Goal: Task Accomplishment & Management: Manage account settings

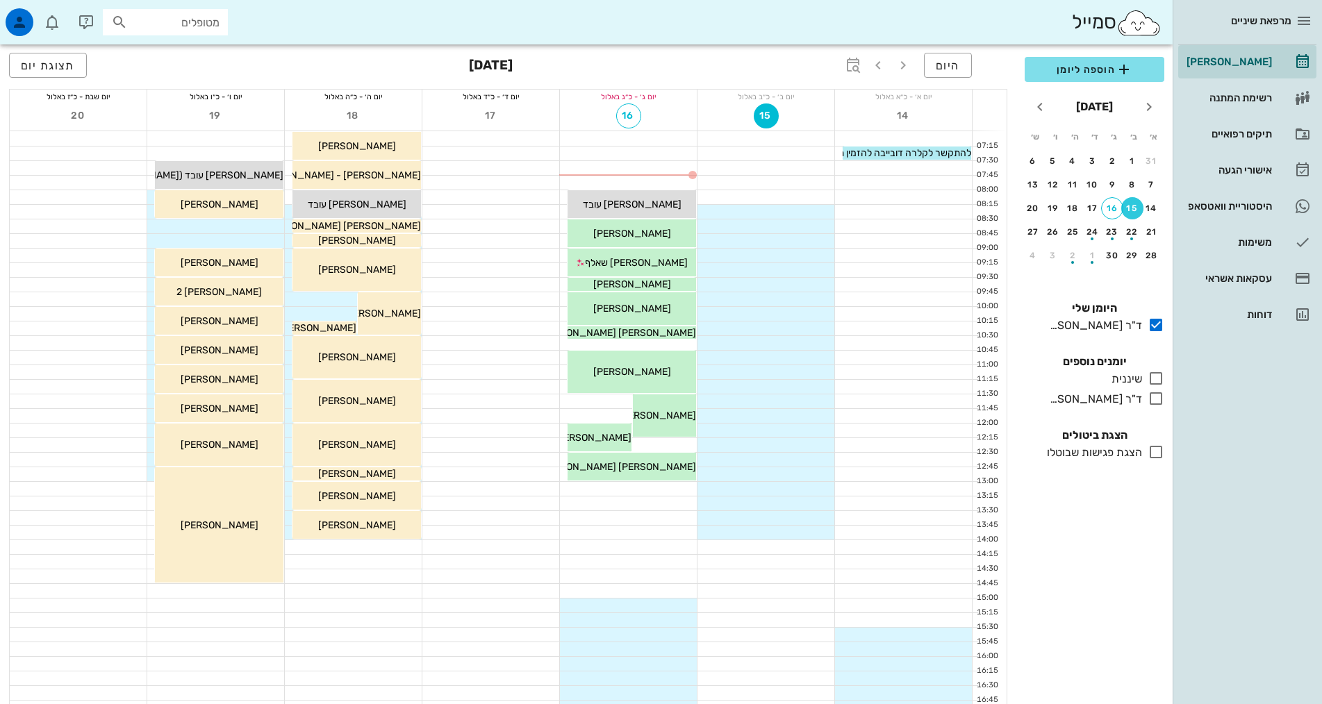
scroll to position [278, 0]
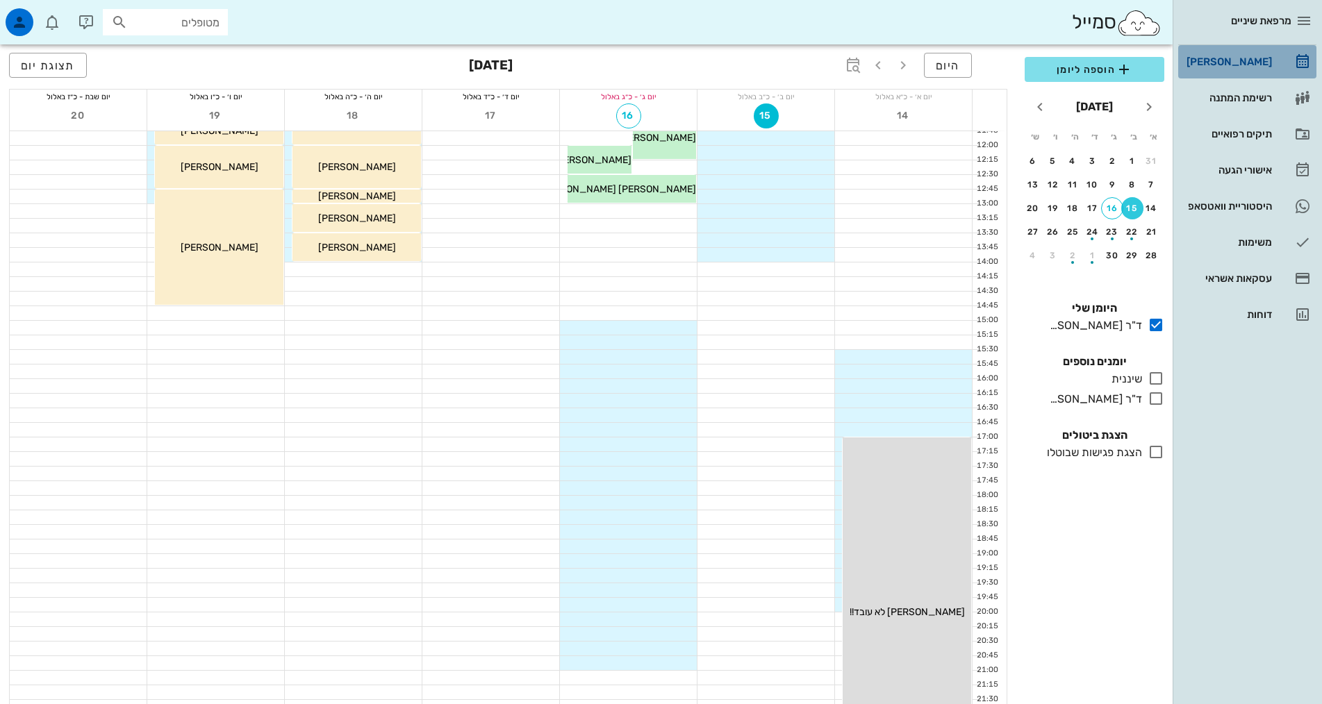
click at [1234, 64] on div "[PERSON_NAME]" at bounding box center [1228, 61] width 88 height 11
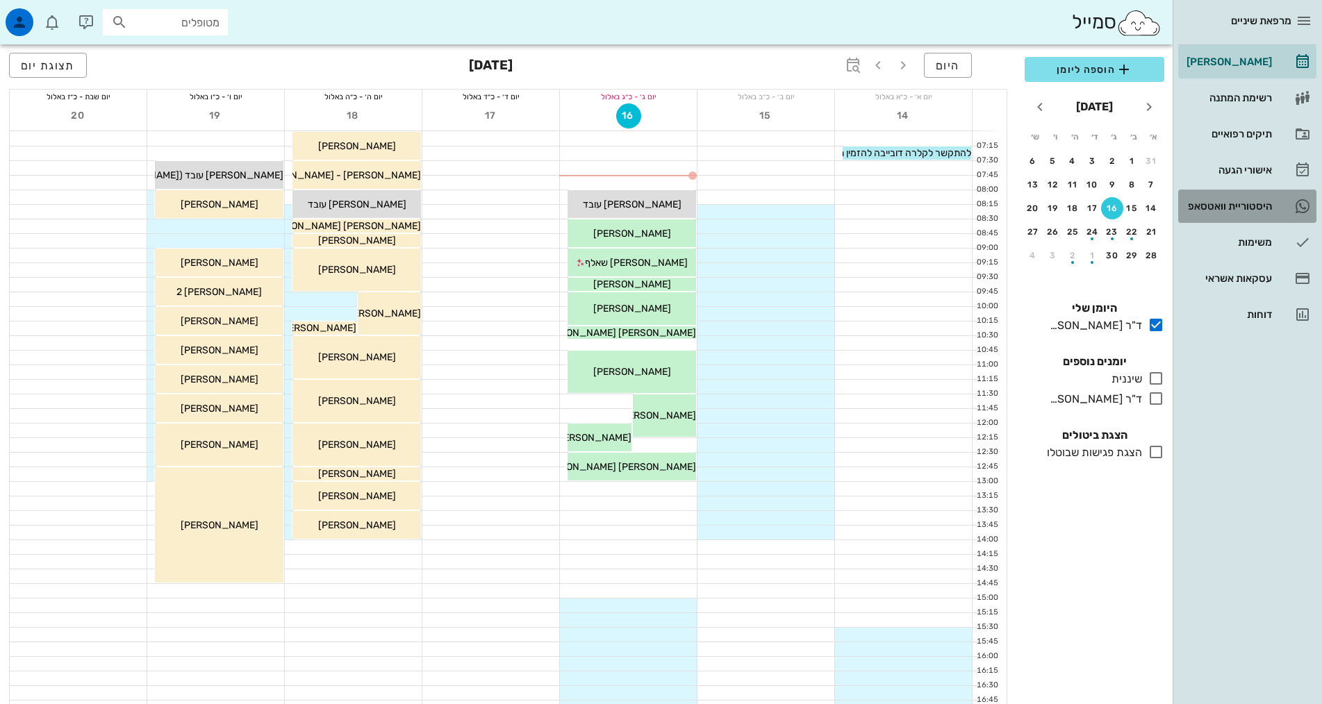
click at [1252, 200] on div "היסטוריית וואטסאפ" at bounding box center [1228, 206] width 88 height 22
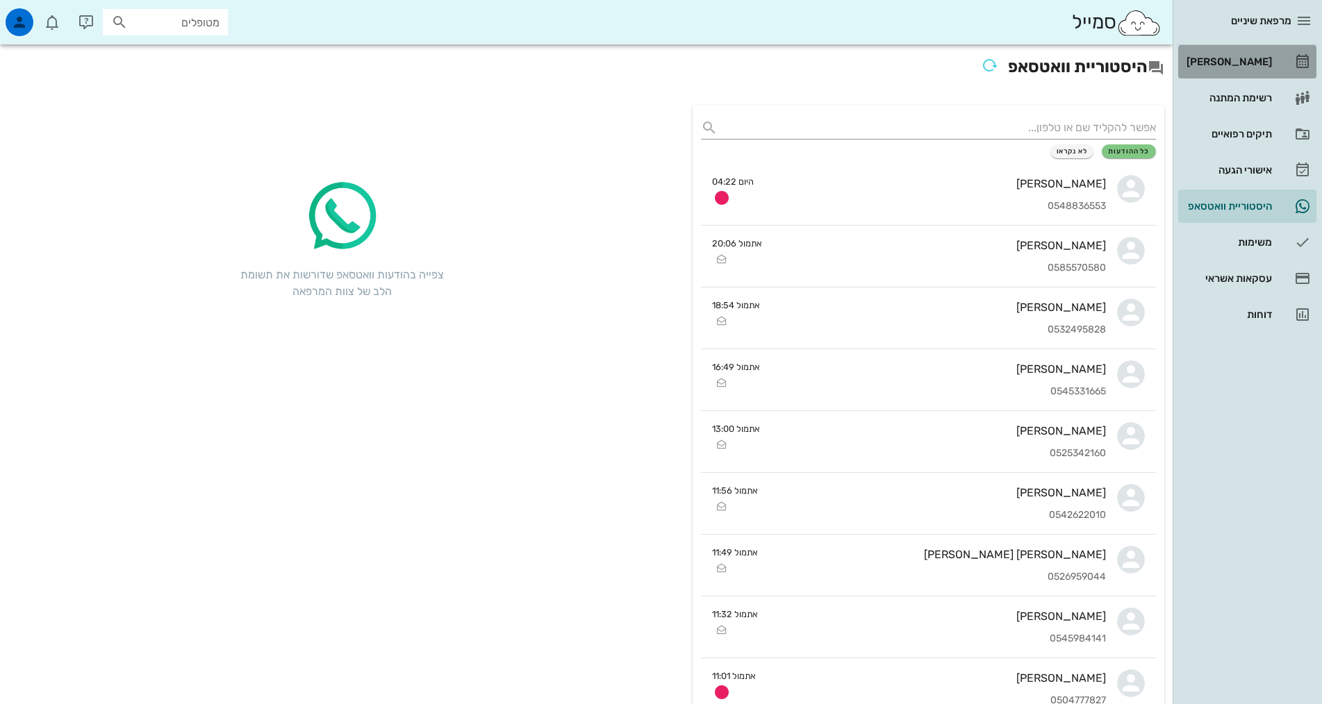
click at [1239, 62] on div "[PERSON_NAME]" at bounding box center [1228, 61] width 88 height 11
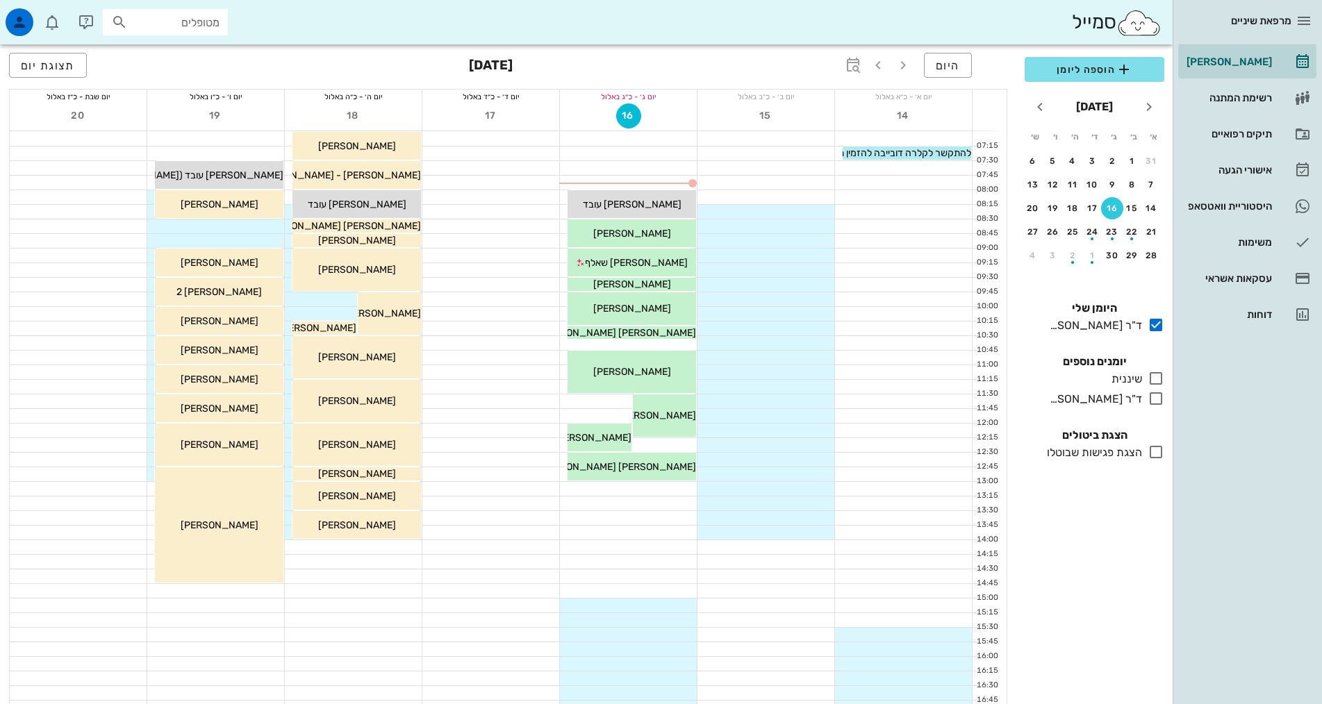
click at [194, 24] on input "מטופלים" at bounding box center [175, 22] width 89 height 18
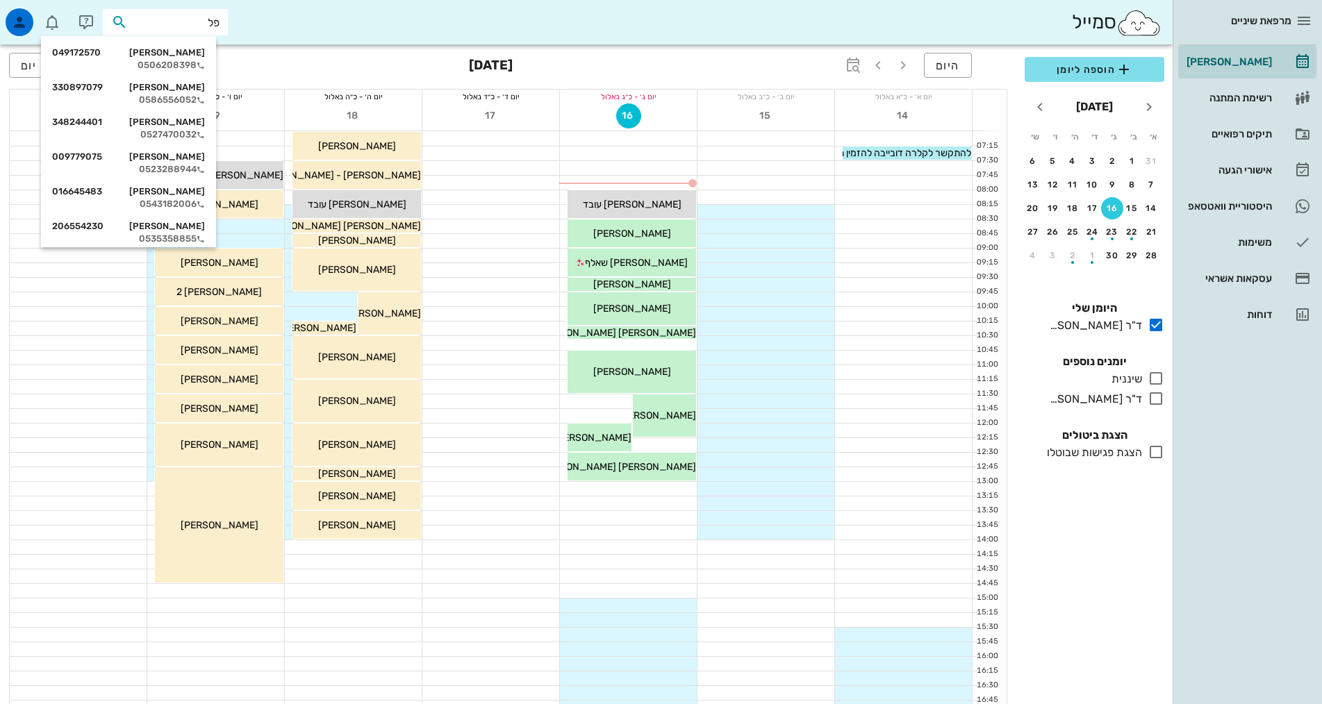
type input "פלג"
click at [185, 61] on div "0586556052" at bounding box center [128, 65] width 153 height 11
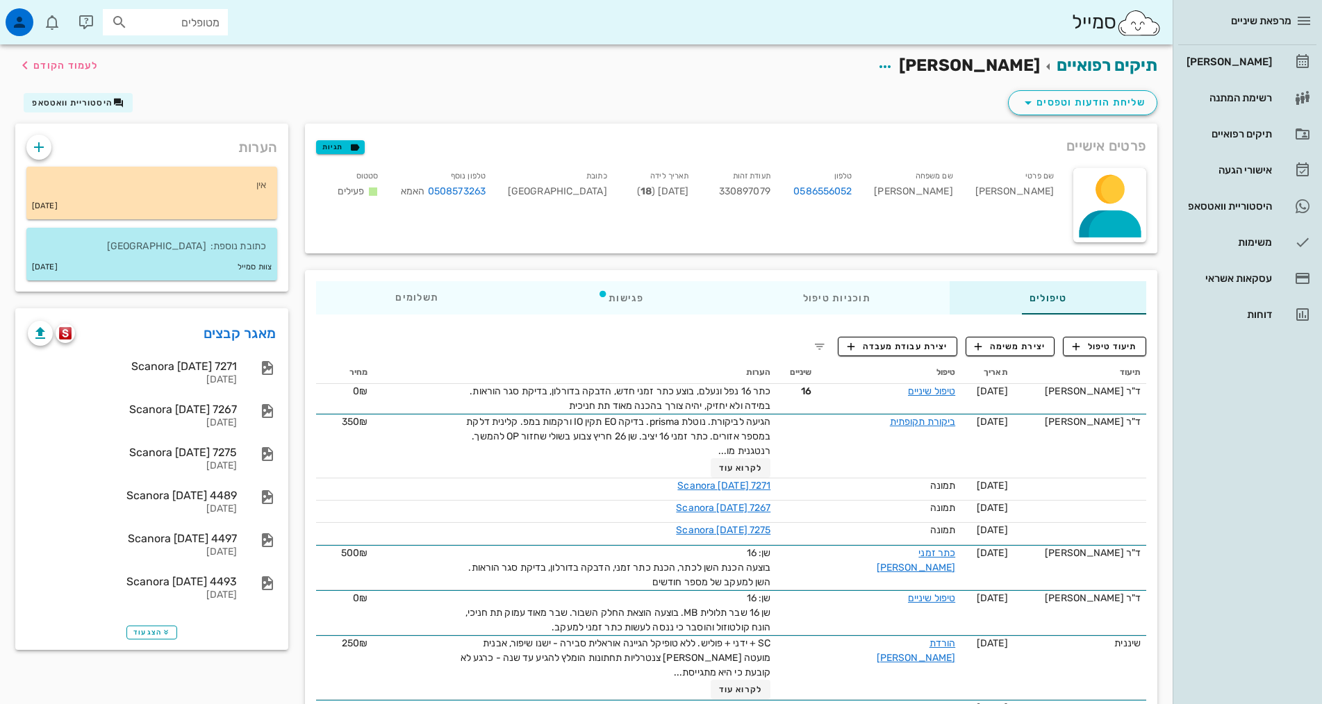
click at [180, 21] on input "מטופלים" at bounding box center [175, 22] width 89 height 18
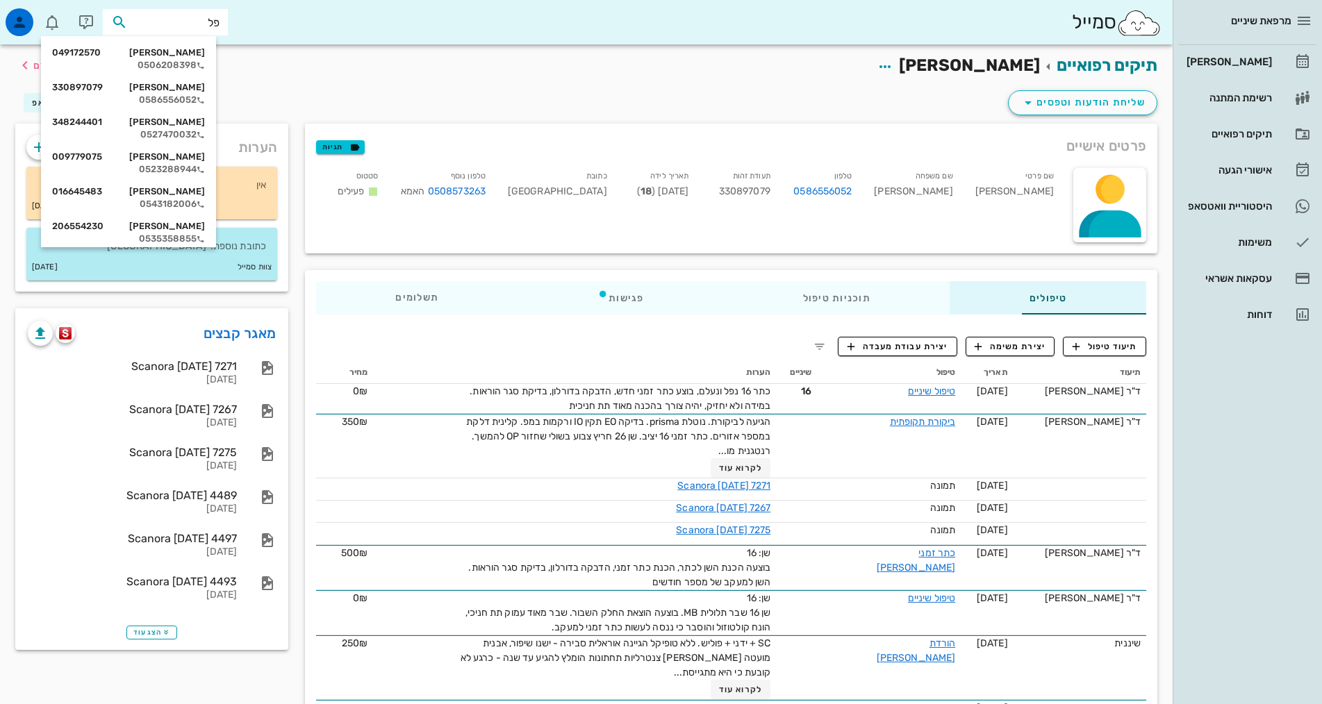
type input "פלג"
click at [203, 186] on div "חגית פלג 059732867" at bounding box center [128, 191] width 153 height 11
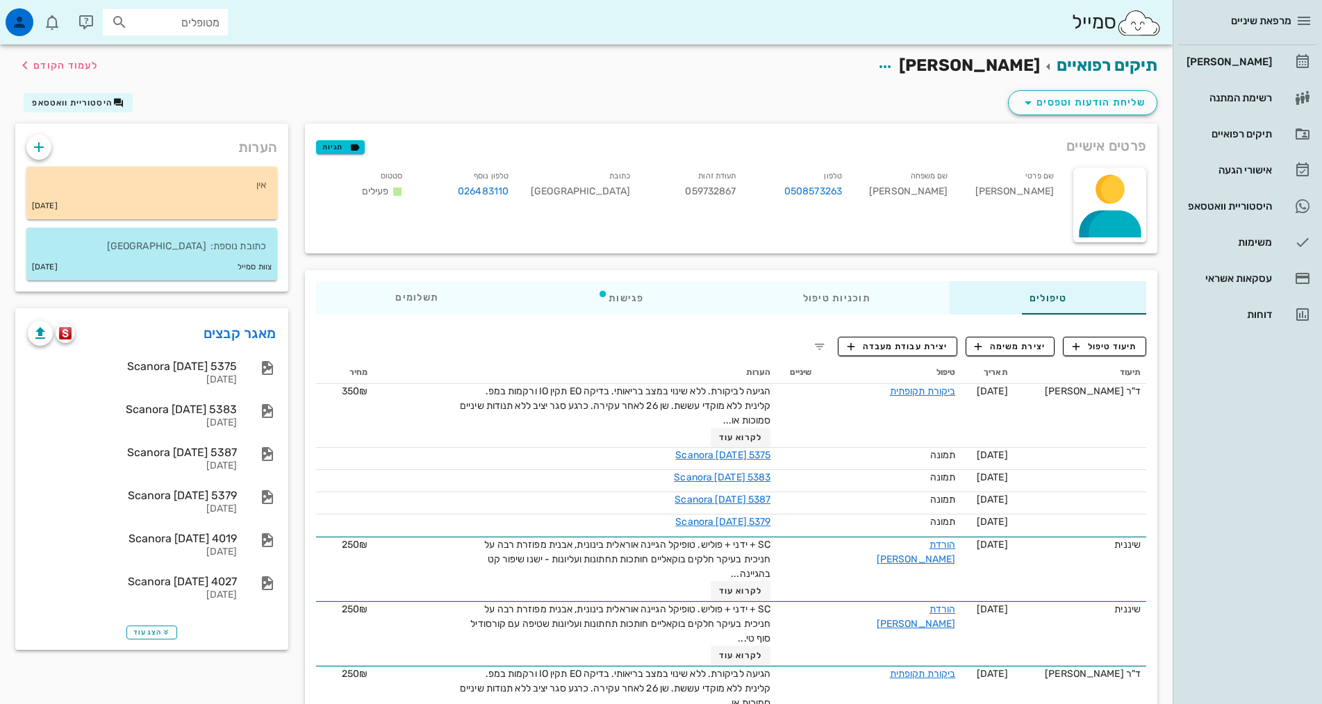
click at [201, 22] on input "מטופלים" at bounding box center [175, 22] width 89 height 18
type input "נת"
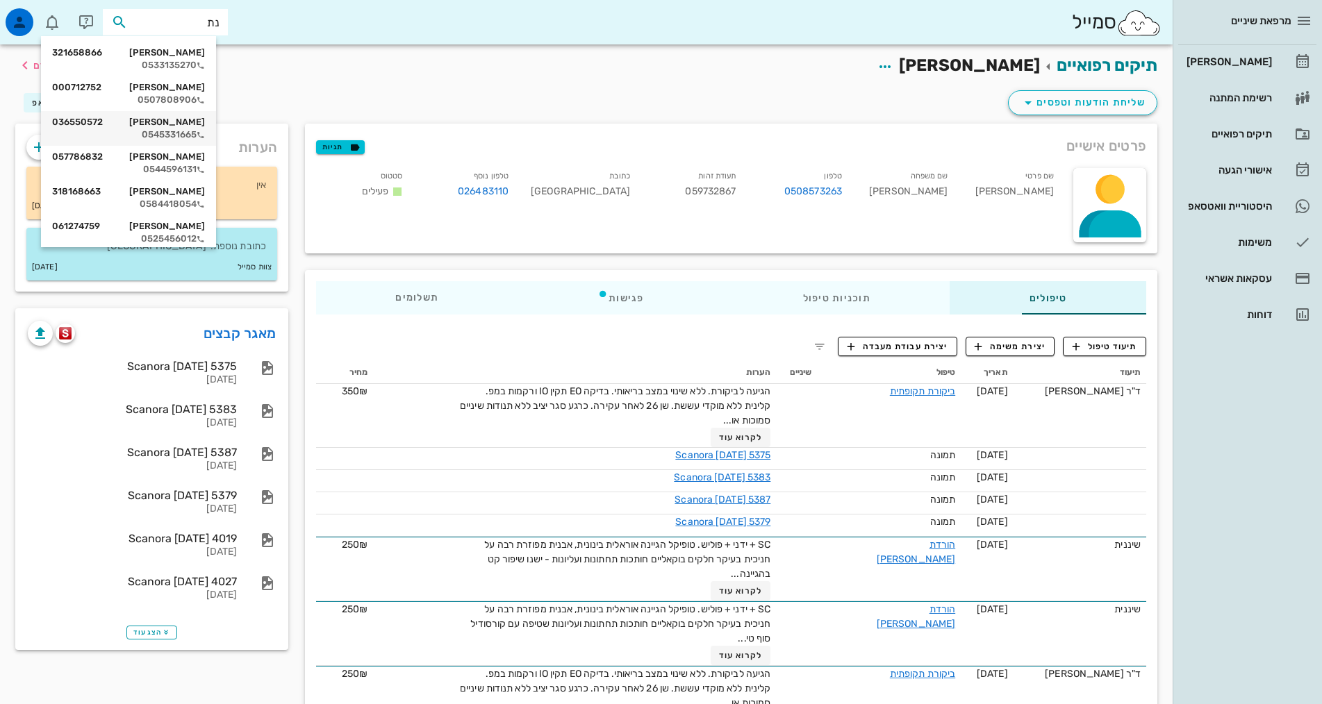
click at [183, 123] on div "נתנאל טל 036550572" at bounding box center [128, 122] width 153 height 11
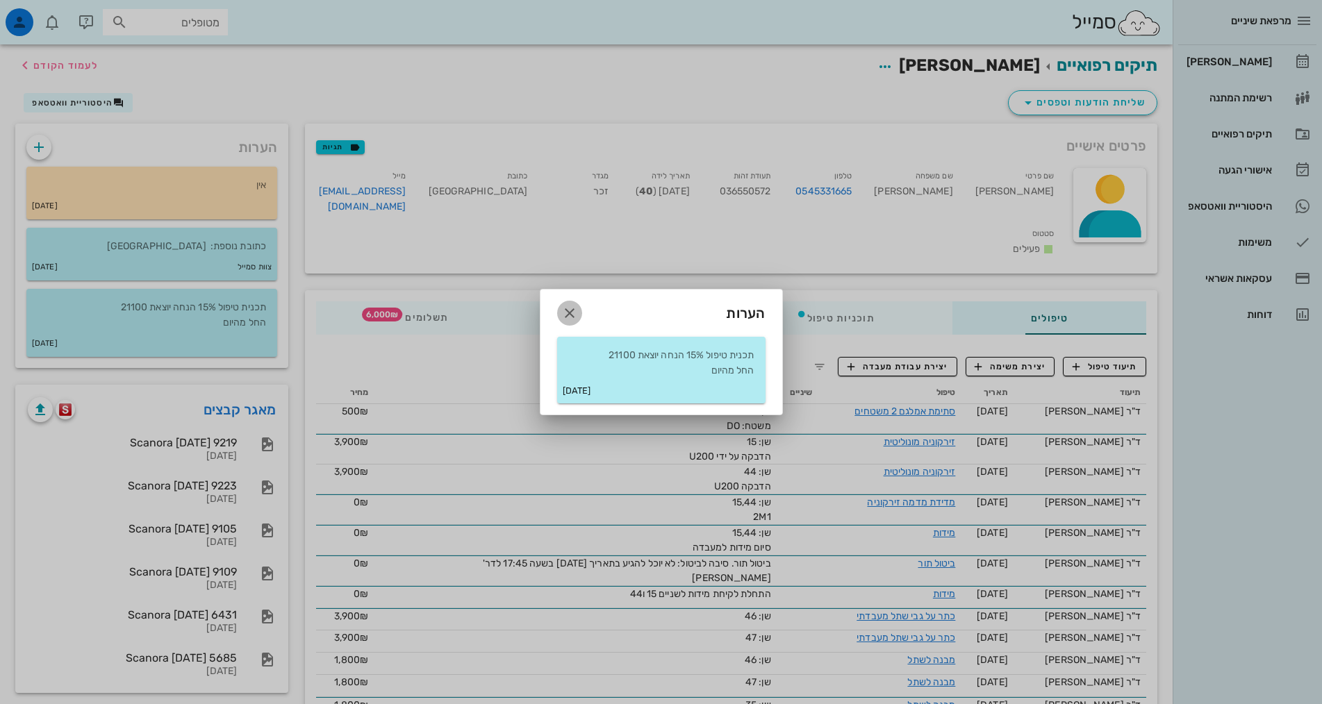
click at [570, 315] on icon "button" at bounding box center [569, 313] width 17 height 17
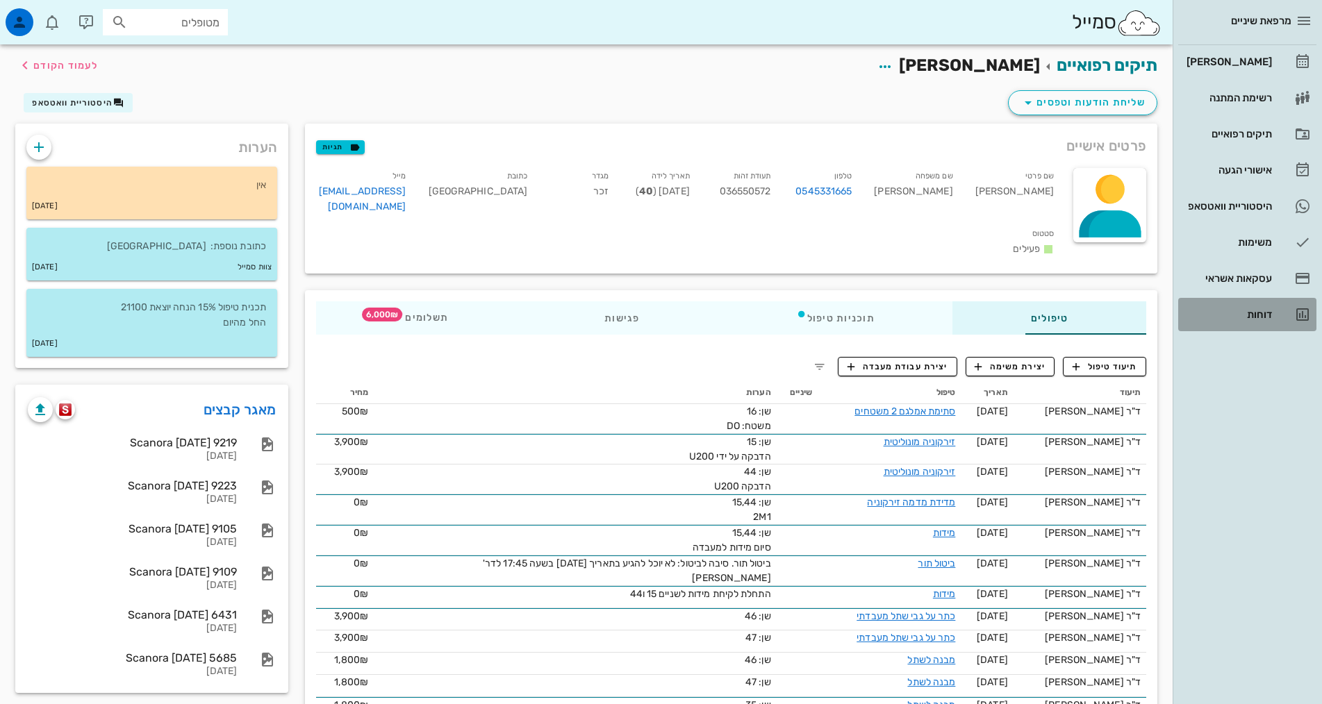
click at [1269, 319] on div "דוחות" at bounding box center [1228, 314] width 88 height 11
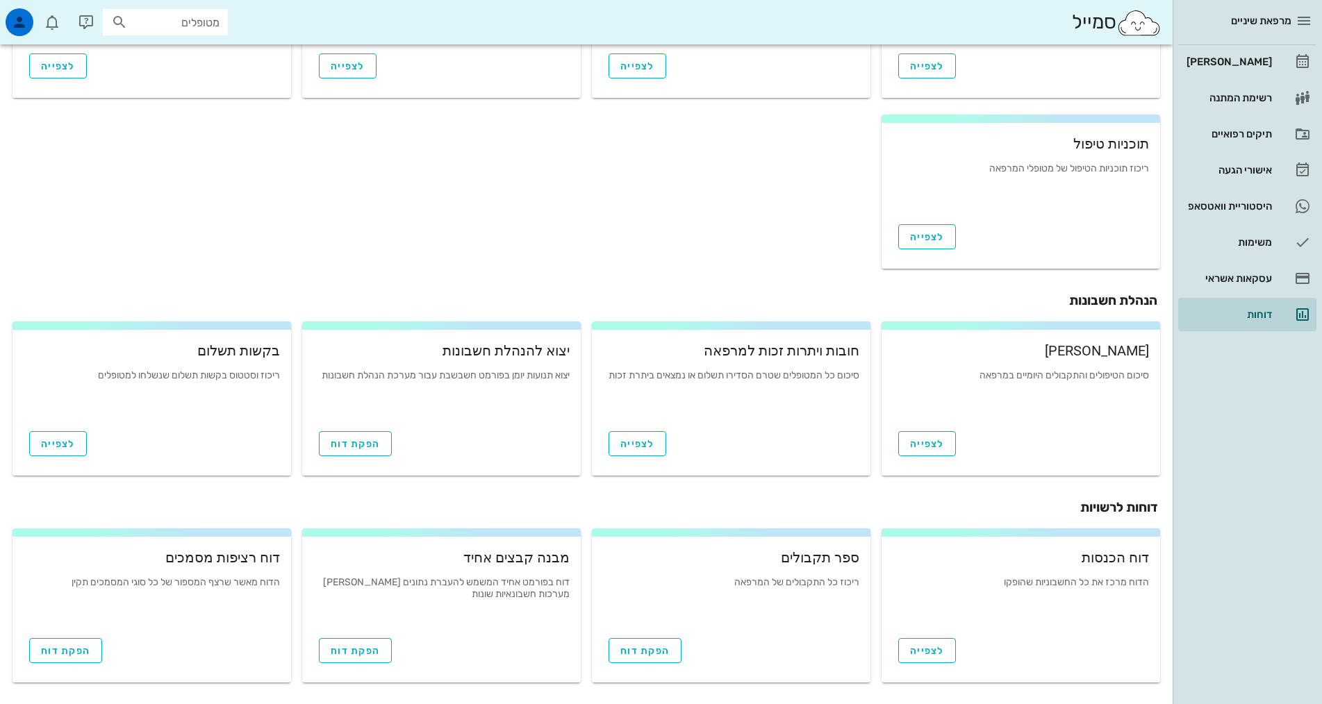
scroll to position [322, 0]
click at [80, 438] on link "לצפייה" at bounding box center [58, 443] width 58 height 25
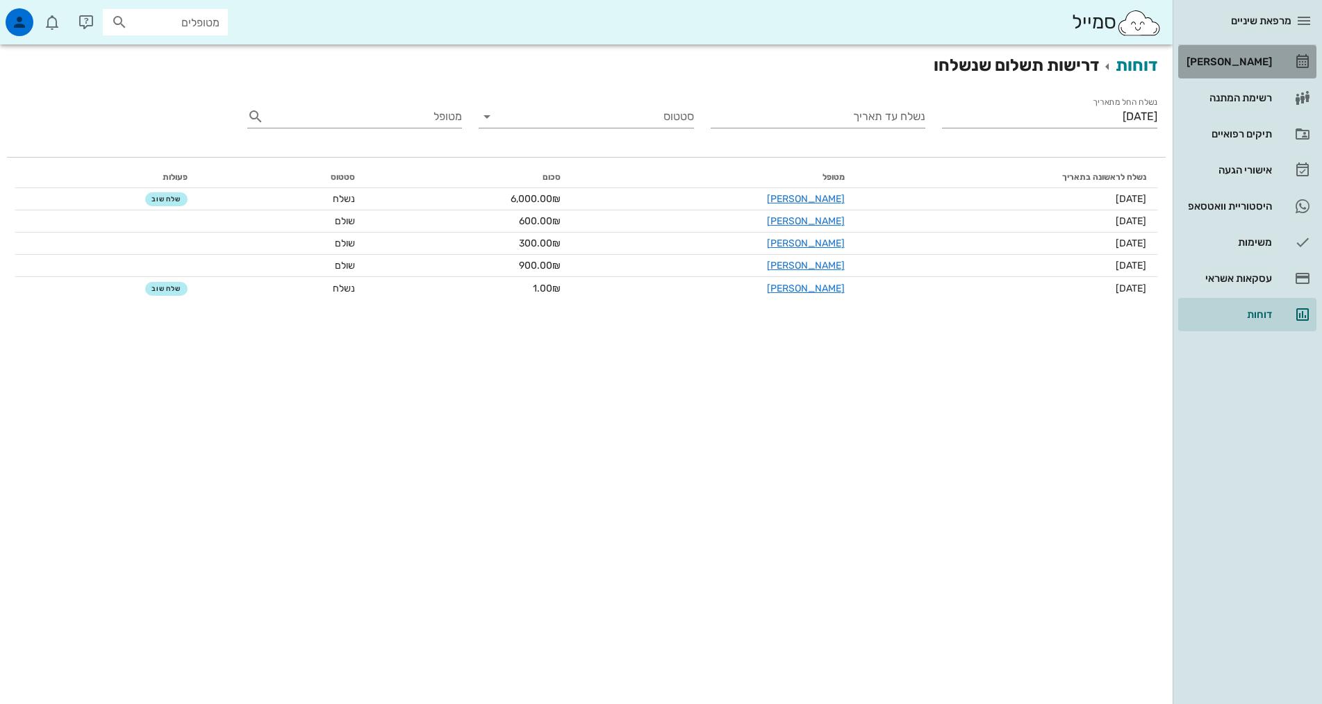
click at [1247, 62] on div "[PERSON_NAME]" at bounding box center [1228, 61] width 88 height 11
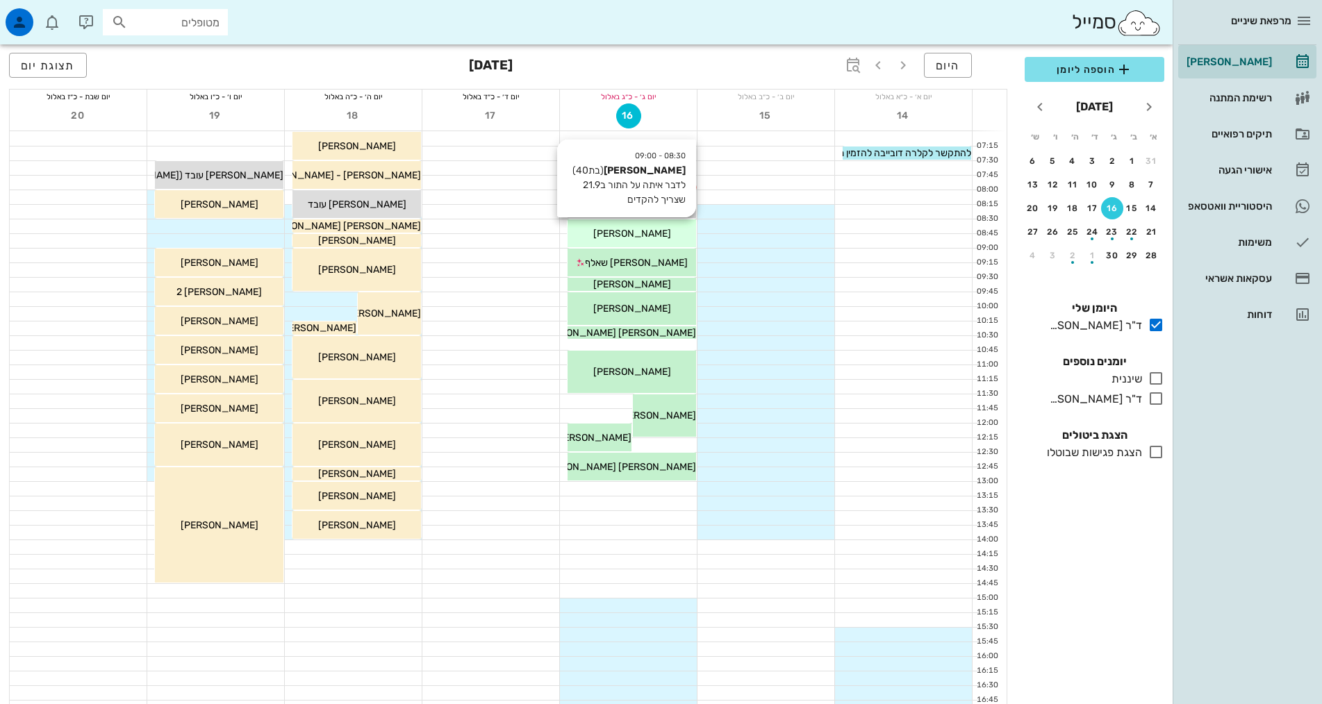
click at [665, 237] on div "[PERSON_NAME]" at bounding box center [632, 233] width 129 height 15
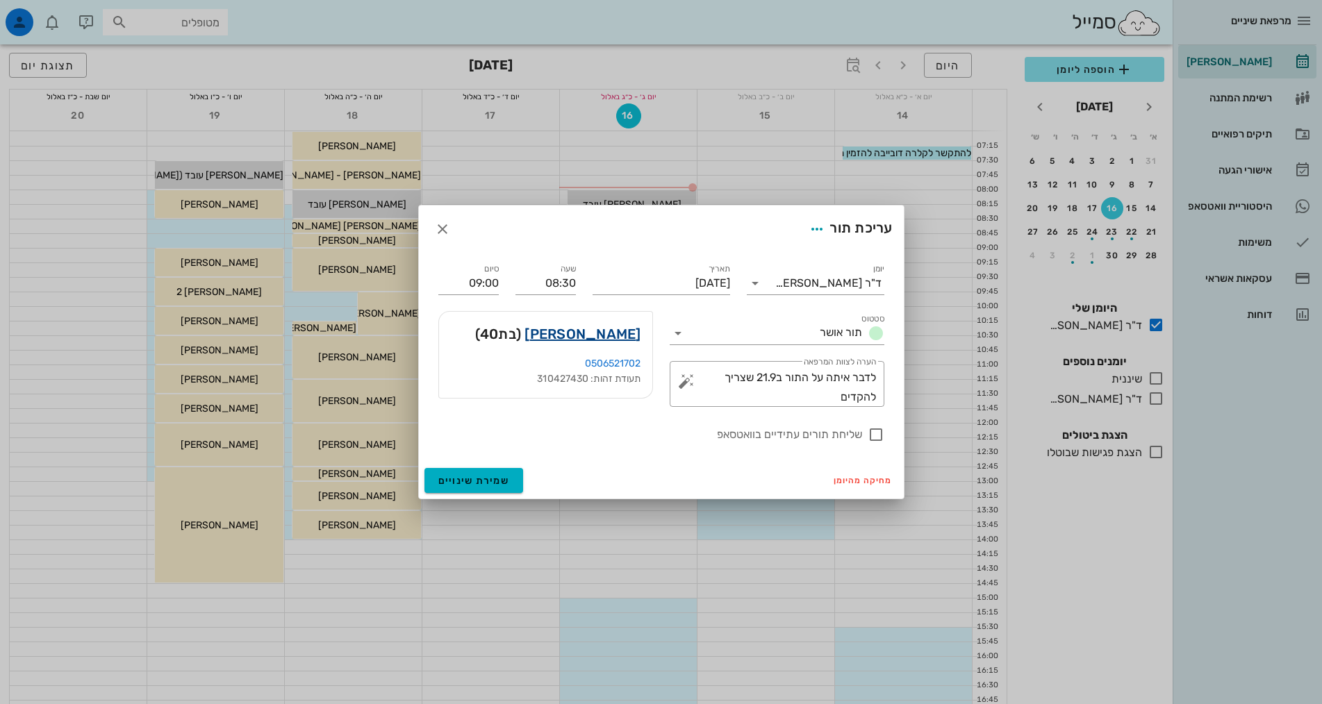
click at [622, 333] on link "יוליה כהן" at bounding box center [582, 334] width 116 height 22
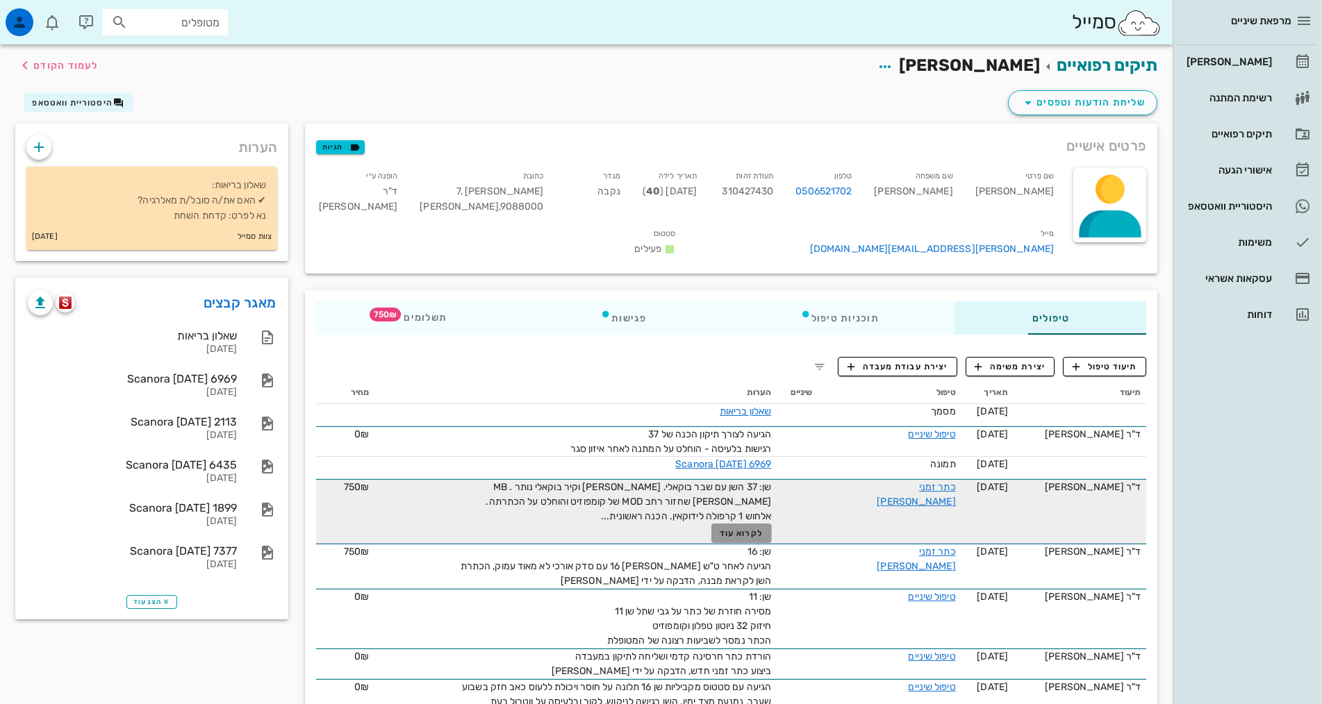
click at [720, 529] on span "לקרוא עוד" at bounding box center [741, 534] width 43 height 10
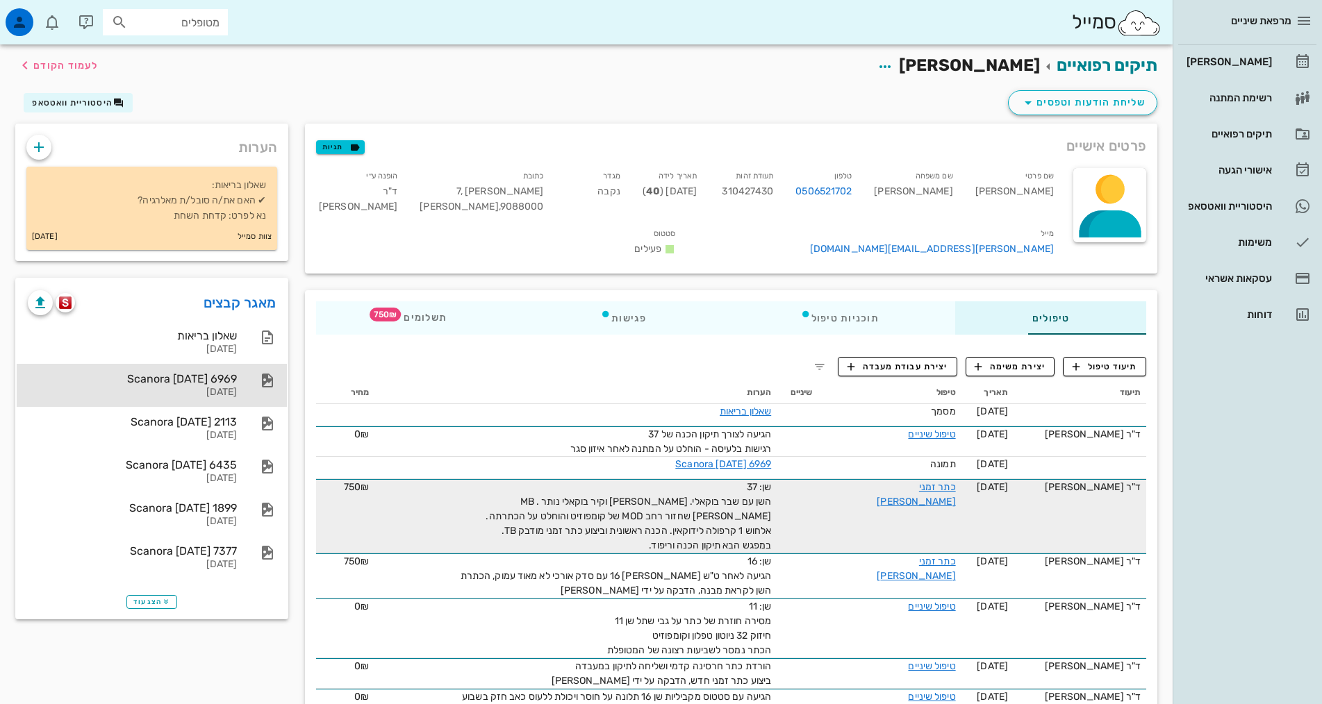
click at [102, 382] on div "Scanora [DATE] 6969" at bounding box center [132, 378] width 209 height 13
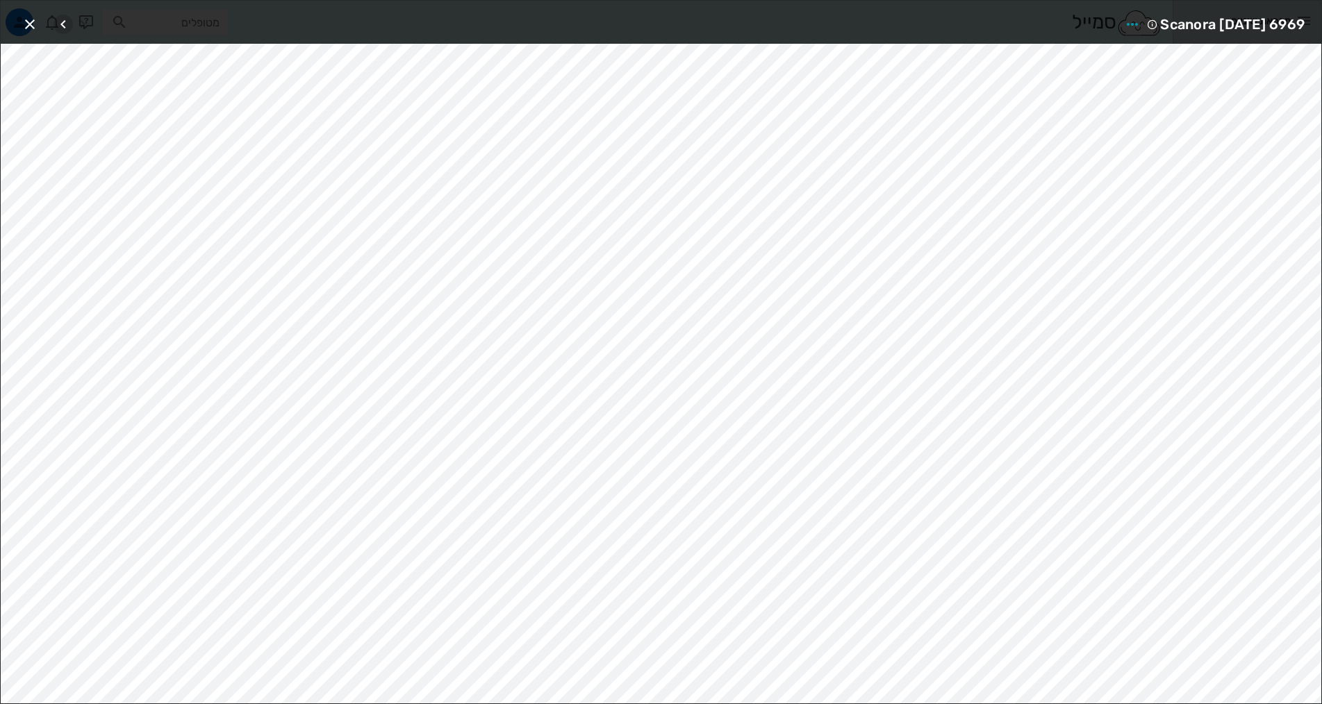
click at [61, 24] on icon "button" at bounding box center [63, 24] width 17 height 17
click at [29, 20] on icon "button" at bounding box center [30, 24] width 17 height 17
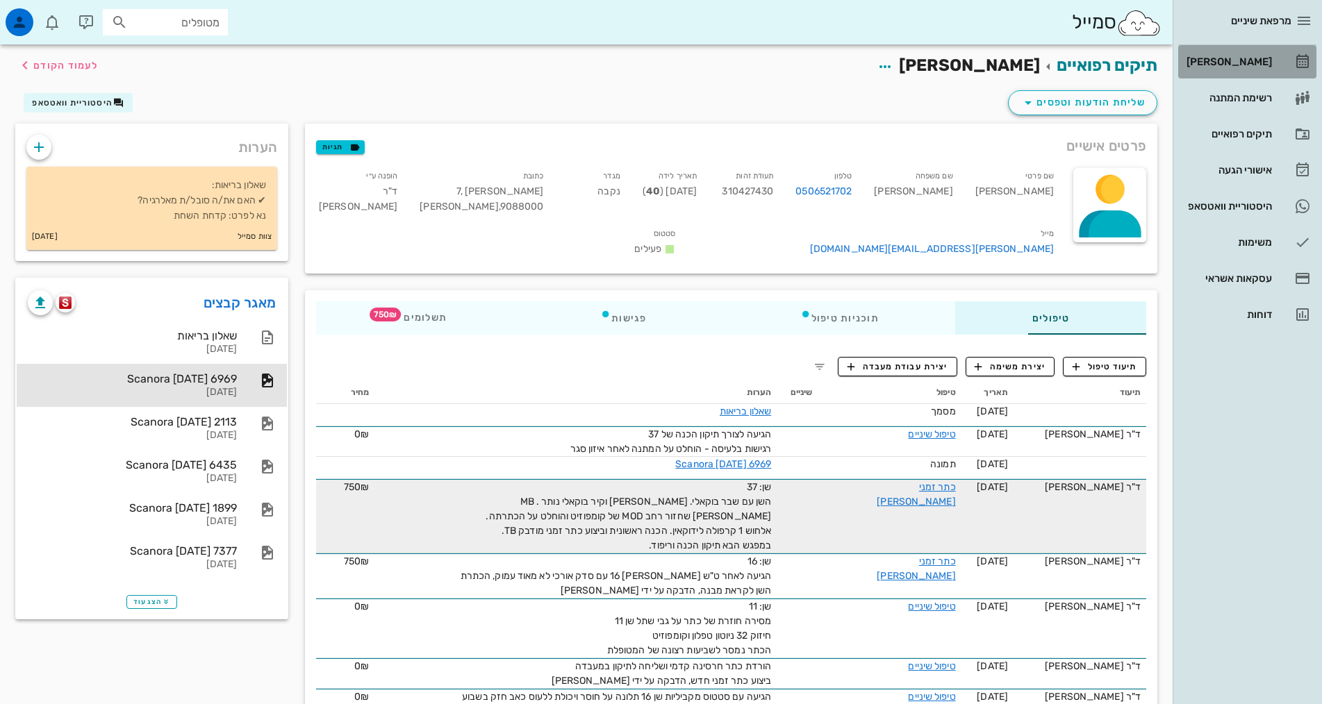
click at [1243, 64] on div "[PERSON_NAME]" at bounding box center [1228, 61] width 88 height 11
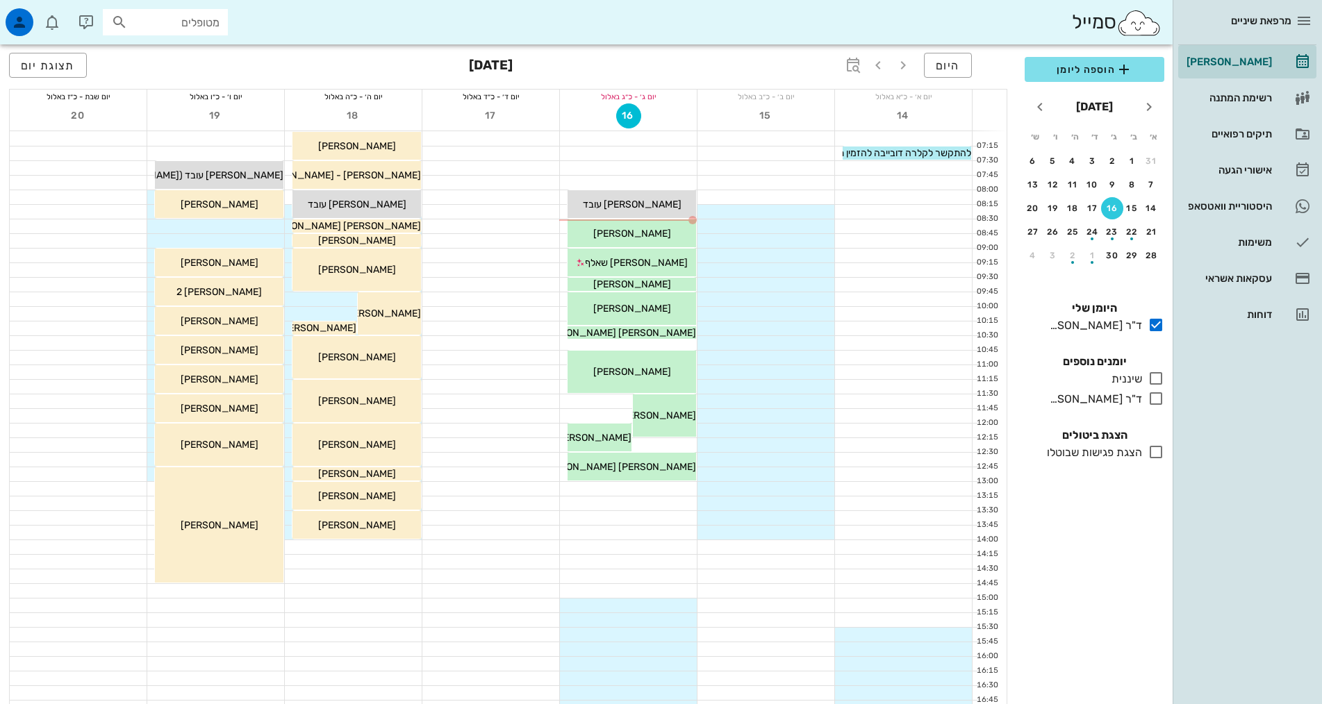
click at [185, 23] on input "מטופלים" at bounding box center [175, 22] width 89 height 18
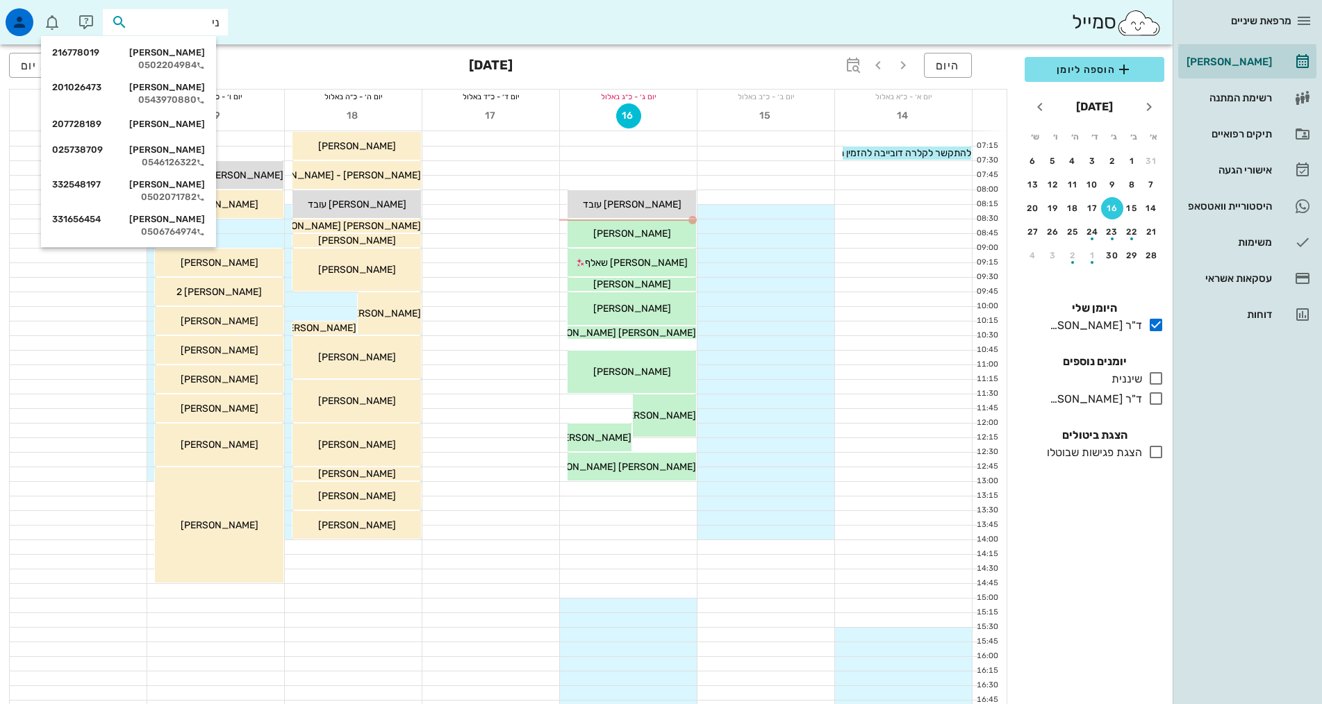
type input "ניב"
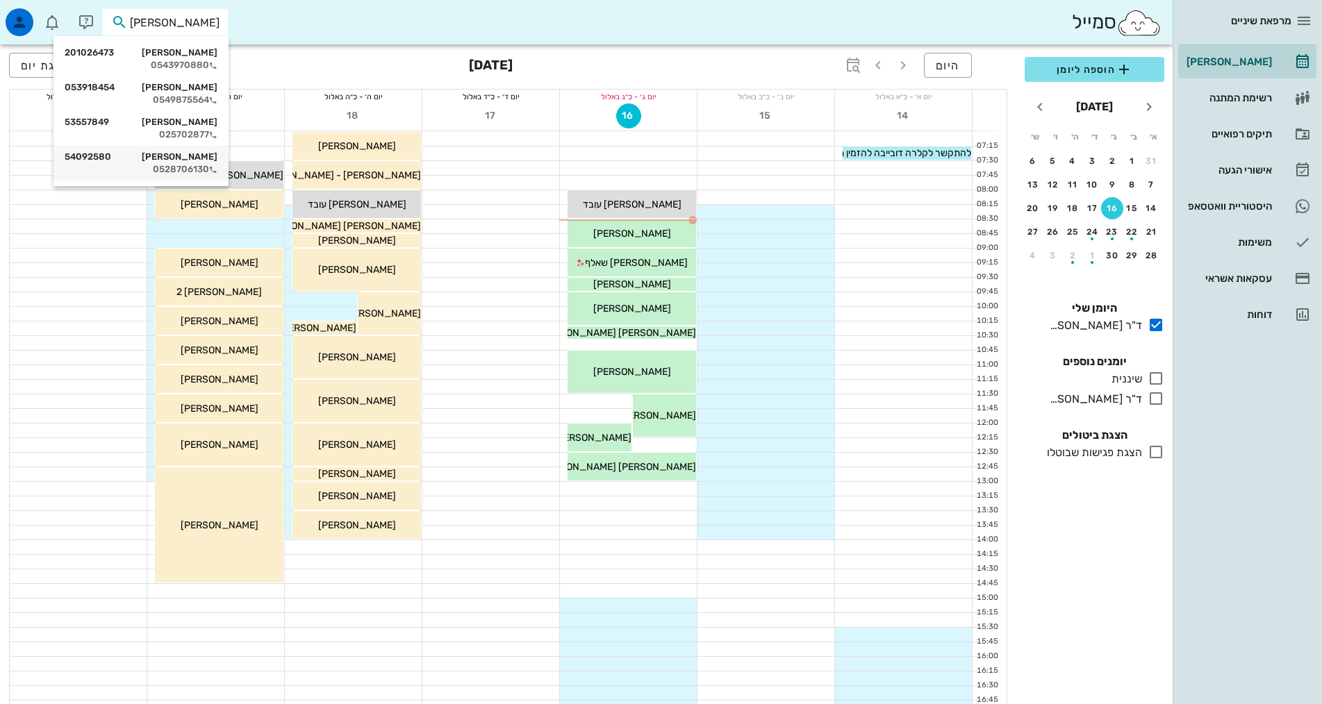
click at [204, 156] on div "יעל ניב 54092580" at bounding box center [141, 156] width 153 height 11
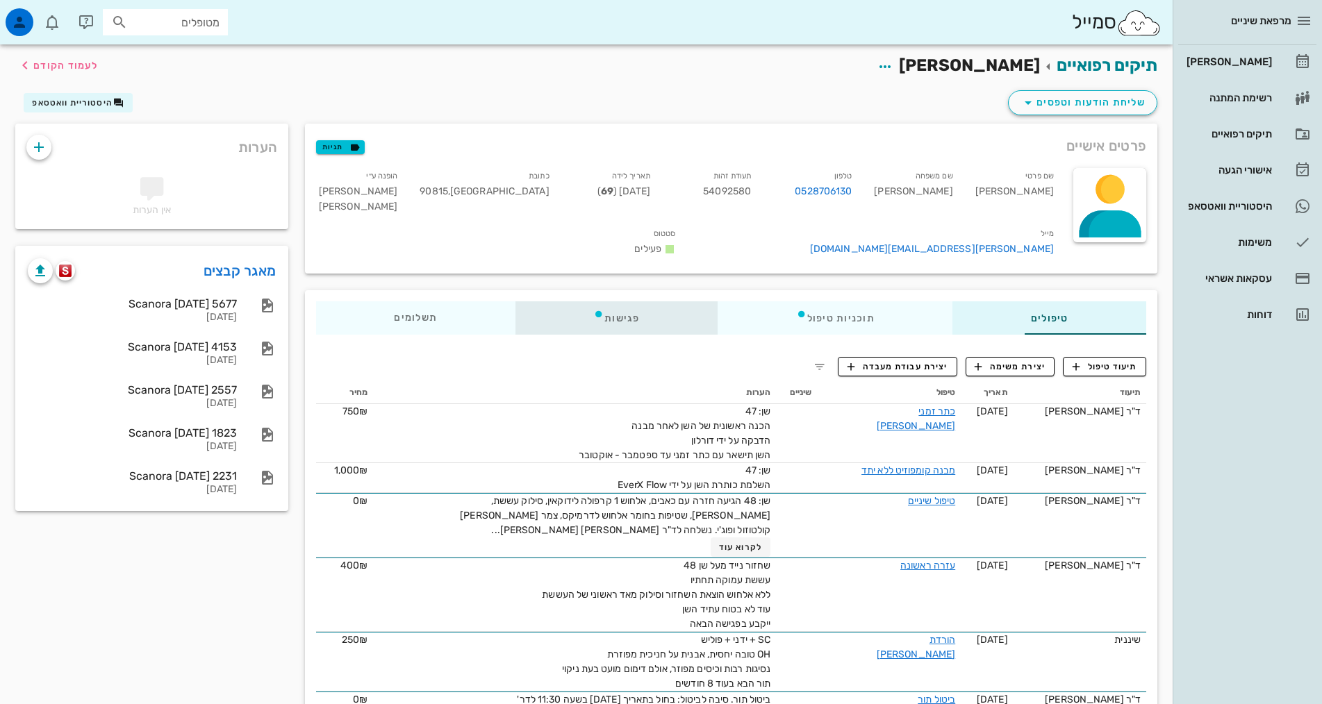
click at [566, 301] on div "פגישות" at bounding box center [616, 317] width 202 height 33
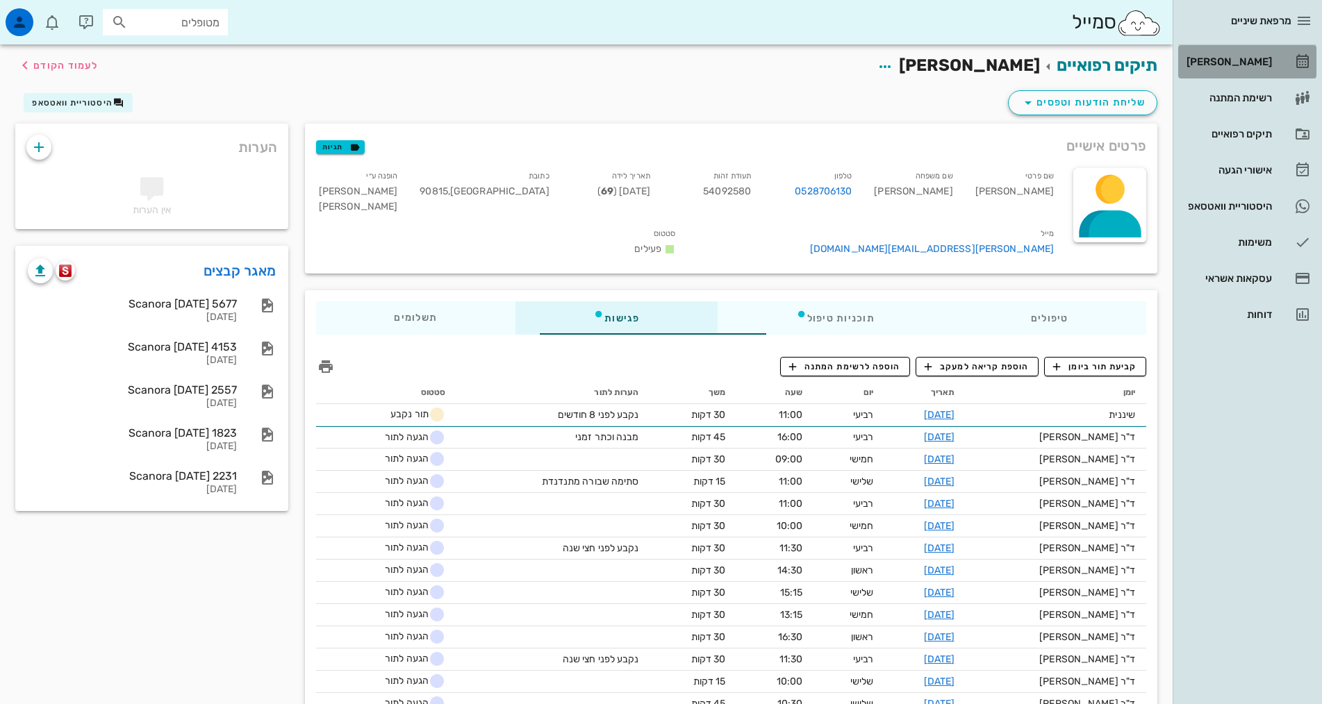
click at [1262, 60] on div "[PERSON_NAME]" at bounding box center [1228, 61] width 88 height 11
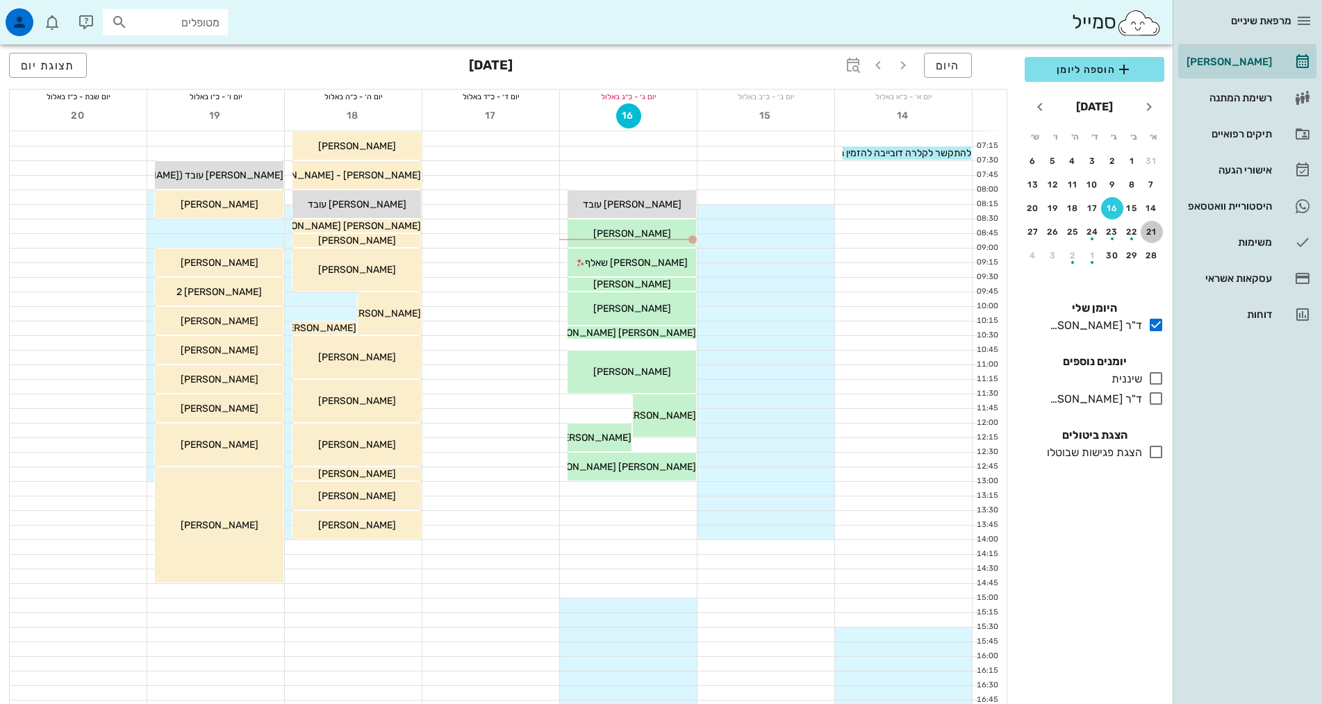
click at [1149, 233] on div "21" at bounding box center [1152, 232] width 22 height 10
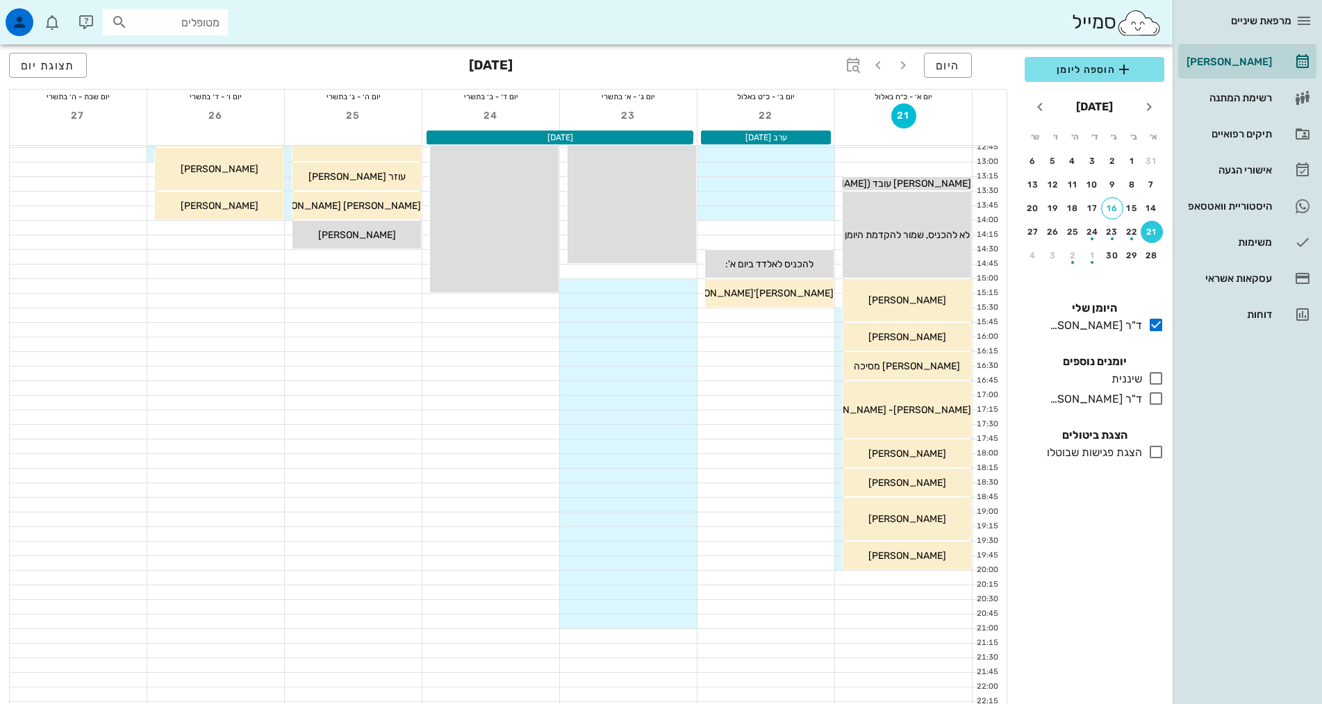
scroll to position [417, 0]
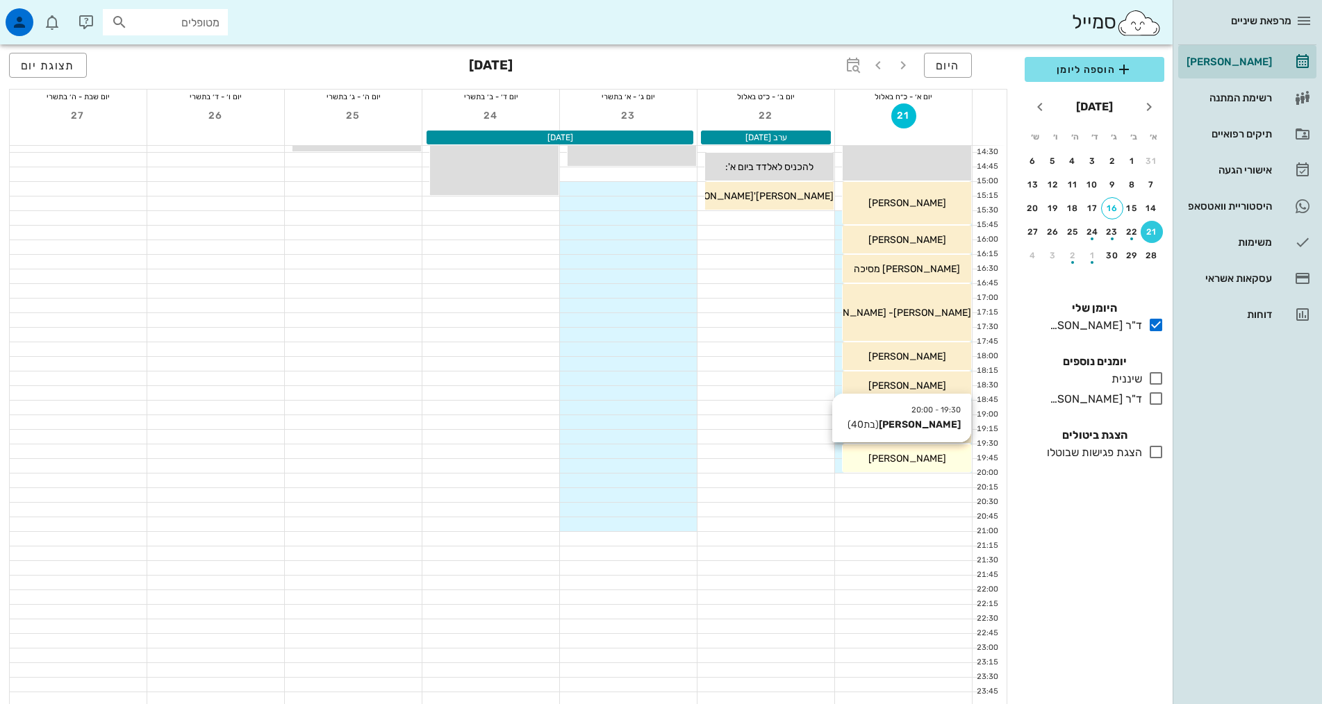
click at [916, 456] on span "[PERSON_NAME]" at bounding box center [907, 459] width 78 height 12
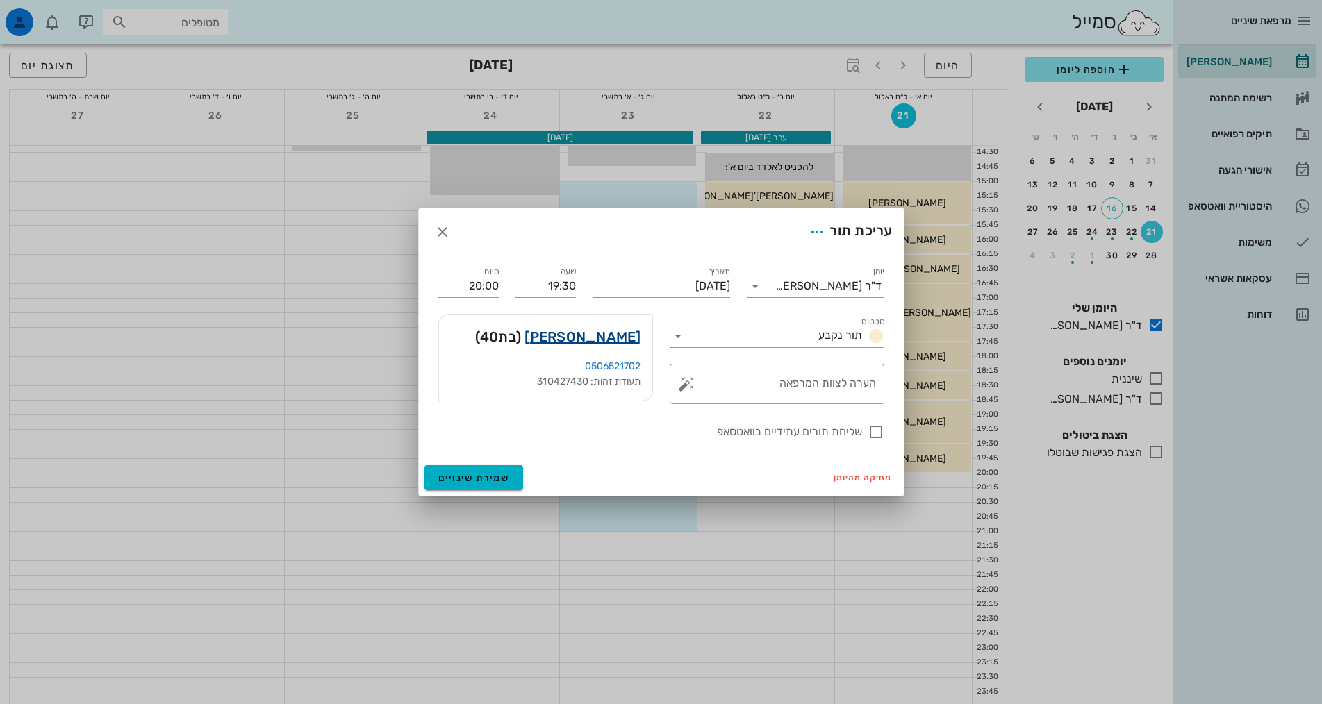
click at [621, 335] on link "יוליה כהן" at bounding box center [582, 337] width 116 height 22
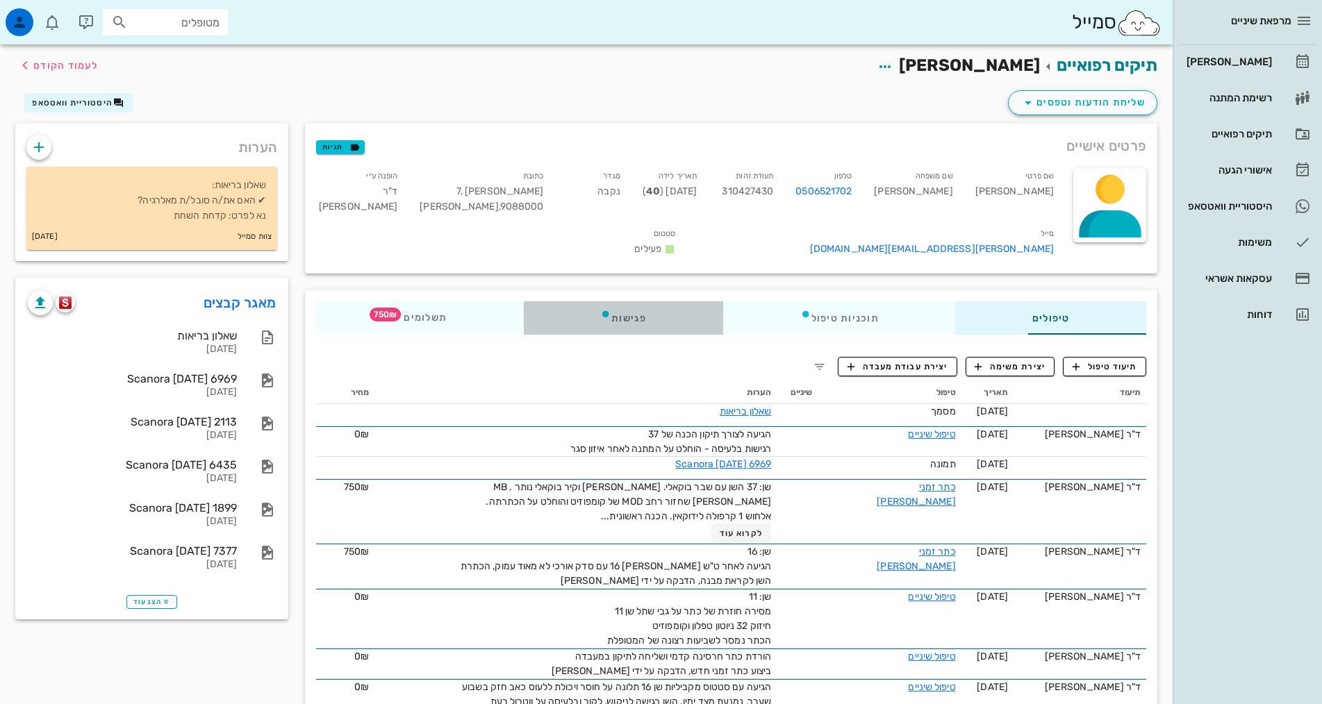
click at [567, 301] on div "פגישות" at bounding box center [623, 317] width 199 height 33
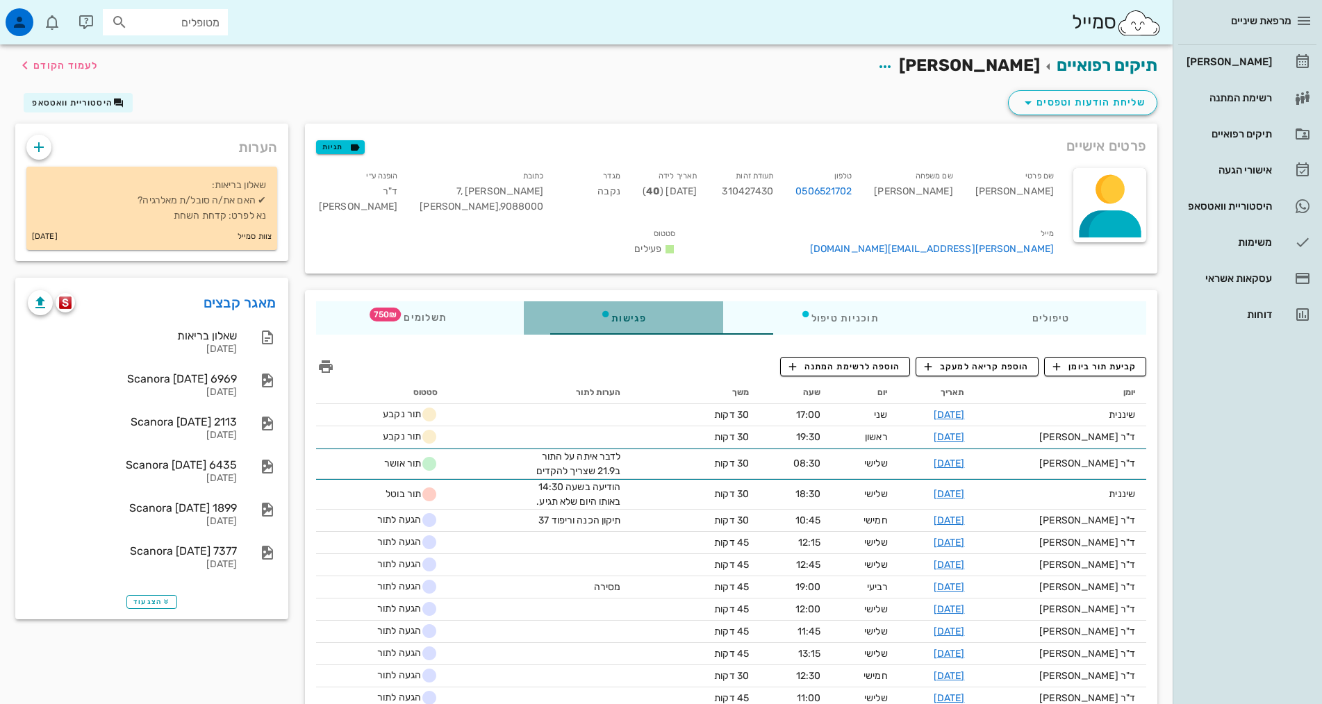
click at [575, 301] on div "פגישות" at bounding box center [623, 317] width 199 height 33
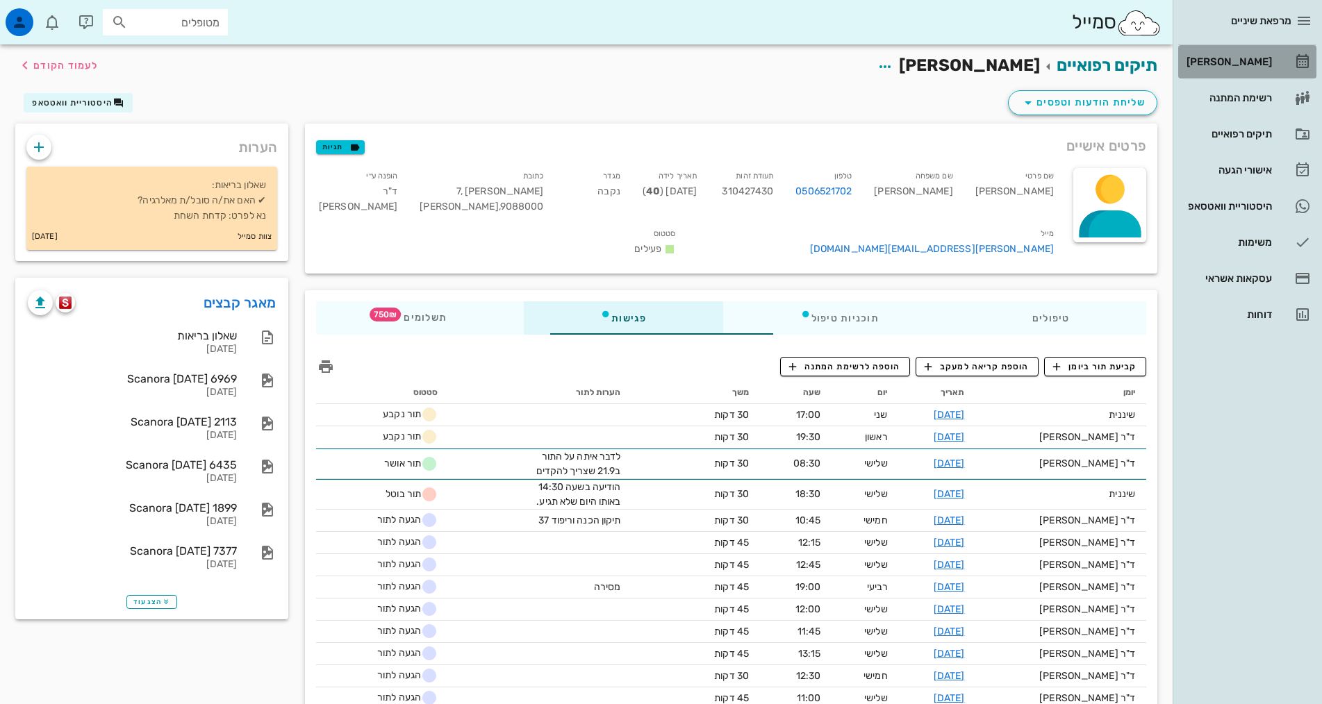
click at [1234, 58] on div "[PERSON_NAME]" at bounding box center [1228, 61] width 88 height 11
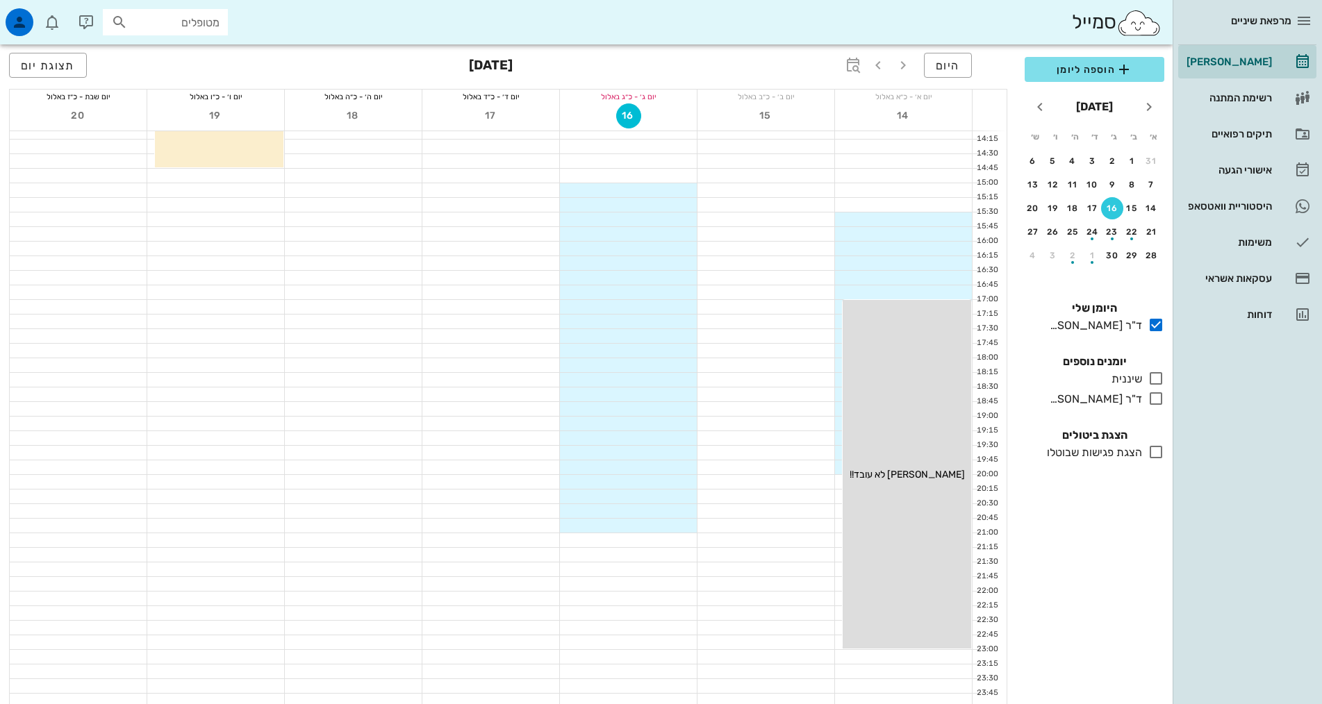
scroll to position [419, 0]
click at [1151, 232] on div "21" at bounding box center [1152, 232] width 22 height 10
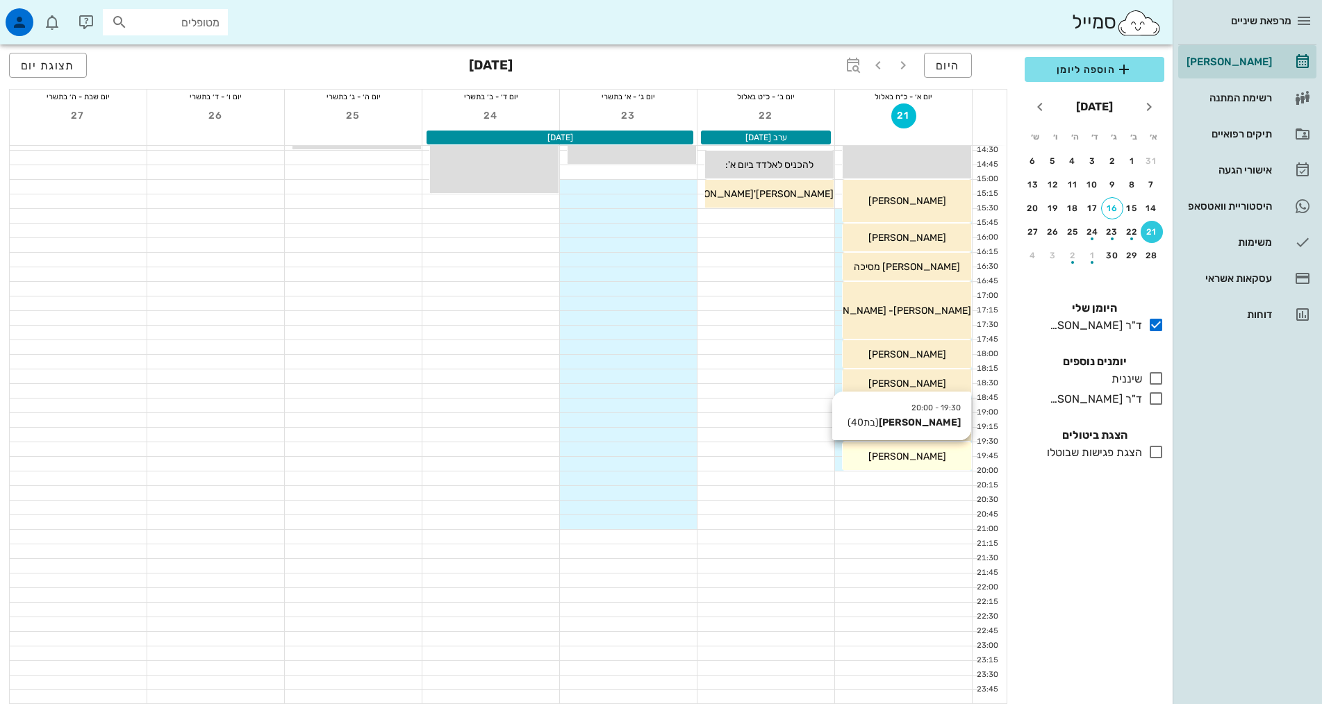
click at [895, 459] on span "[PERSON_NAME]" at bounding box center [907, 457] width 78 height 12
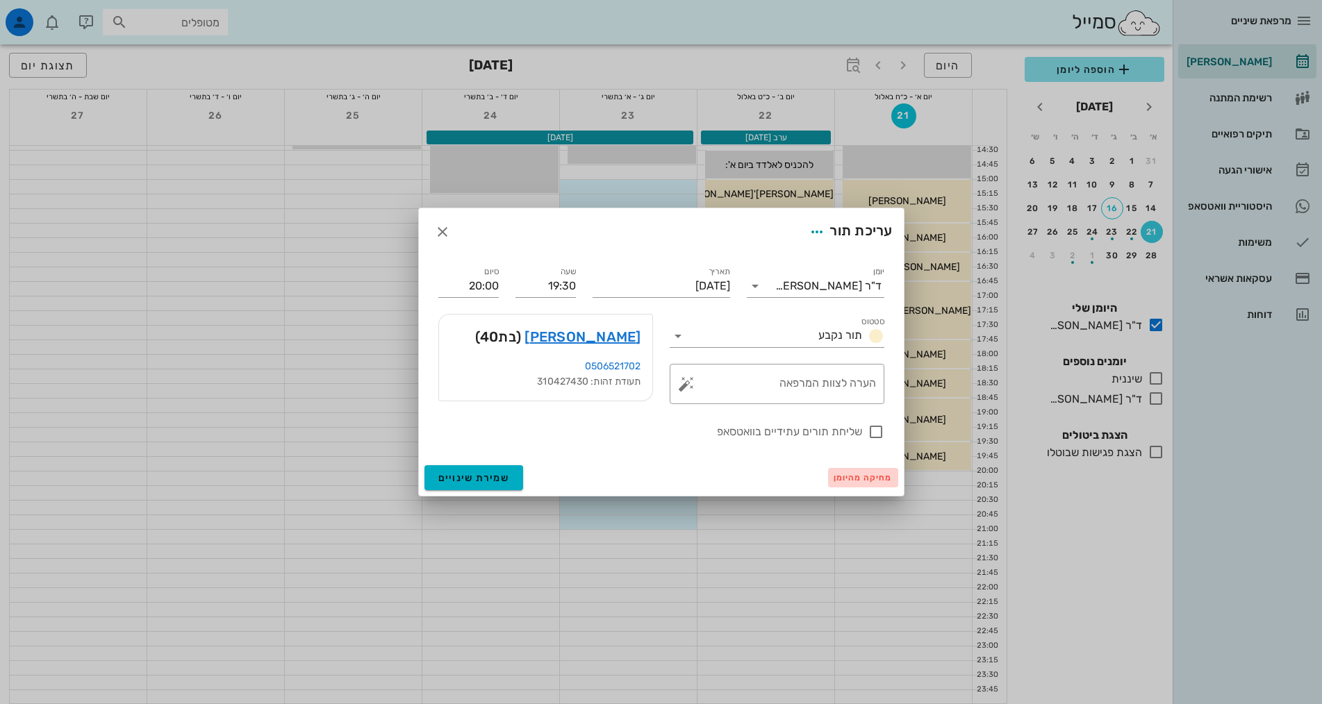
click at [861, 477] on span "מחיקה מהיומן" at bounding box center [863, 478] width 59 height 10
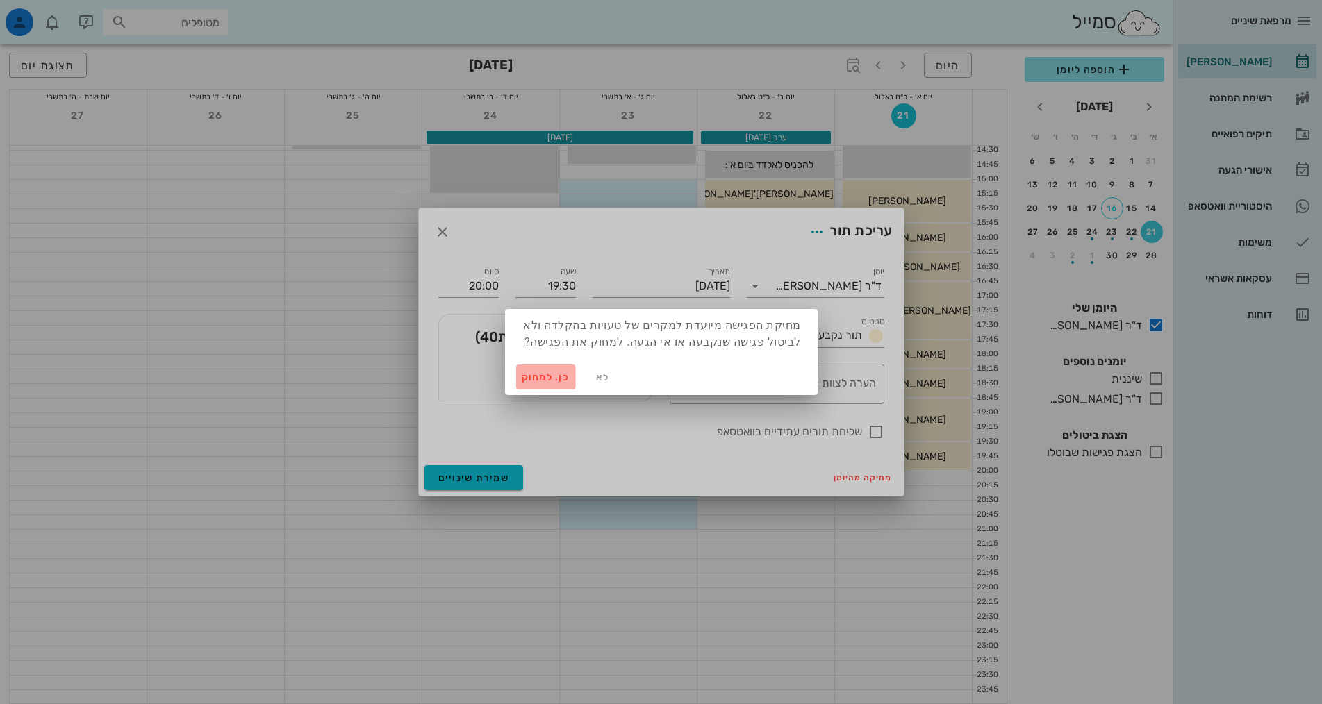
click at [548, 378] on span "כן. למחוק" at bounding box center [546, 378] width 49 height 12
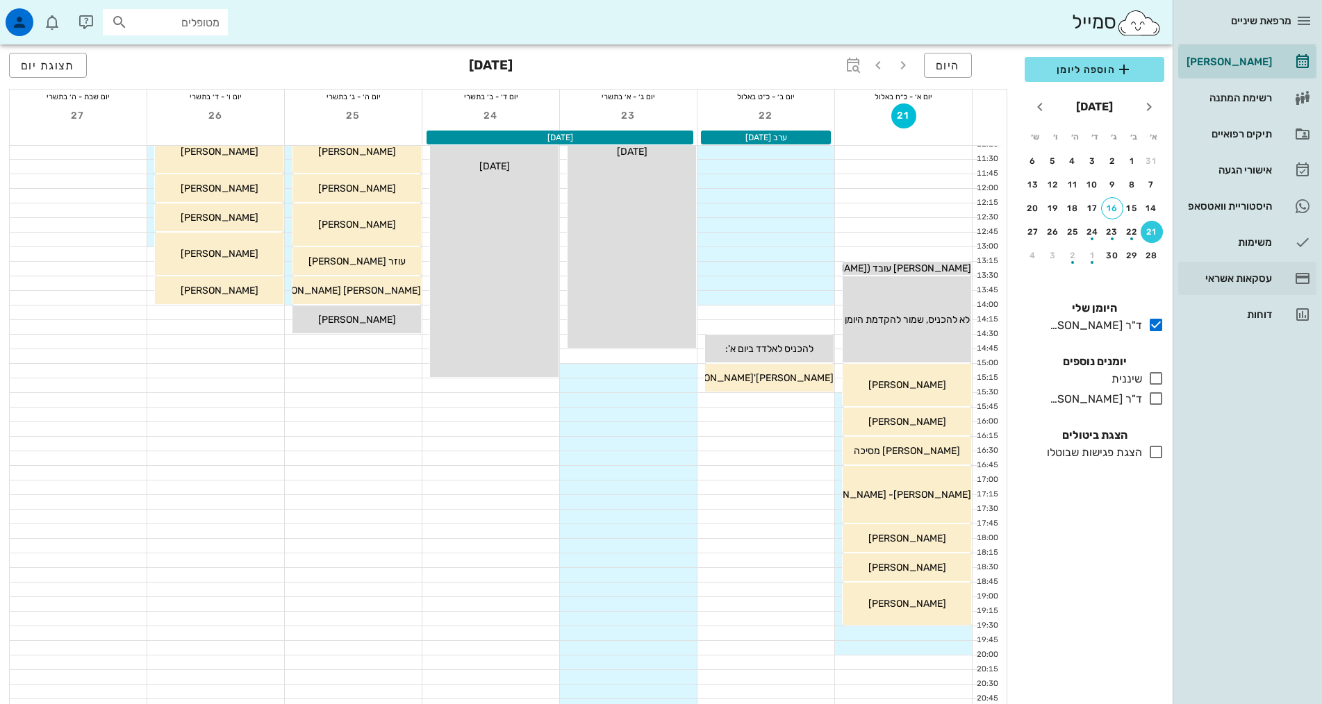
scroll to position [210, 0]
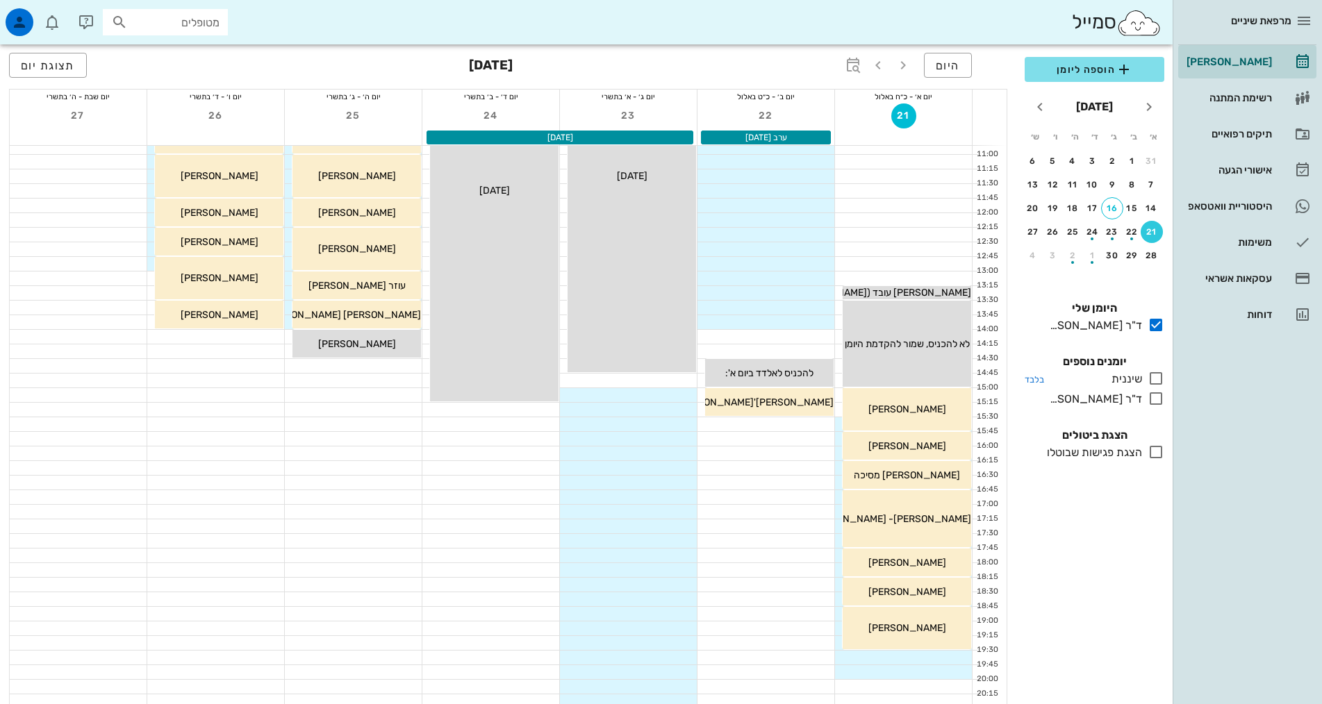
click at [1154, 379] on icon at bounding box center [1156, 378] width 17 height 17
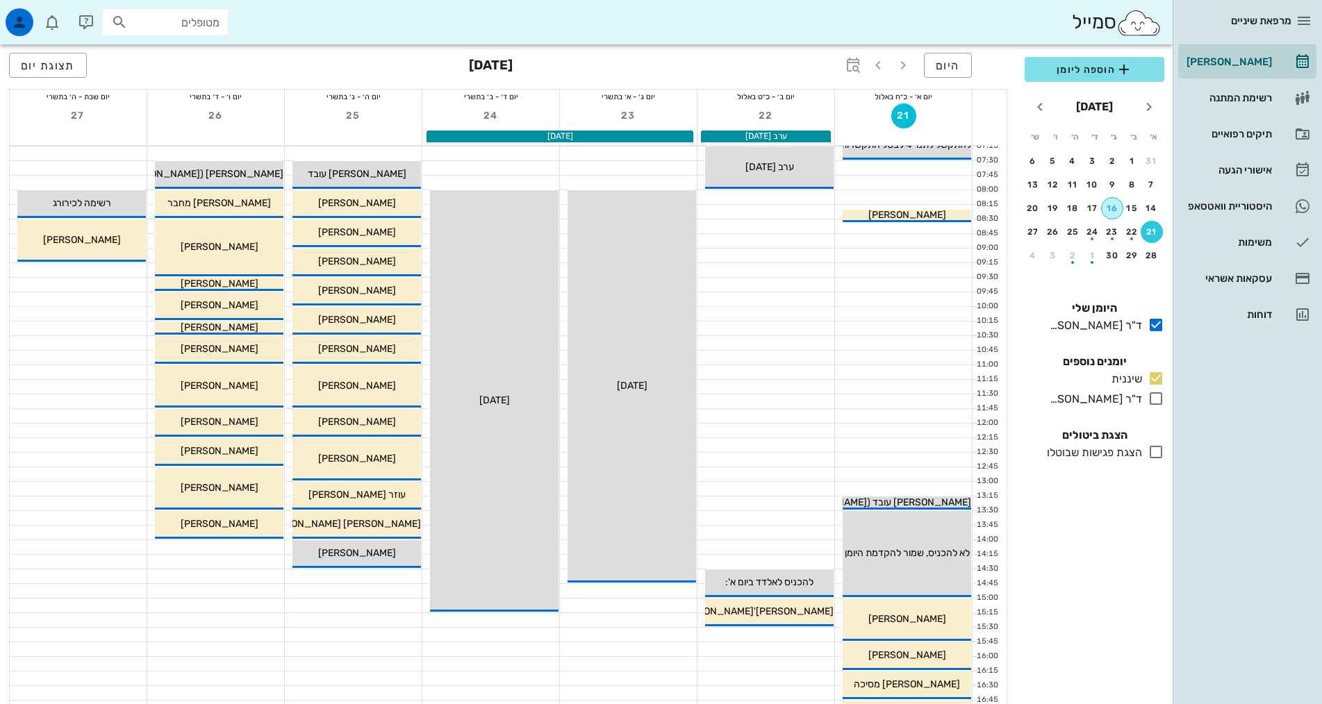
click at [1114, 213] on div "16" at bounding box center [1112, 209] width 21 height 10
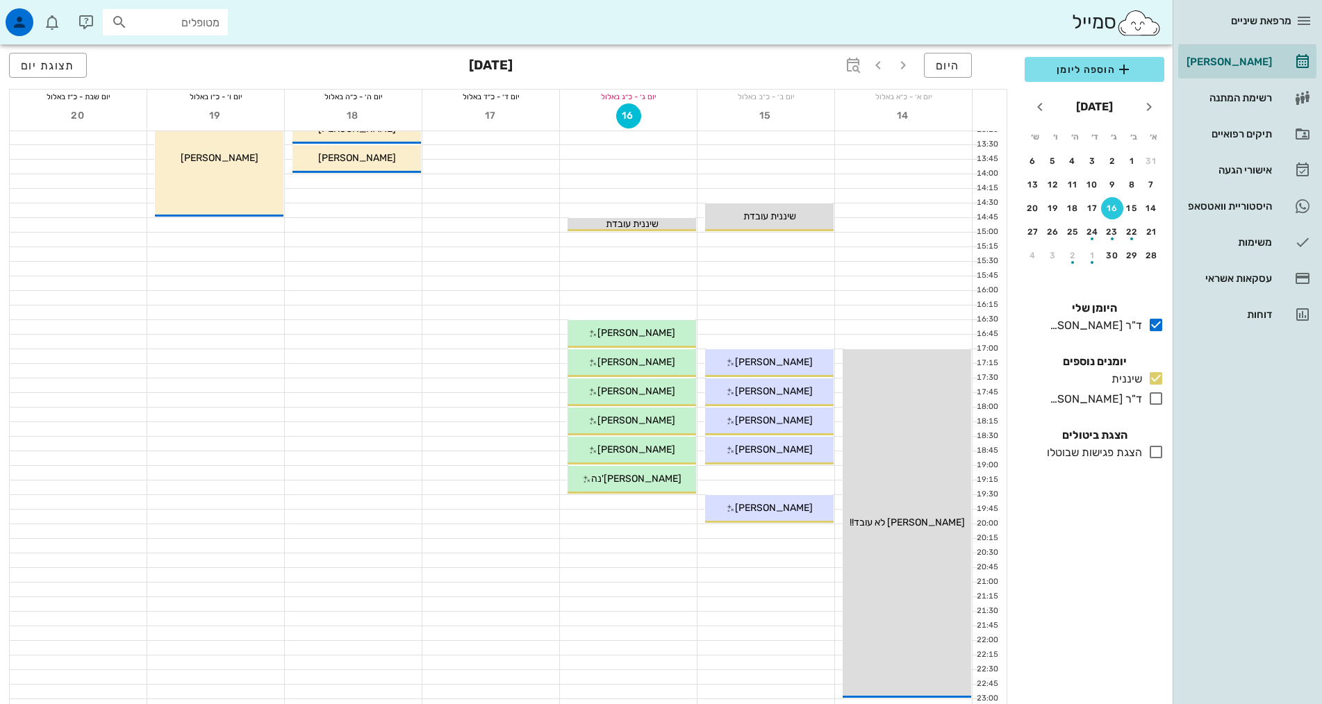
scroll to position [141, 0]
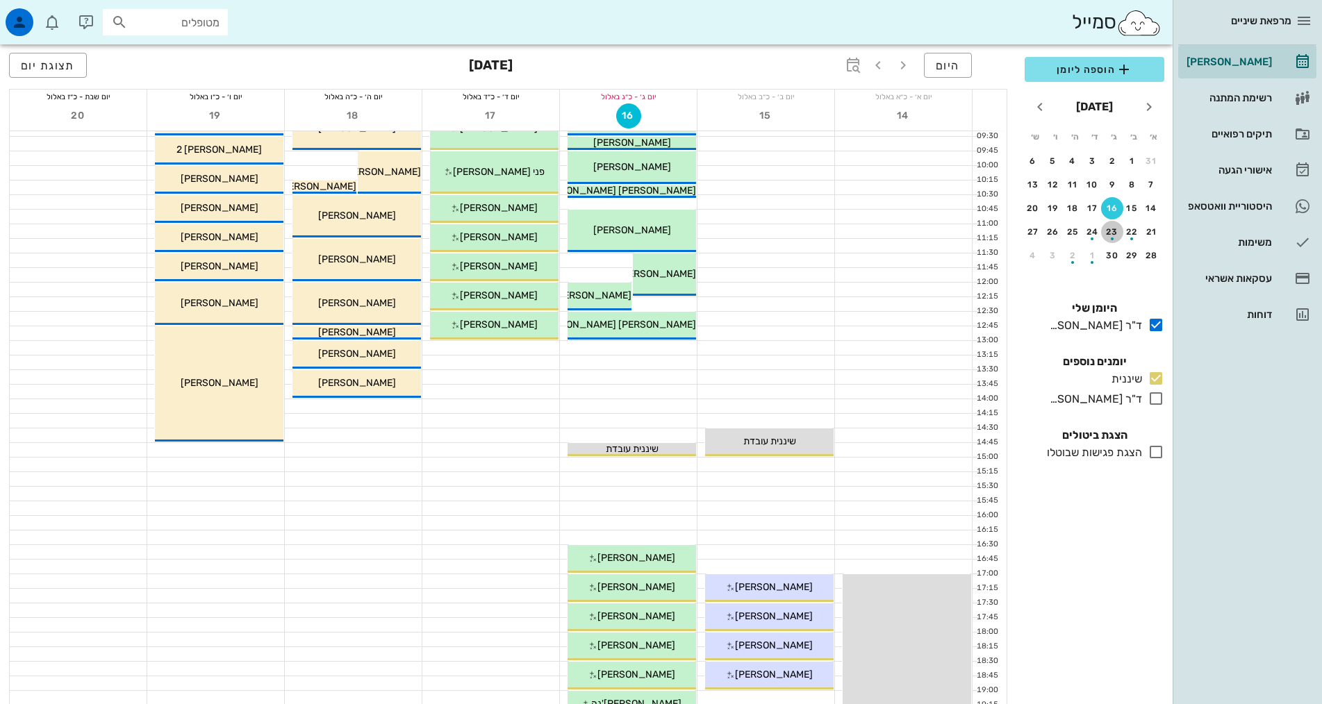
click at [1112, 232] on div "button" at bounding box center [1112, 235] width 22 height 8
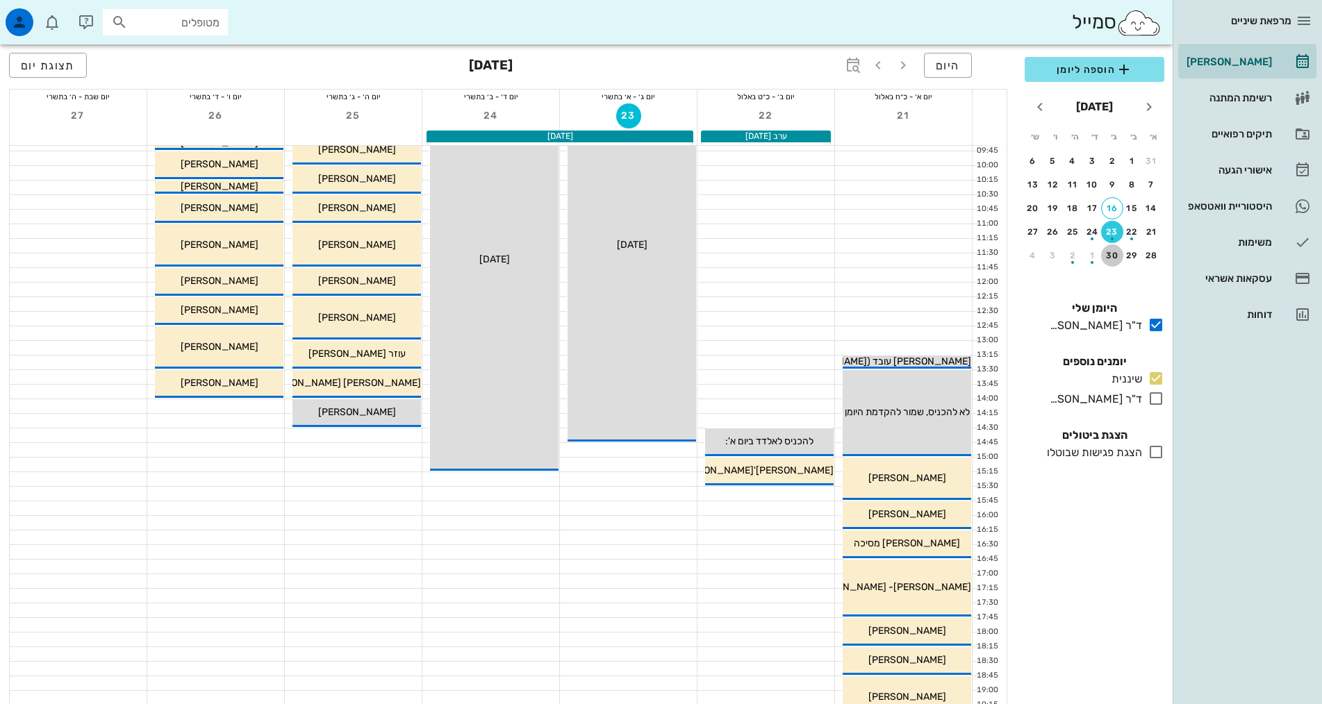
click at [1110, 254] on div "30" at bounding box center [1112, 256] width 22 height 10
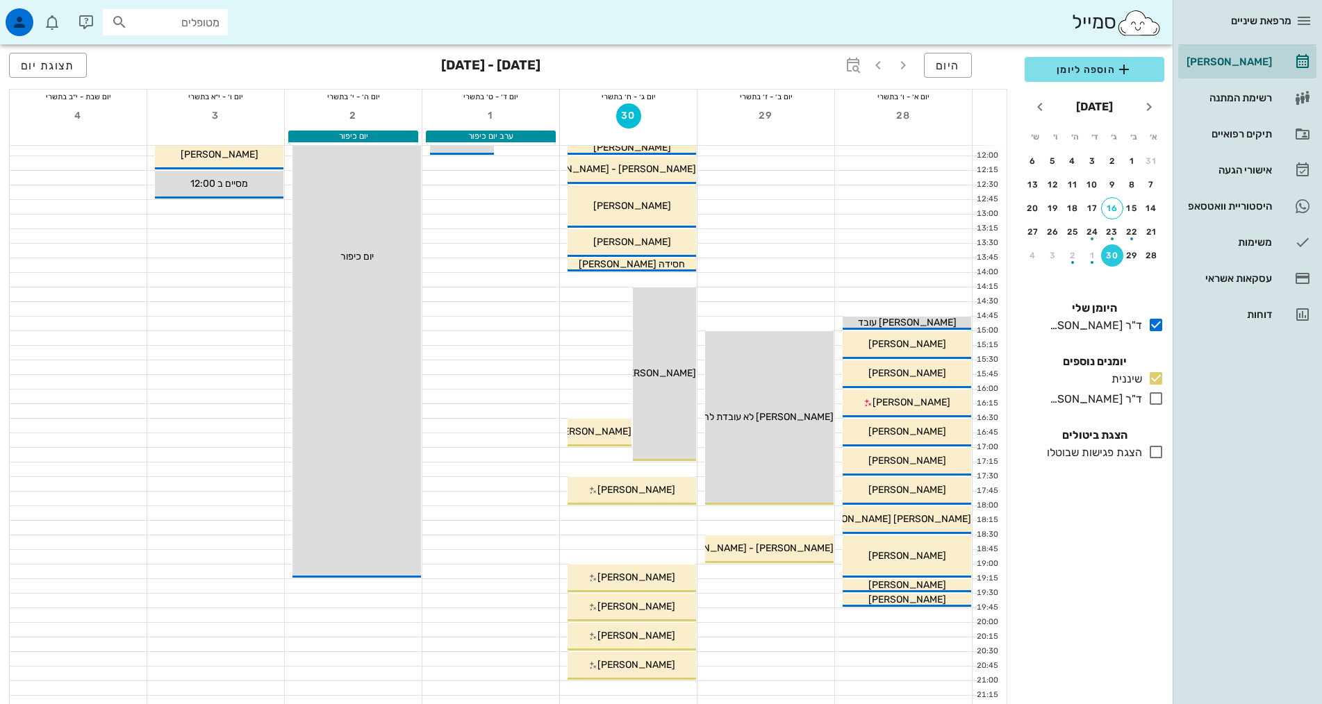
scroll to position [210, 0]
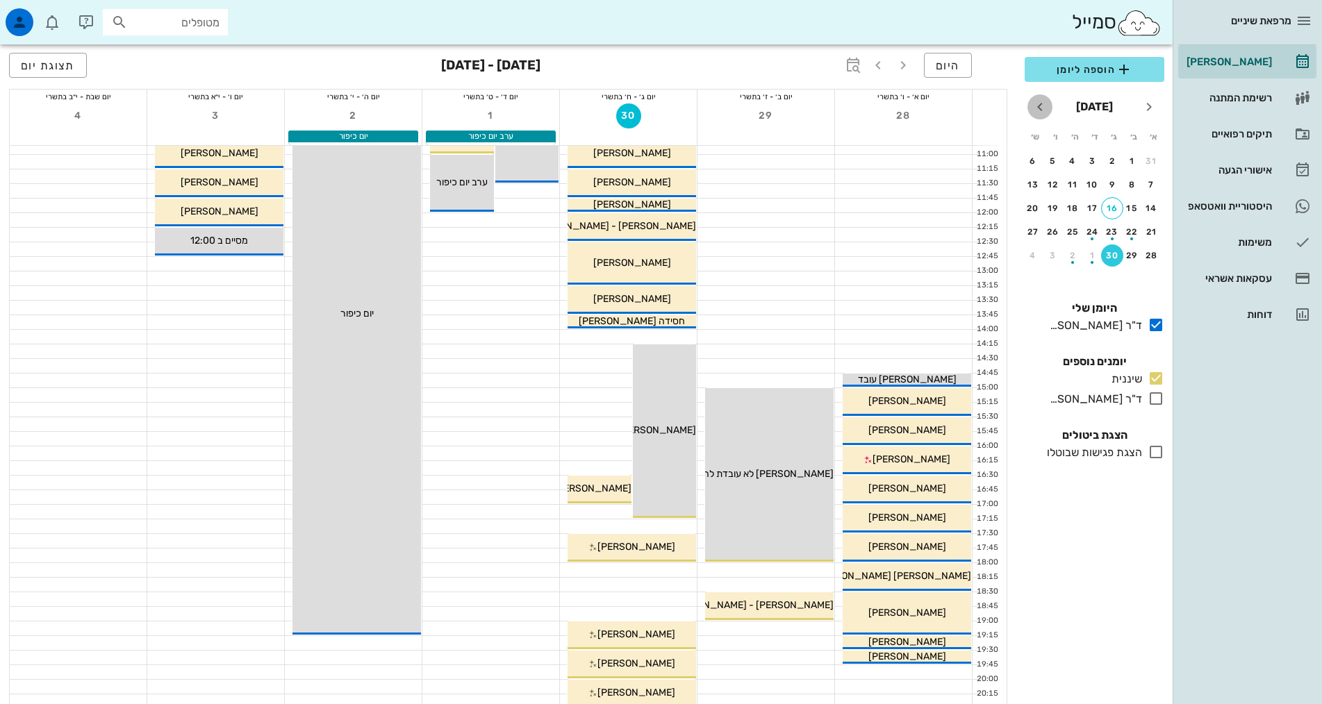
click at [1040, 106] on icon "חודש הבא" at bounding box center [1040, 107] width 17 height 17
click at [1040, 108] on icon "חודש הבא" at bounding box center [1040, 107] width 17 height 17
click at [1150, 210] on div "9" at bounding box center [1152, 209] width 22 height 10
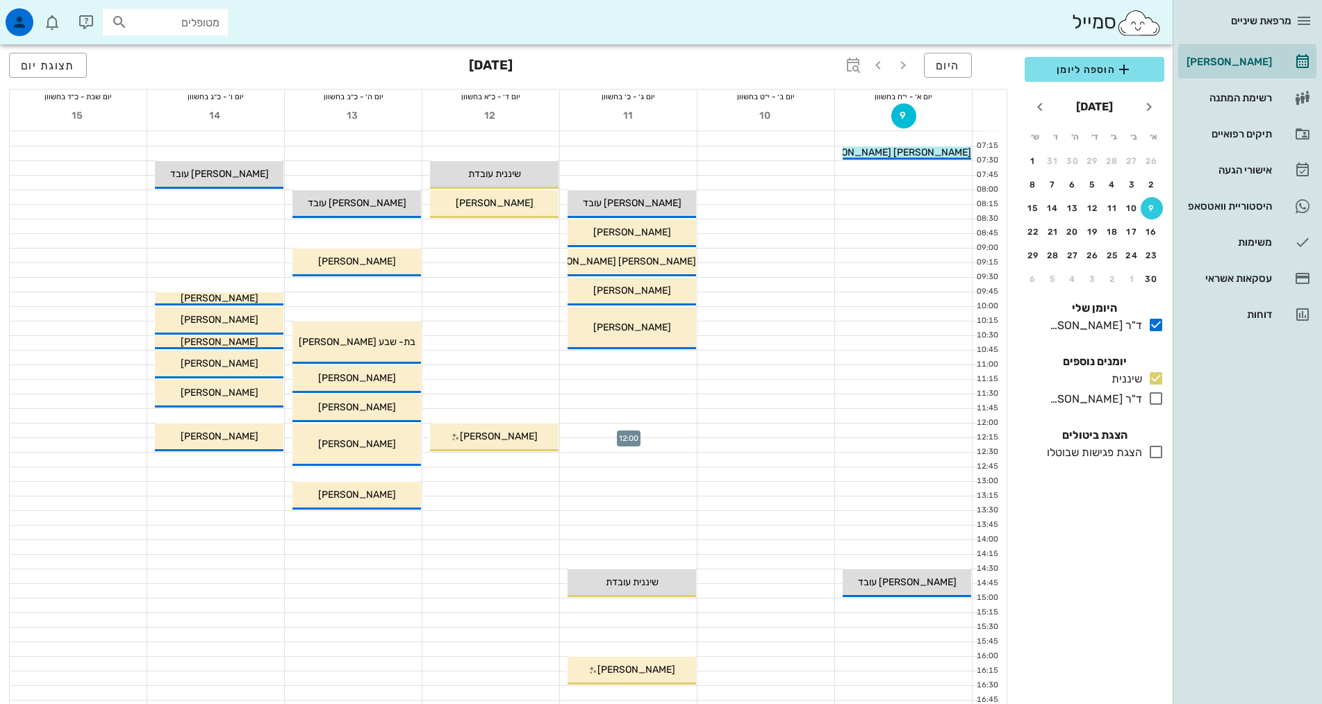
click at [642, 426] on div at bounding box center [628, 431] width 137 height 14
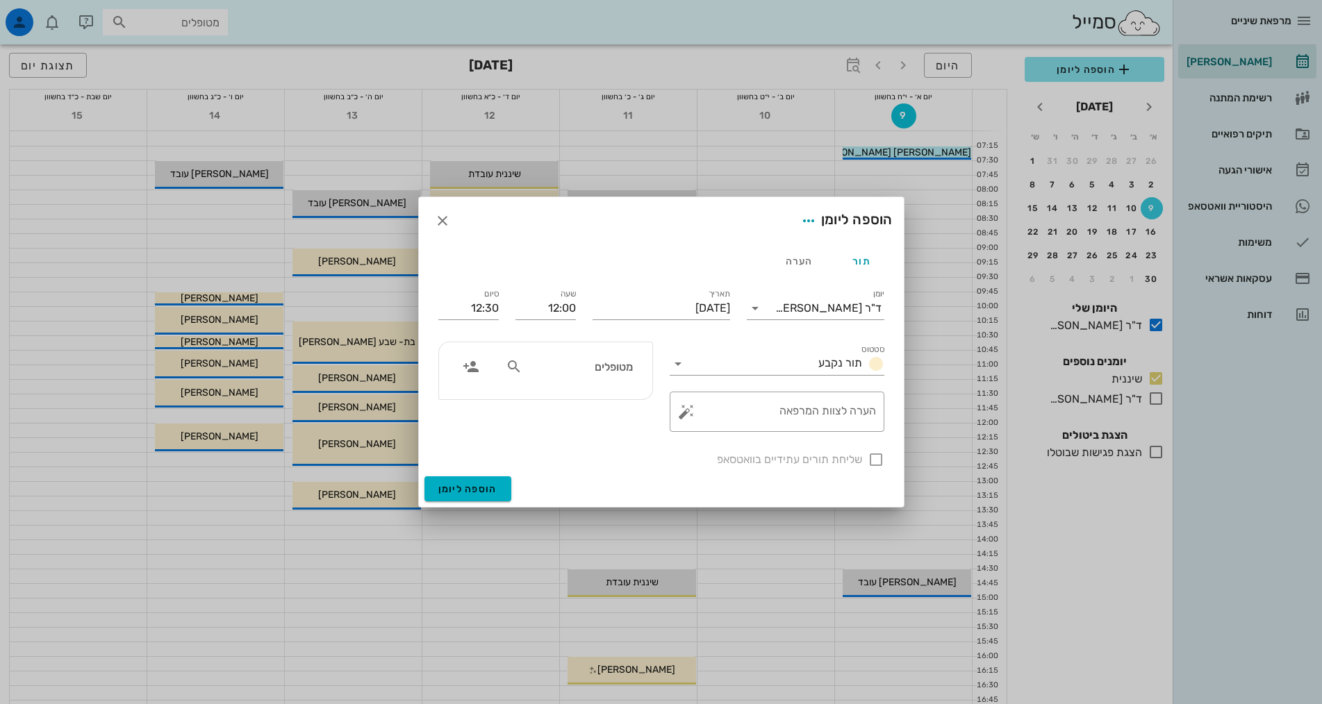
click at [621, 365] on input "מטופלים" at bounding box center [578, 367] width 107 height 18
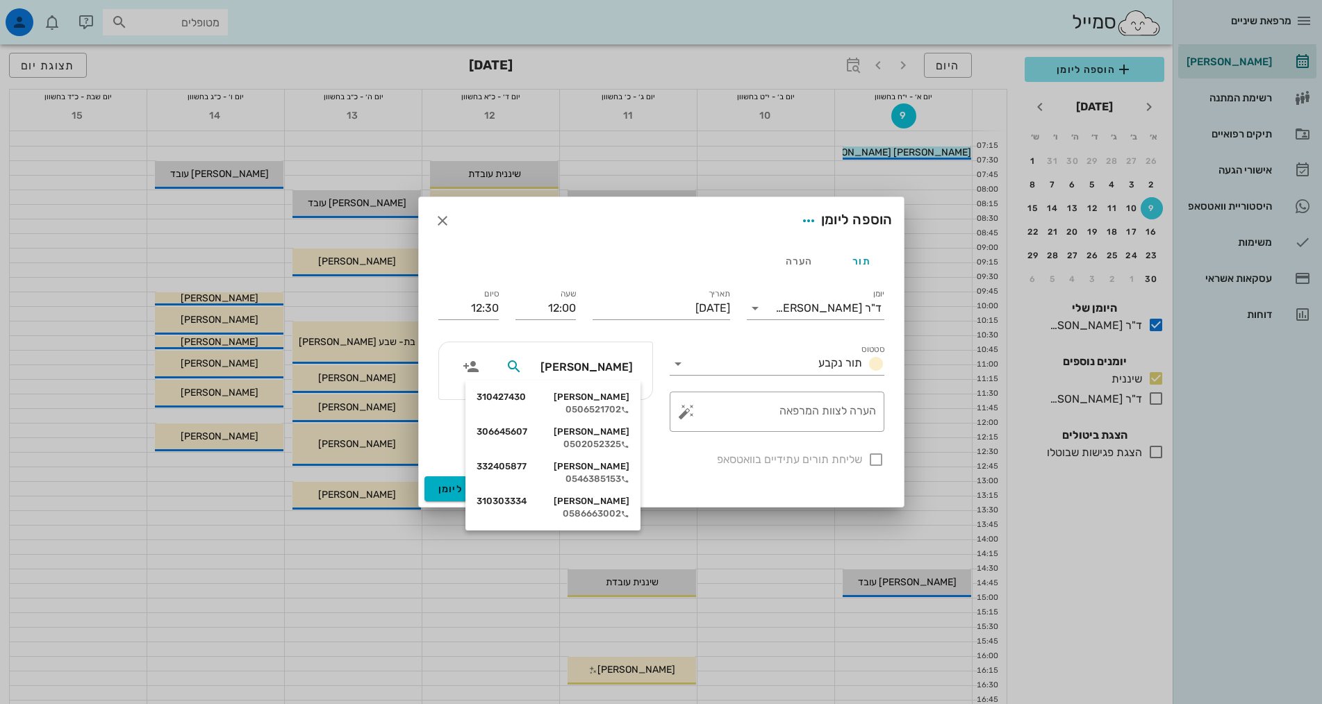
type input "יוליה כ"
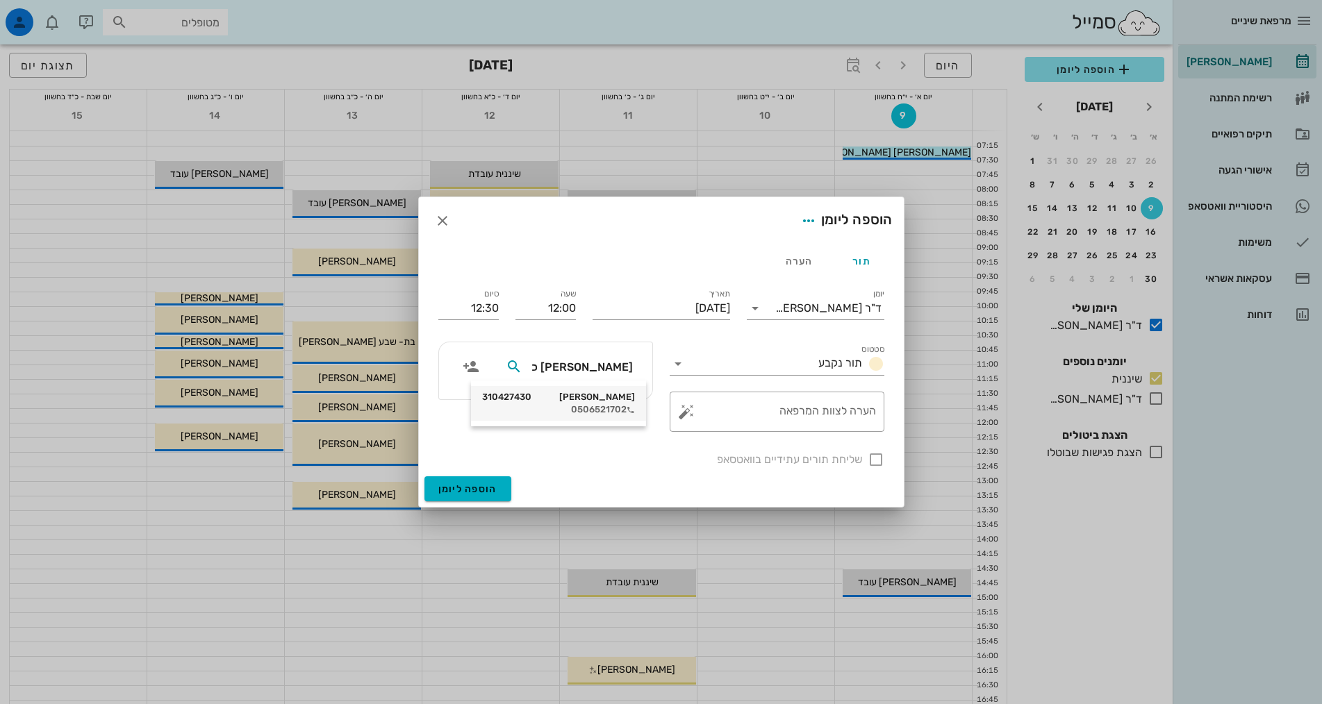
click at [614, 402] on div "יוליה כהן 310427430" at bounding box center [558, 397] width 153 height 11
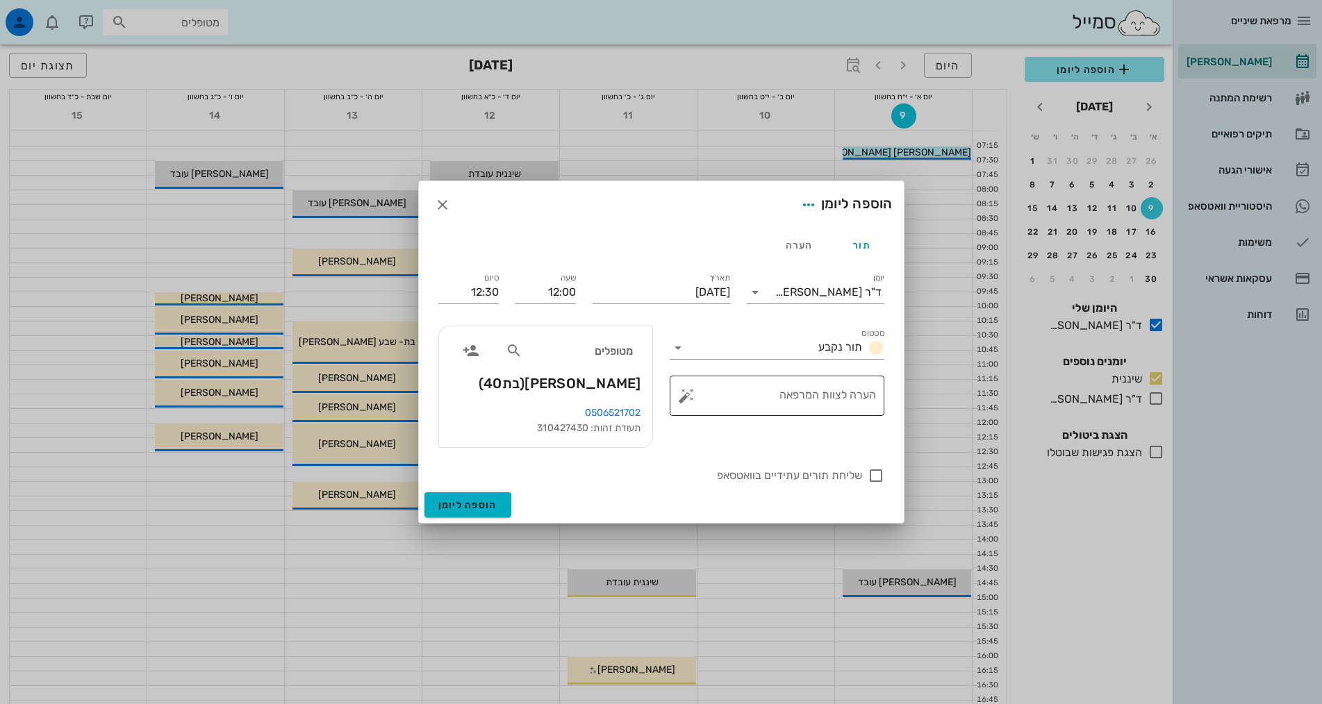
click at [866, 395] on textarea "הערה לצוות המרפאה" at bounding box center [782, 399] width 187 height 33
type textarea "בדיקת 37 ו 16"
click at [490, 510] on span "הוספה ליומן" at bounding box center [467, 505] width 59 height 12
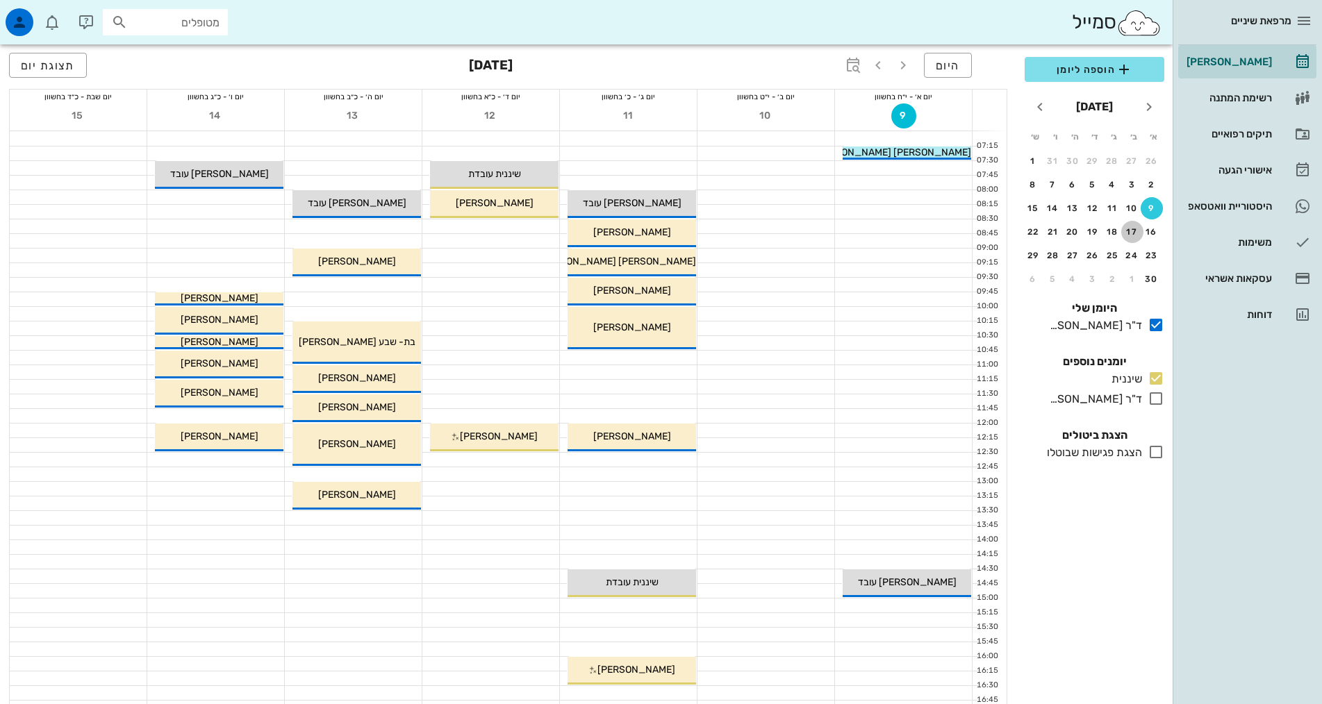
click at [1136, 230] on div "17" at bounding box center [1132, 232] width 22 height 10
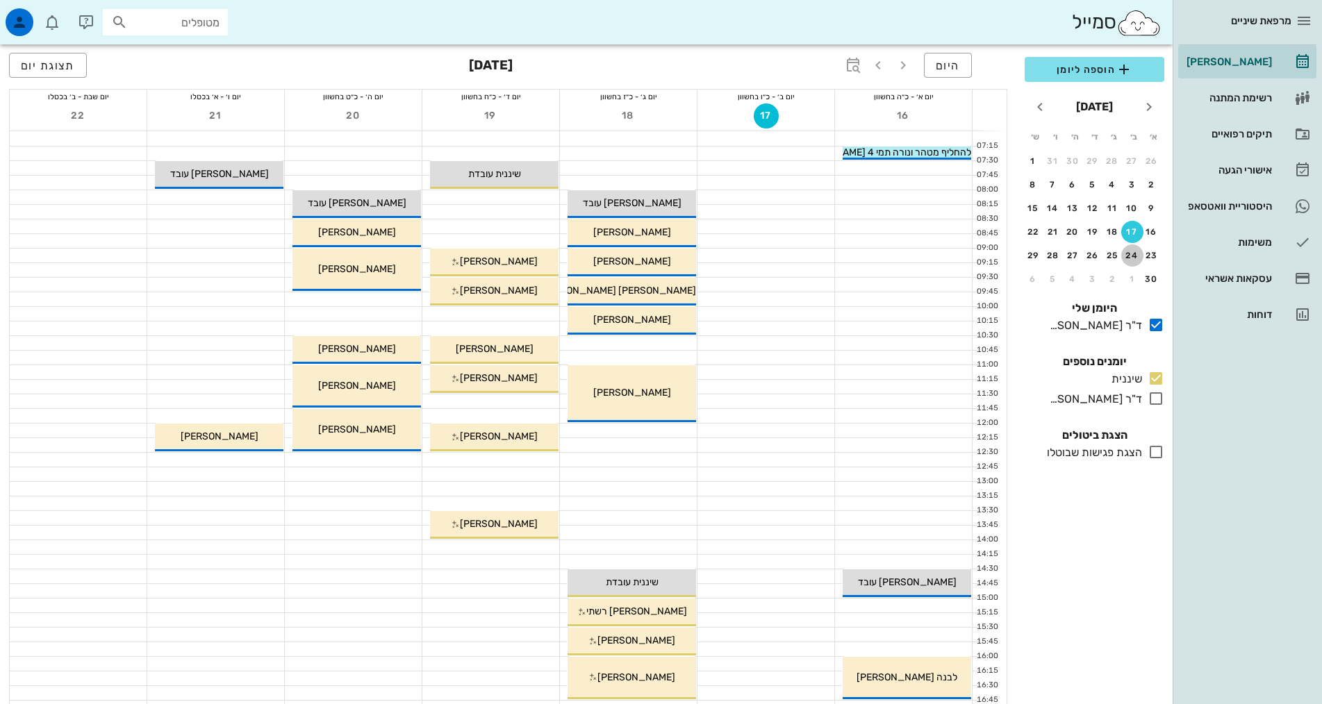
click at [1132, 257] on div "24" at bounding box center [1132, 256] width 22 height 10
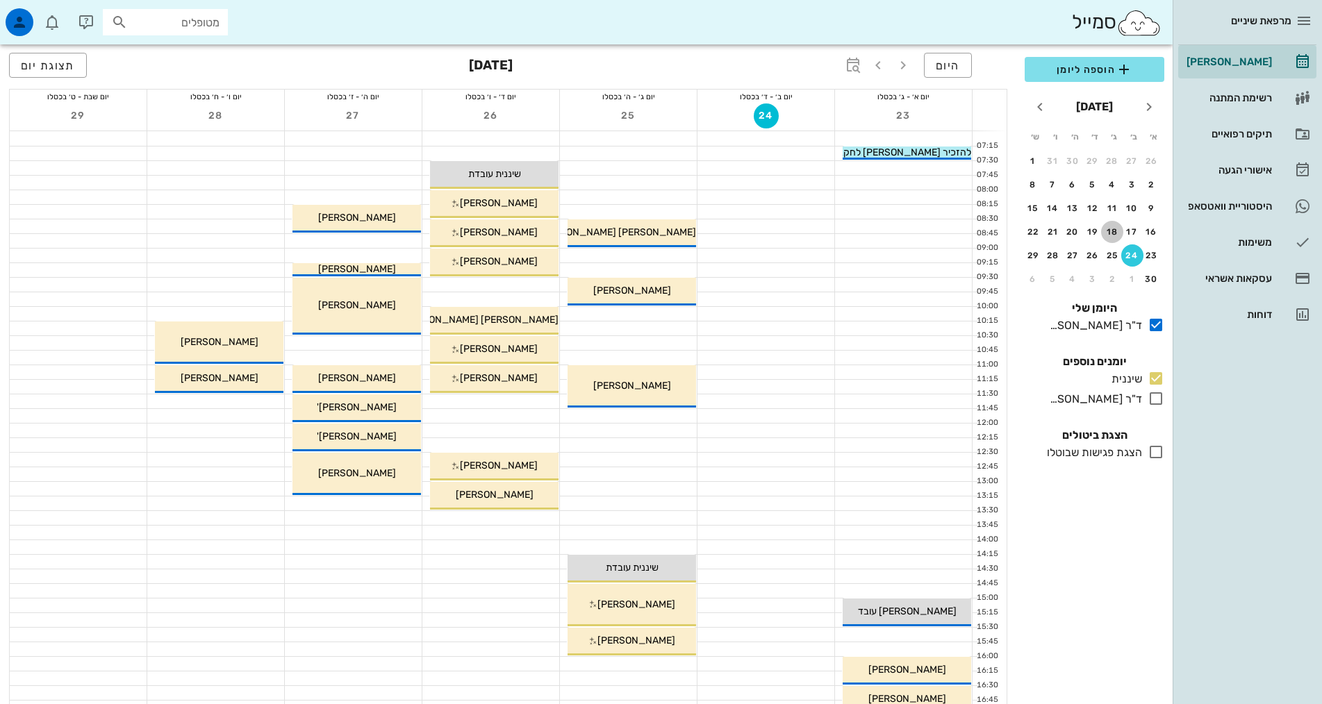
click at [1110, 232] on div "18" at bounding box center [1112, 232] width 22 height 10
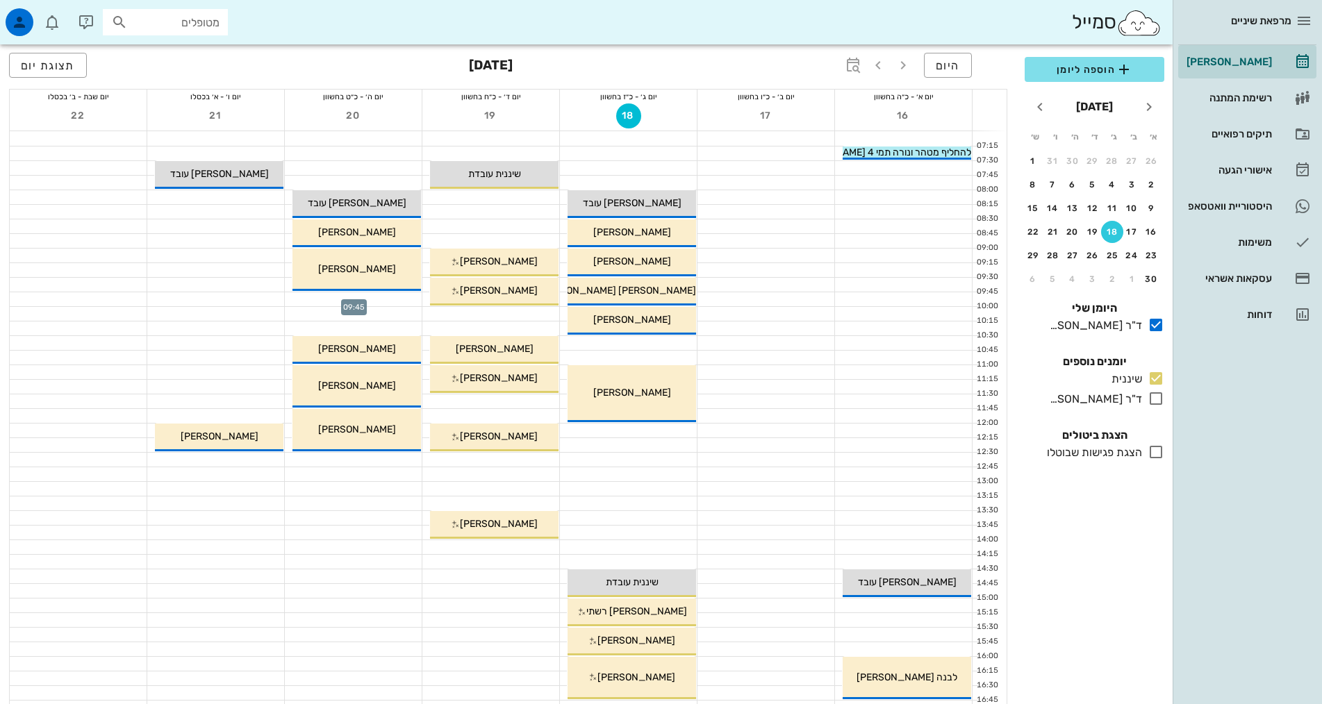
click at [371, 295] on div at bounding box center [353, 299] width 137 height 14
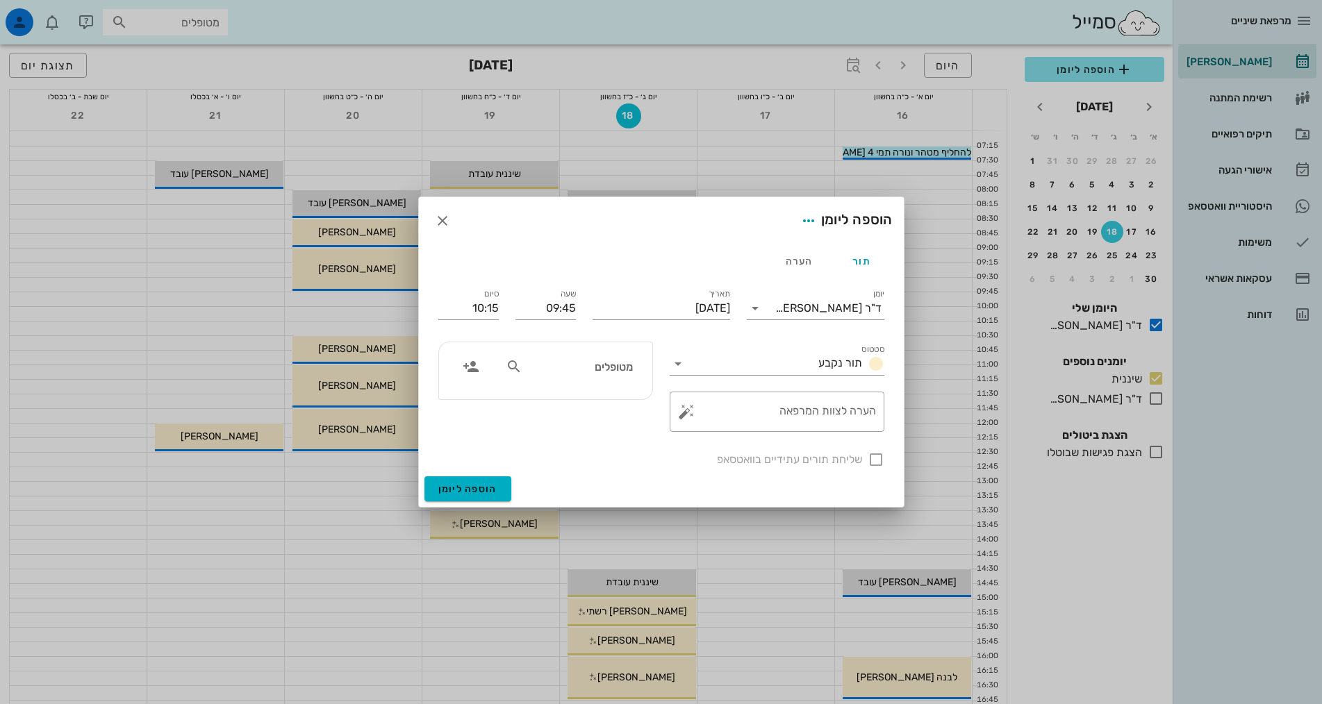
click at [631, 367] on input "מטופלים" at bounding box center [578, 367] width 107 height 18
type input "[PERSON_NAME]"
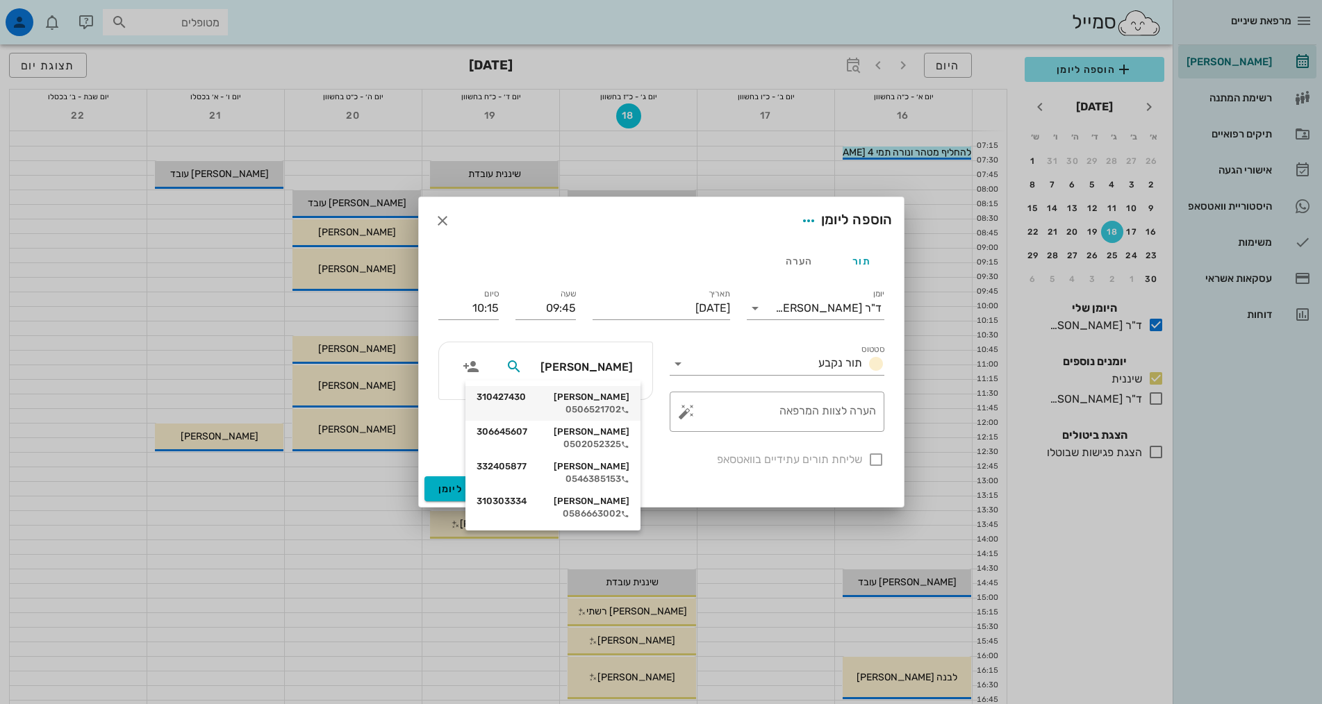
click at [618, 406] on div "0506521702" at bounding box center [553, 409] width 153 height 11
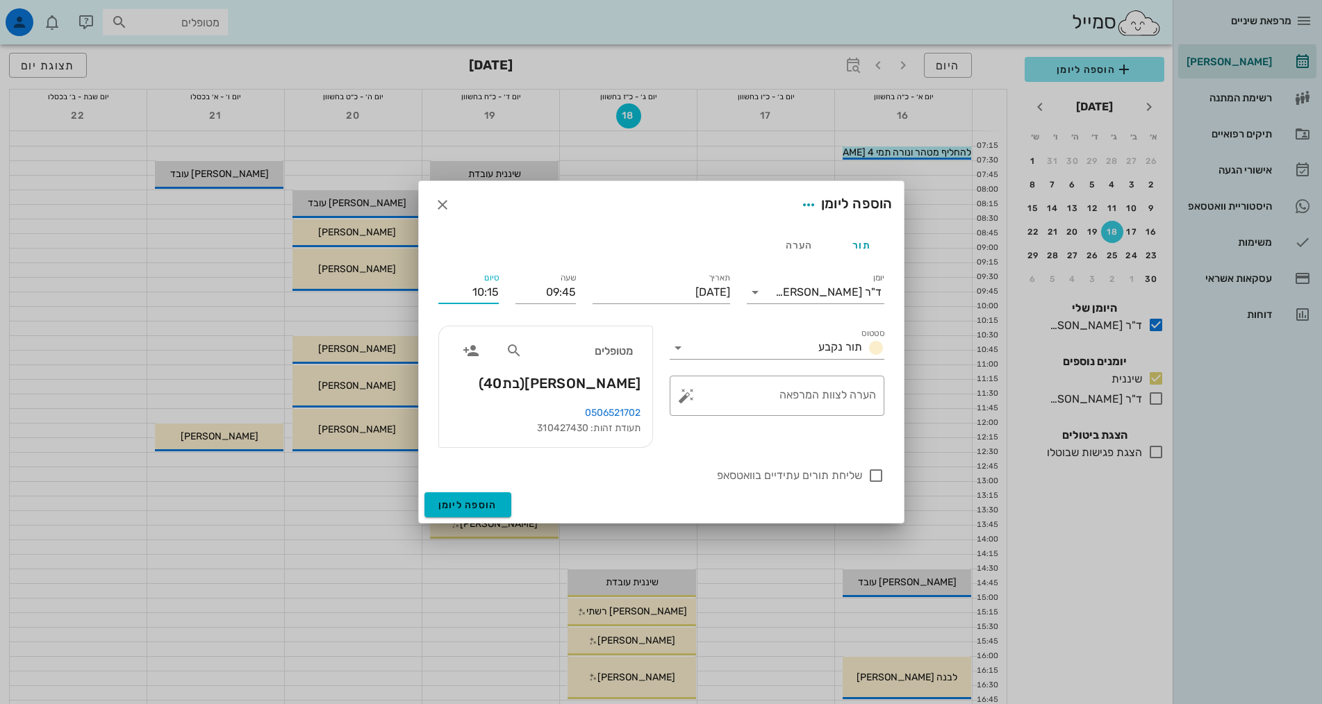
click at [481, 290] on input "10:15" at bounding box center [468, 292] width 60 height 22
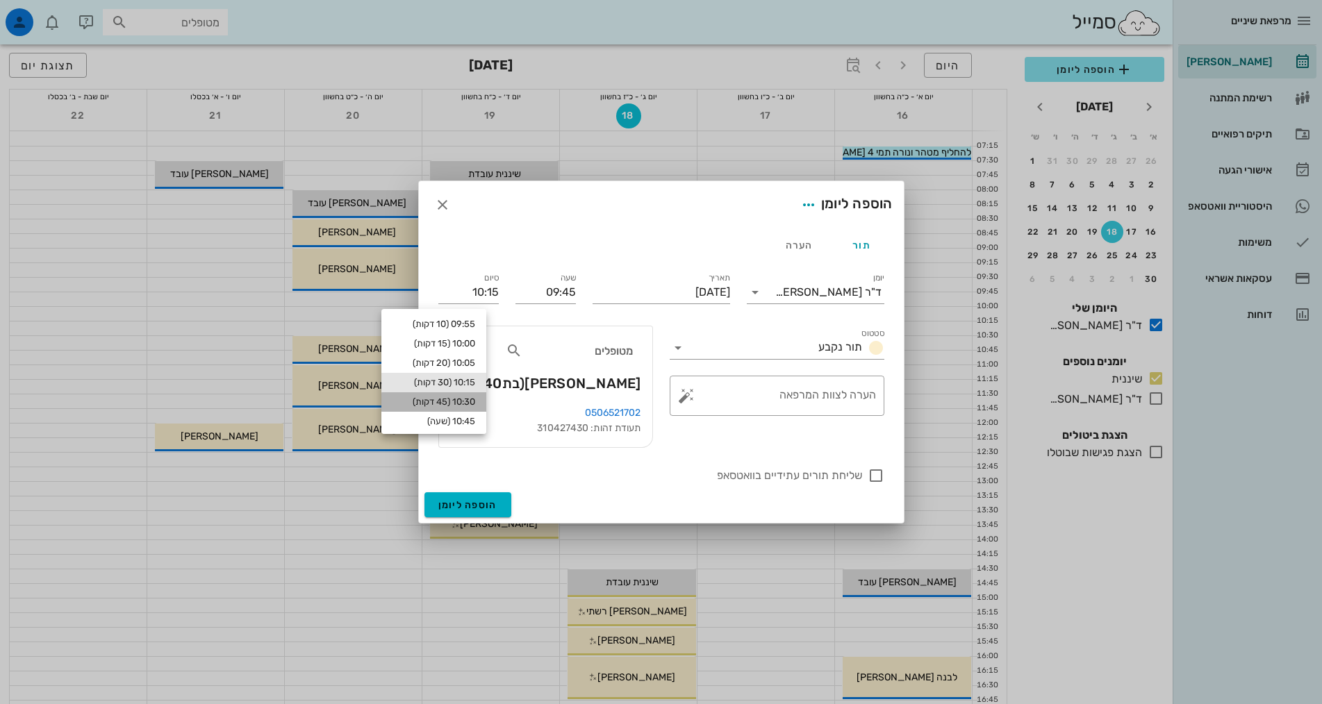
click at [466, 399] on div "10:30 (45 דקות)" at bounding box center [433, 402] width 83 height 11
type input "10:30"
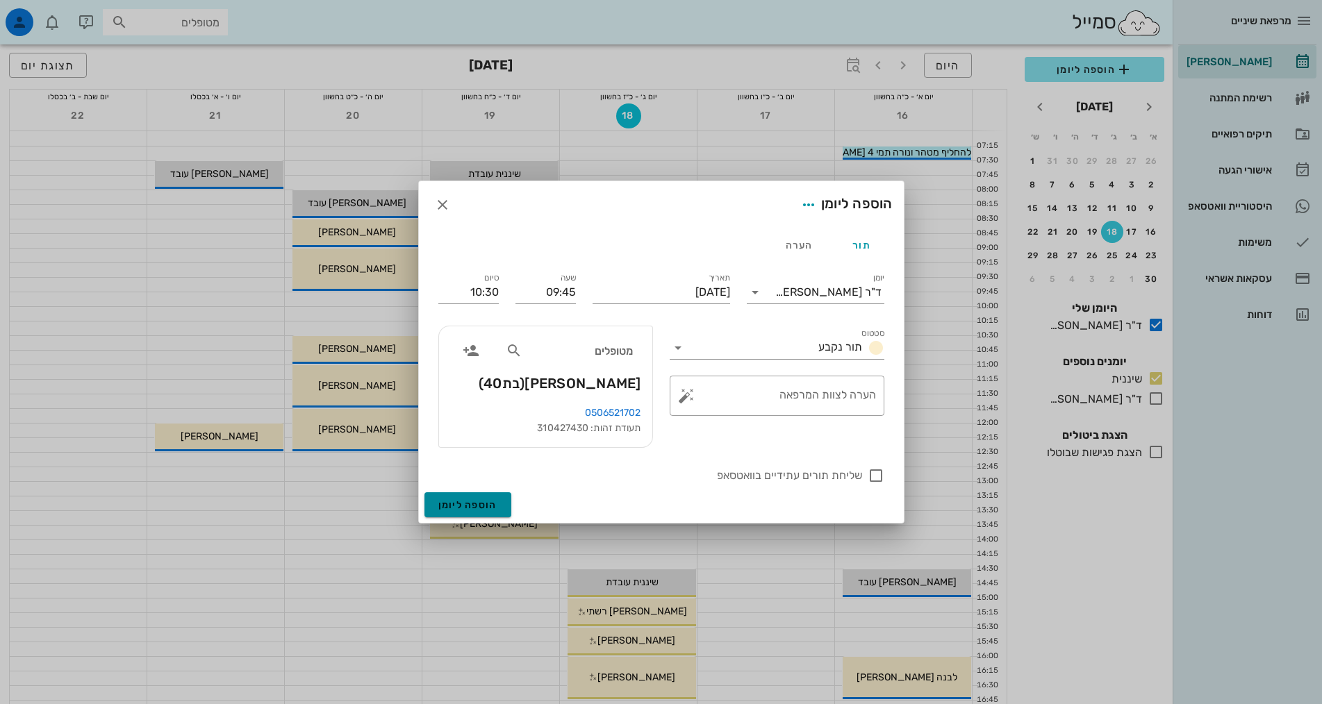
click at [455, 504] on span "הוספה ליומן" at bounding box center [467, 505] width 59 height 12
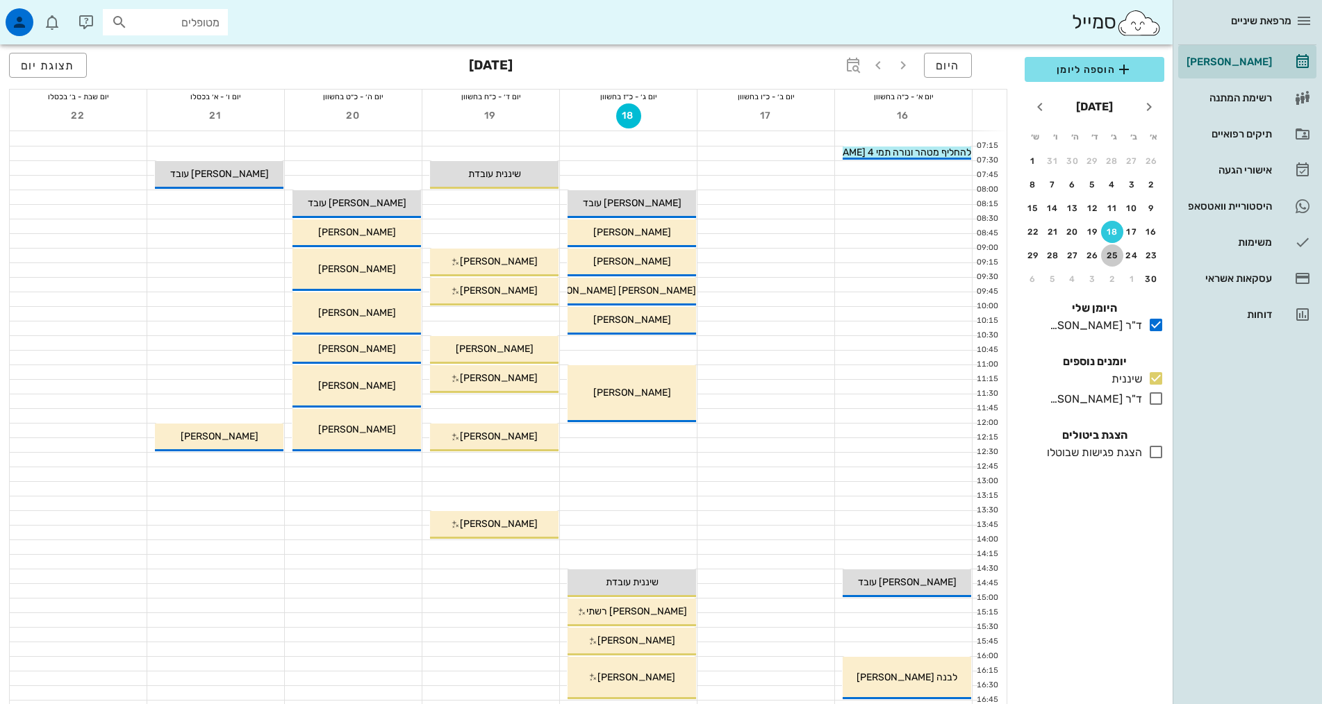
click at [1114, 254] on div "25" at bounding box center [1112, 256] width 22 height 10
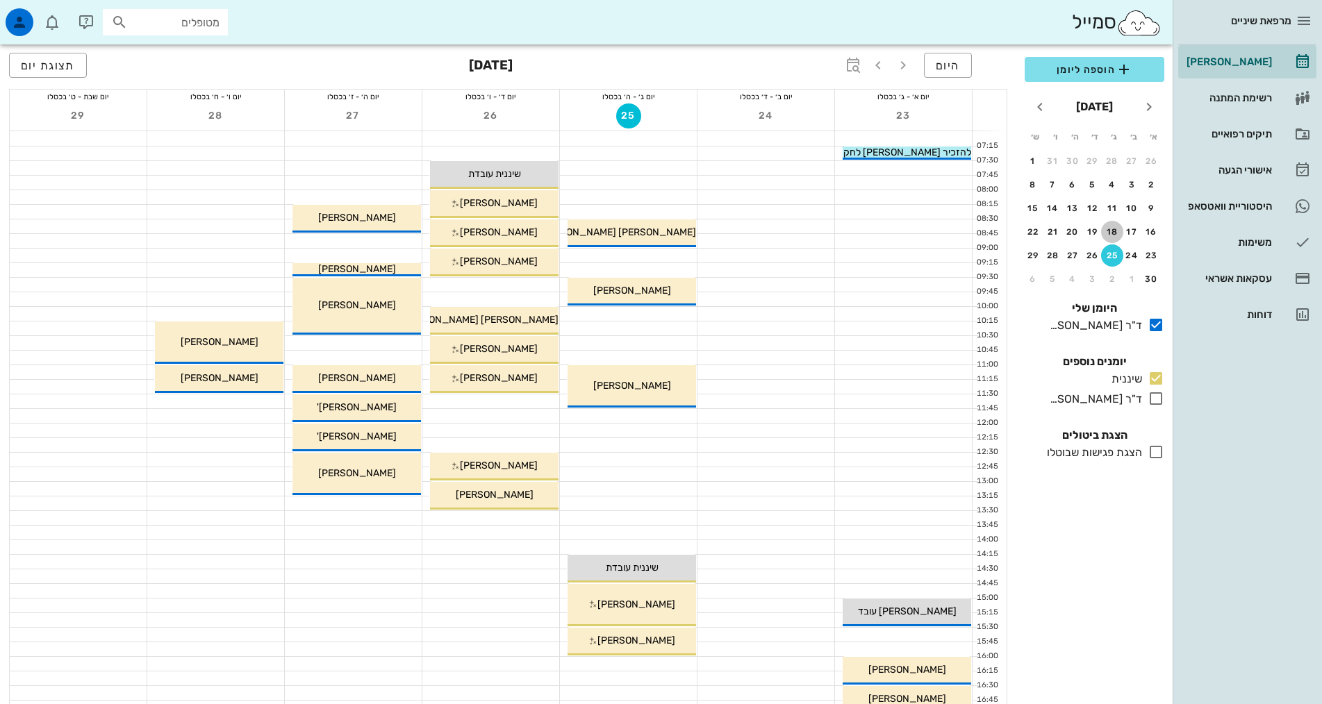
click at [1116, 233] on div "18" at bounding box center [1112, 232] width 22 height 10
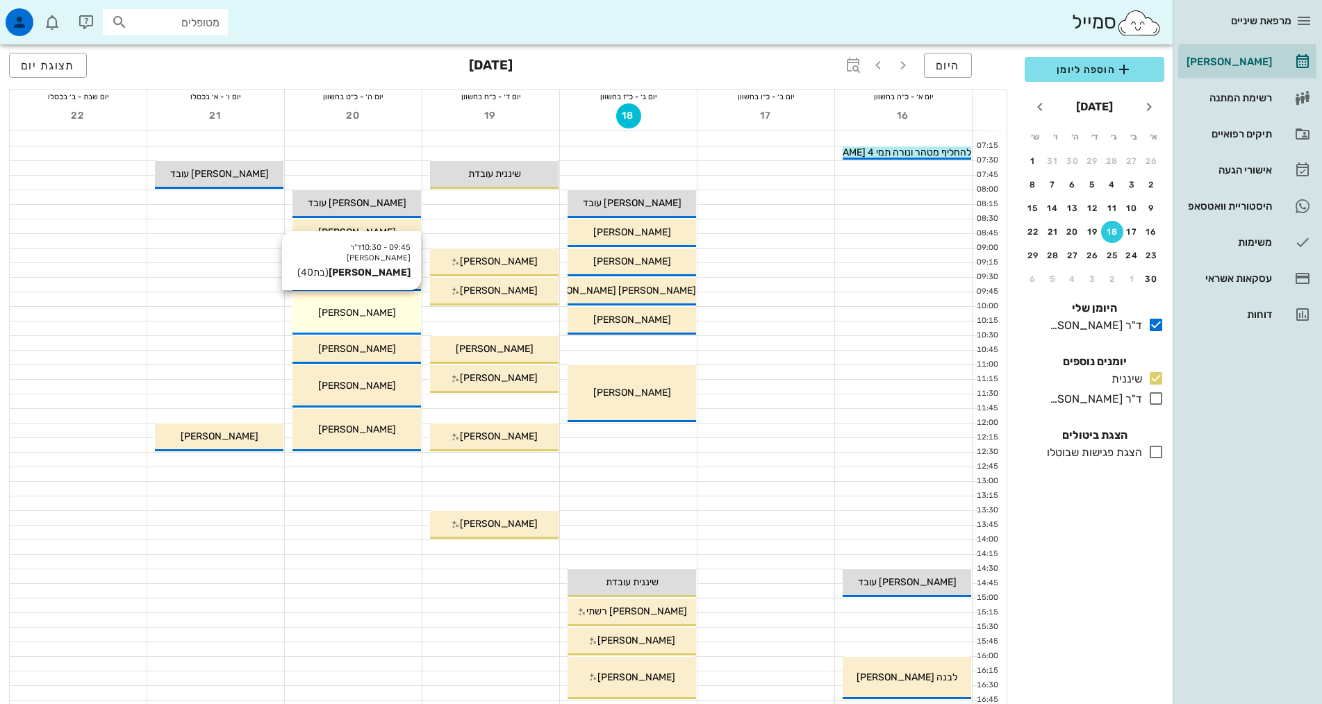
click at [390, 301] on div "09:45 - 10:30 ד"ר אלדד אירני יוליה כהן (בת 40 ) יוליה כהן" at bounding box center [356, 313] width 129 height 42
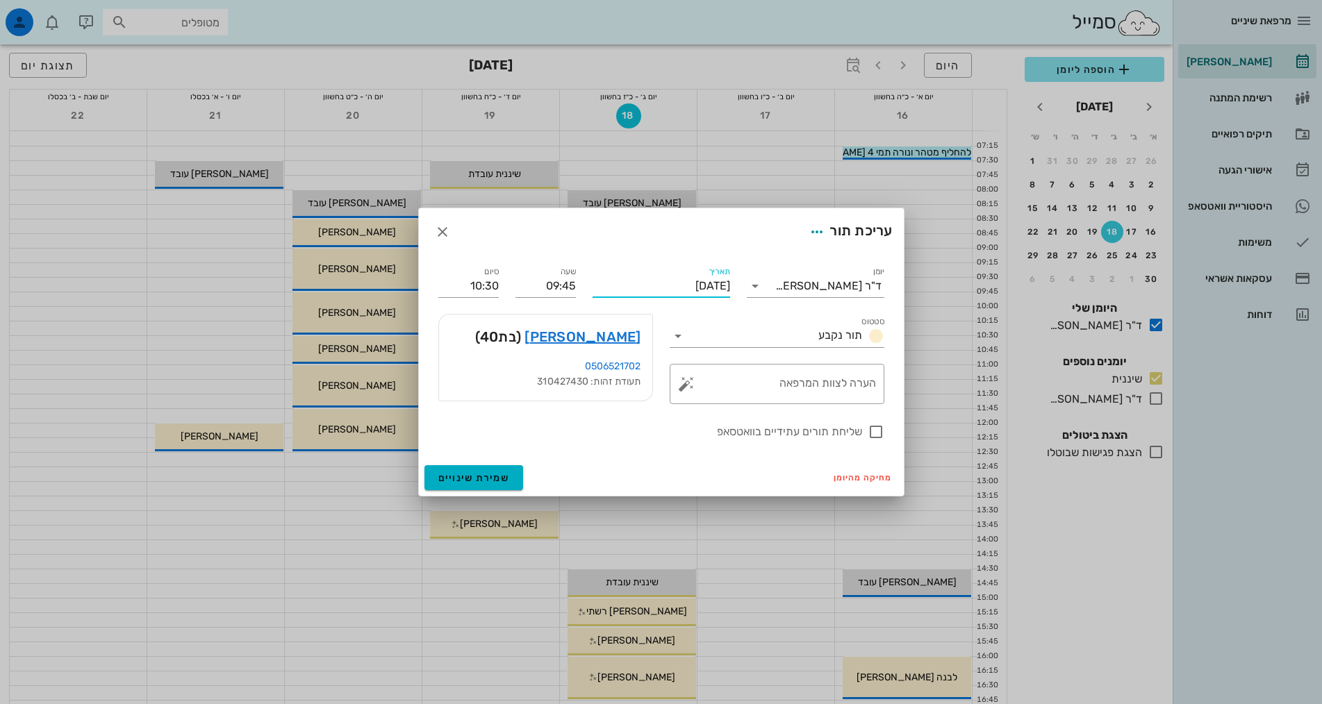
click at [695, 286] on input "יום חמישי, 20 בנובמבר 2025" at bounding box center [662, 286] width 138 height 22
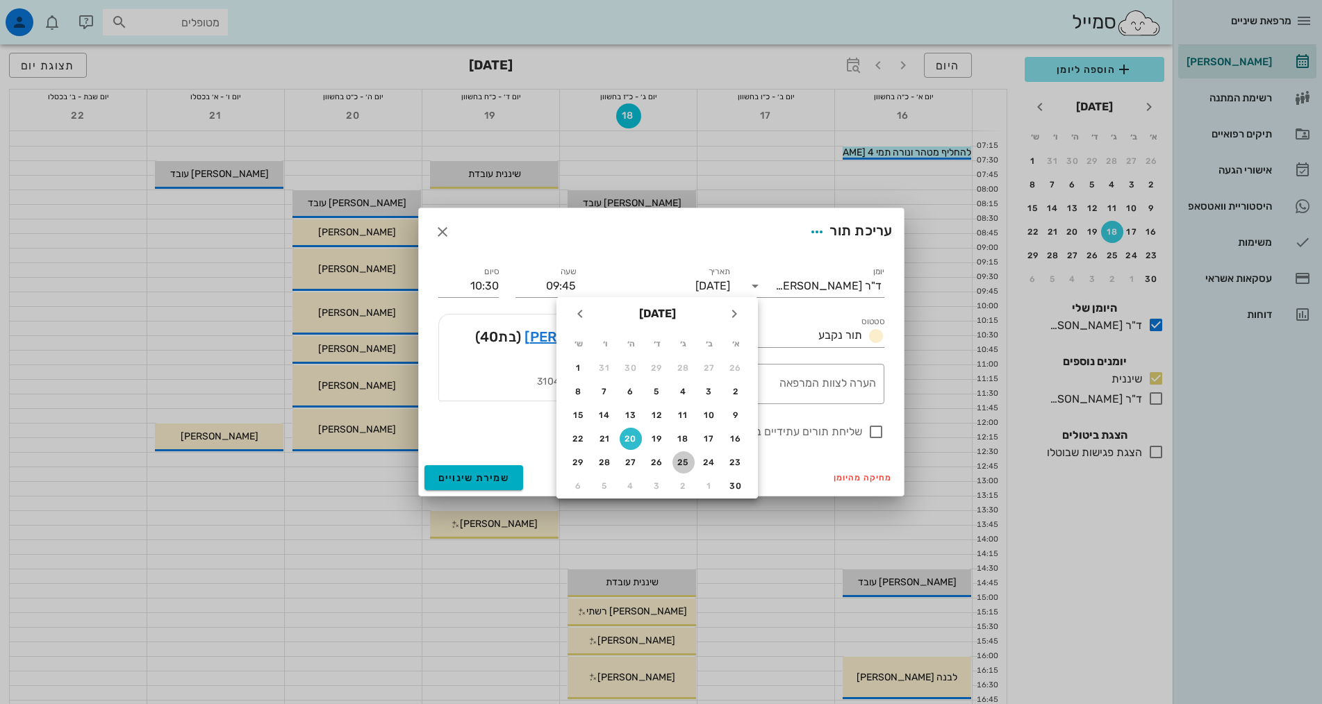
click at [681, 463] on div "25" at bounding box center [683, 463] width 22 height 10
type input "יום שלישי, 25 בנובמבר 2025"
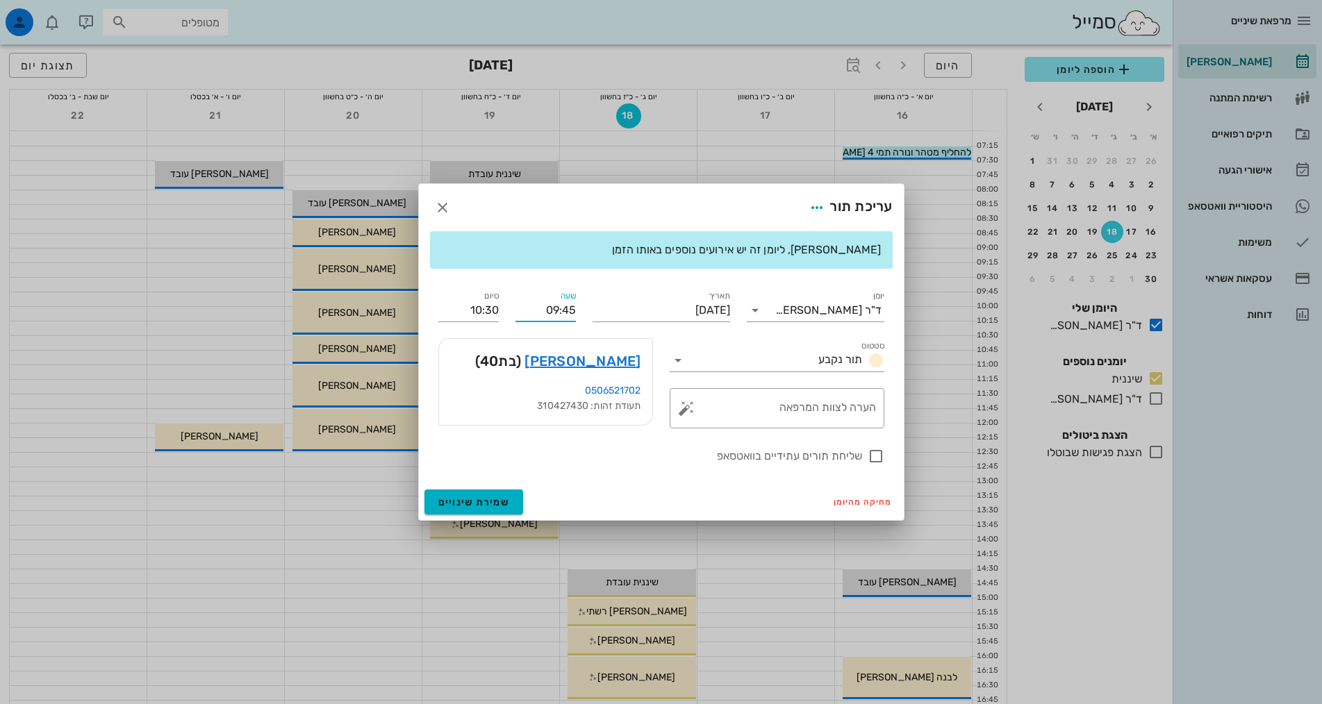
click at [559, 311] on input "09:45" at bounding box center [545, 310] width 60 height 22
click at [554, 317] on input "09:45" at bounding box center [545, 310] width 60 height 22
click at [554, 315] on input "09:45" at bounding box center [545, 310] width 60 height 22
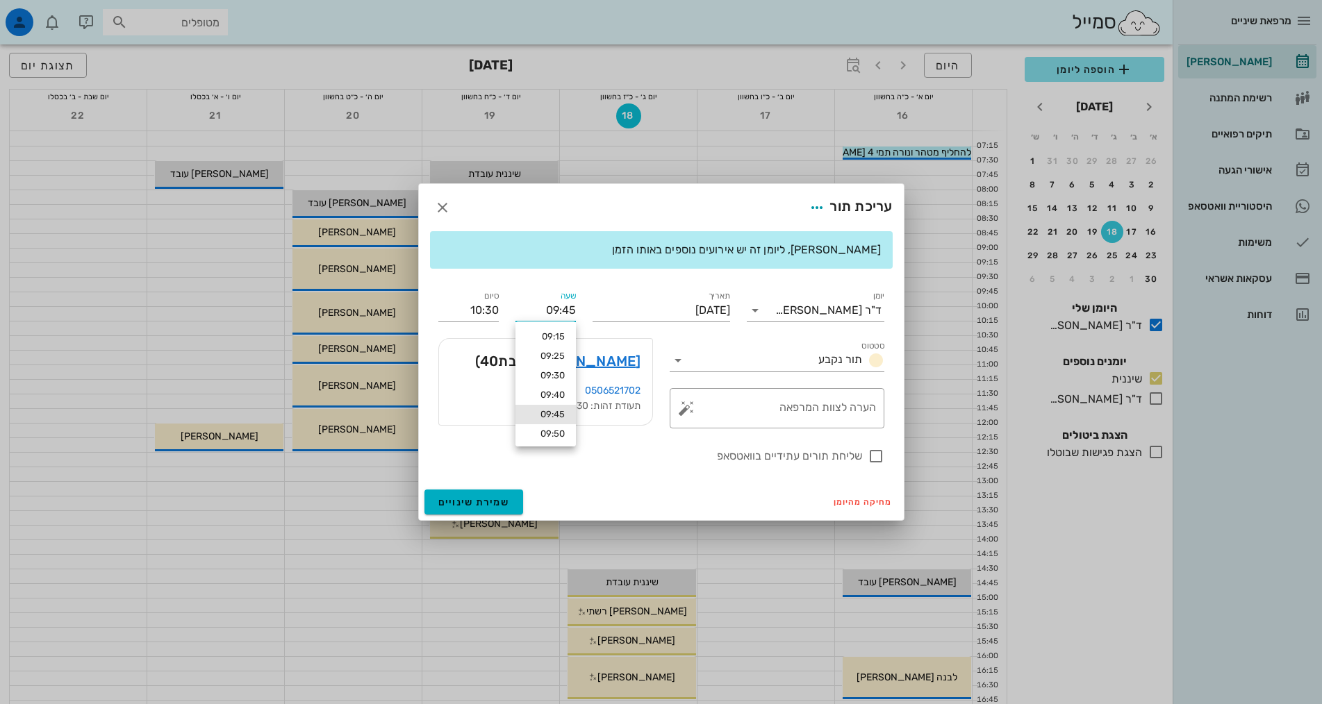
click at [552, 306] on input "09:45" at bounding box center [545, 310] width 60 height 22
type input "11:45"
type input "12:30"
click at [475, 311] on div "יומן ד"ר אלדד אירני סטטוס תור נקבע תאריך יום שלישי, 25 בנובמבר 2025 שעה 11:45 ס…" at bounding box center [661, 376] width 463 height 193
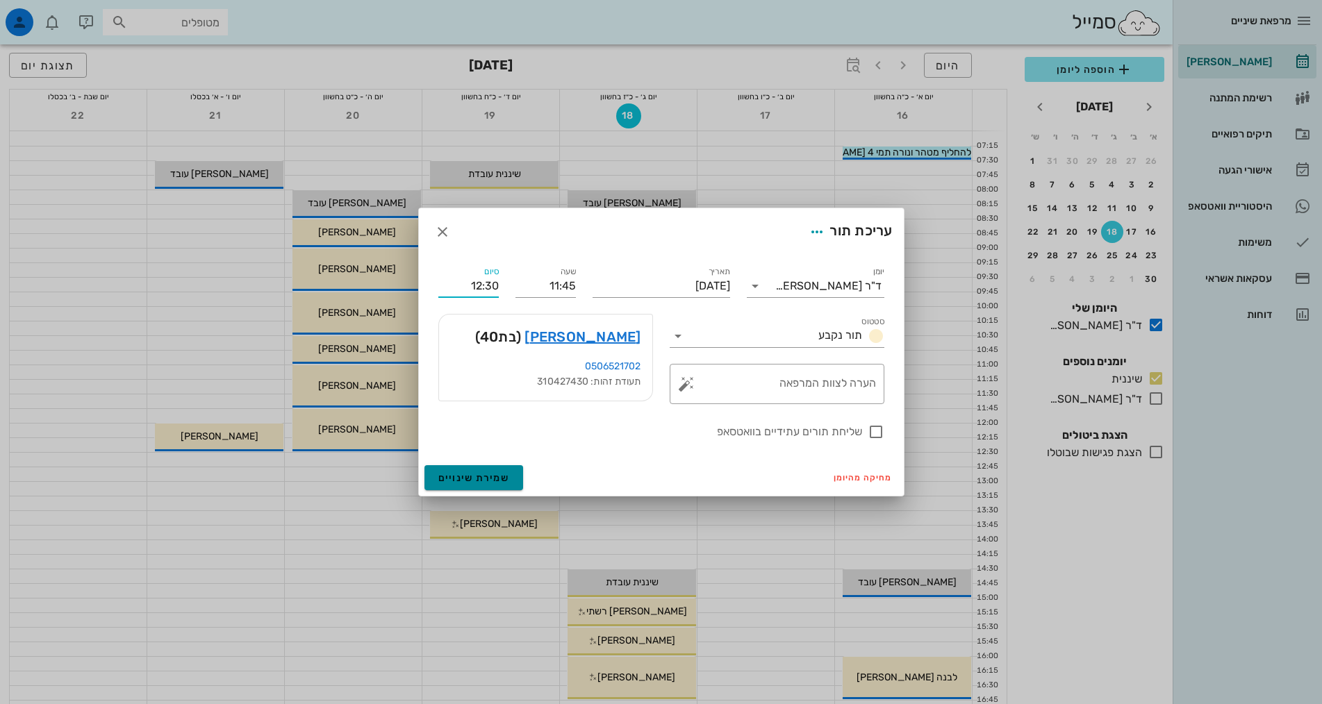
click at [478, 477] on span "שמירת שינויים" at bounding box center [474, 478] width 72 height 12
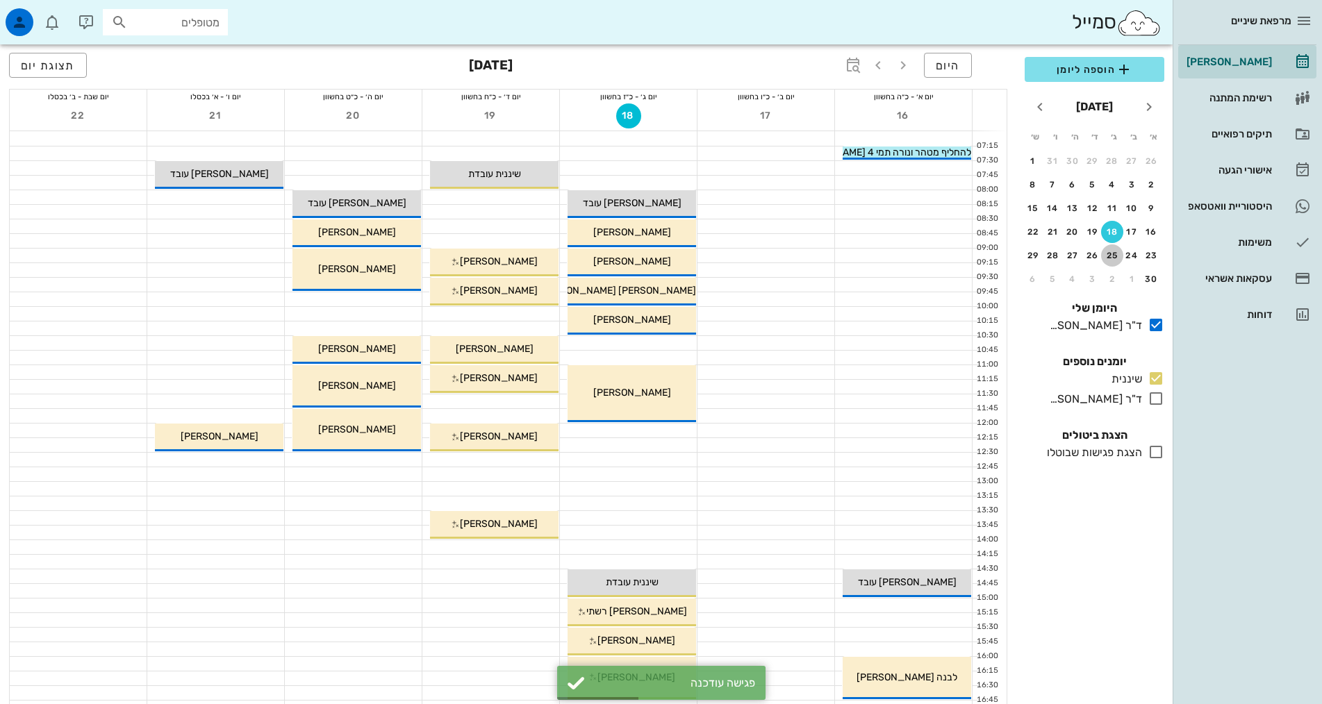
drag, startPoint x: 1109, startPoint y: 256, endPoint x: 1049, endPoint y: 299, distance: 74.2
click at [1109, 257] on div "25" at bounding box center [1112, 256] width 22 height 10
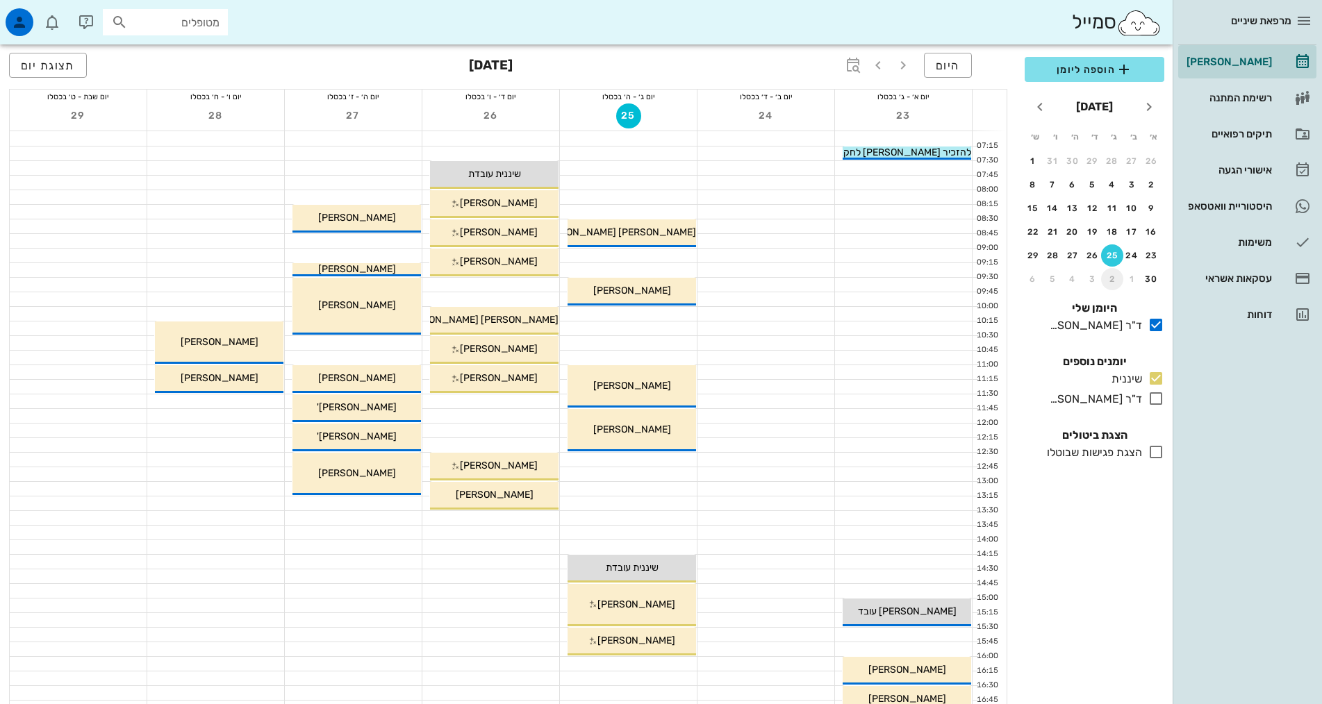
click at [1114, 278] on div "2" at bounding box center [1112, 279] width 22 height 10
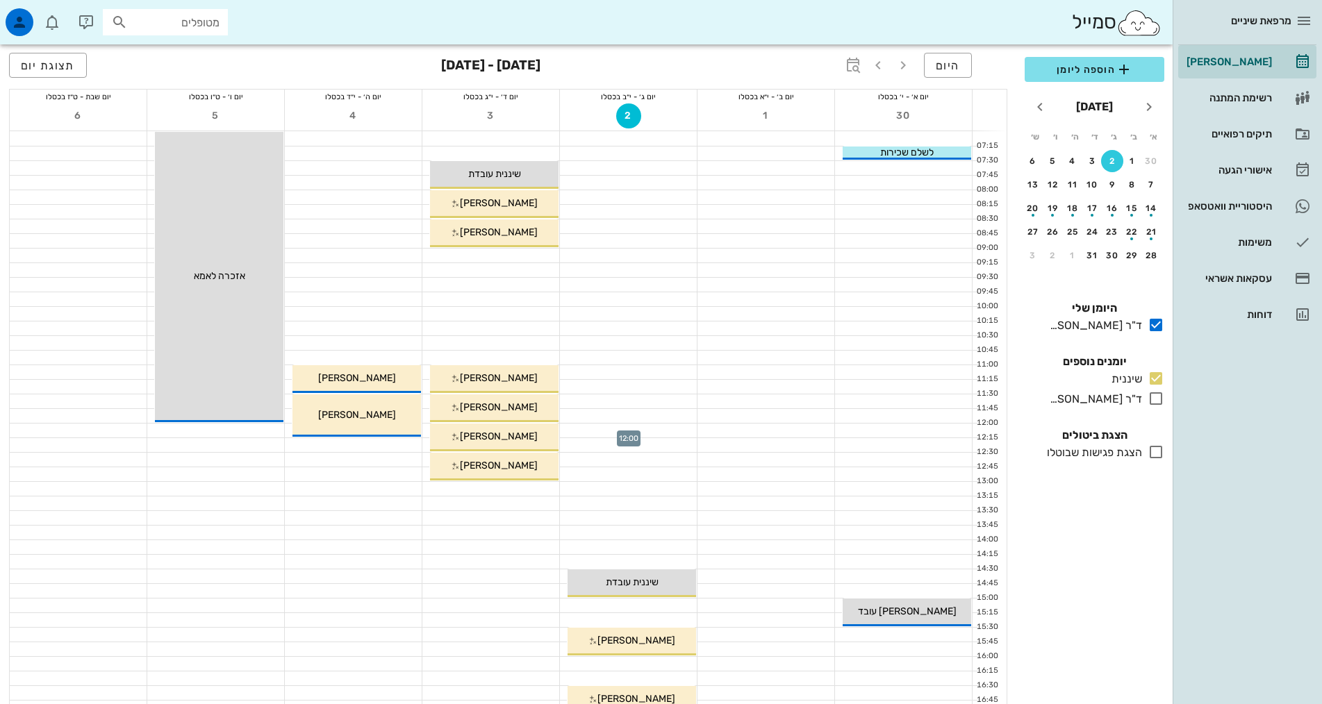
click at [678, 426] on div at bounding box center [628, 431] width 137 height 14
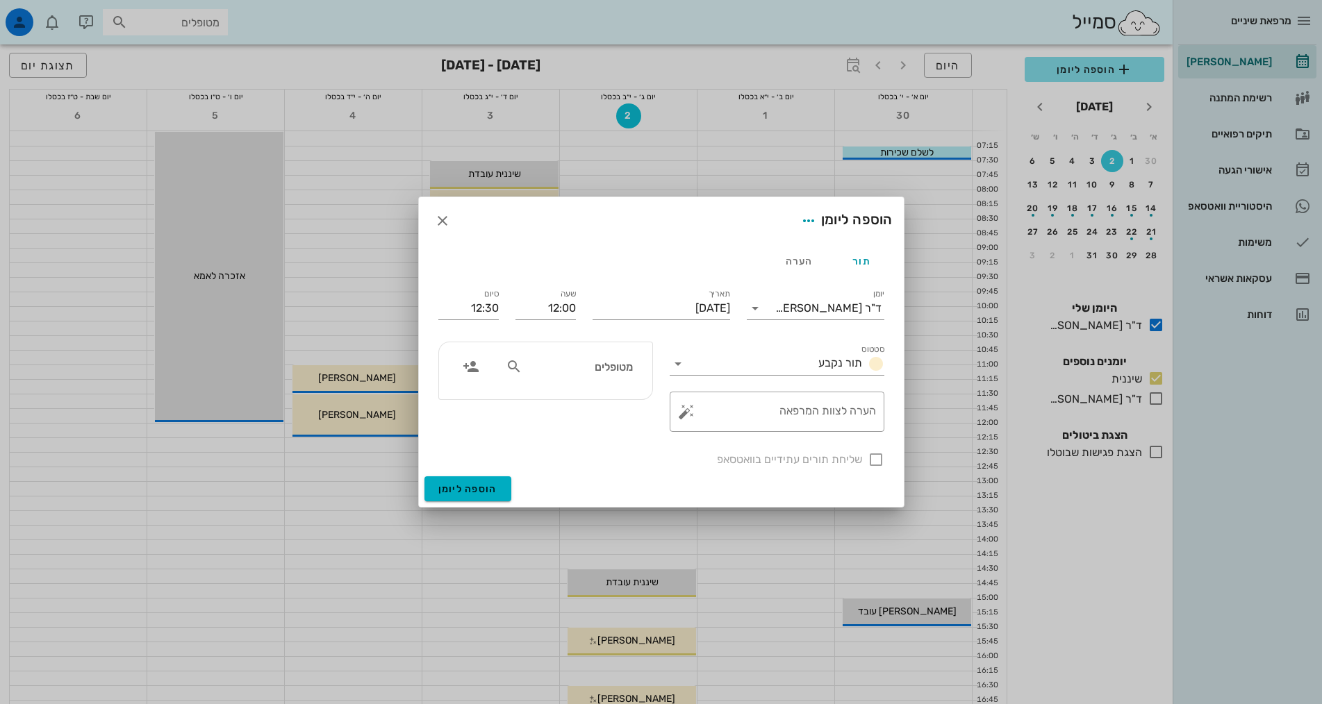
drag, startPoint x: 622, startPoint y: 375, endPoint x: 635, endPoint y: 331, distance: 46.2
click at [622, 374] on input "מטופלים" at bounding box center [578, 367] width 107 height 18
type input "[PERSON_NAME]"
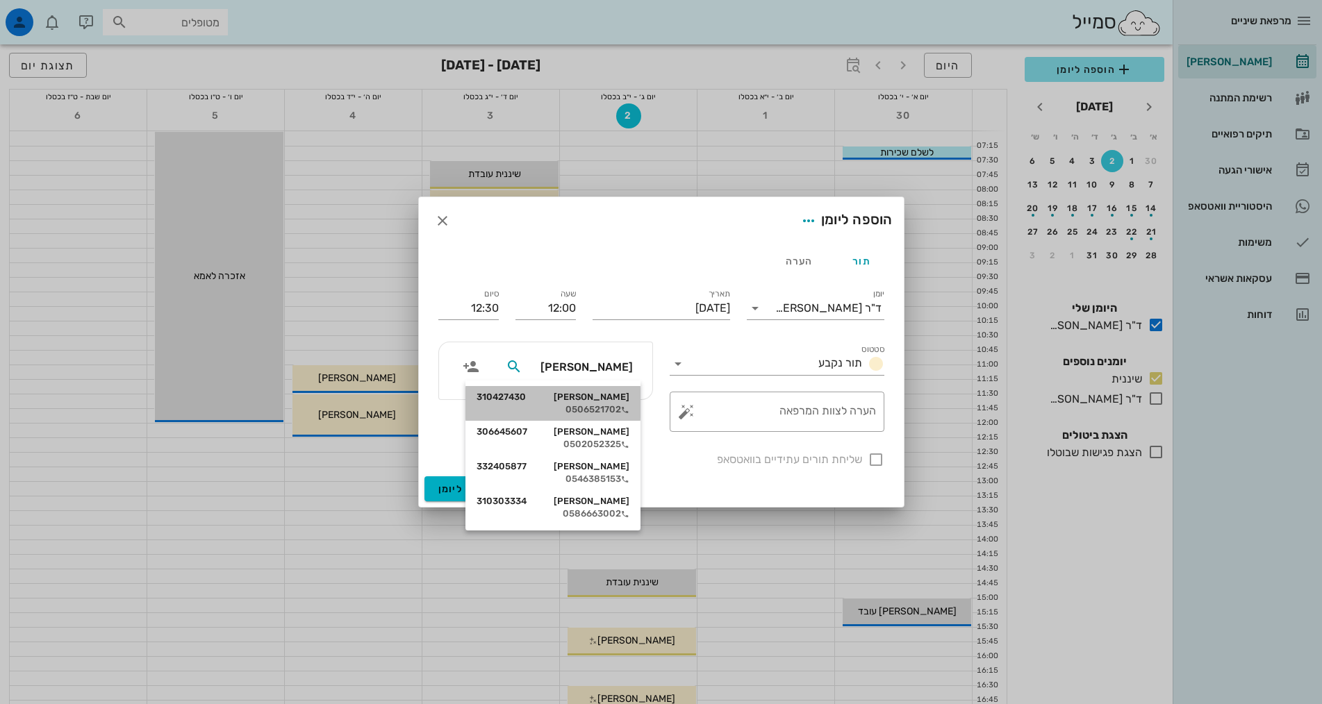
click at [608, 404] on div "0506521702" at bounding box center [553, 409] width 153 height 11
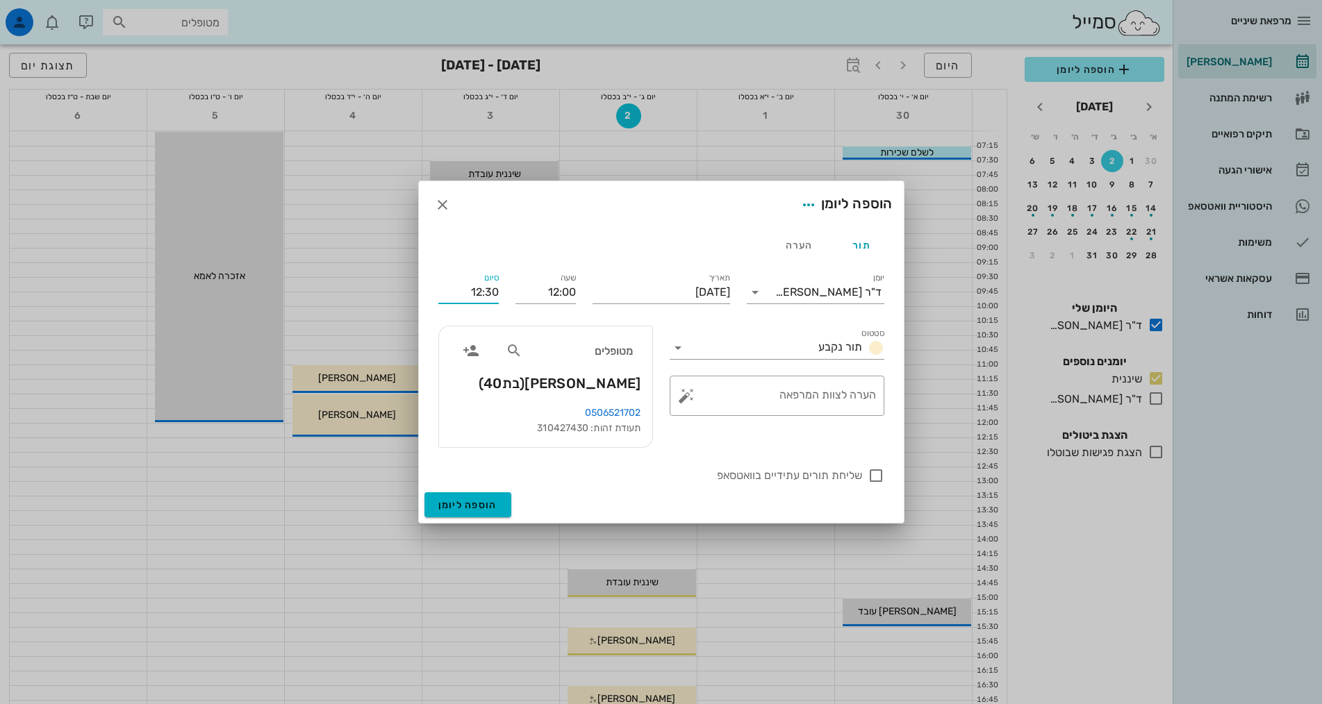
click at [488, 289] on input "12:30" at bounding box center [468, 292] width 60 height 22
click at [456, 399] on div "12:45 (45 דקות)" at bounding box center [433, 402] width 84 height 11
type input "12:45"
click at [480, 504] on span "הוספה ליומן" at bounding box center [467, 505] width 59 height 12
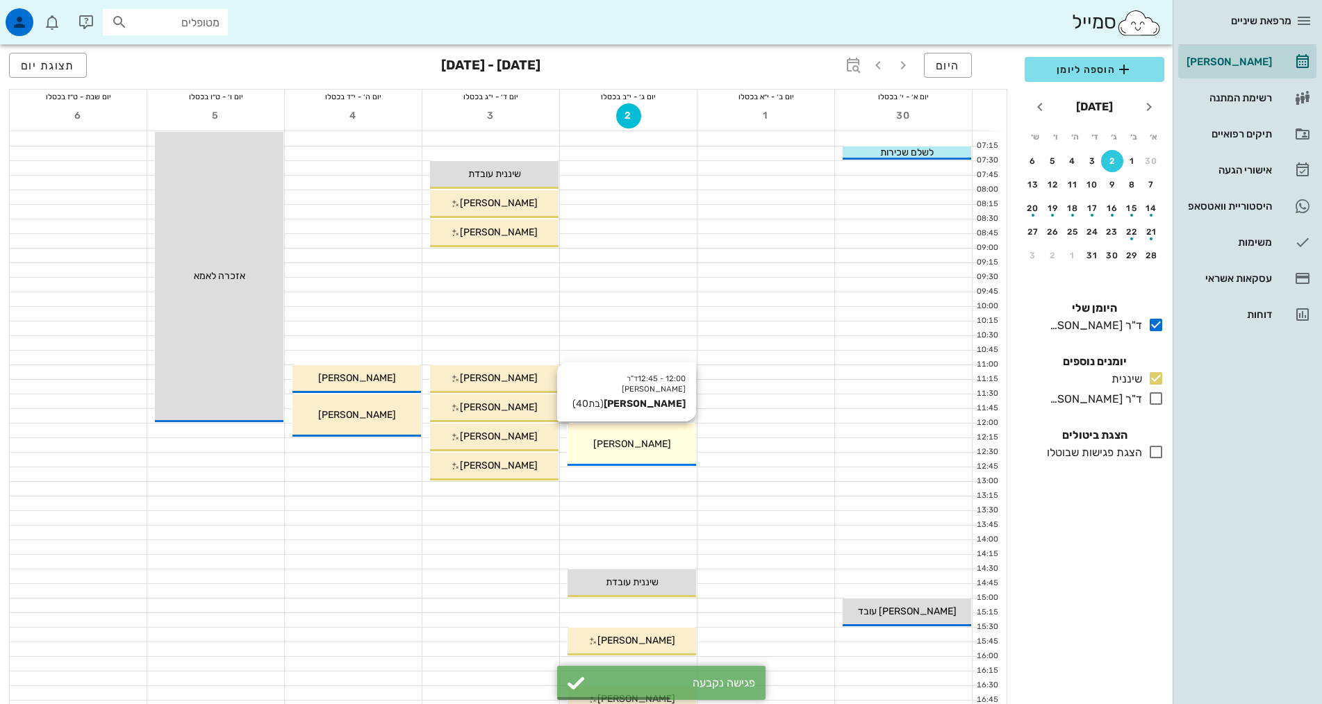
click at [627, 442] on span "[PERSON_NAME]" at bounding box center [632, 444] width 78 height 12
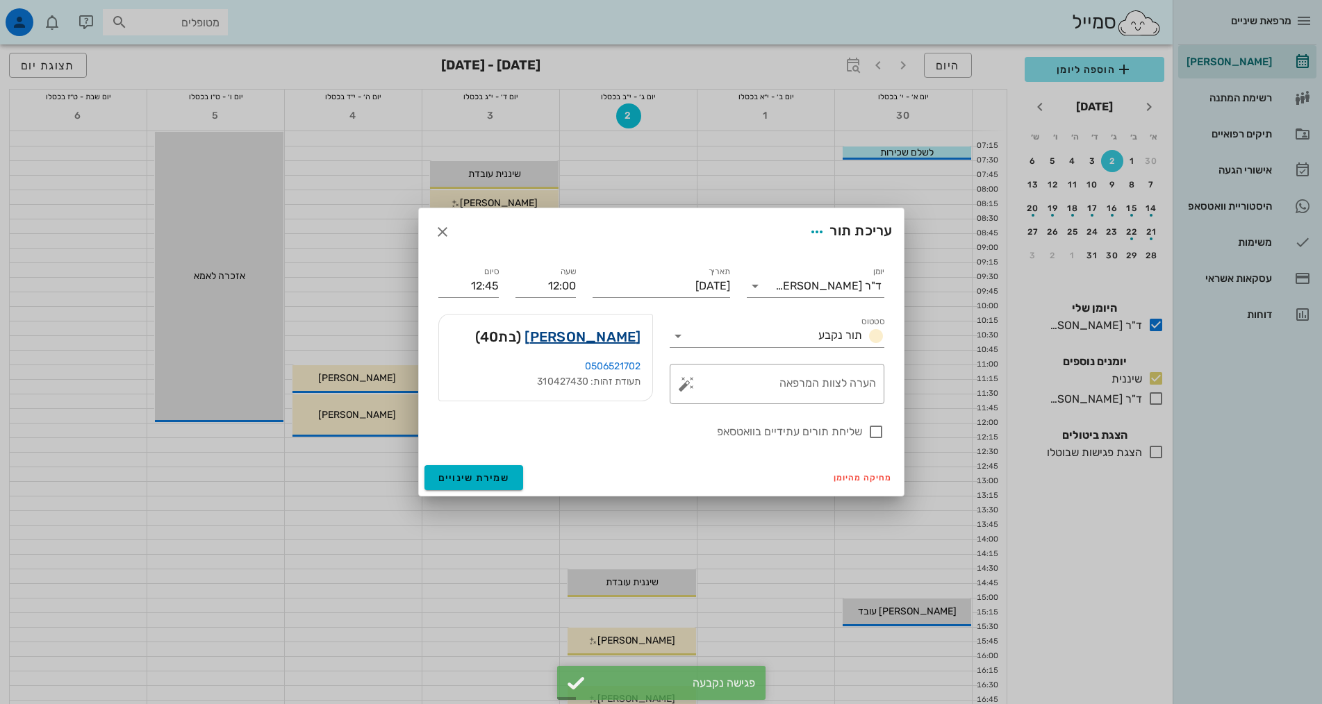
click at [612, 336] on link "יוליה כהן" at bounding box center [582, 337] width 116 height 22
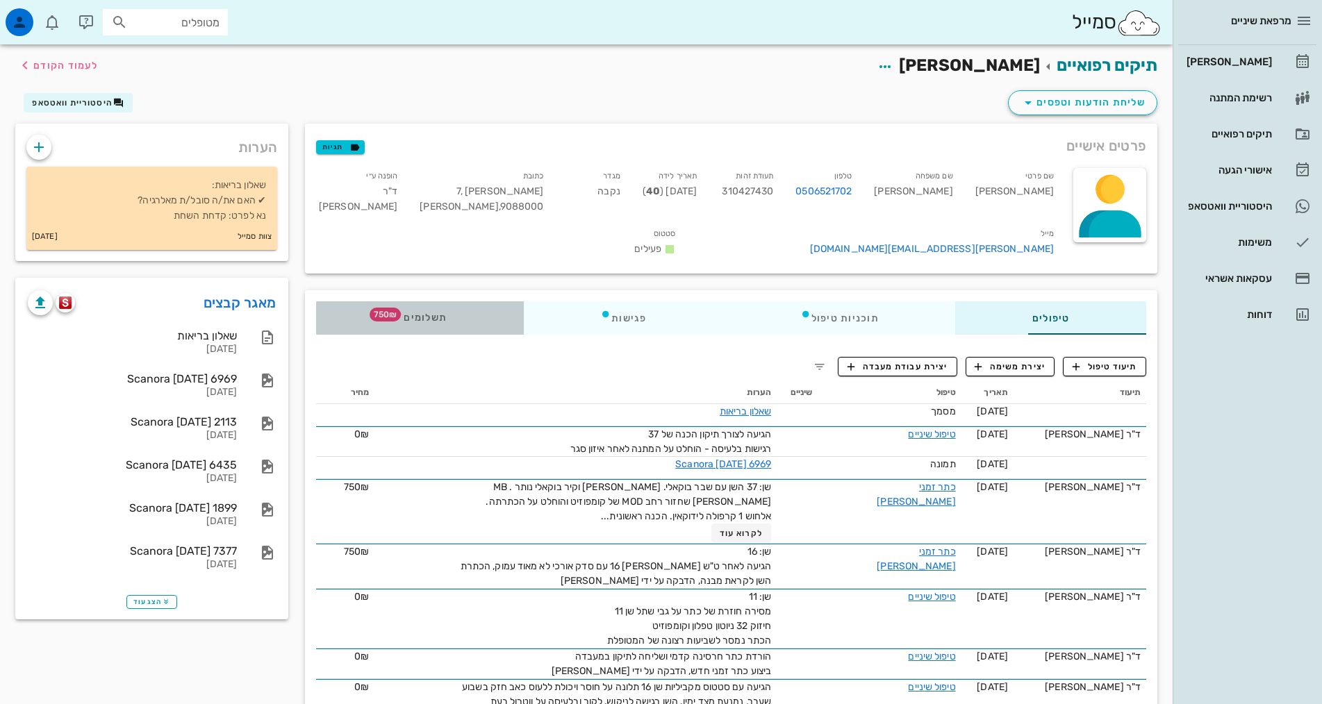
click at [392, 313] on span "תשלומים 750₪" at bounding box center [419, 318] width 54 height 10
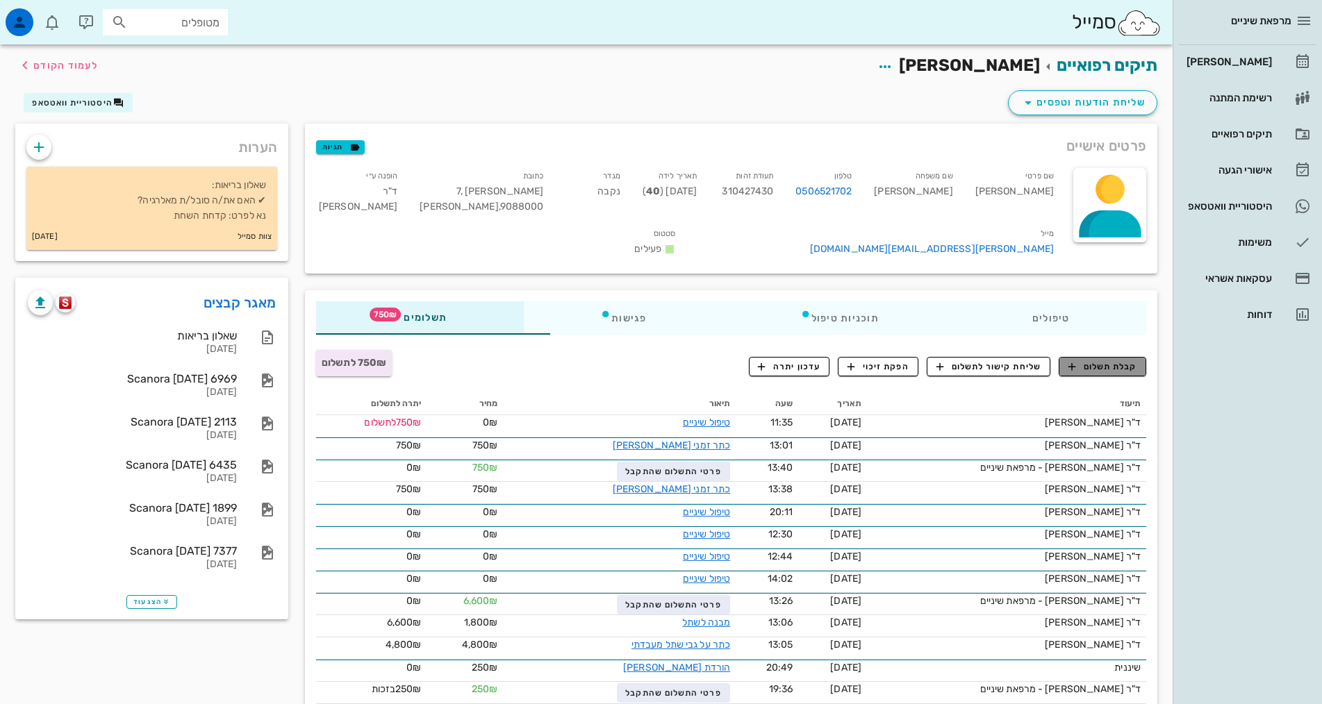
click at [1109, 361] on span "קבלת תשלום" at bounding box center [1102, 367] width 69 height 13
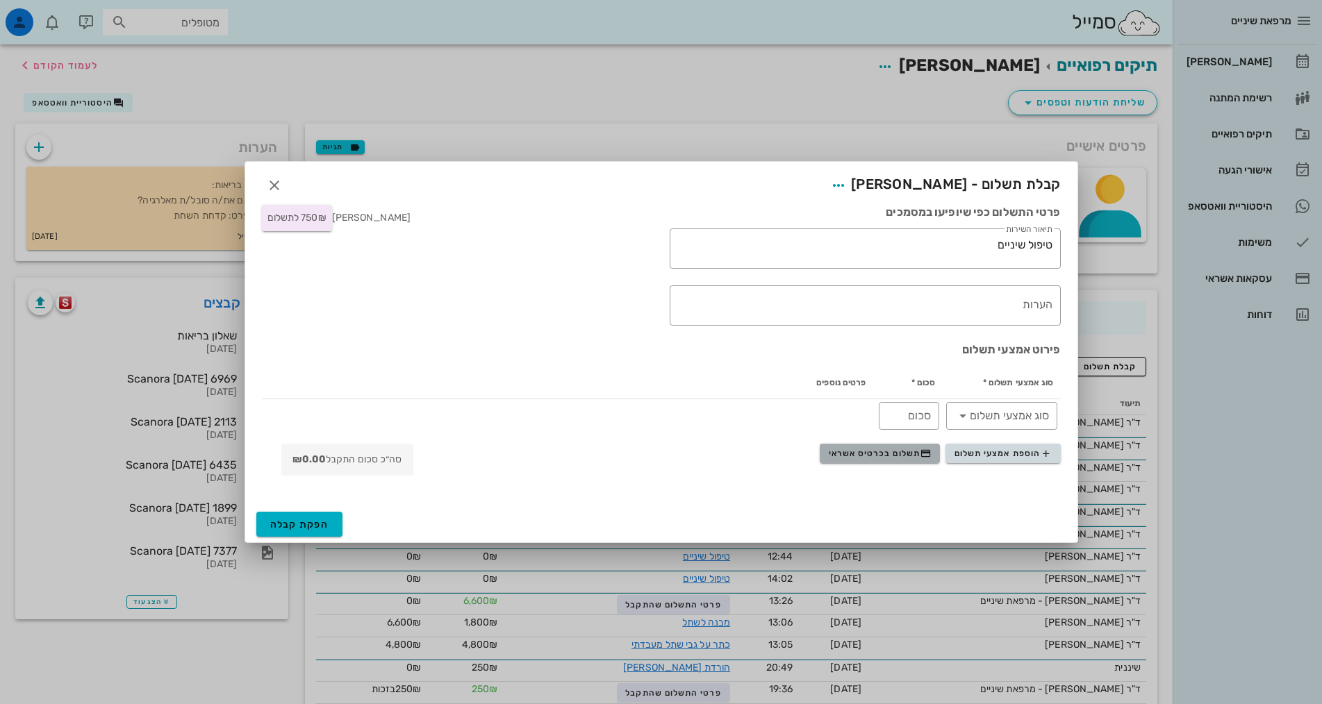
click at [887, 453] on span "תשלום בכרטיס אשראי" at bounding box center [880, 453] width 103 height 11
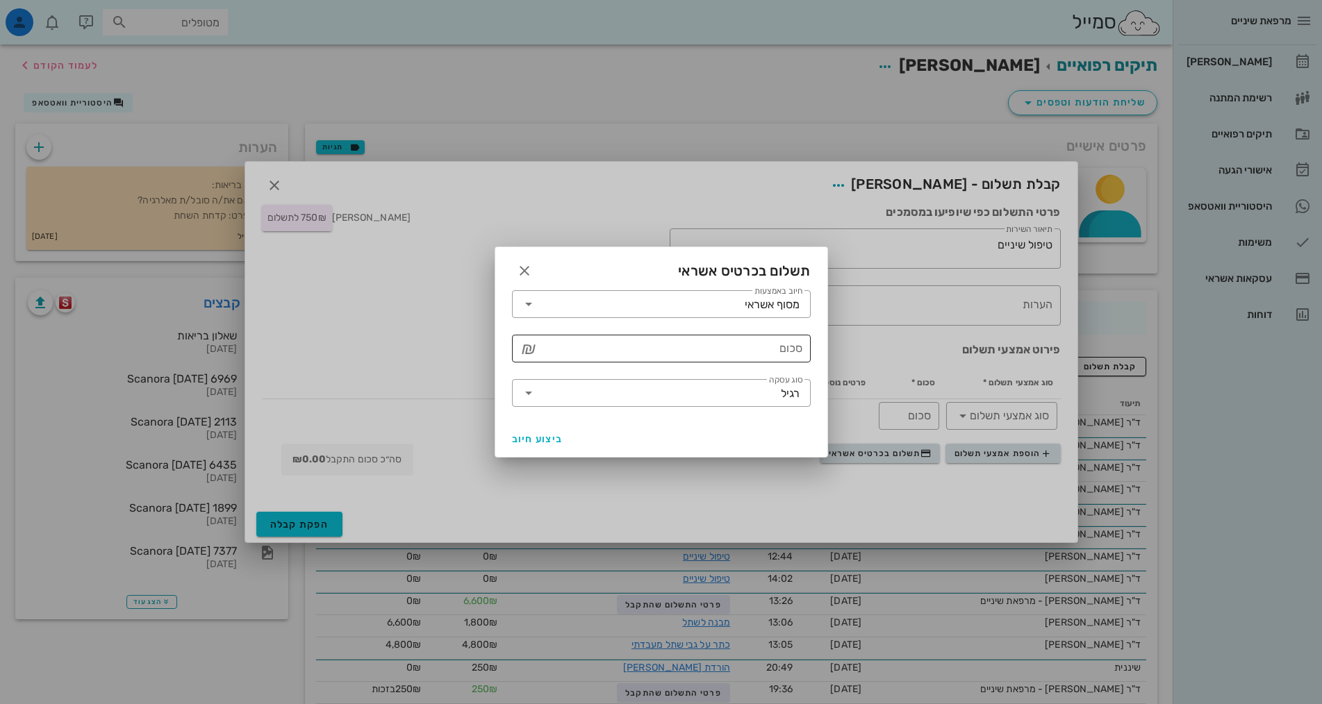
click at [780, 350] on input "סכום" at bounding box center [671, 349] width 263 height 22
type input "750"
click at [549, 436] on span "ביצוע חיוב" at bounding box center [537, 439] width 51 height 12
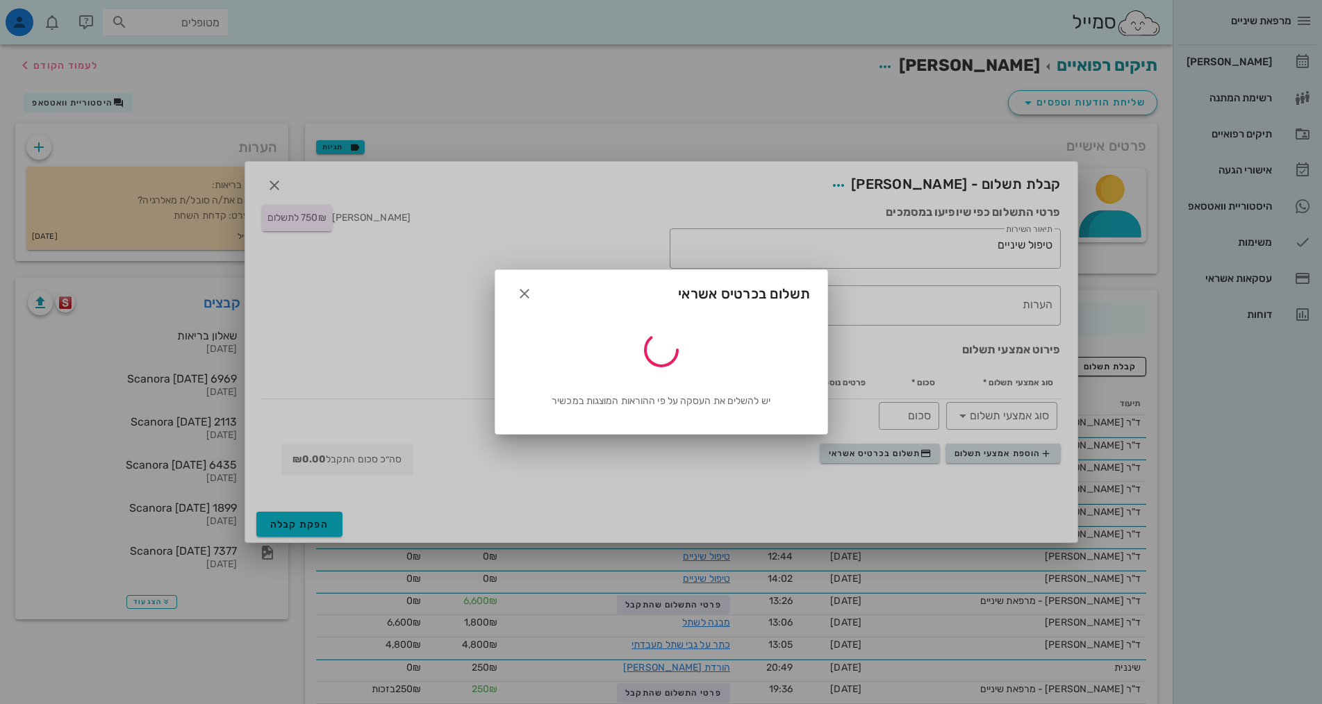
type input "750"
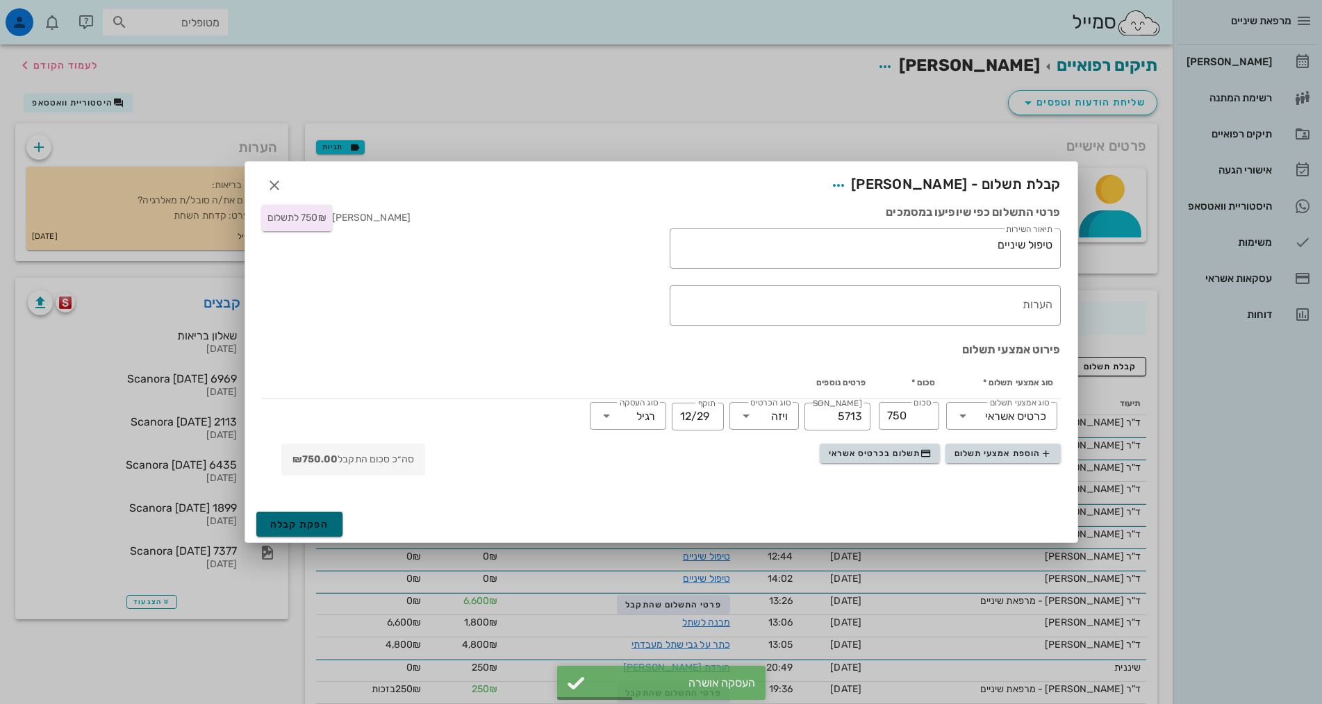
click at [332, 522] on button "הפקת קבלה" at bounding box center [299, 524] width 87 height 25
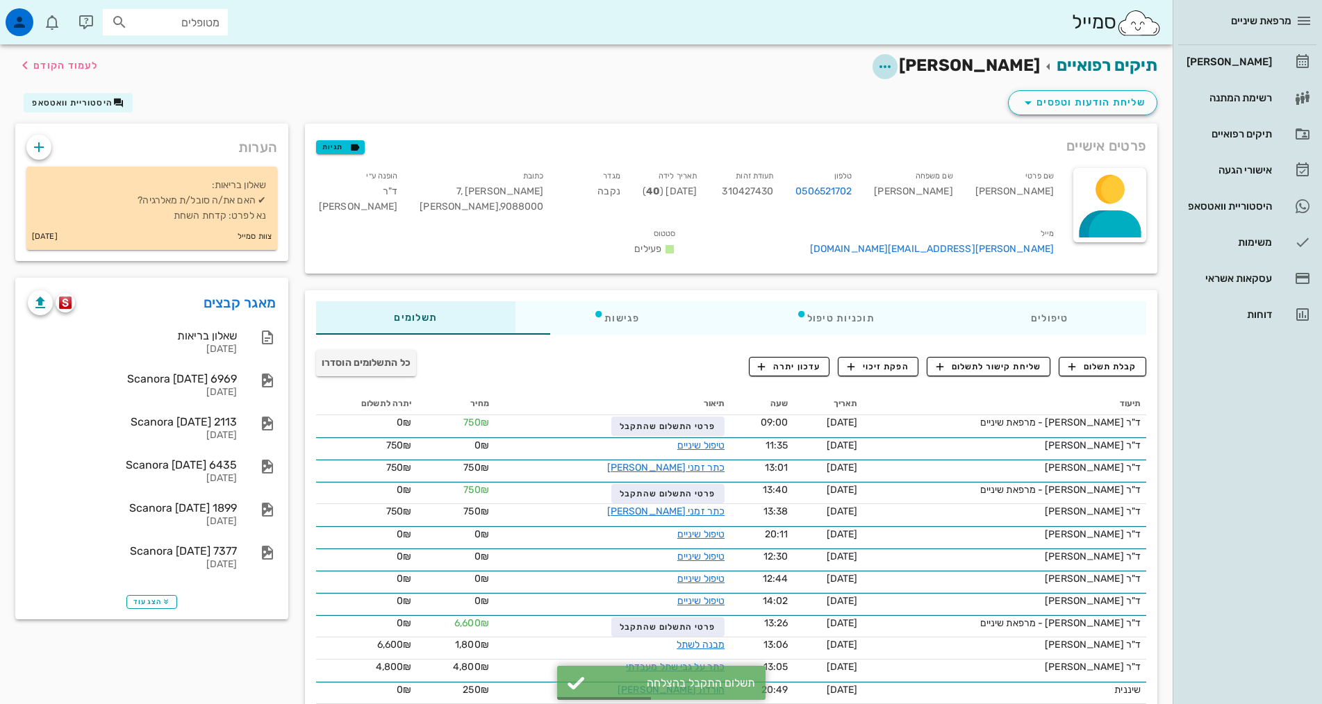
click at [893, 67] on icon "button" at bounding box center [885, 66] width 17 height 17
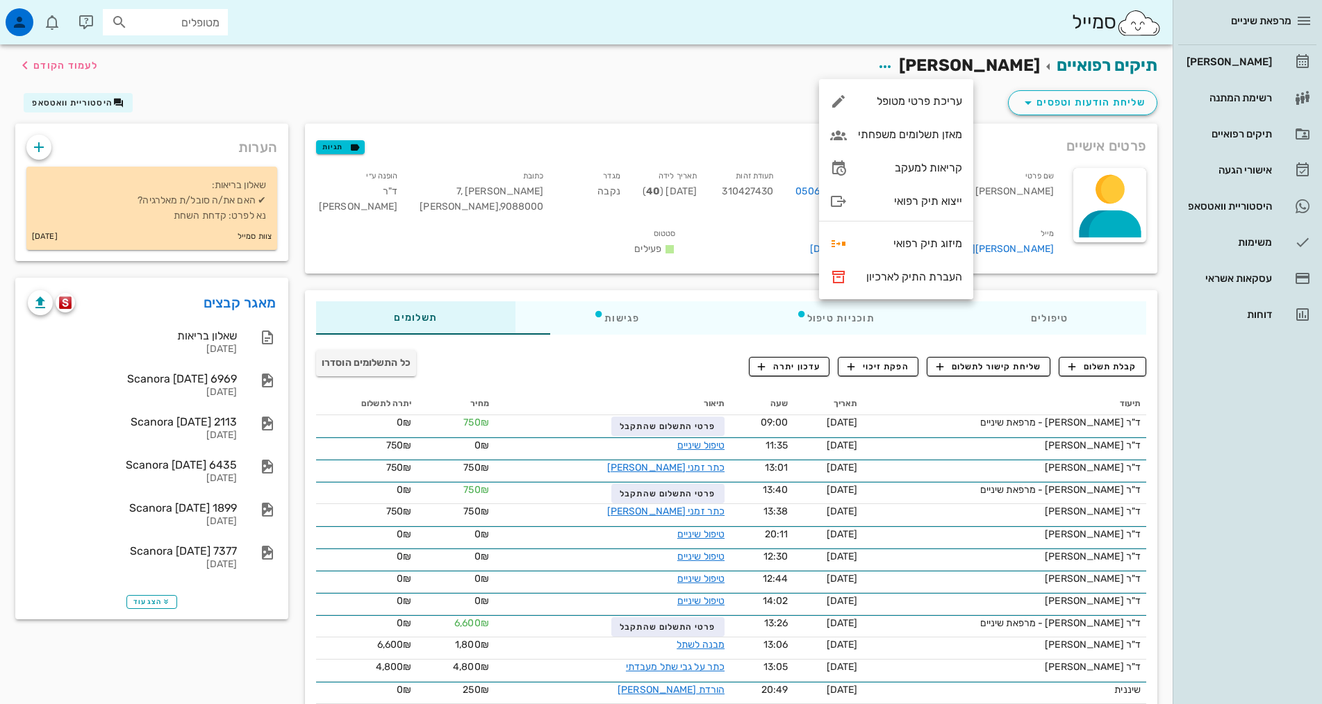
click at [631, 71] on div "תיקים רפואיים יוליה כהן לעמוד הקודם" at bounding box center [586, 65] width 1159 height 43
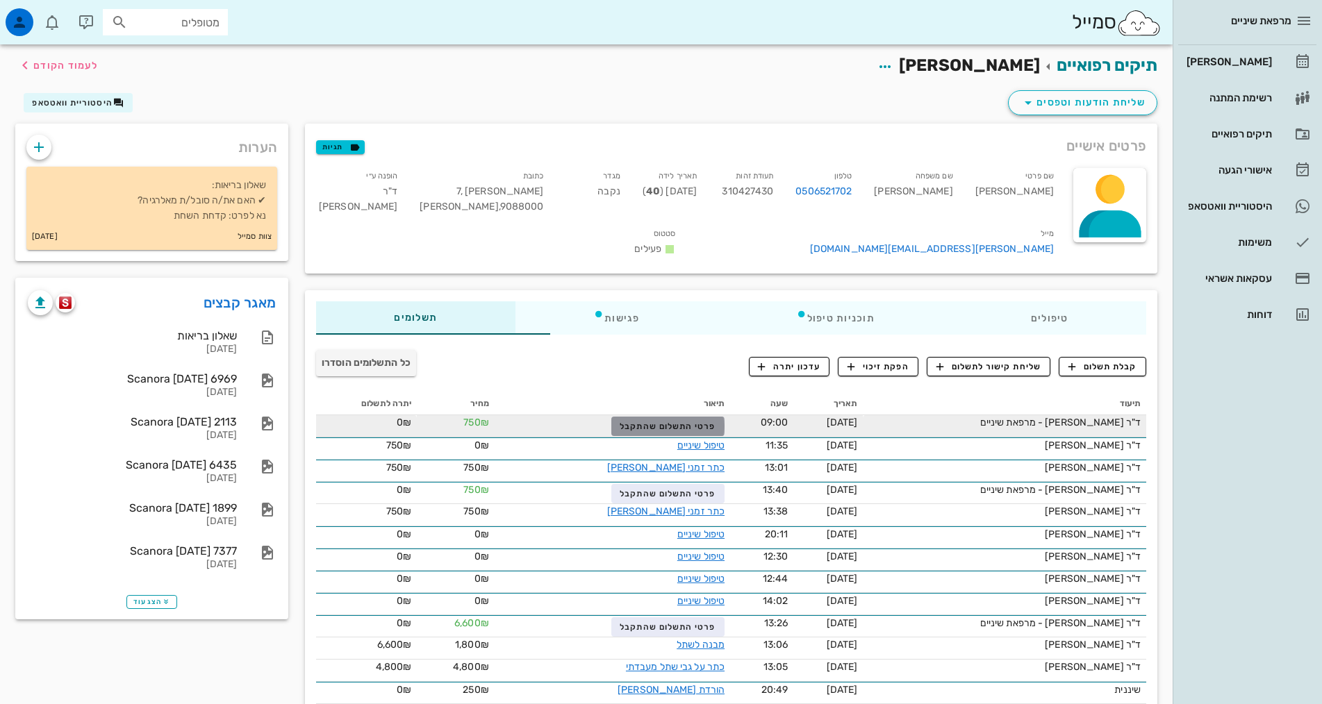
click at [625, 422] on span "פרטי התשלום שהתקבל" at bounding box center [668, 427] width 96 height 10
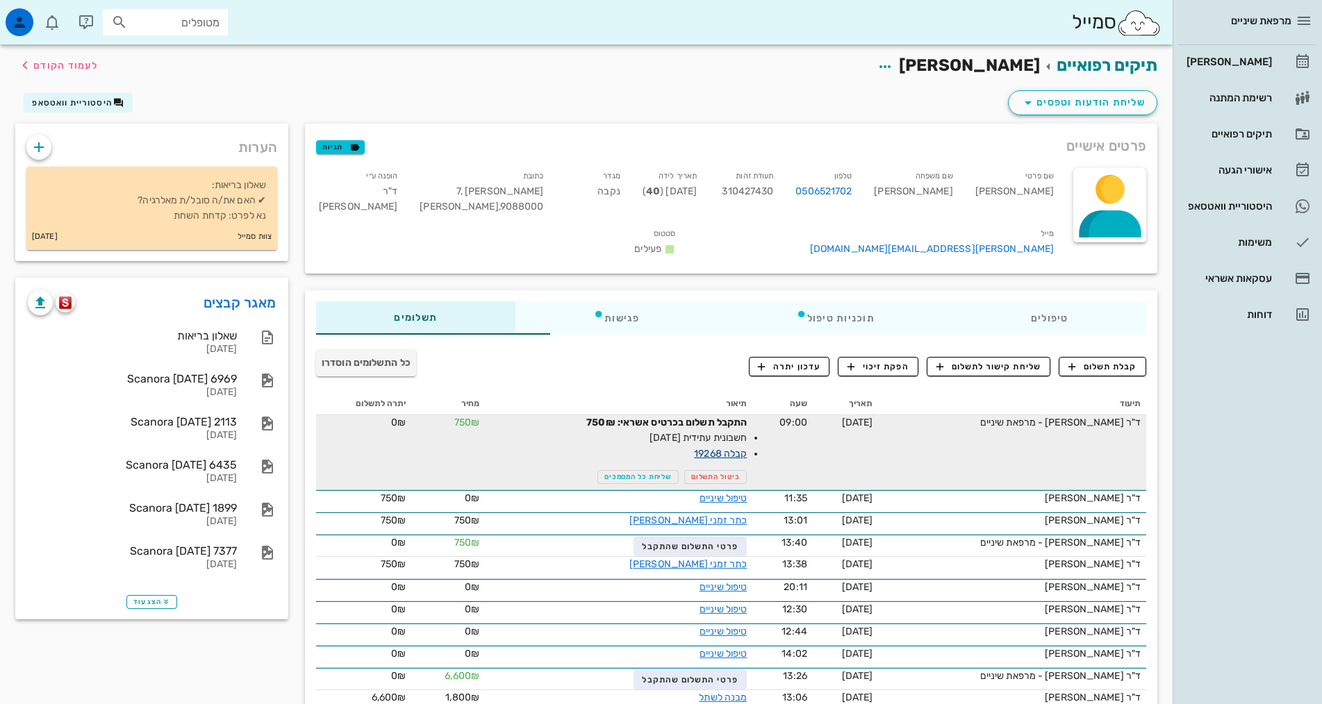
click at [698, 448] on link "קבלה 19268" at bounding box center [720, 454] width 53 height 12
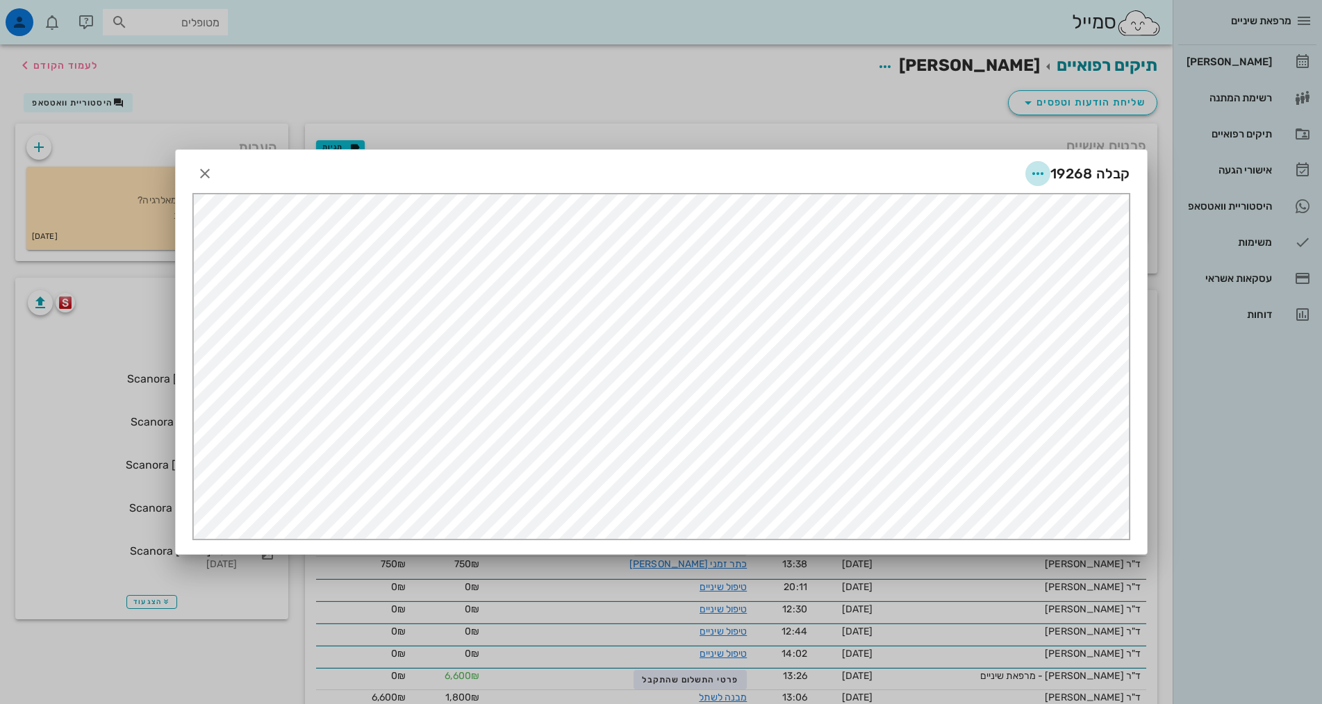
click at [1045, 170] on icon "button" at bounding box center [1037, 173] width 17 height 17
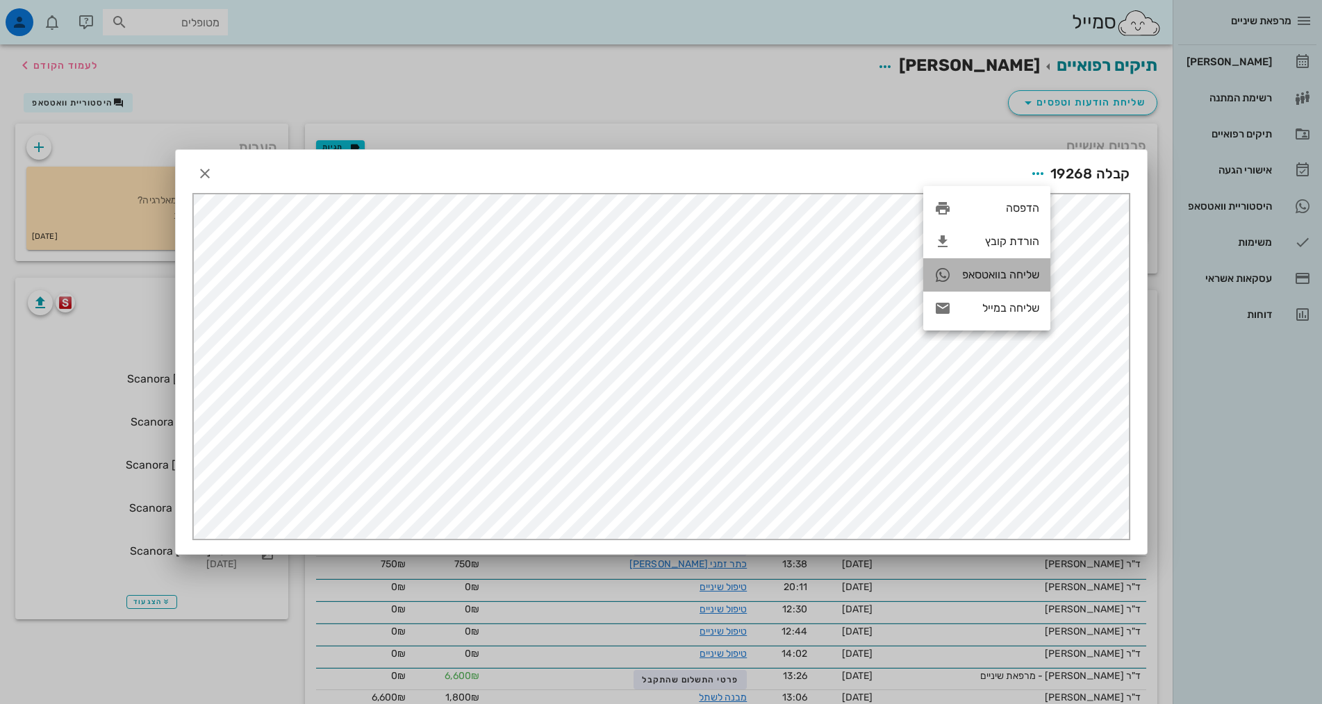
click at [1018, 273] on div "שליחה בוואטסאפ" at bounding box center [1000, 274] width 77 height 13
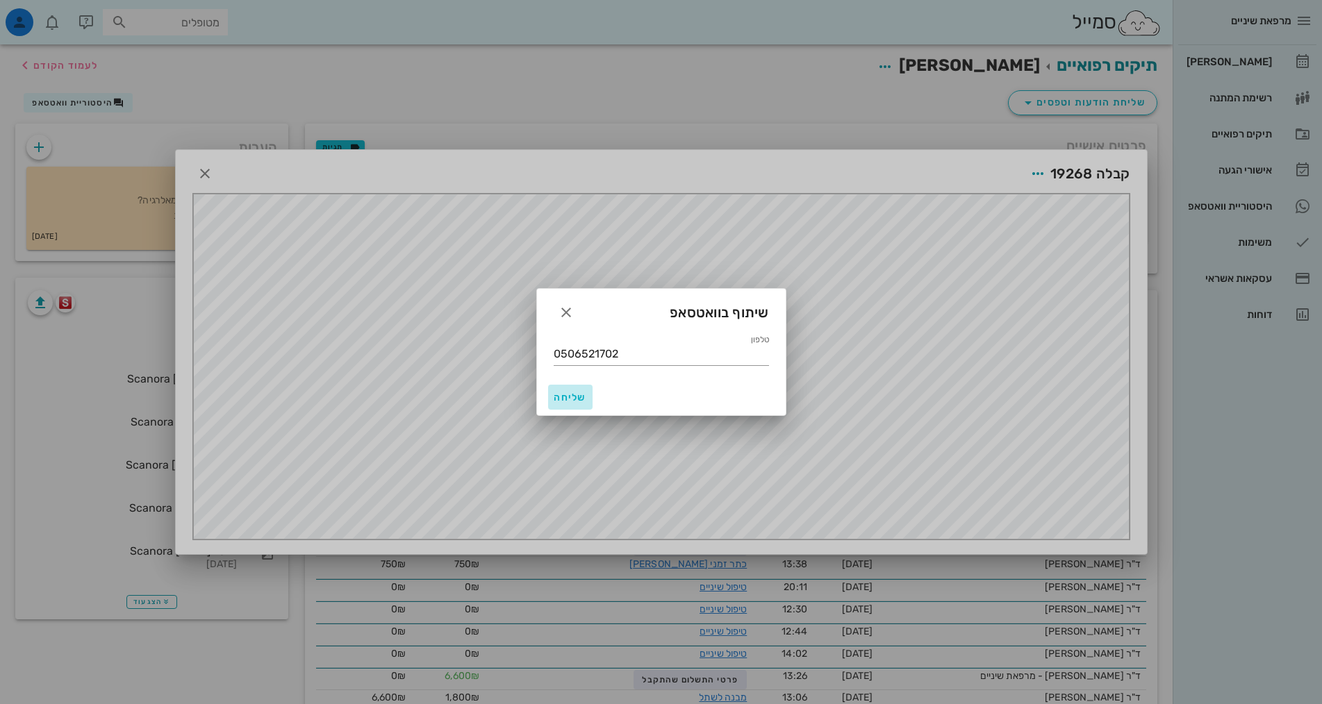
click at [572, 398] on span "שליחה" at bounding box center [570, 398] width 33 height 12
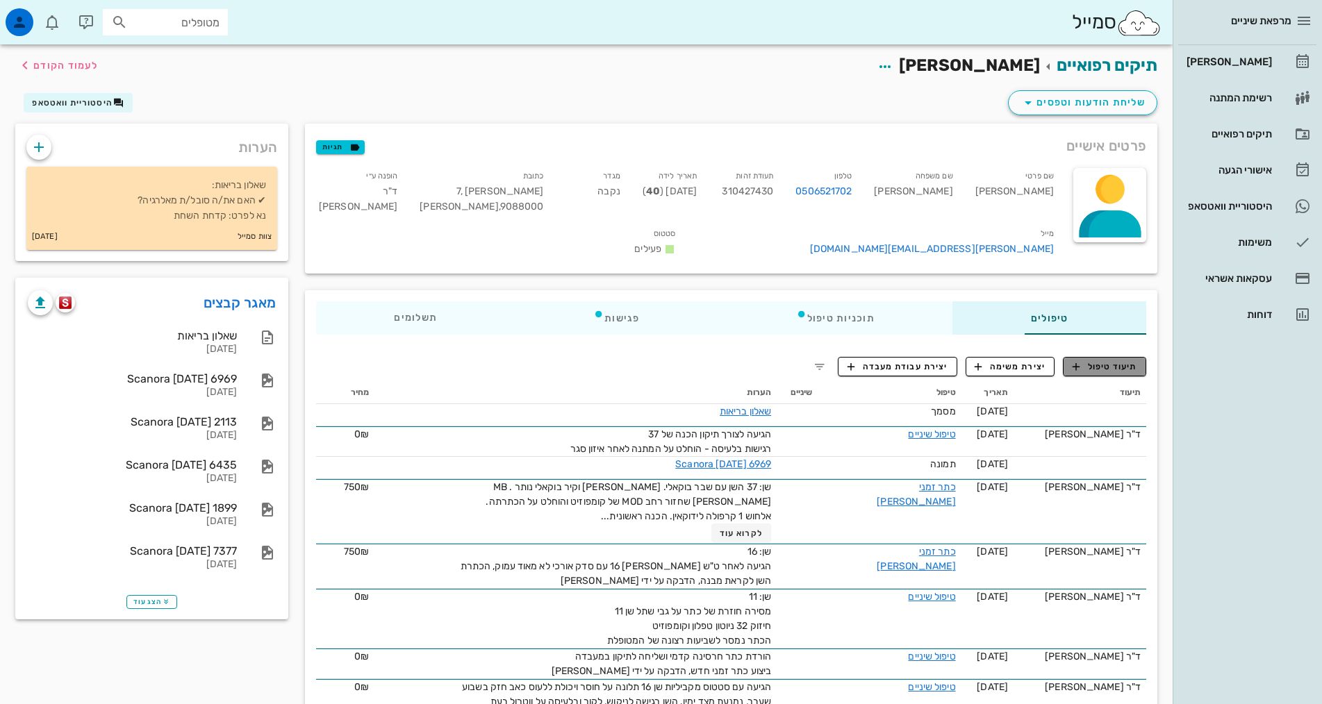
click at [1119, 361] on span "תיעוד טיפול" at bounding box center [1105, 367] width 65 height 13
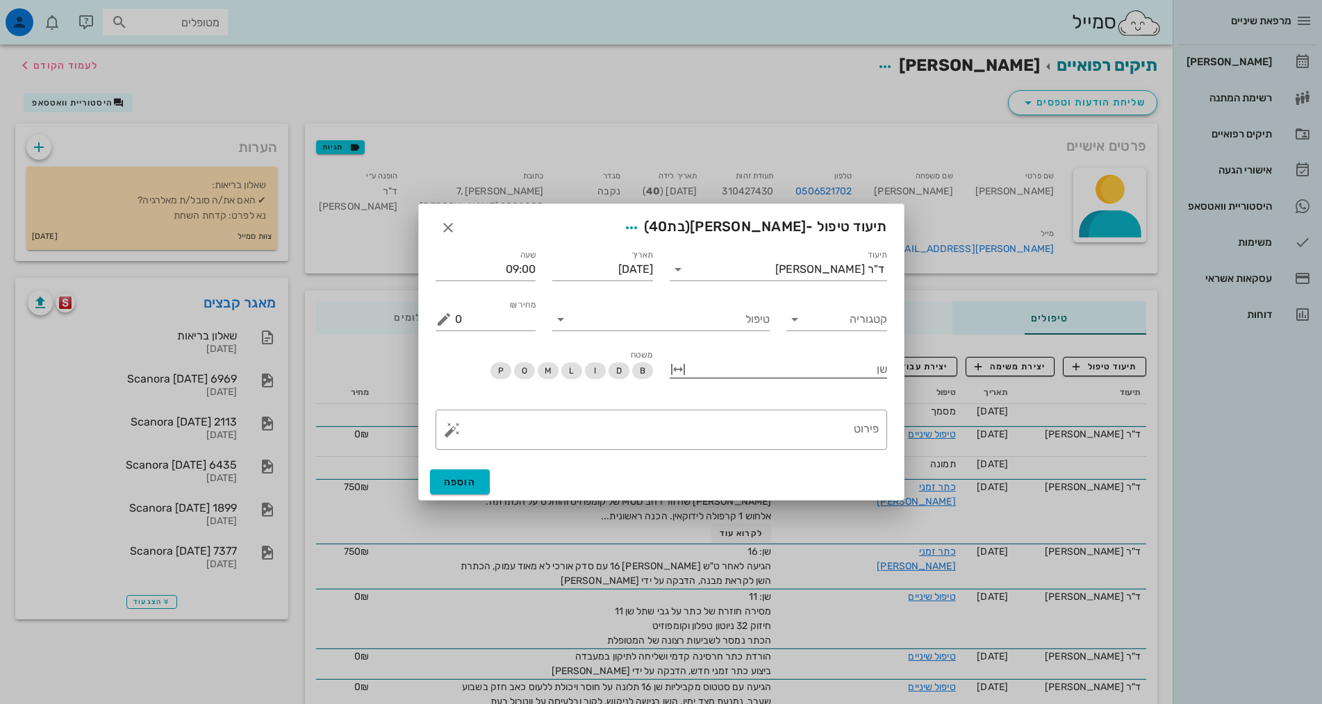
click at [856, 367] on div at bounding box center [788, 368] width 198 height 18
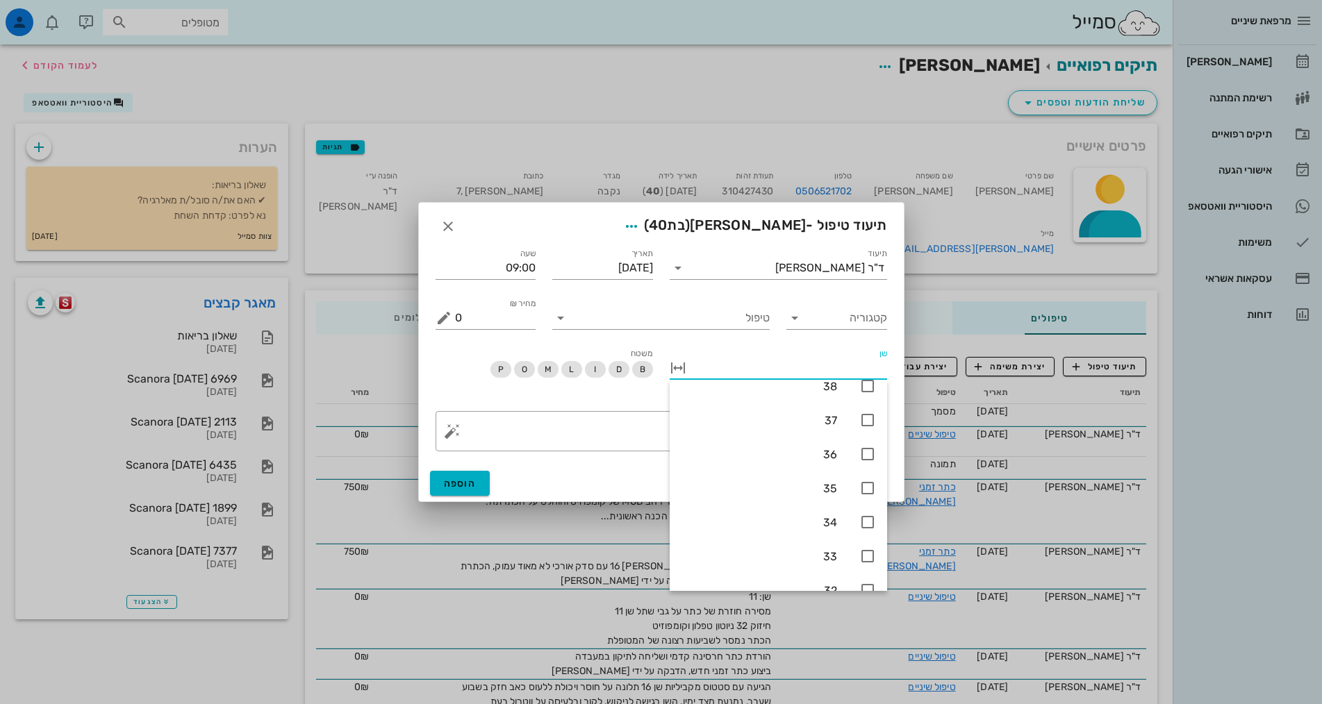
scroll to position [550, 0]
click at [868, 433] on icon at bounding box center [867, 430] width 17 height 17
click at [625, 427] on textarea "פירוט" at bounding box center [667, 434] width 424 height 33
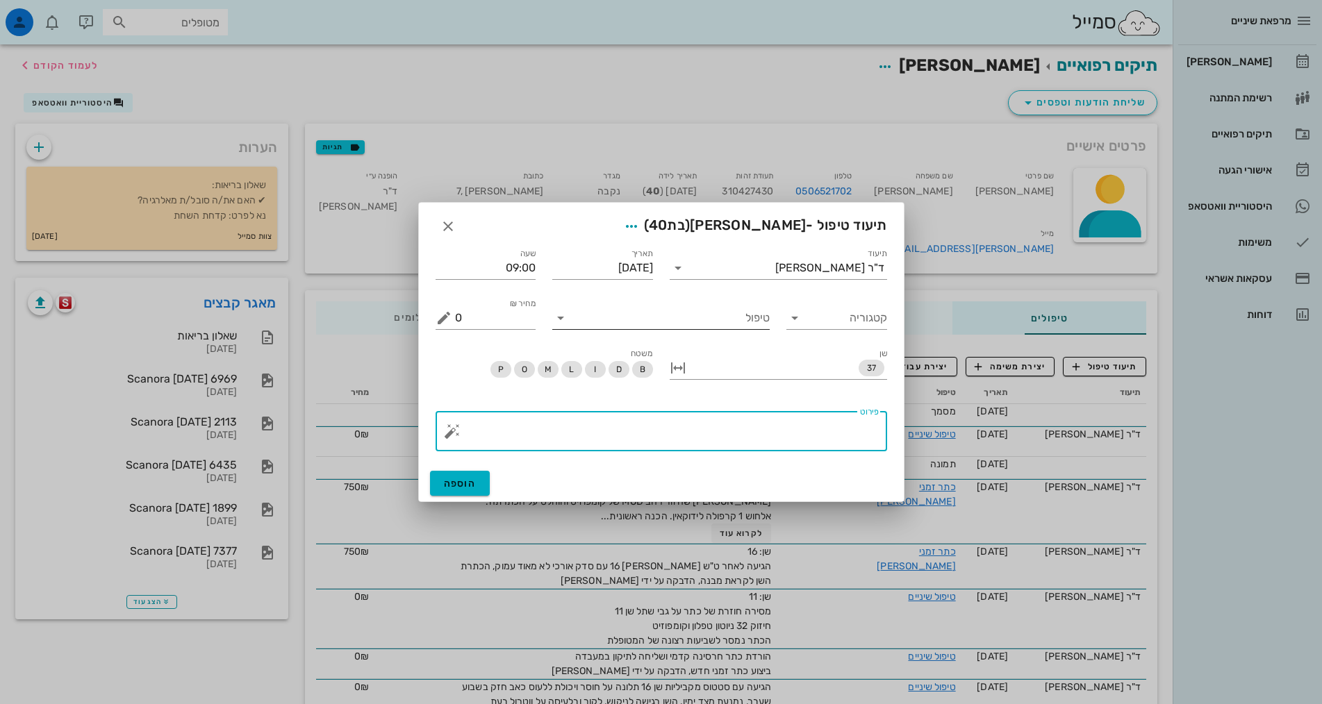
click at [715, 314] on input "טיפול" at bounding box center [671, 318] width 198 height 22
type input "טפלש"
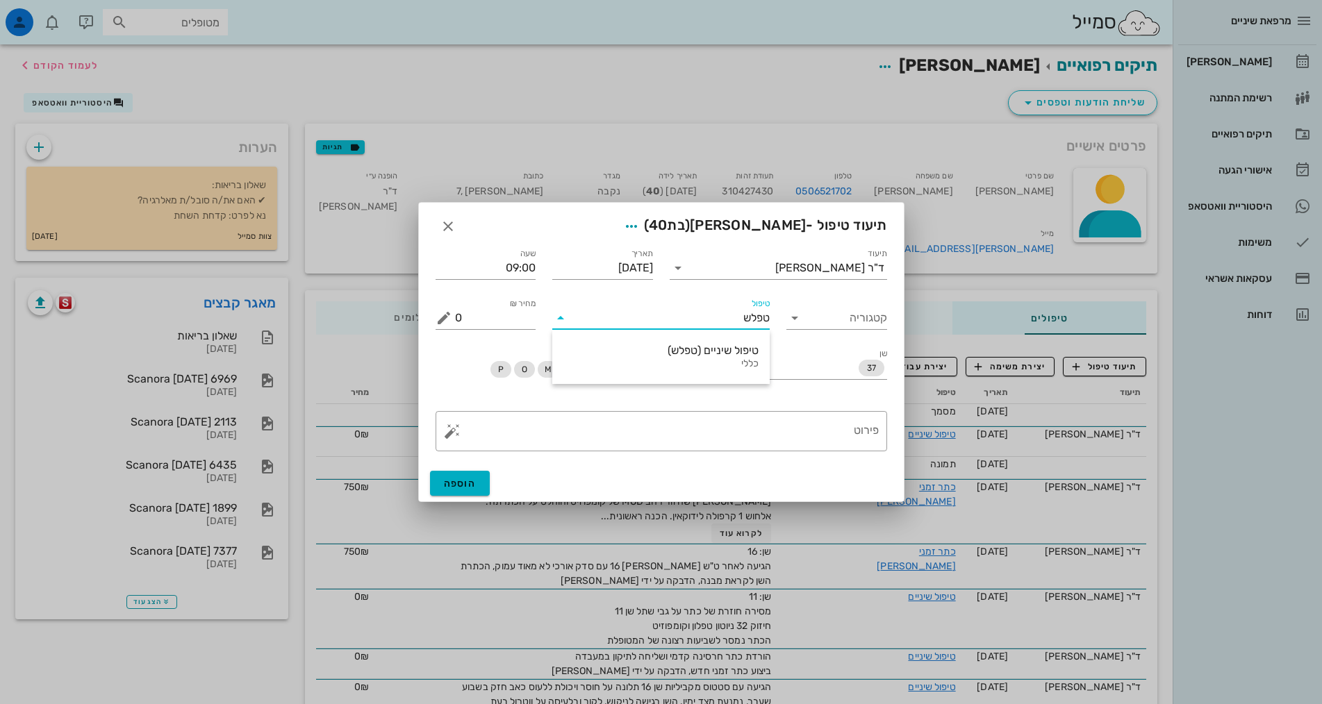
click at [722, 313] on input "טפלש" at bounding box center [671, 318] width 198 height 22
click at [739, 349] on div "טיפול שיניים (טפלש)" at bounding box center [660, 350] width 195 height 13
click at [848, 422] on textarea "פירוט" at bounding box center [667, 434] width 424 height 33
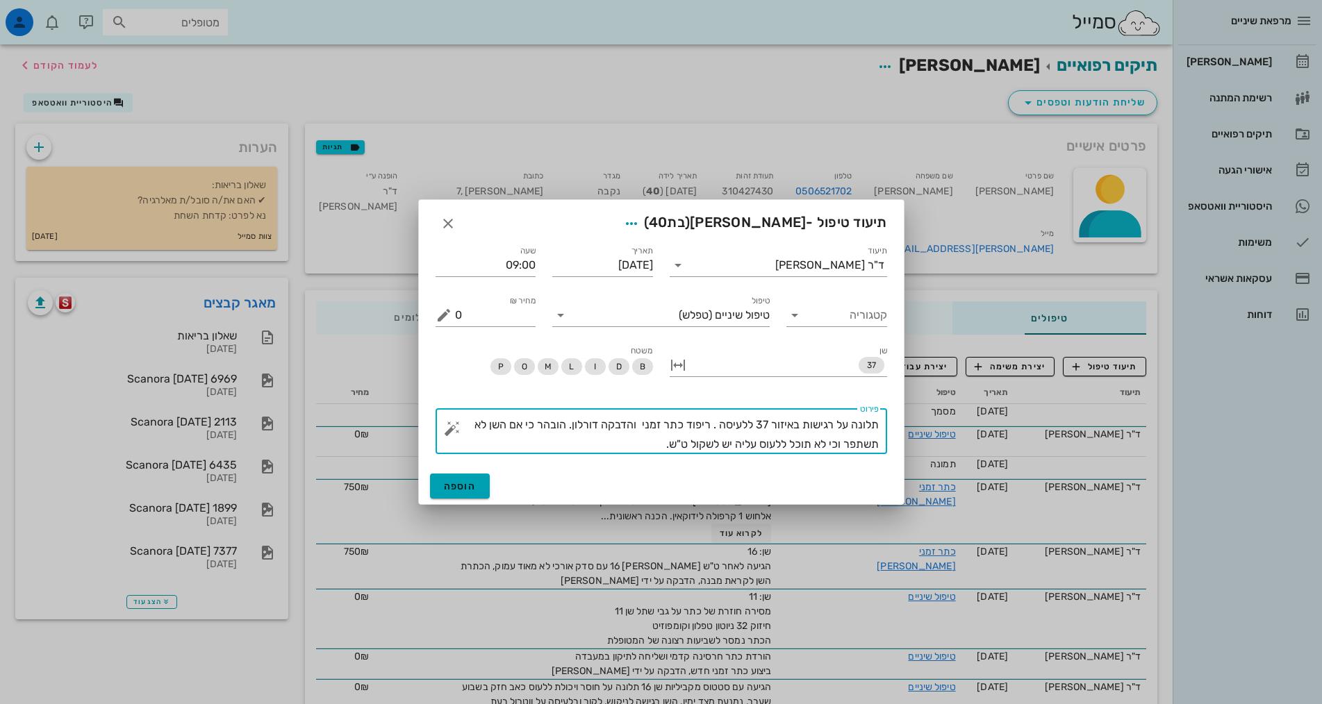
type textarea "תלונה על רגישות באיזור 37 ללעיסה . ריפוד כתר זמני והדבקה דורלון. הובהר כי אם הש…"
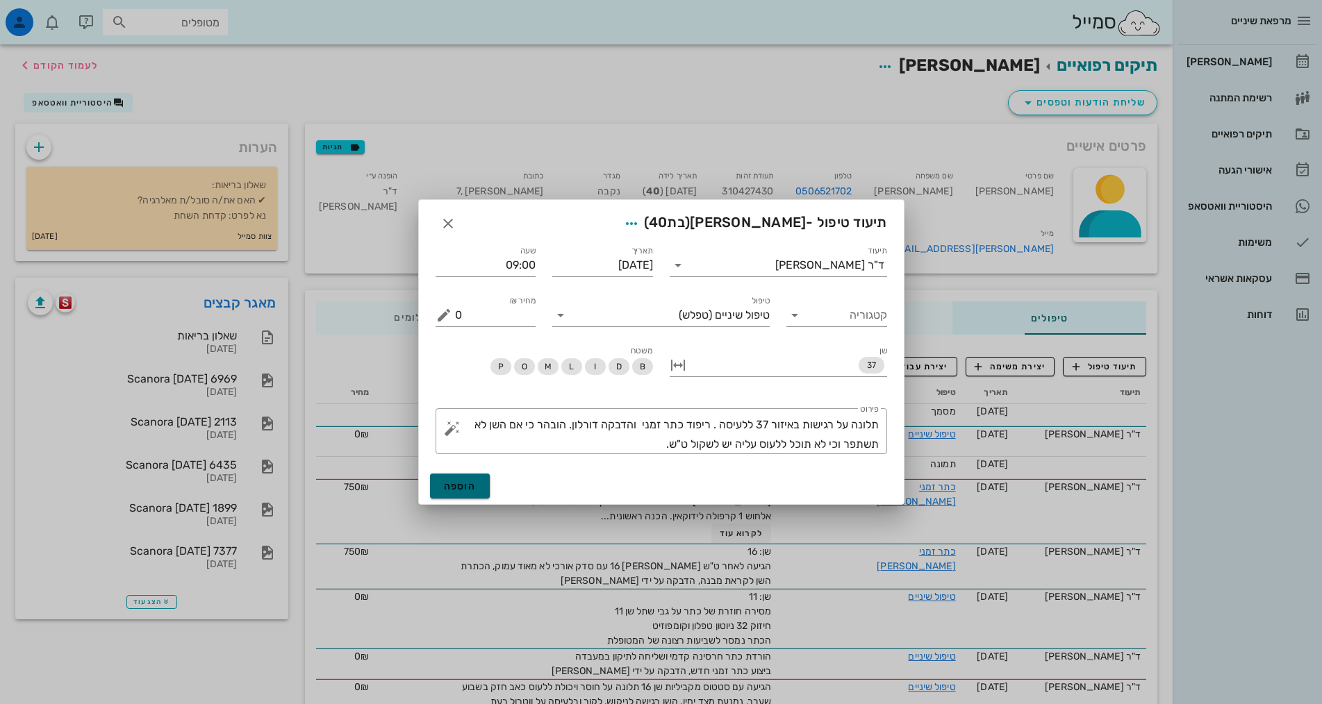
click at [454, 479] on button "הוספה" at bounding box center [460, 486] width 60 height 25
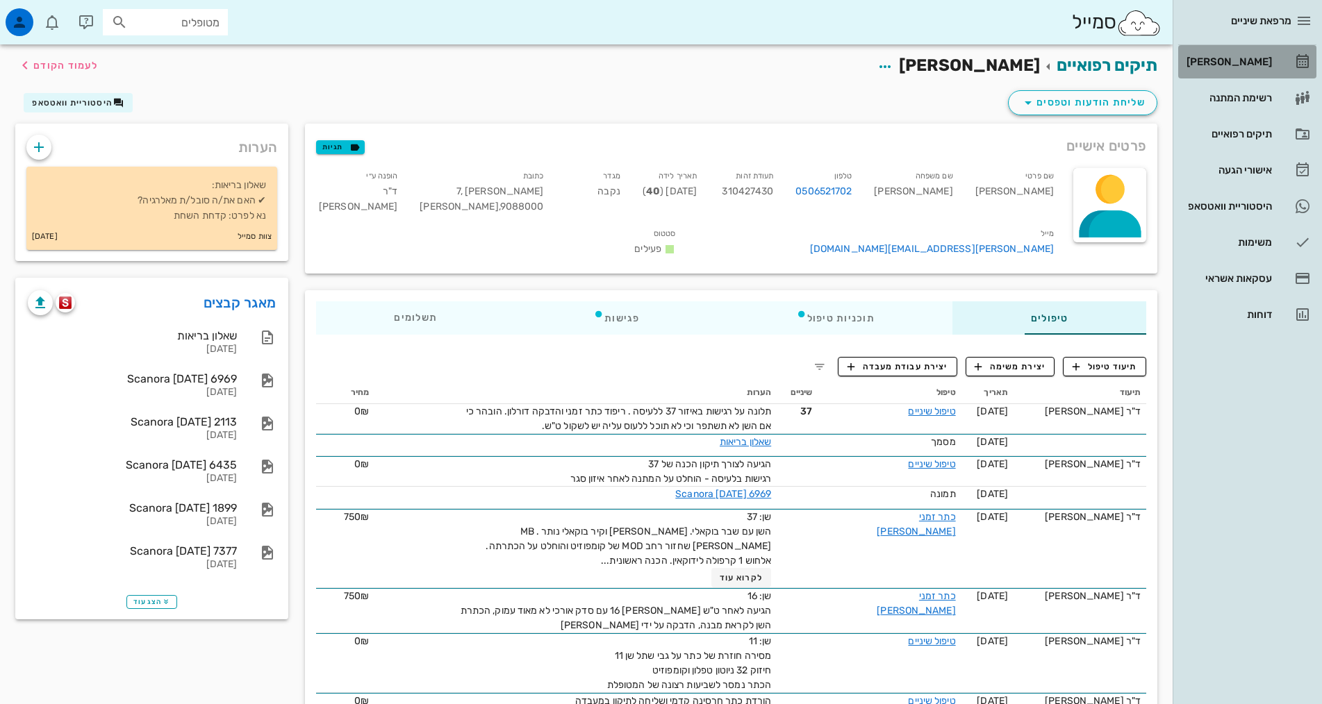
click at [1252, 64] on div "[PERSON_NAME]" at bounding box center [1228, 61] width 88 height 11
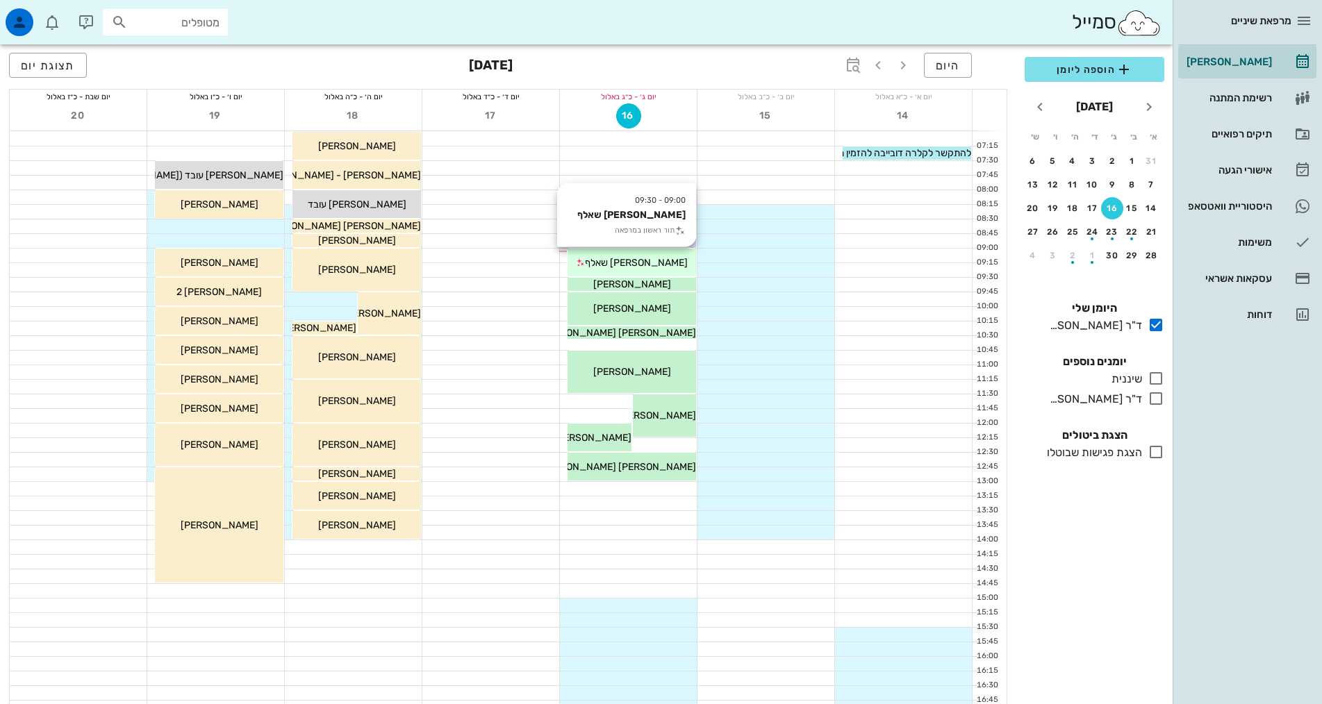
click at [656, 265] on span "[PERSON_NAME] שאלף" at bounding box center [636, 263] width 103 height 12
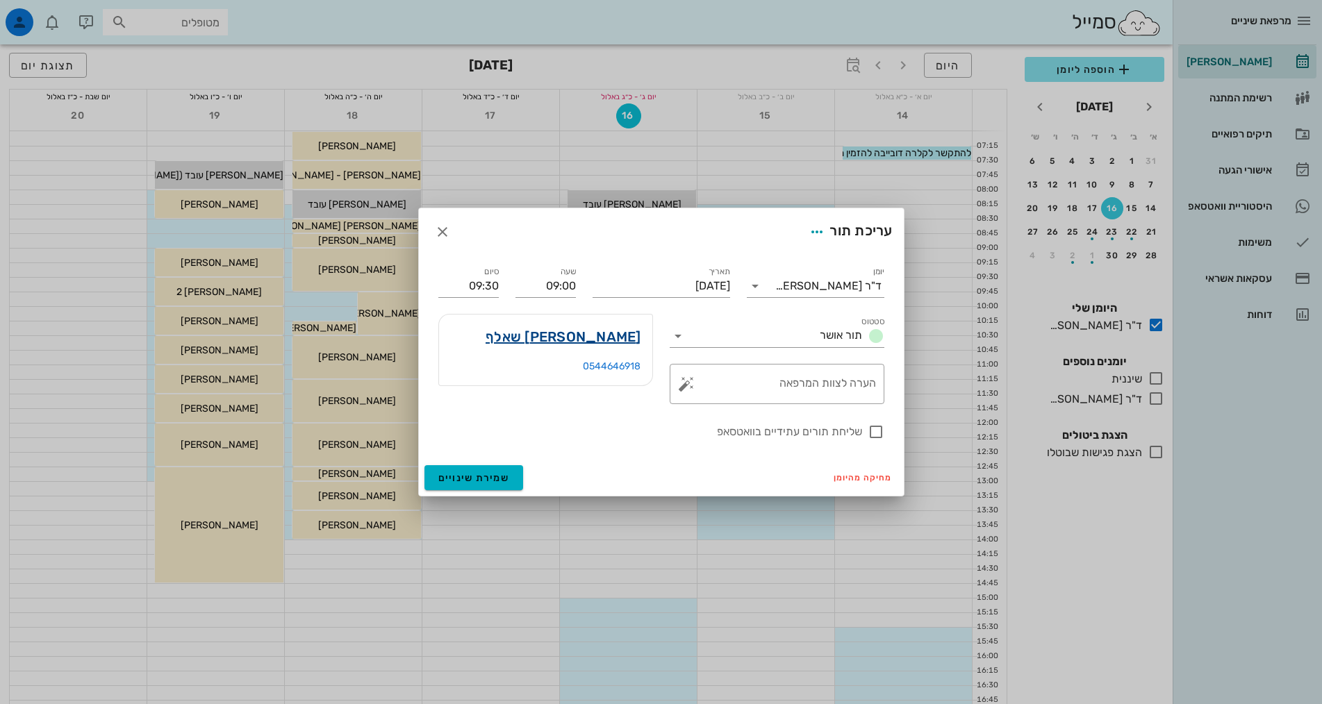
click at [596, 336] on link "[PERSON_NAME] שאלף" at bounding box center [564, 337] width 156 height 22
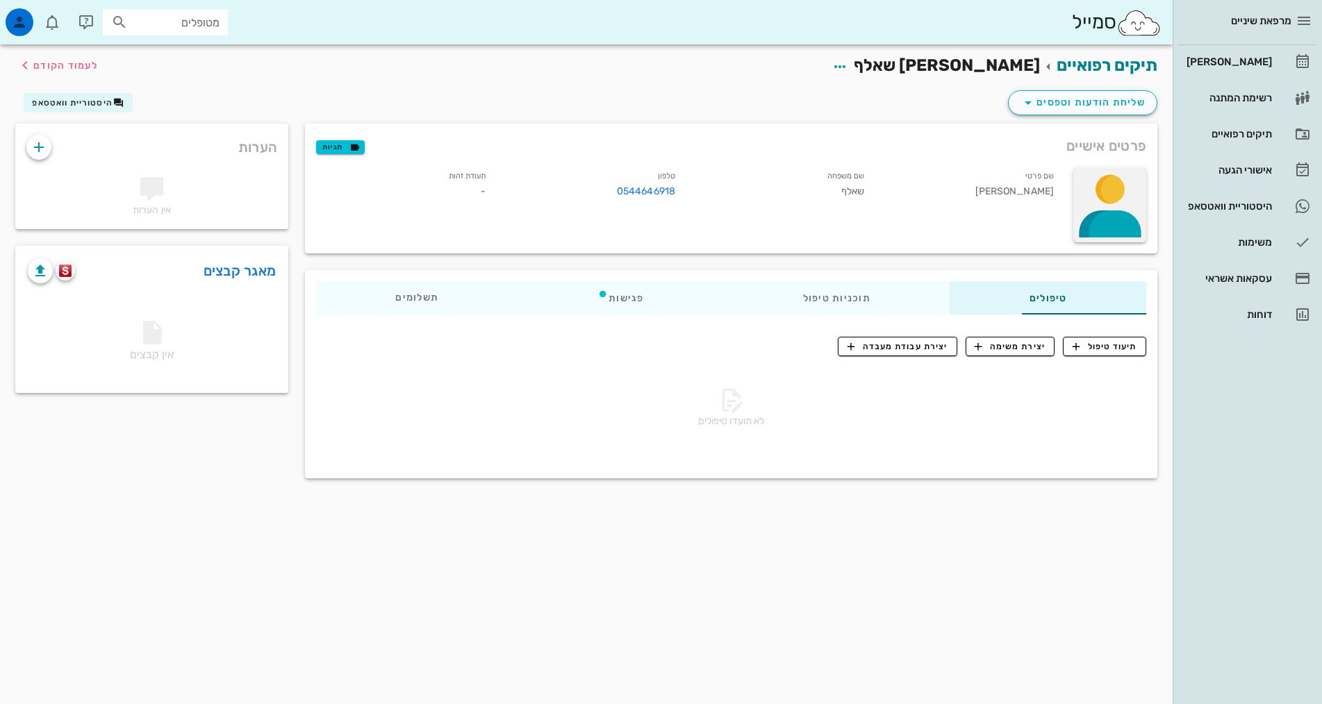
click at [1108, 201] on div at bounding box center [1109, 205] width 73 height 74
click at [916, 199] on div "שם פרטי [PERSON_NAME]" at bounding box center [971, 186] width 190 height 42
click at [1084, 103] on span "שליחת הודעות וטפסים" at bounding box center [1083, 102] width 126 height 17
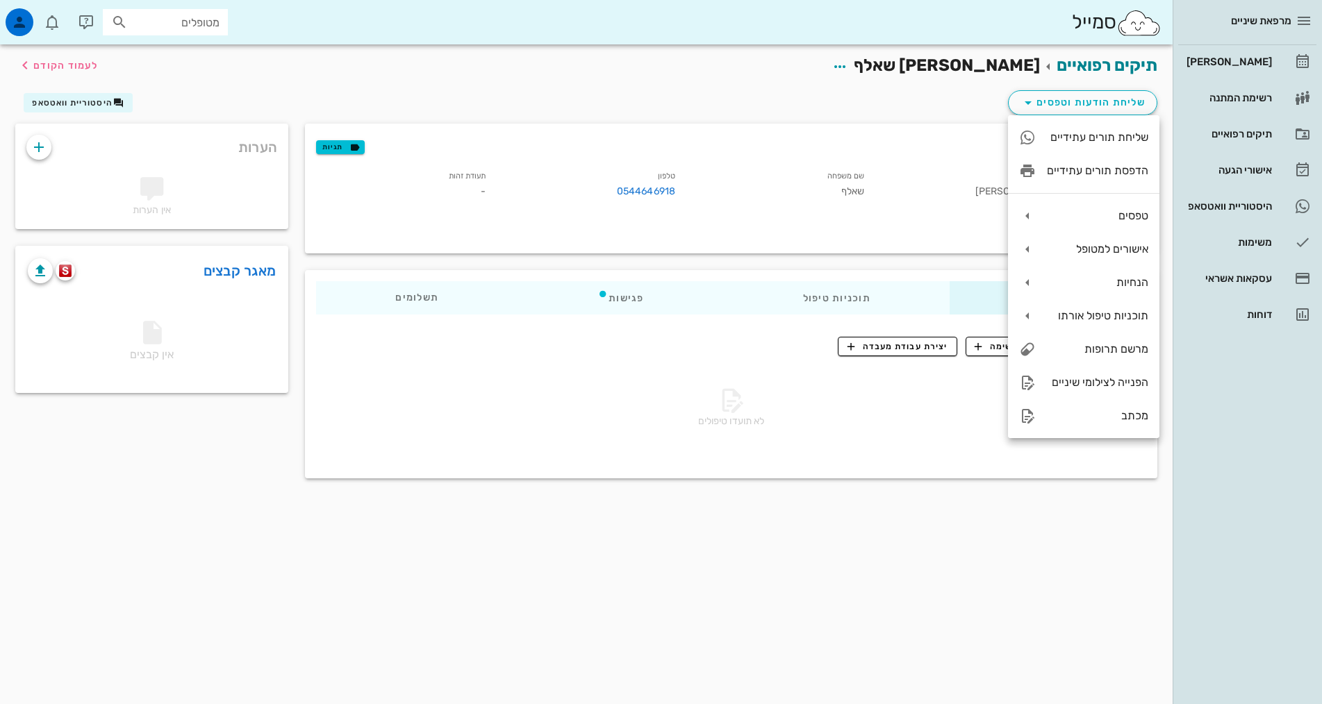
click at [817, 63] on div "תיקים רפואיים [PERSON_NAME] שאלף לעמוד הקודם" at bounding box center [586, 65] width 1159 height 43
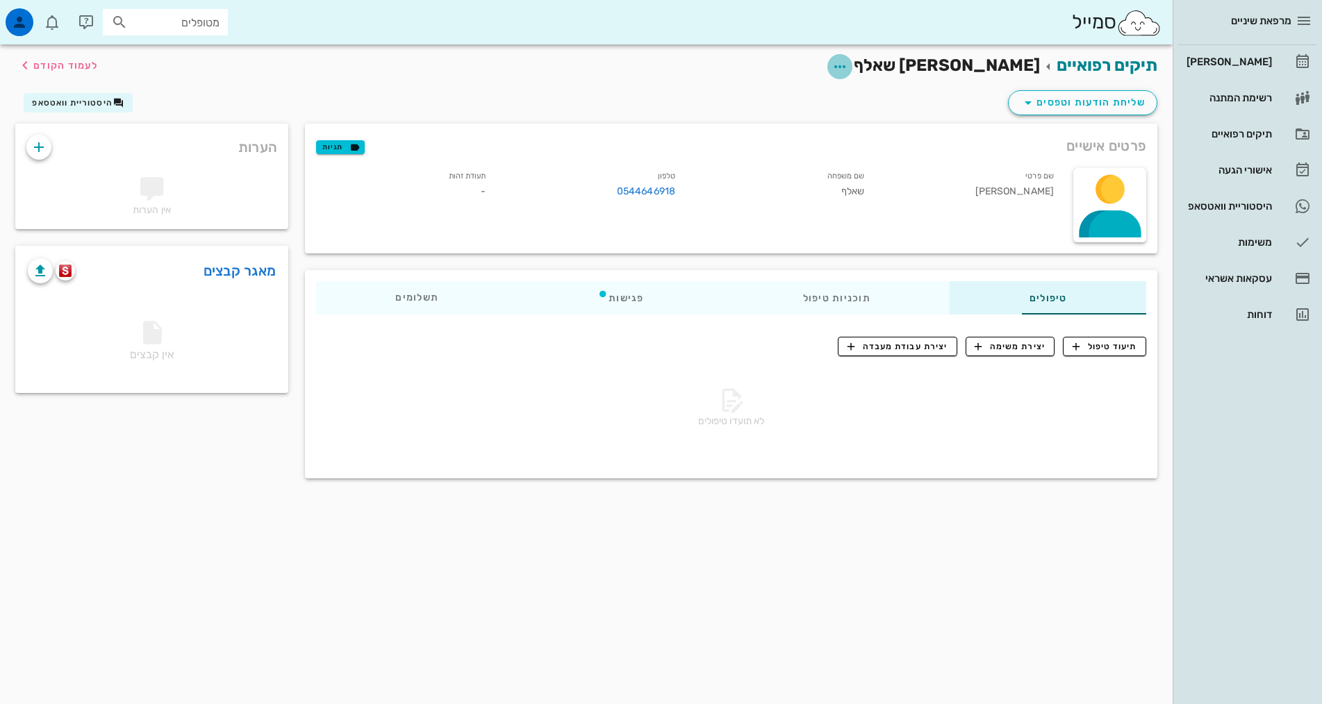
click at [848, 64] on icon "button" at bounding box center [839, 66] width 17 height 17
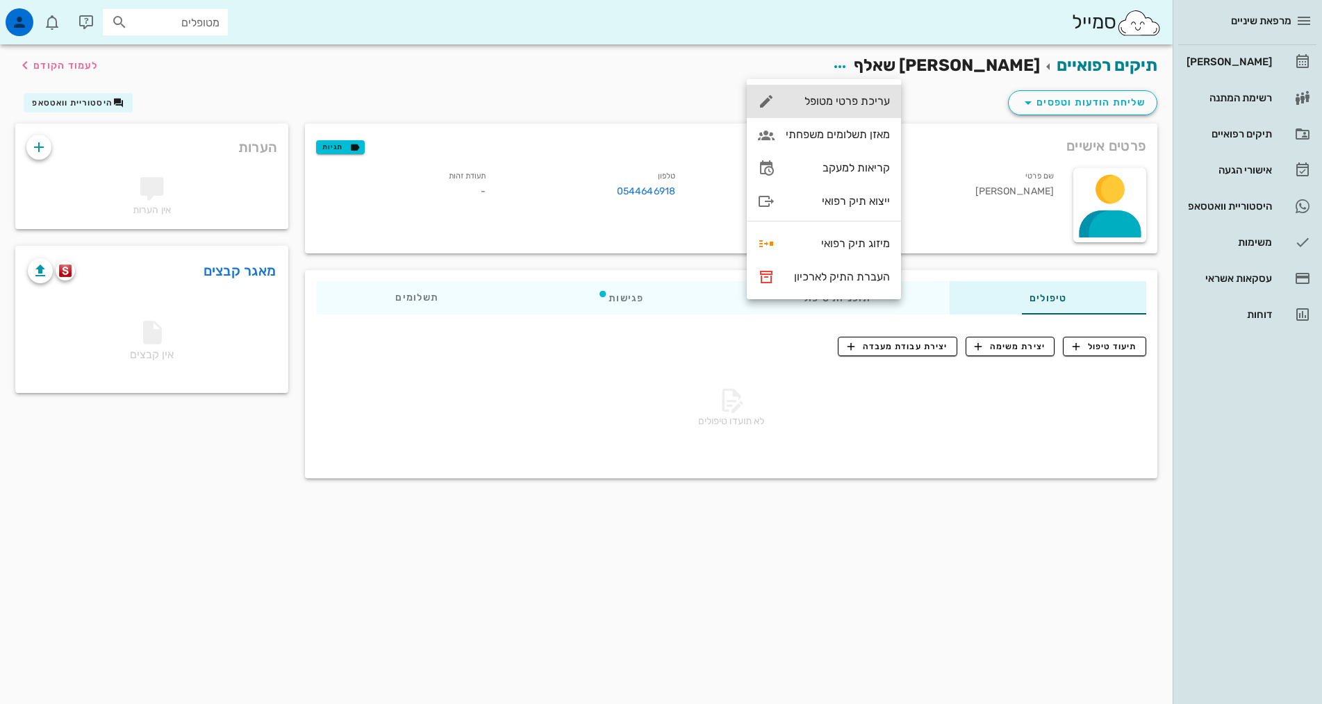
click at [862, 104] on div "עריכת פרטי מטופל" at bounding box center [838, 100] width 104 height 13
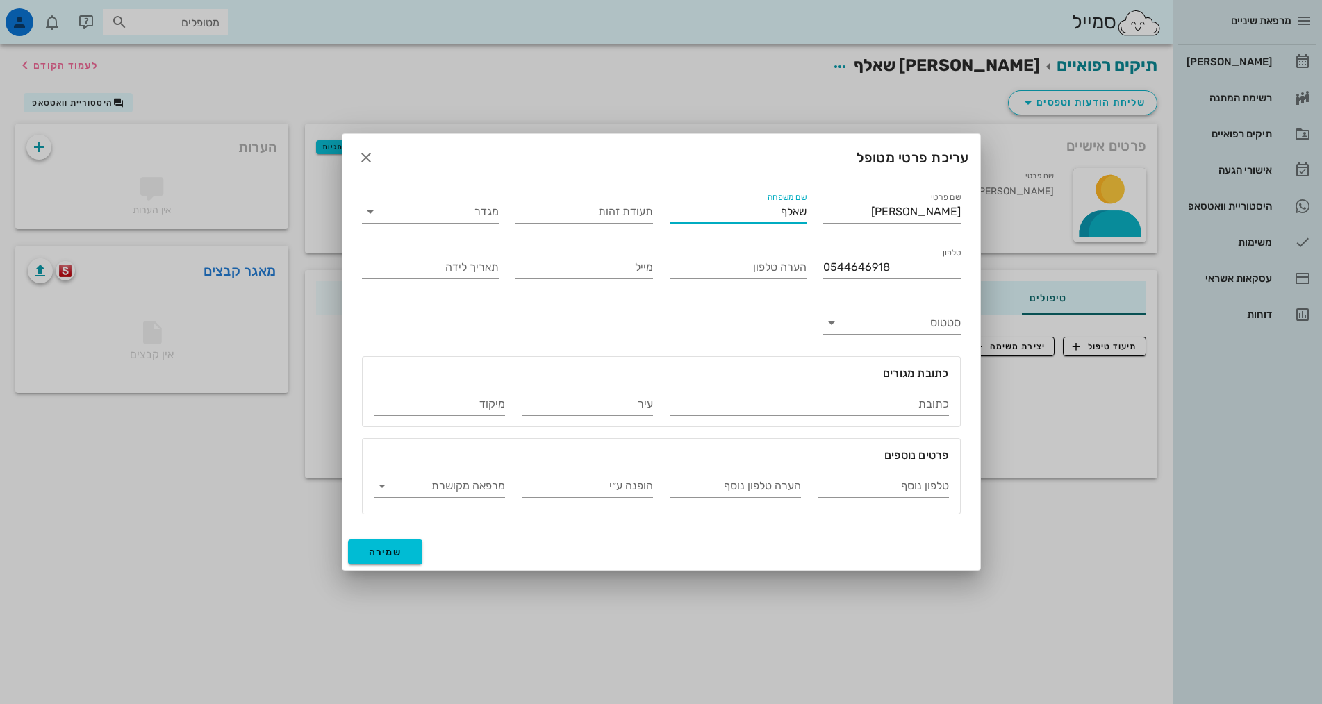
click at [793, 210] on input "שאלף" at bounding box center [739, 212] width 138 height 22
type input "שלאף"
click at [618, 208] on input "תעודת זהות" at bounding box center [584, 212] width 138 height 22
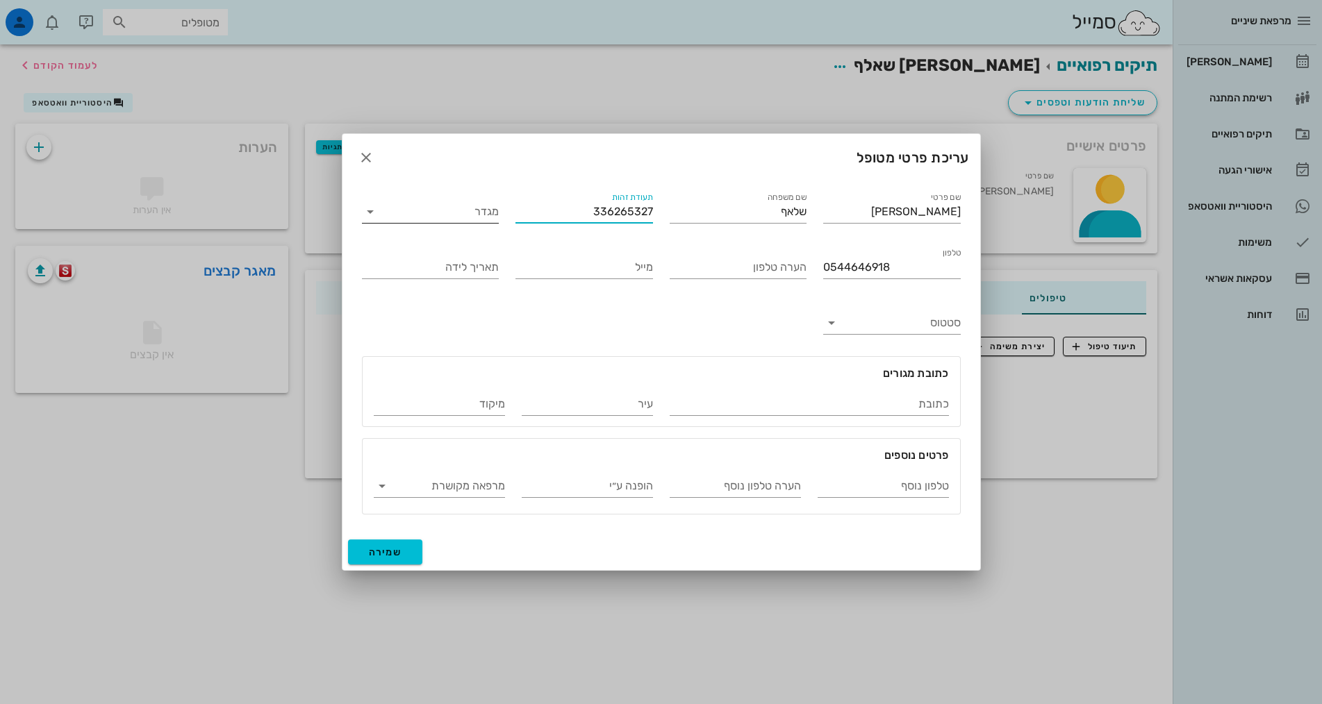
type input "336265327"
click at [372, 208] on icon at bounding box center [370, 212] width 17 height 17
click at [468, 226] on div "זכר" at bounding box center [430, 222] width 115 height 13
click at [634, 270] on input "מייל" at bounding box center [584, 267] width 138 height 22
type input "ח"
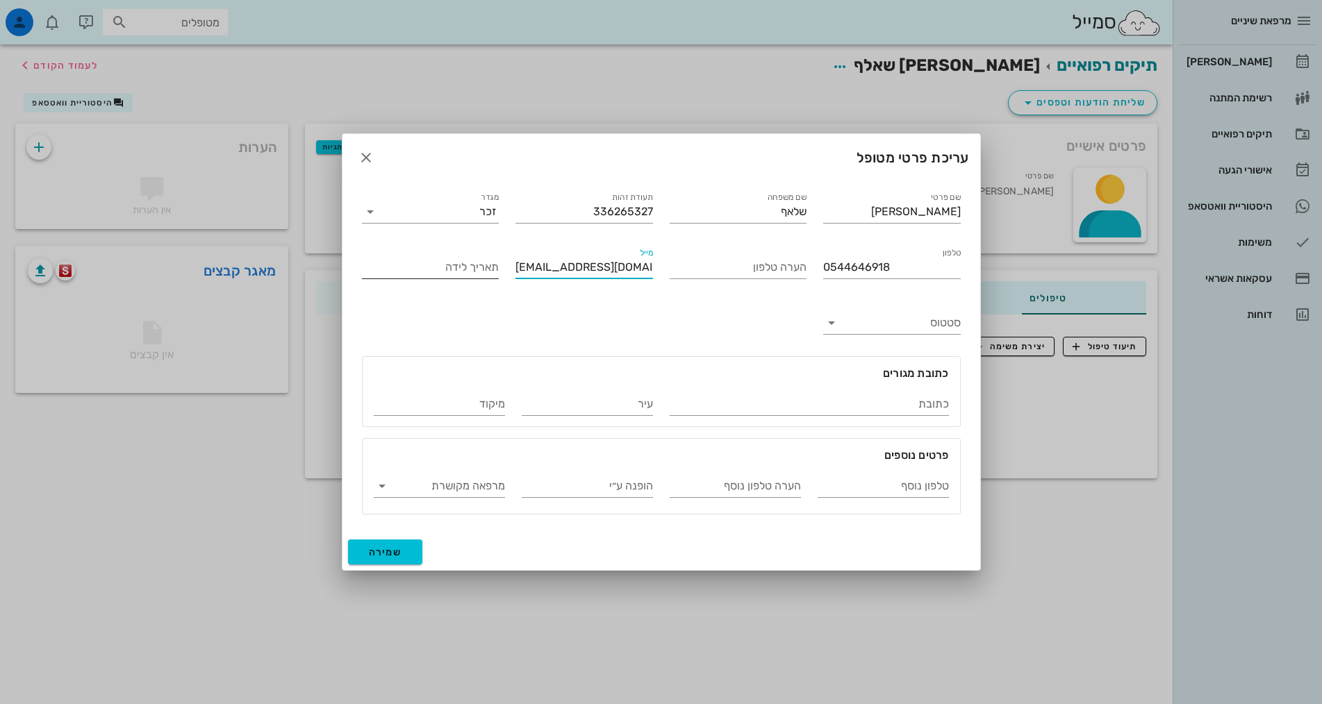
type input "[EMAIL_ADDRESS][DOMAIN_NAME]"
click at [446, 268] on input "תאריך לידה" at bounding box center [431, 267] width 138 height 22
type input "[DATE]"
click at [836, 399] on input "כתובת" at bounding box center [809, 404] width 279 height 22
type input "v"
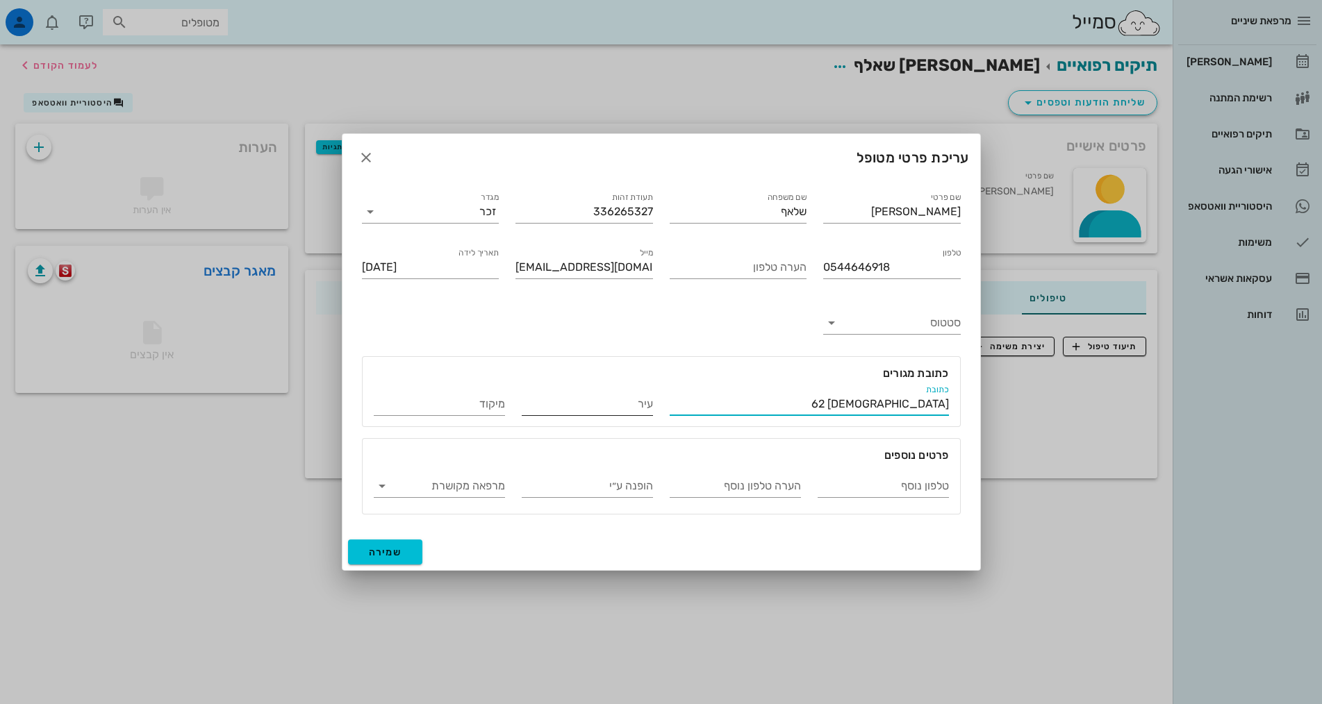
type input "[DEMOGRAPHIC_DATA] 62"
click at [629, 407] on input "עיר" at bounding box center [587, 404] width 131 height 22
type input "[GEOGRAPHIC_DATA]"
click at [490, 404] on input "מיקוד" at bounding box center [439, 404] width 131 height 22
type input "9514115"
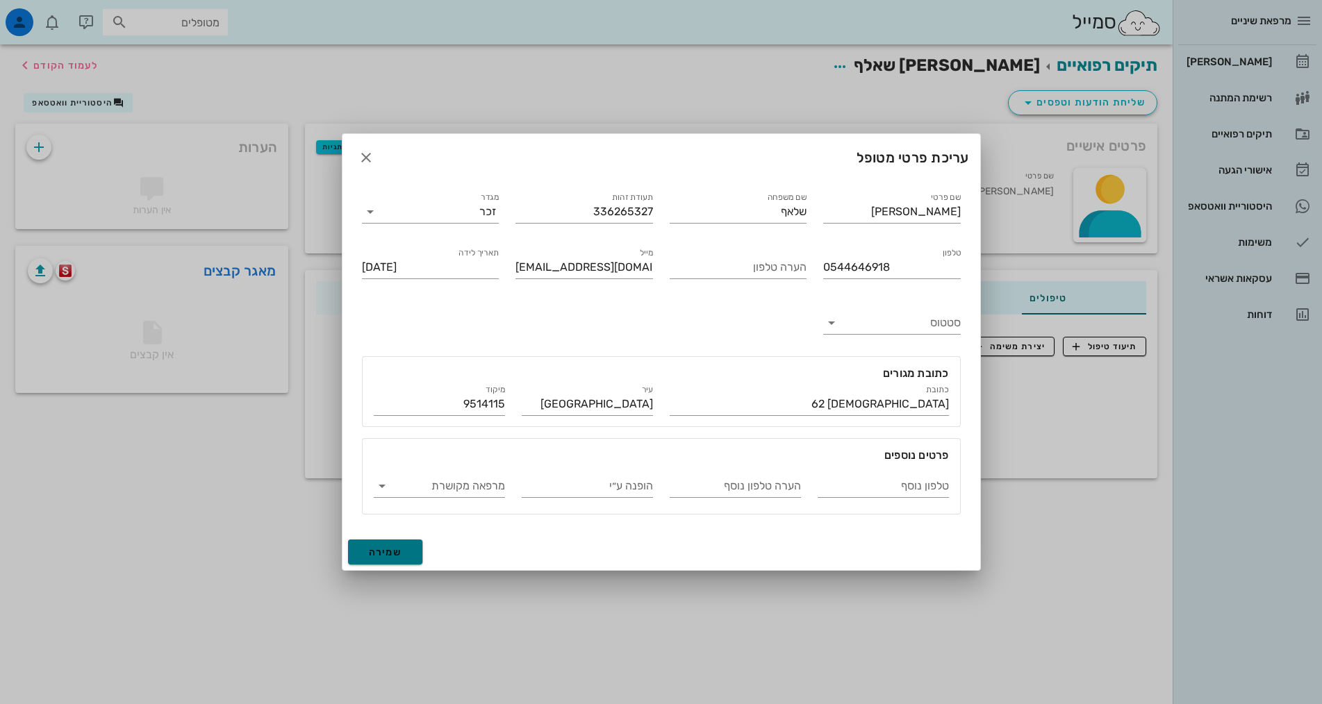
click at [411, 554] on button "שמירה" at bounding box center [385, 552] width 75 height 25
type input "[DATE]"
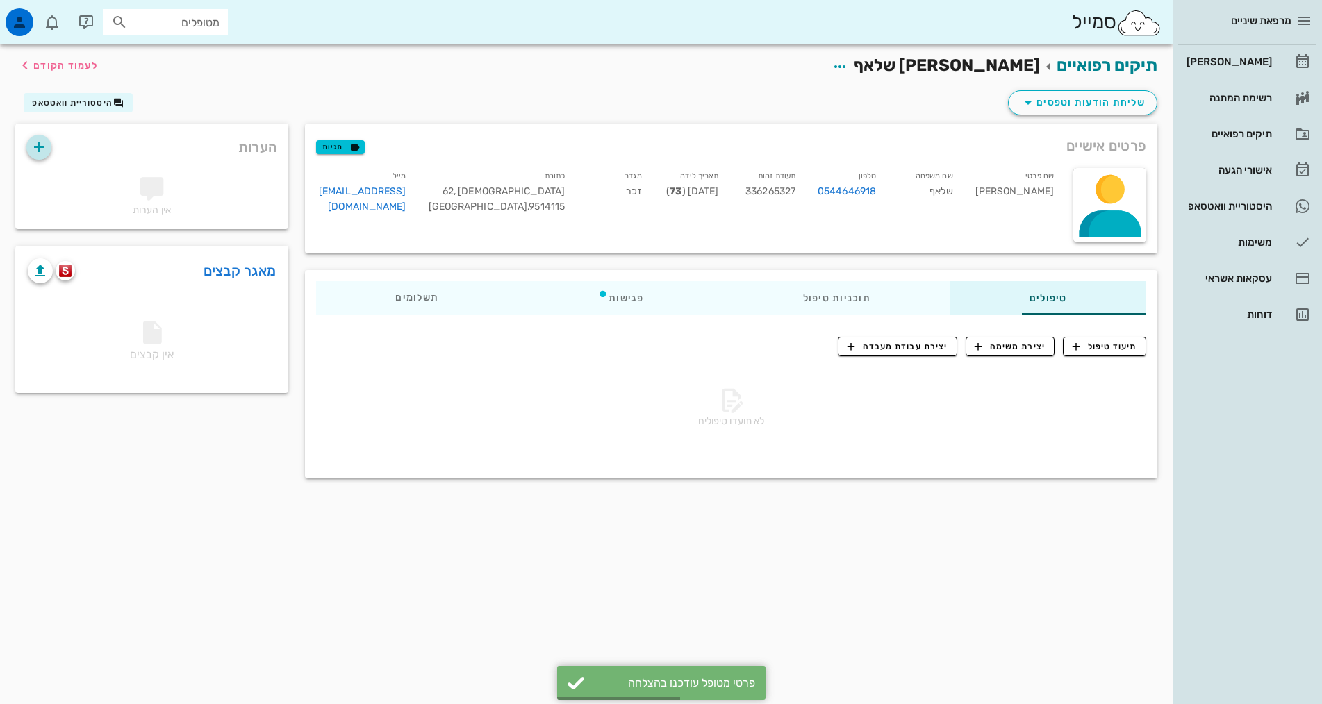
click at [47, 147] on icon "button" at bounding box center [39, 147] width 17 height 17
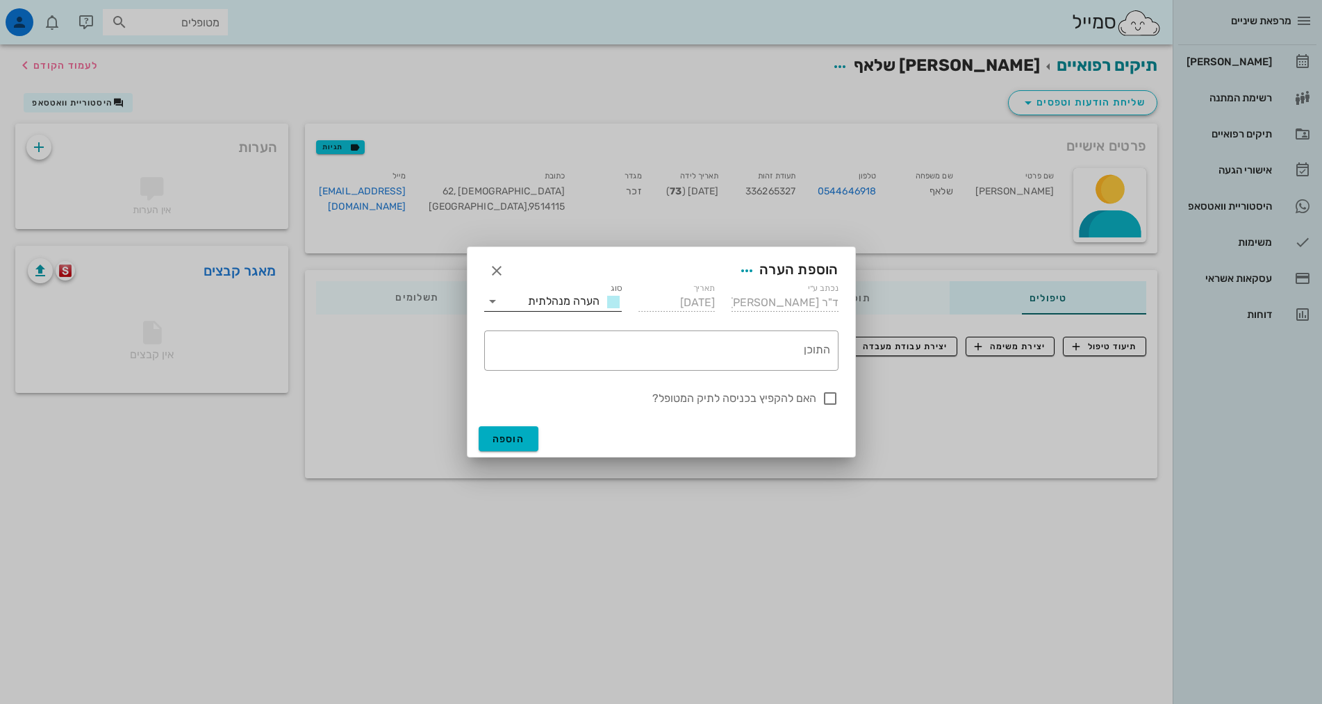
click at [494, 301] on icon at bounding box center [492, 301] width 17 height 17
click at [565, 340] on span "הערה רפואית" at bounding box center [558, 339] width 61 height 13
click at [759, 354] on textarea "התוכן" at bounding box center [658, 354] width 343 height 33
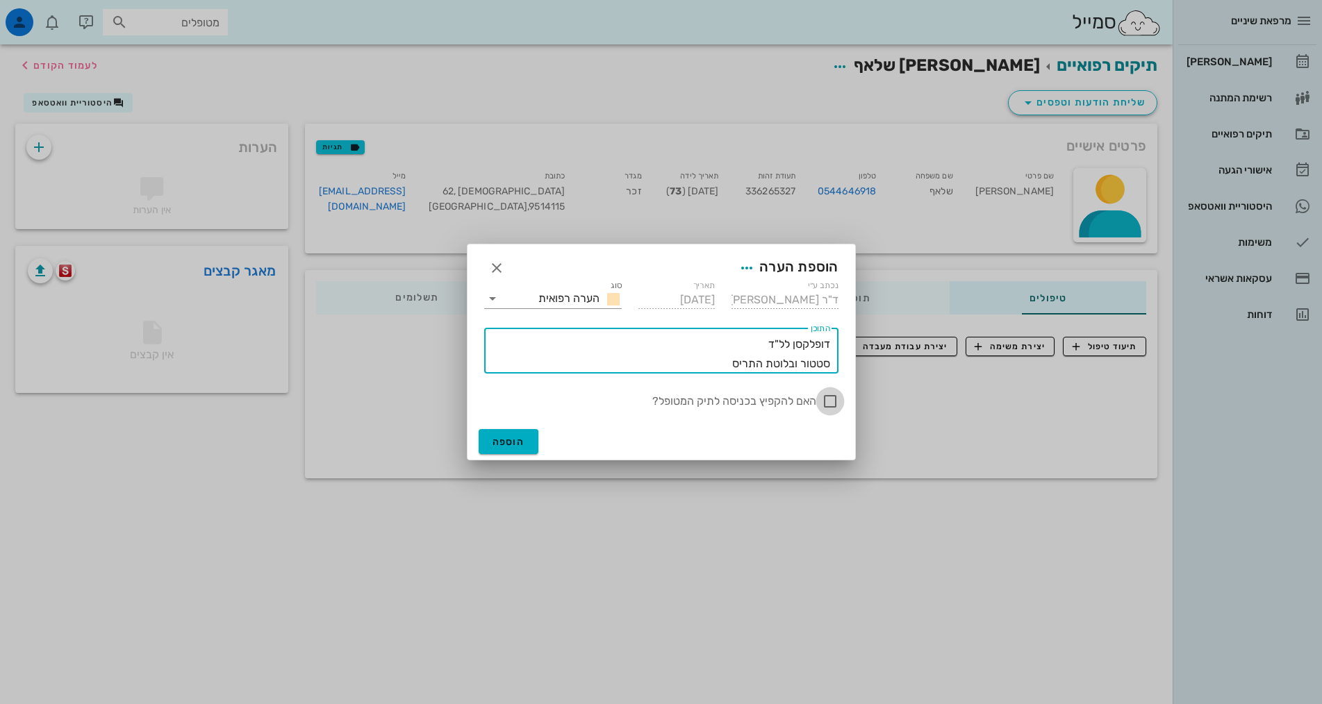
type textarea "דופלקסן לל"ד סטטור ובלוטת התריס"
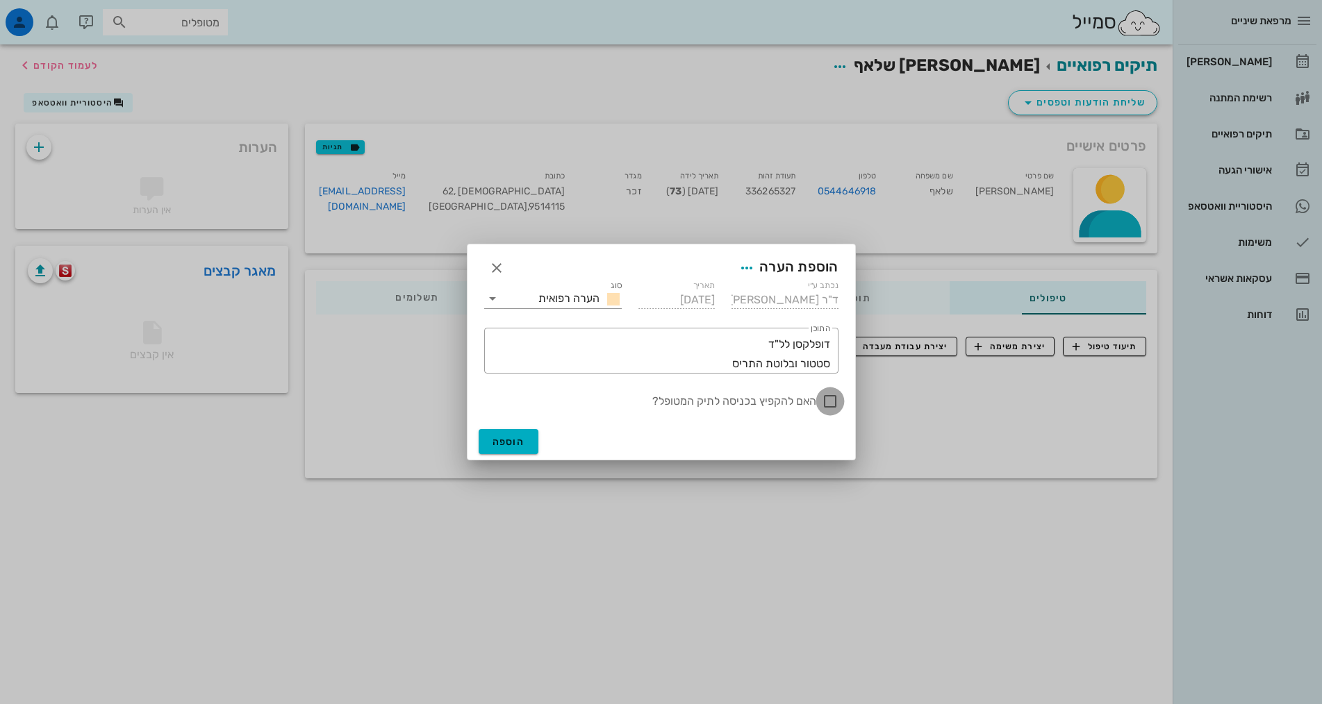
click at [826, 404] on div at bounding box center [830, 402] width 24 height 24
checkbox input "true"
click at [506, 442] on span "הוספה" at bounding box center [508, 442] width 33 height 12
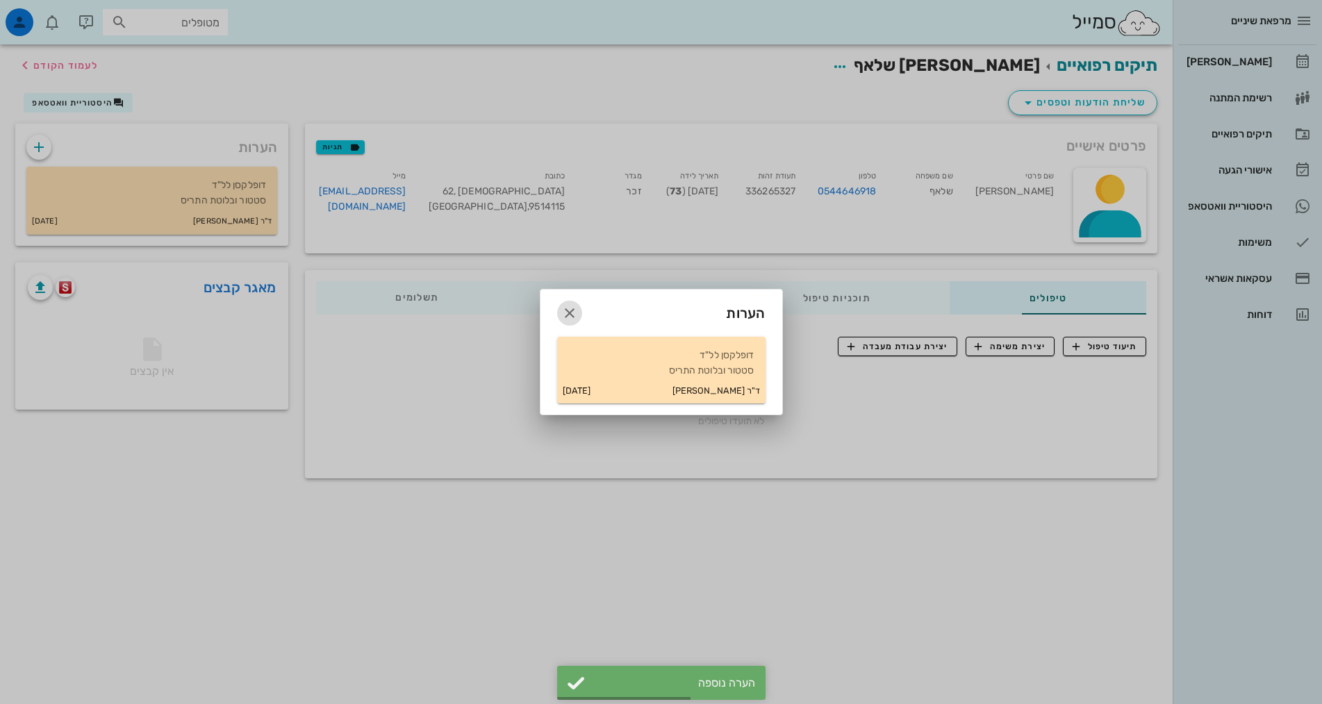
click at [570, 316] on icon "button" at bounding box center [569, 313] width 17 height 17
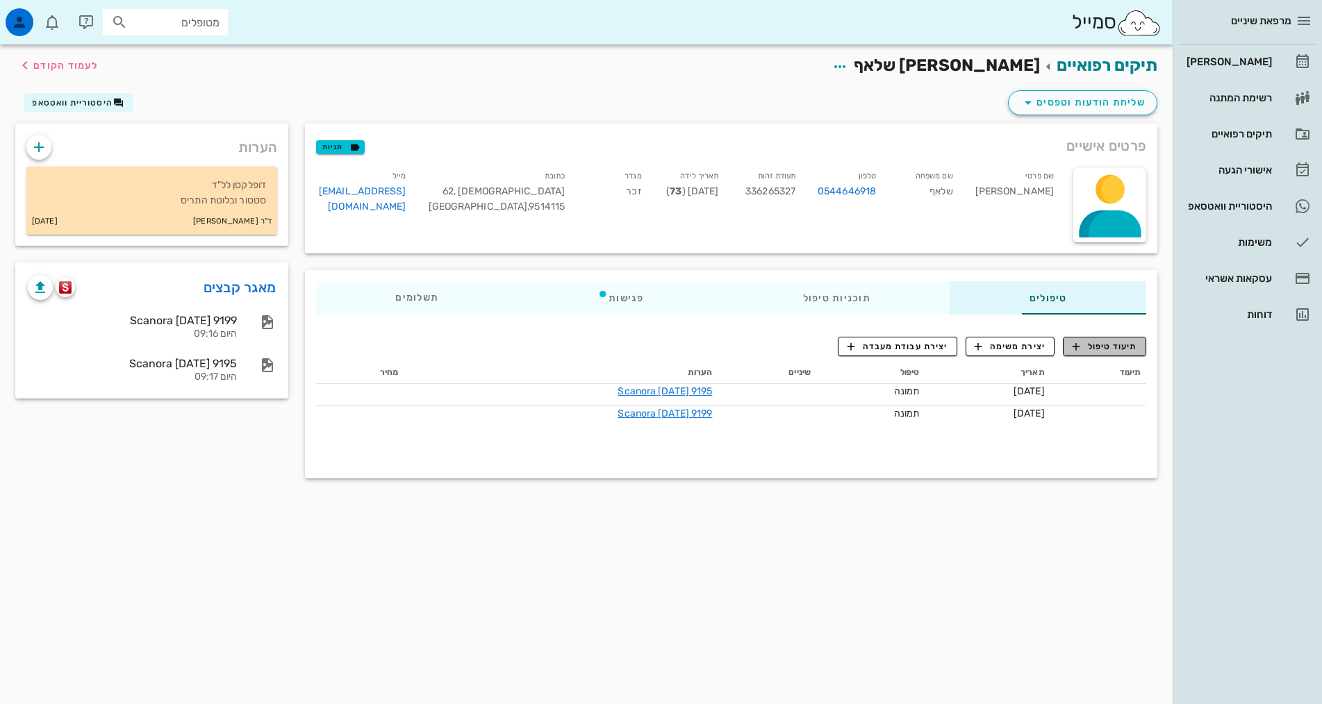
click at [1111, 342] on span "תיעוד טיפול" at bounding box center [1105, 346] width 65 height 13
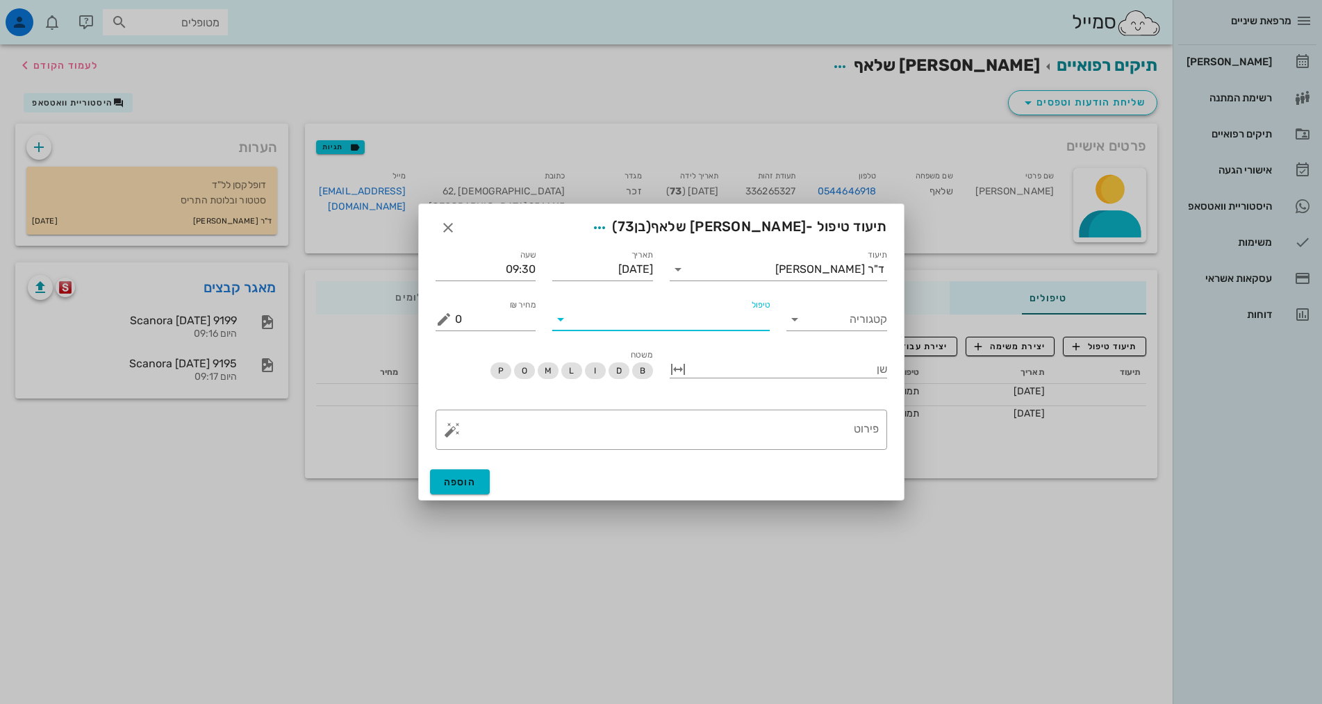
click at [722, 319] on input "טיפול" at bounding box center [671, 319] width 198 height 22
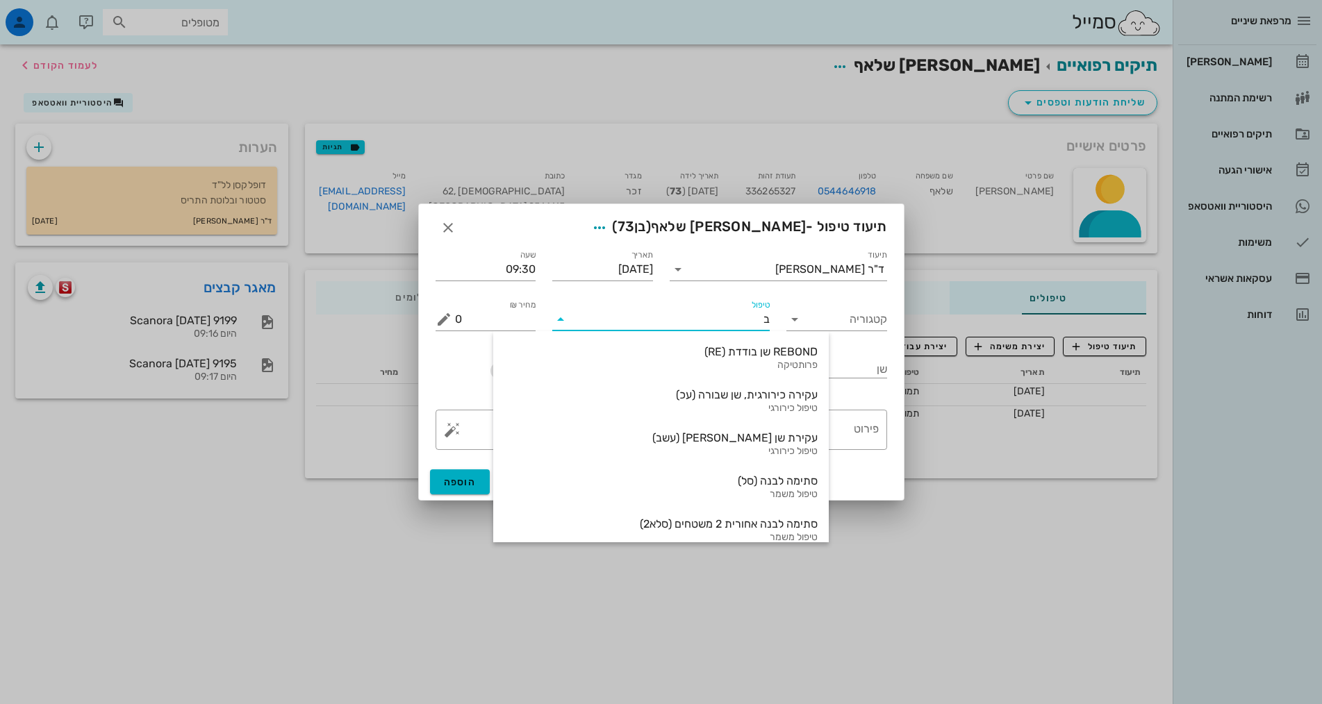
type input "בת"
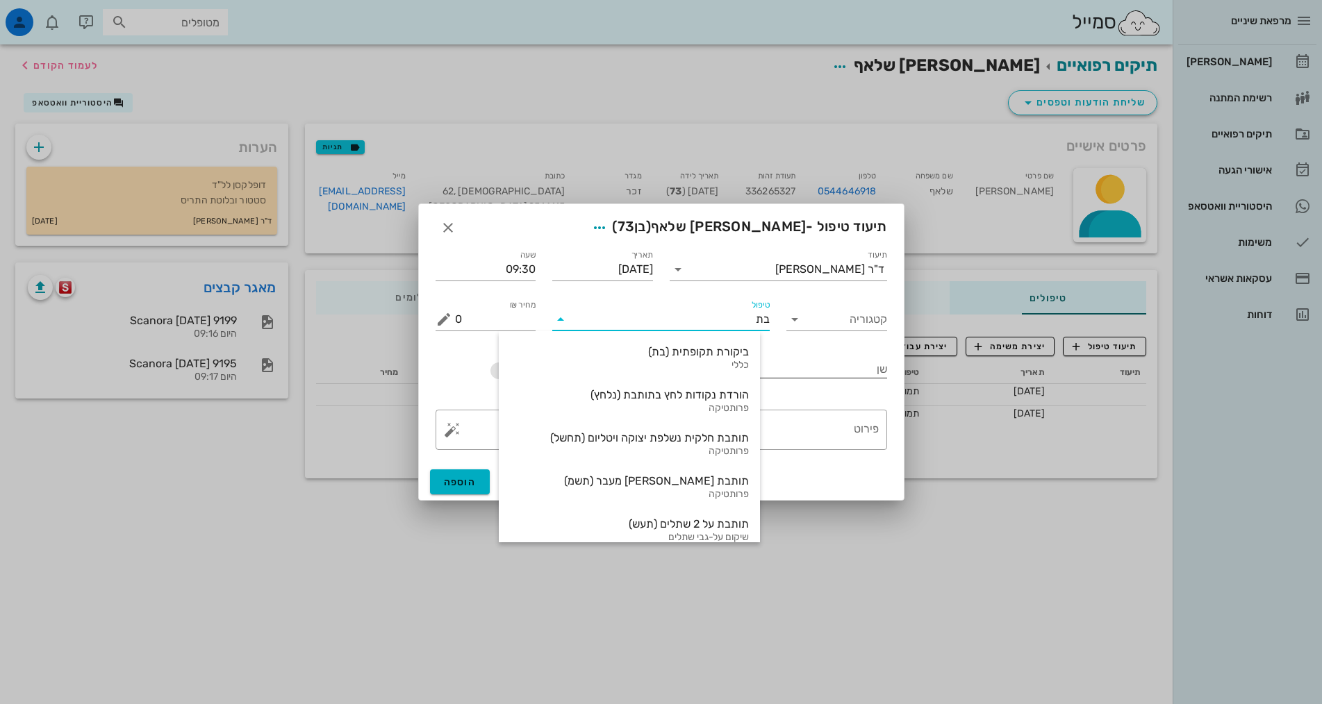
click at [740, 358] on div "ביקורת תקופתית (בת)" at bounding box center [629, 351] width 239 height 13
type input "350"
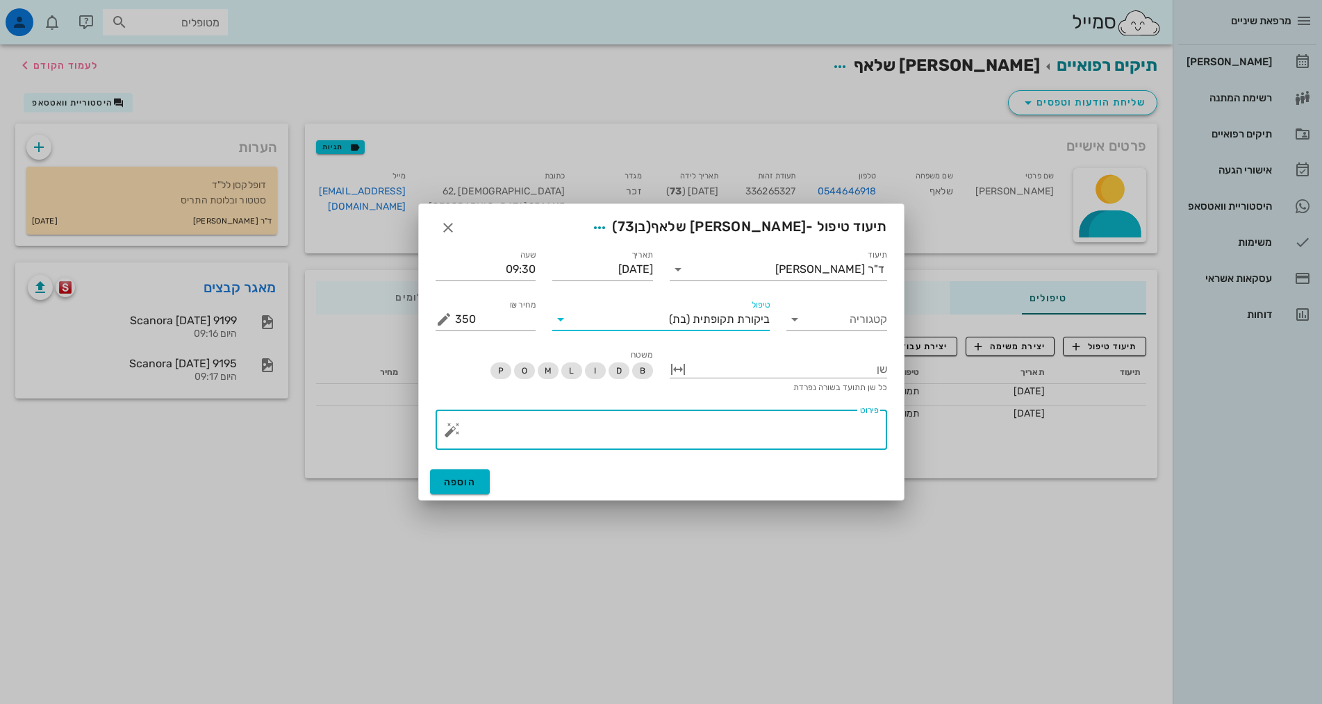
click at [846, 422] on textarea "פירוט" at bounding box center [667, 433] width 424 height 33
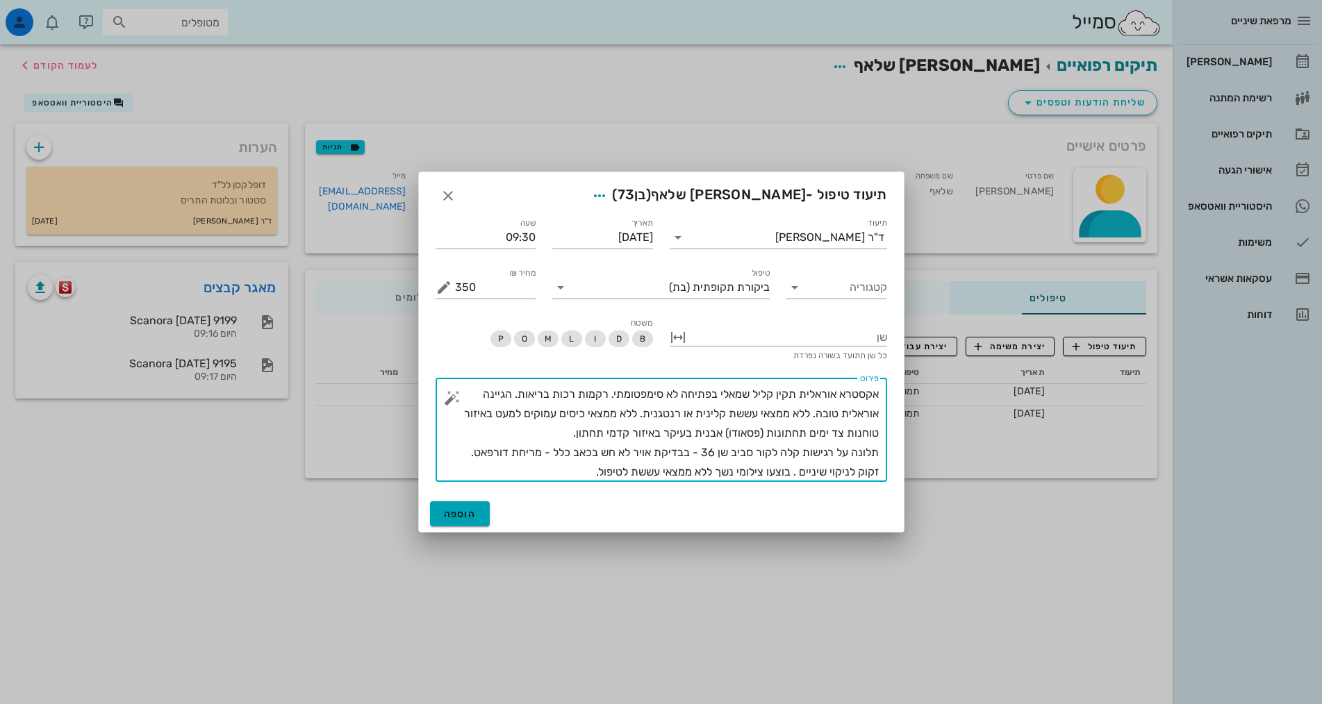
type textarea "אקסטרא אוראלית תקין קליל שמאלי בפתיחה לא סימפטומתי. רקמות רכות בריאות. הגיינה א…"
click at [453, 516] on span "הוספה" at bounding box center [460, 514] width 33 height 12
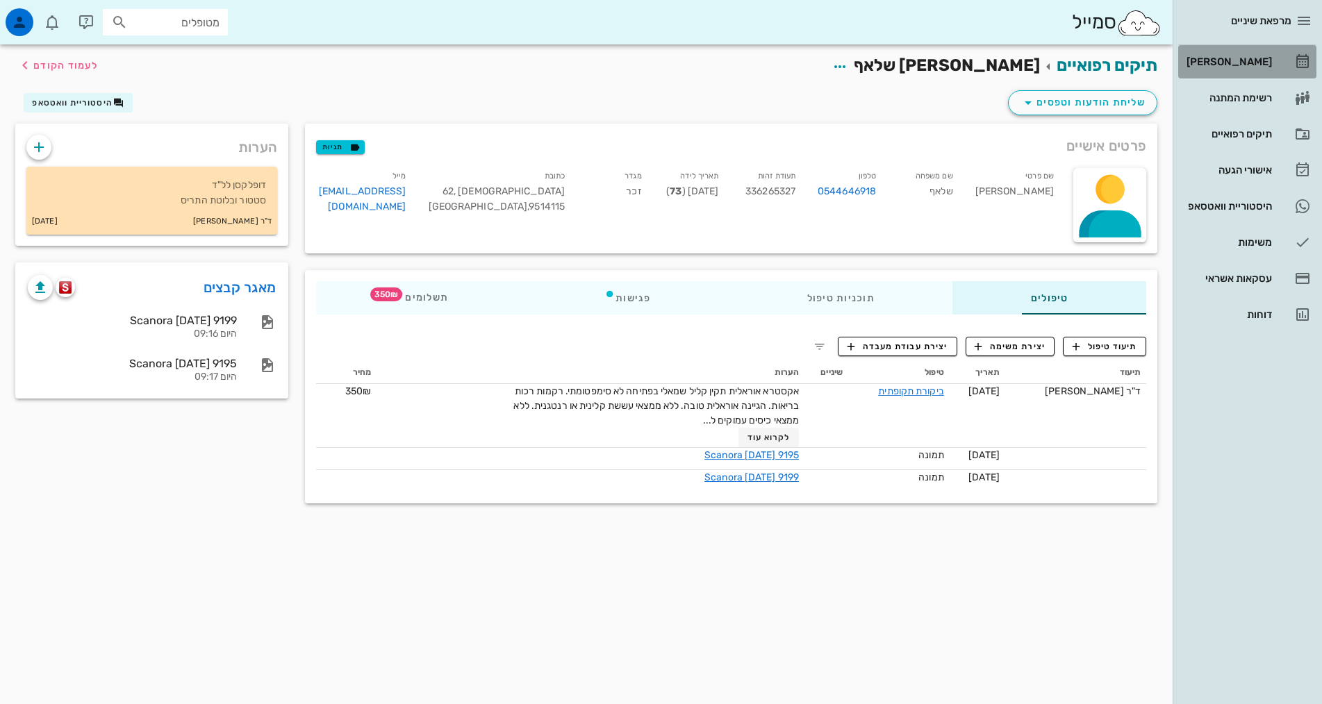
click at [1245, 59] on div "[PERSON_NAME]" at bounding box center [1228, 61] width 88 height 11
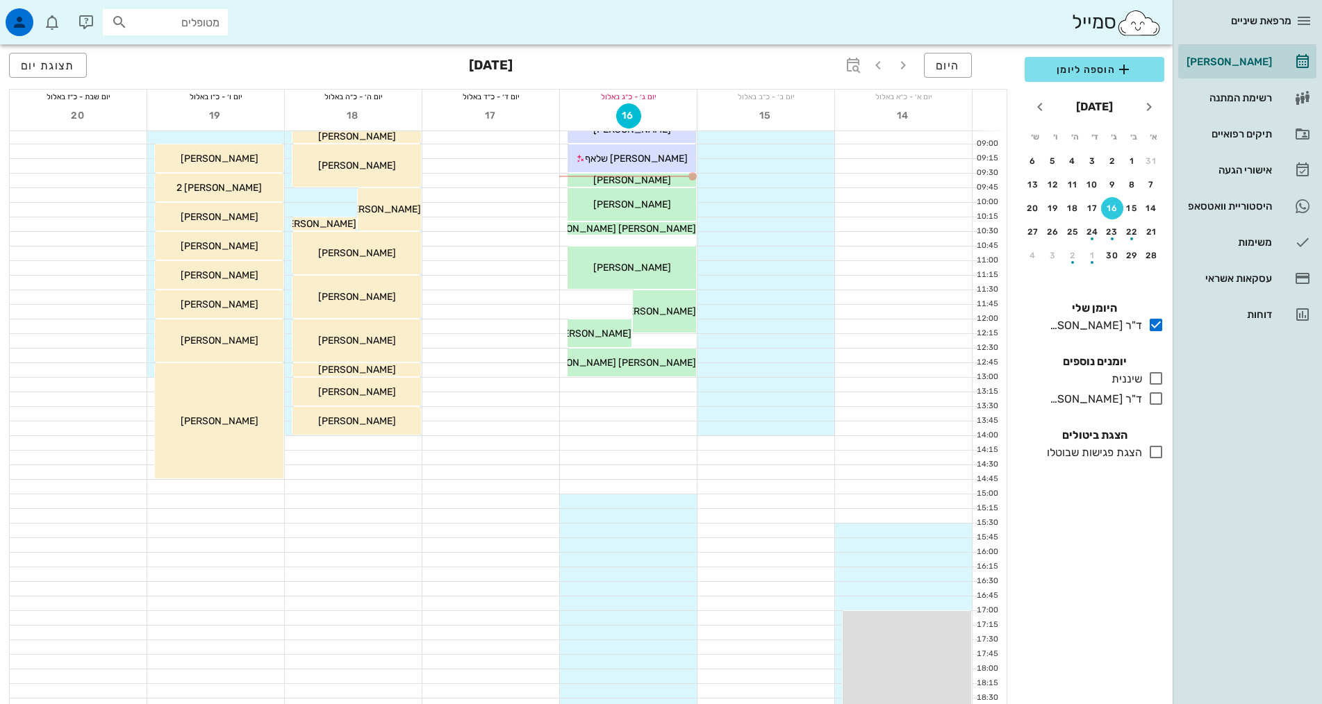
scroll to position [417, 0]
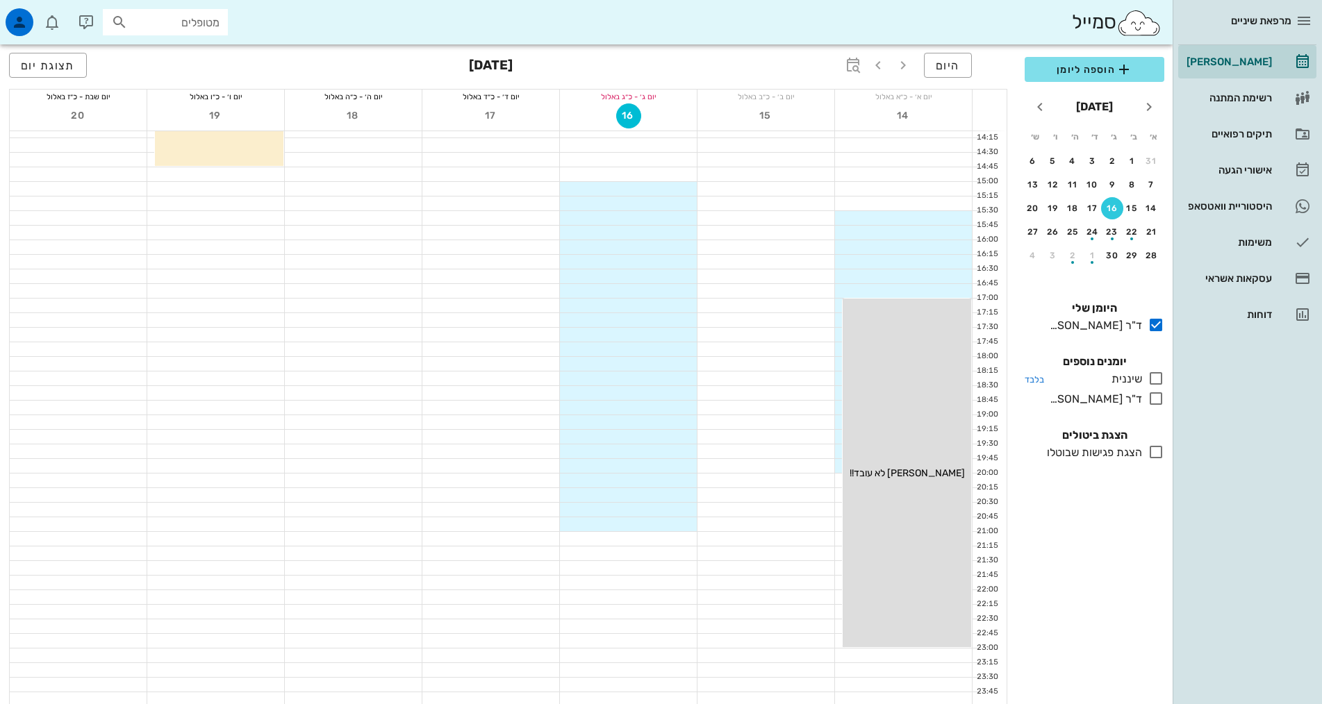
click at [1157, 381] on icon at bounding box center [1156, 378] width 17 height 17
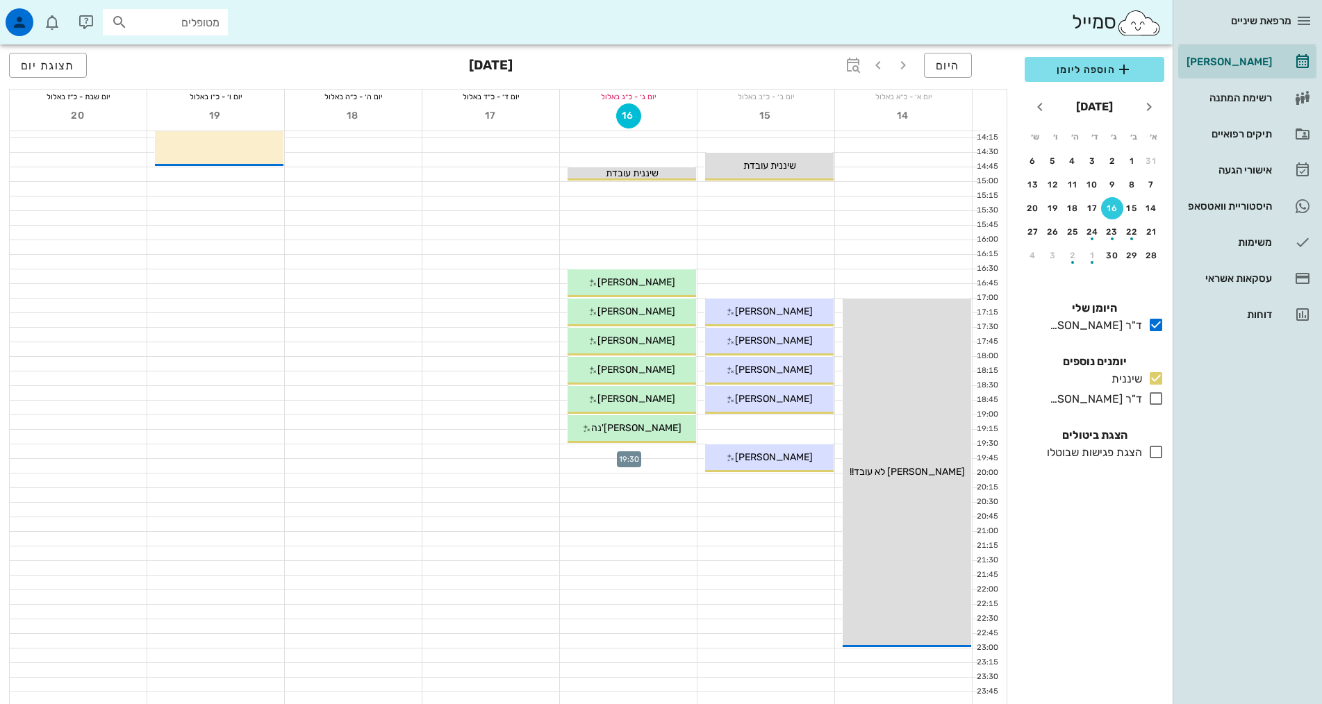
click at [678, 446] on div at bounding box center [628, 452] width 137 height 14
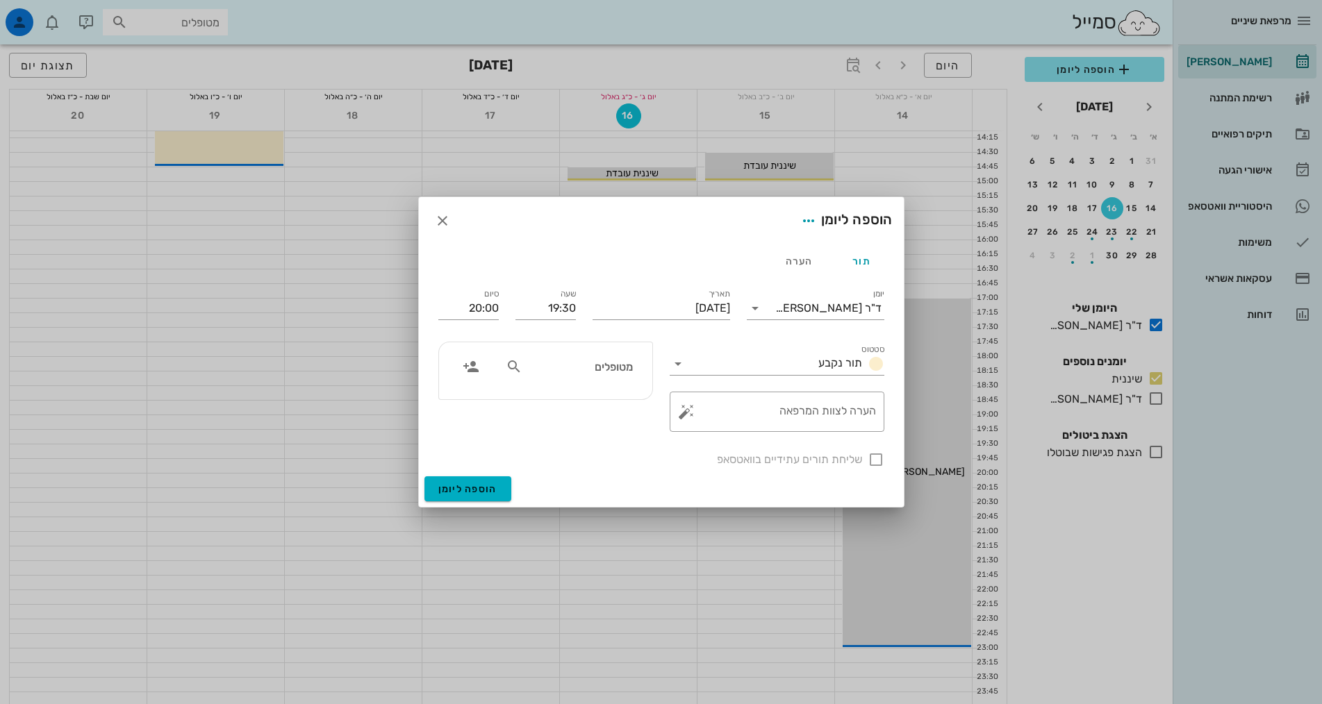
click at [618, 365] on input "מטופלים" at bounding box center [578, 367] width 107 height 18
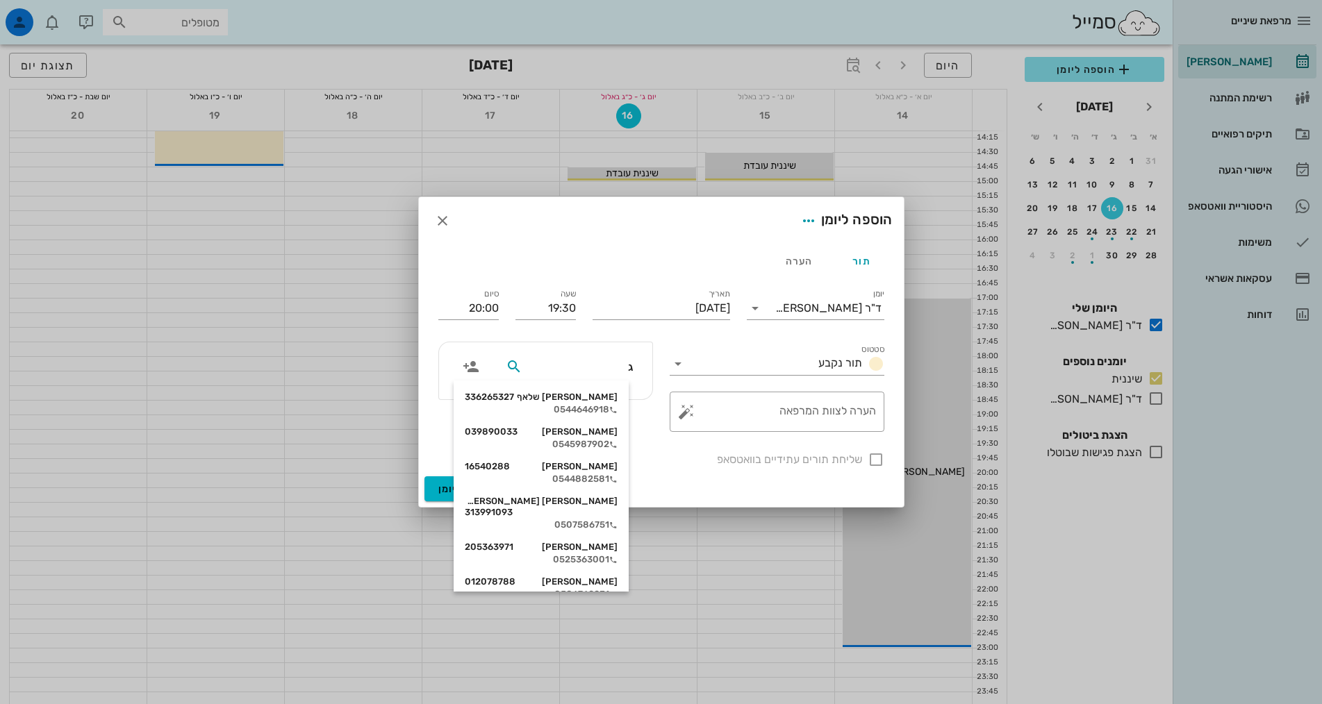
type input "גי"
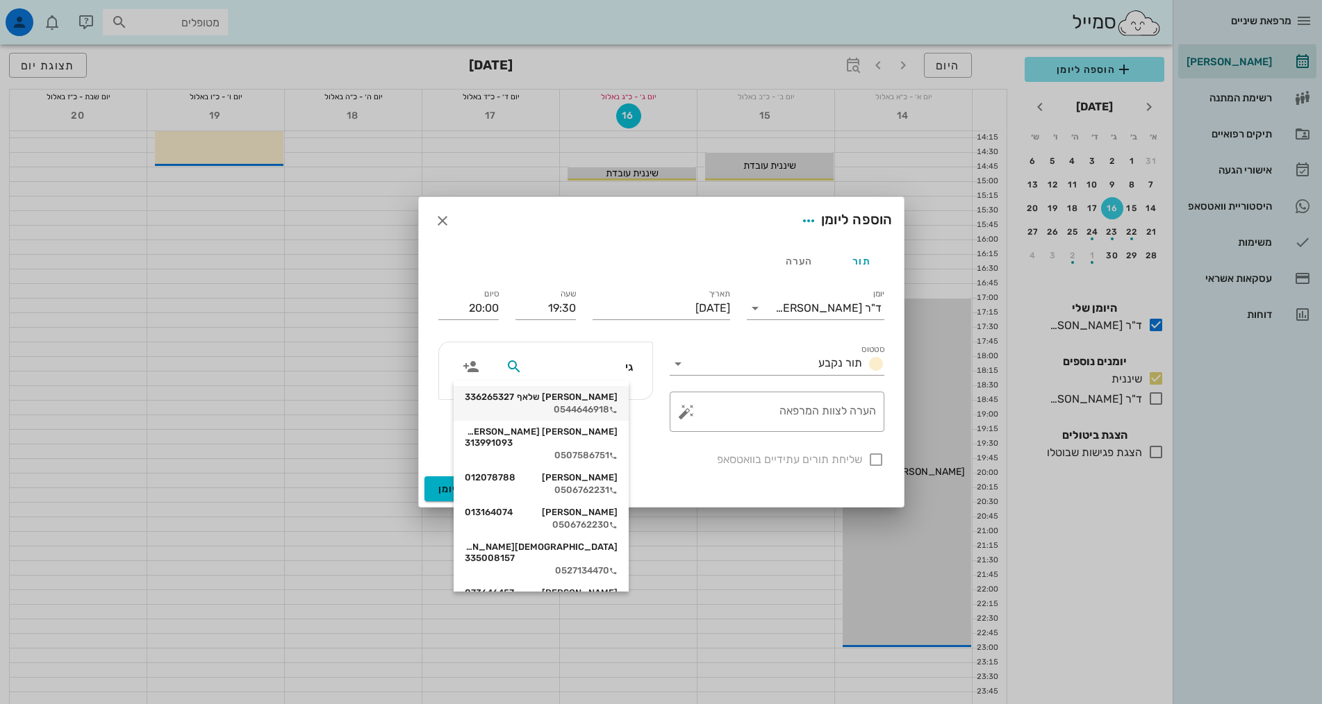
click at [609, 401] on div "[PERSON_NAME] שלאף 336265327" at bounding box center [541, 397] width 153 height 11
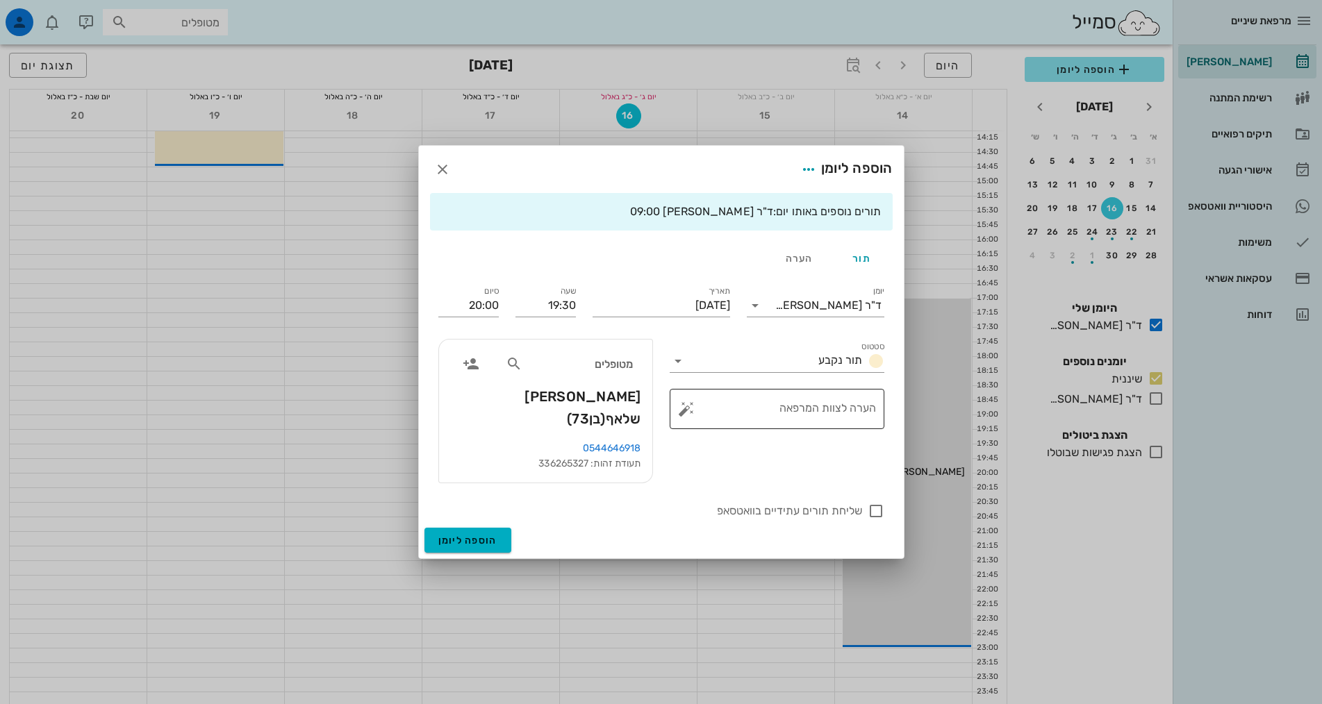
click at [850, 419] on textarea "הערה לצוות המרפאה" at bounding box center [782, 412] width 187 height 33
type textarea "למרוח על צואר 36 דורפאט"
click at [482, 535] on span "הוספה ליומן" at bounding box center [467, 541] width 59 height 12
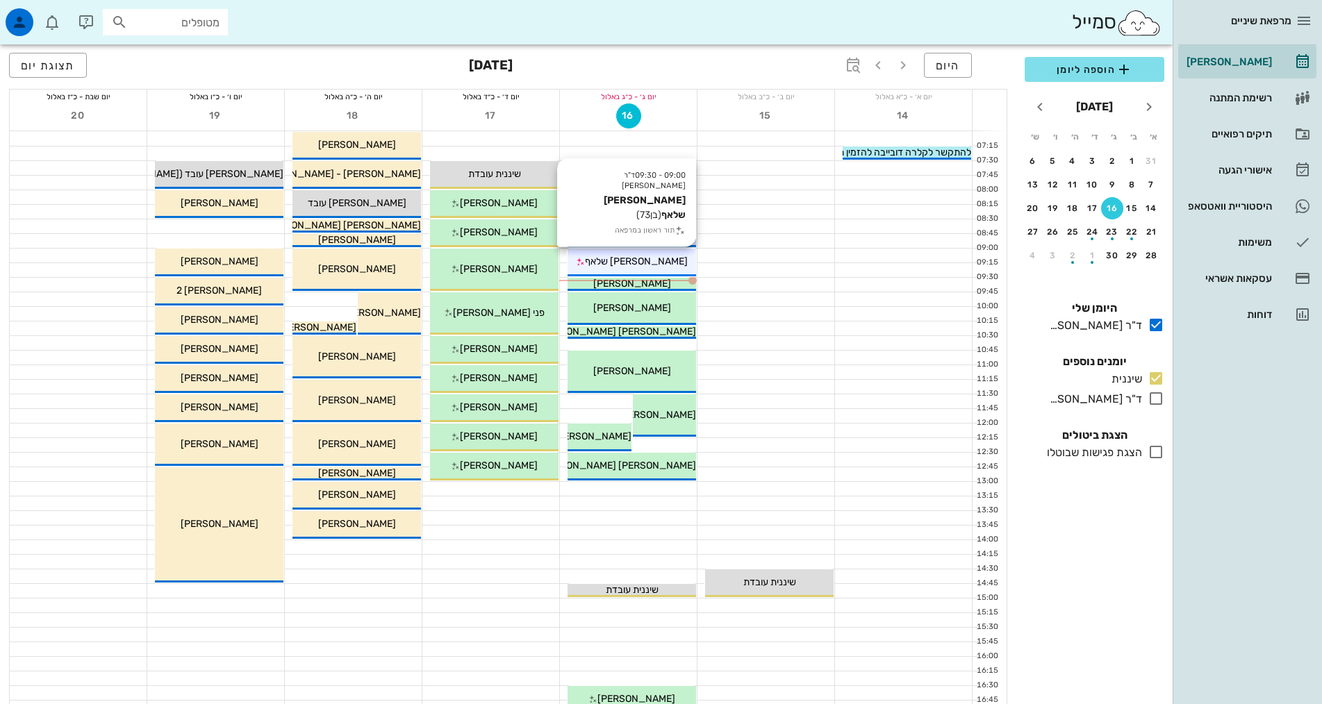
click at [681, 259] on div "[PERSON_NAME] שלאף" at bounding box center [632, 261] width 129 height 15
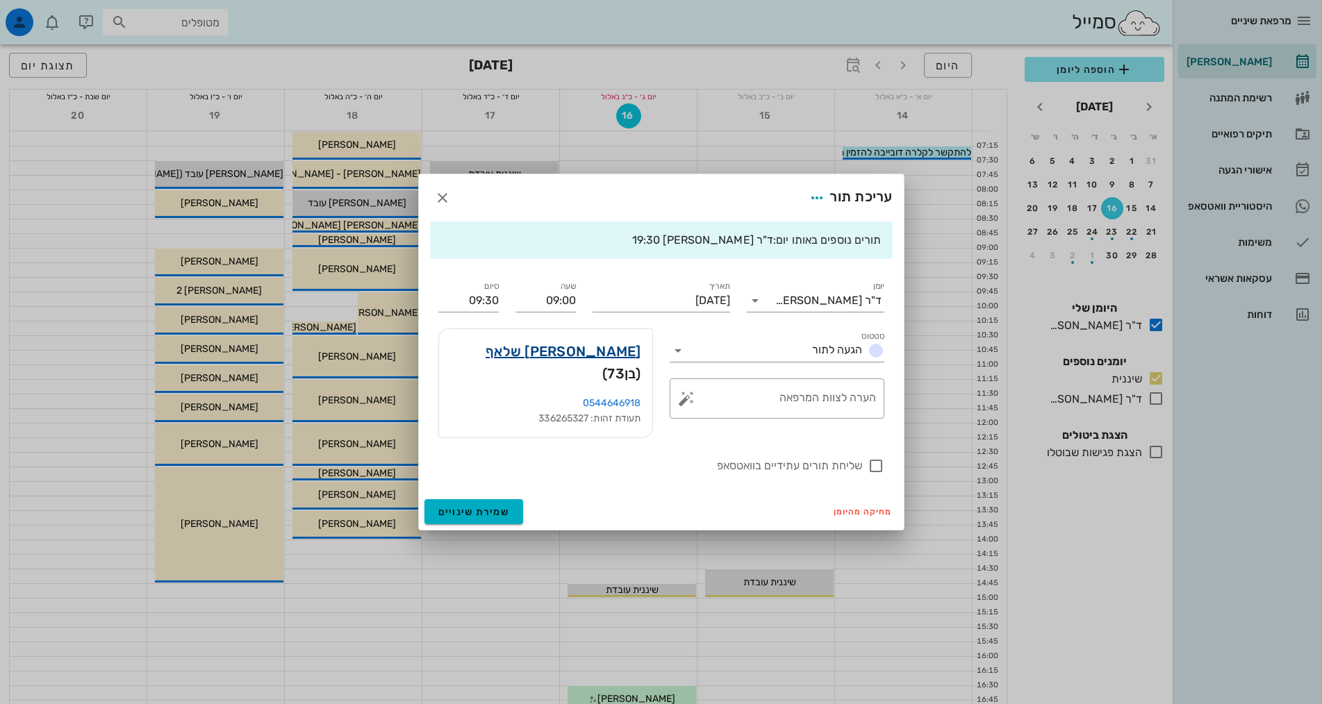
click at [577, 363] on link "[PERSON_NAME] שלאף" at bounding box center [564, 351] width 156 height 22
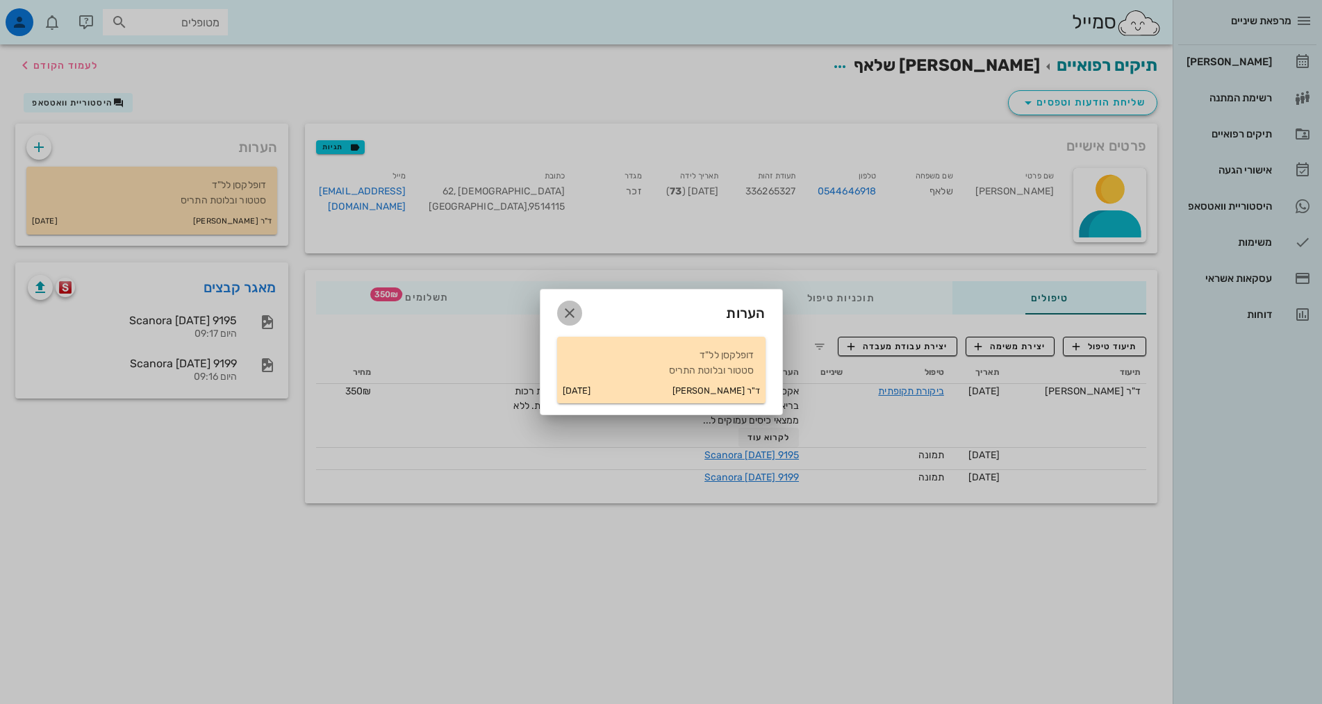
click at [574, 314] on icon "button" at bounding box center [569, 313] width 17 height 17
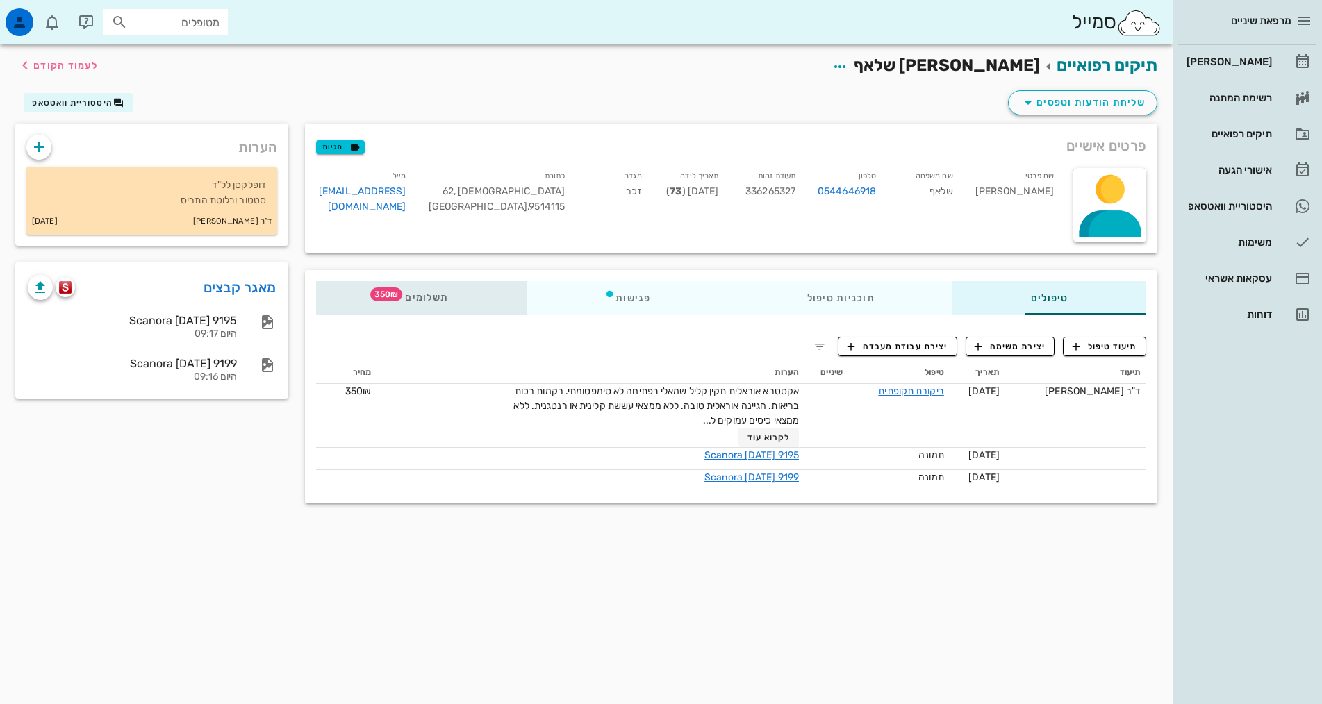
click at [394, 293] on span "תשלומים 350₪" at bounding box center [421, 298] width 54 height 10
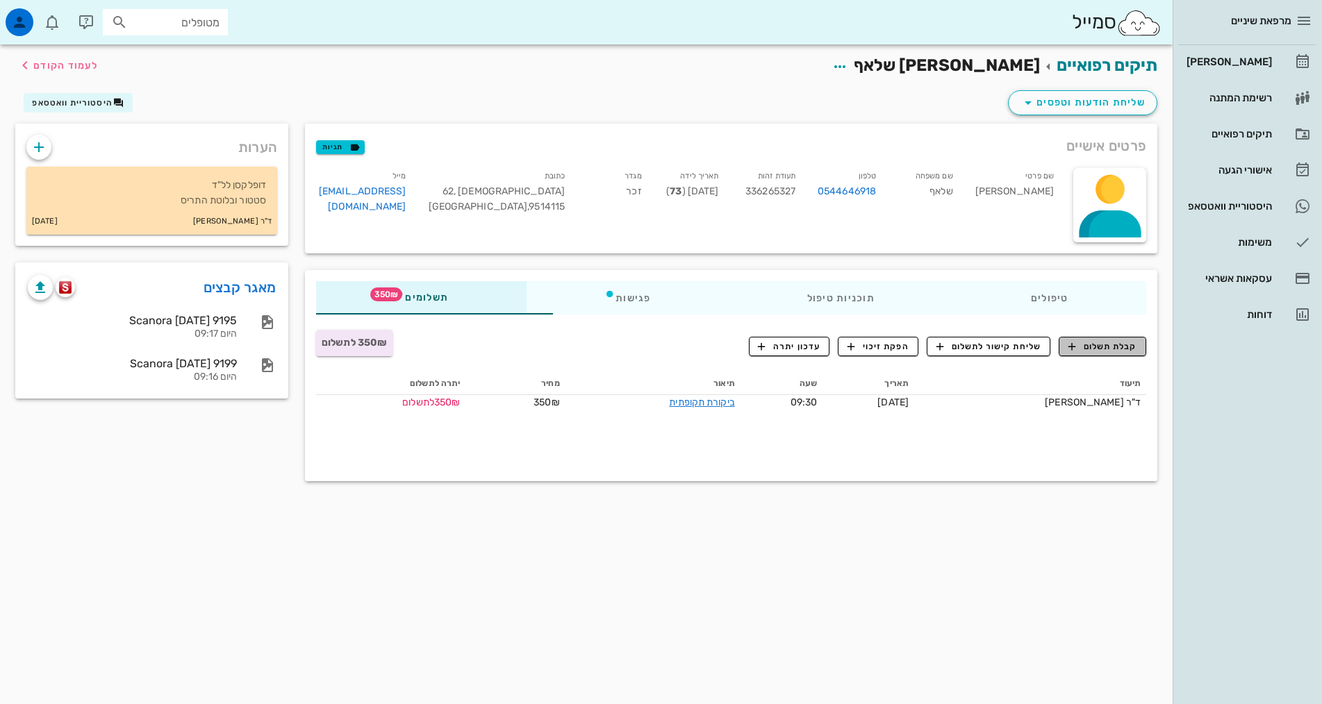
click at [1127, 347] on span "קבלת תשלום" at bounding box center [1102, 346] width 69 height 13
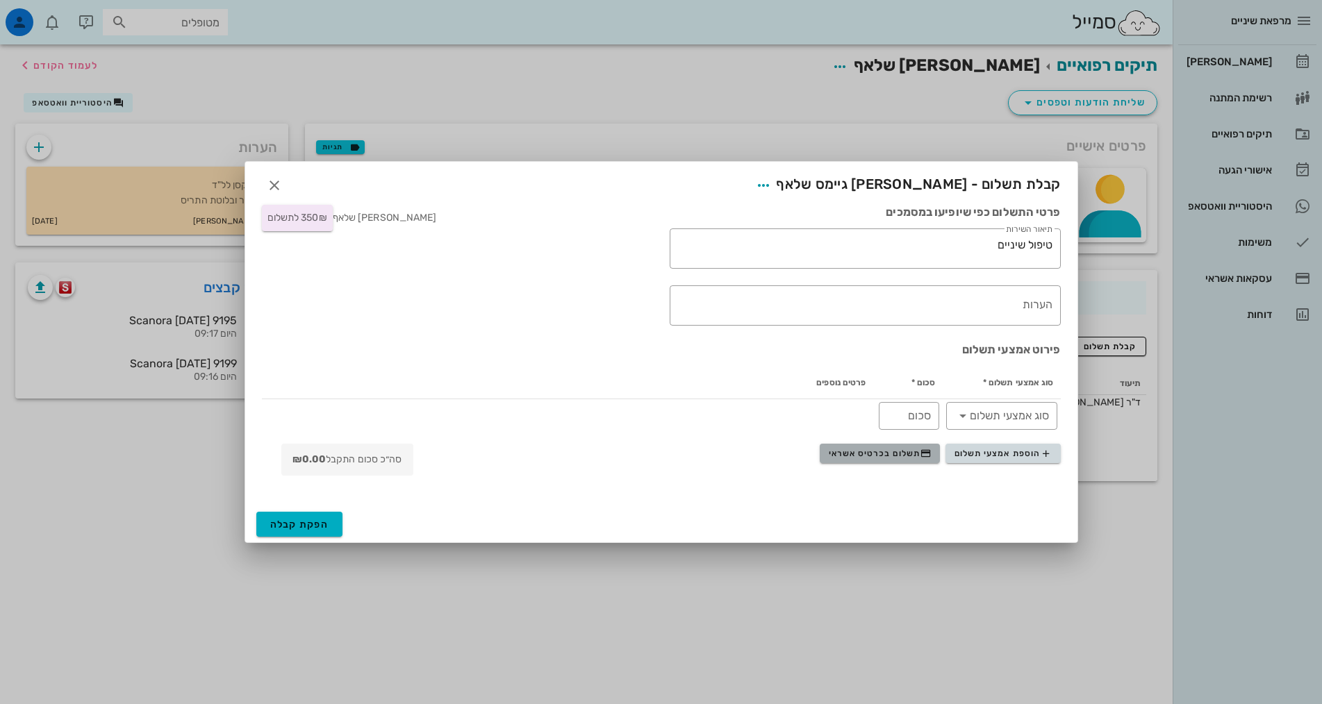
click at [889, 452] on span "תשלום בכרטיס אשראי" at bounding box center [880, 453] width 103 height 11
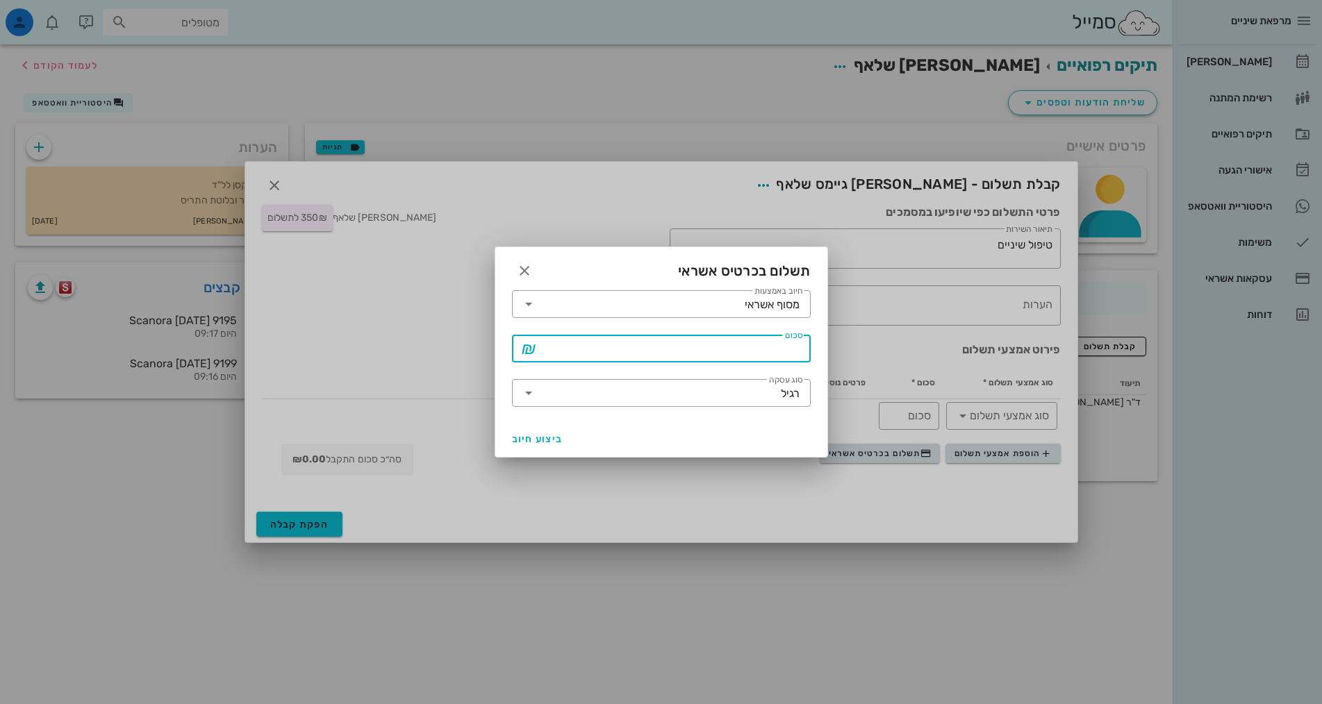
click at [686, 349] on input "סכום" at bounding box center [671, 349] width 263 height 22
type input "350"
click at [527, 438] on span "ביצוע חיוב" at bounding box center [537, 439] width 51 height 12
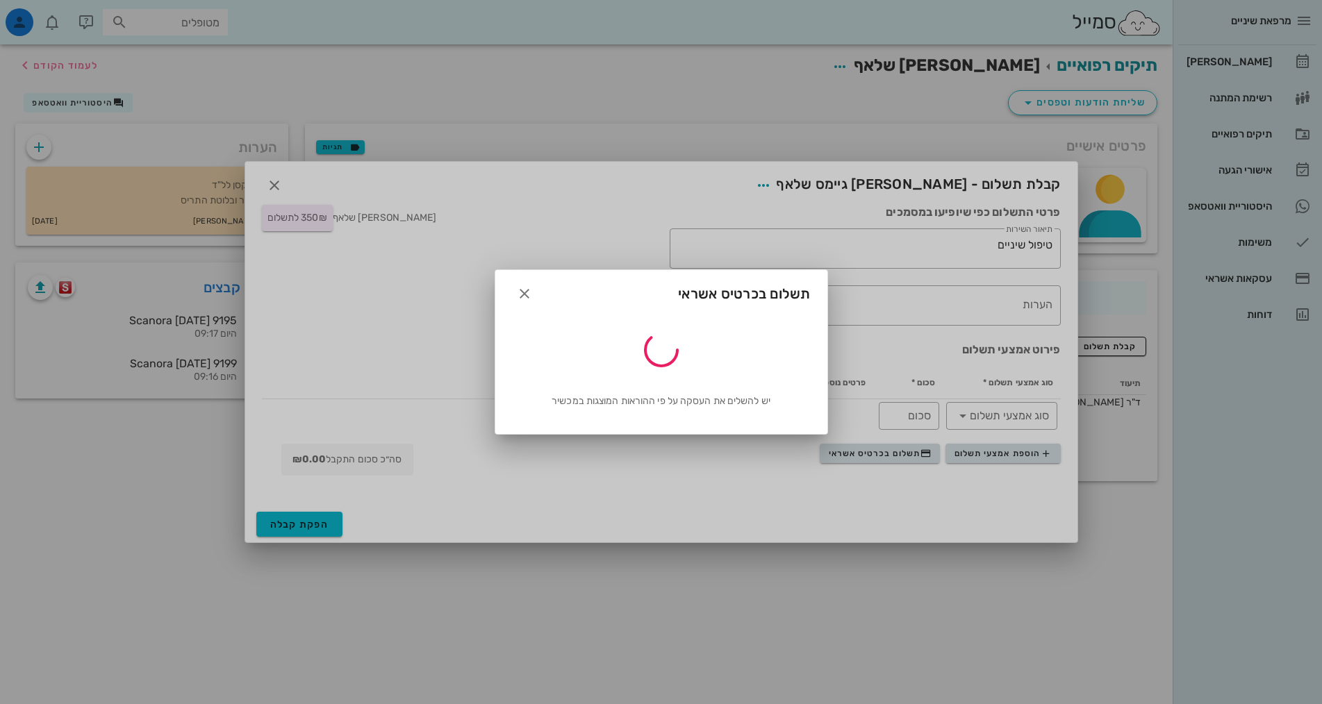
type input "350"
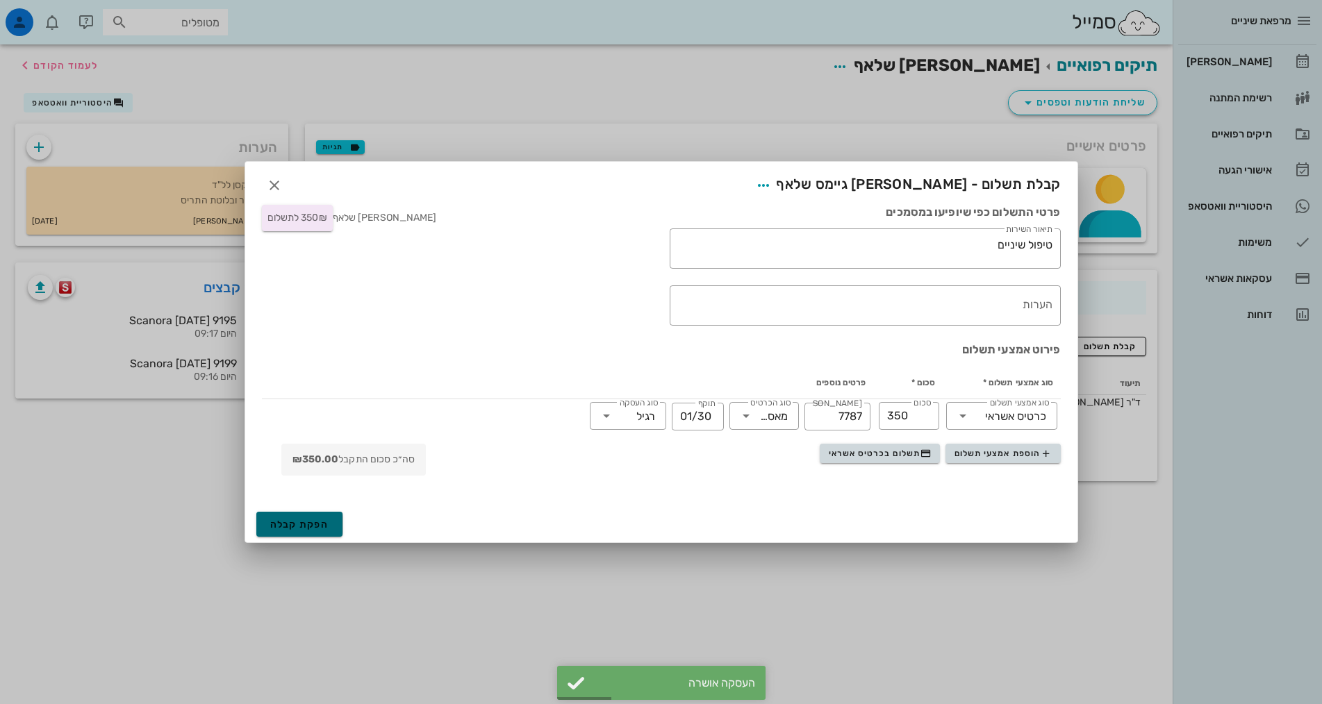
click at [297, 522] on span "הפקת קבלה" at bounding box center [299, 525] width 59 height 12
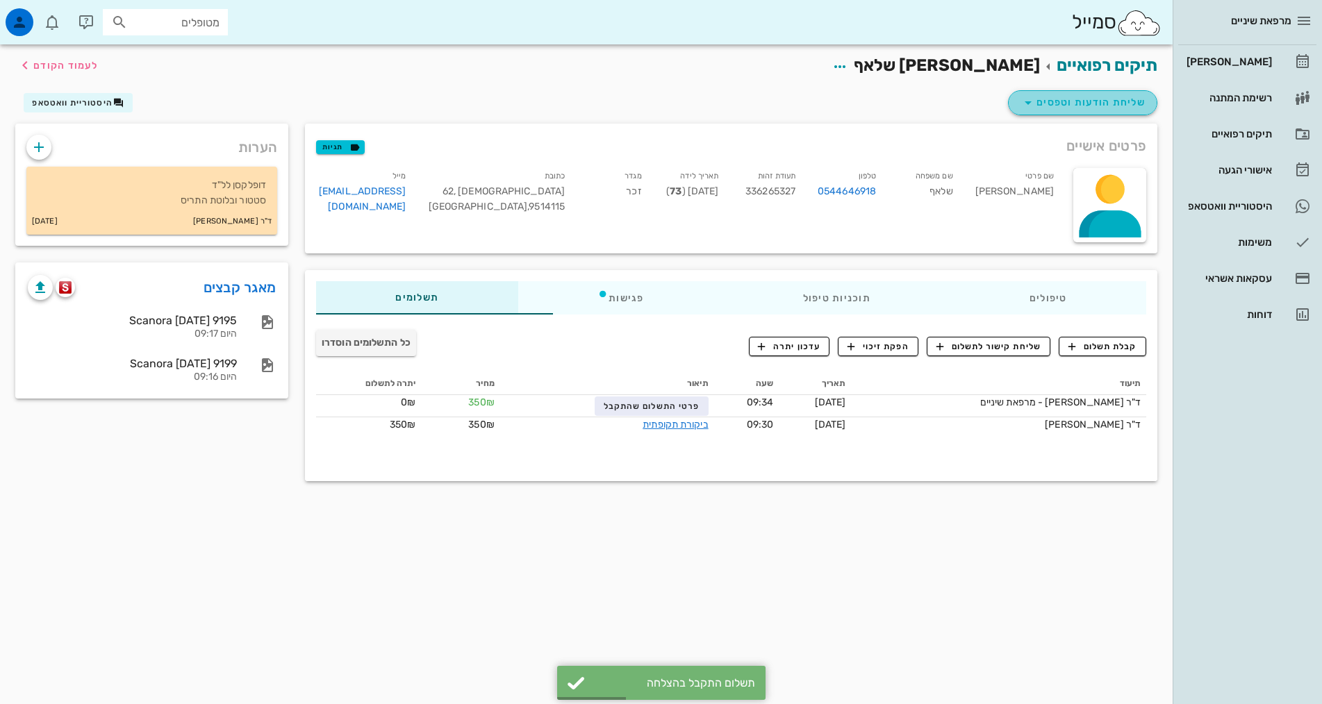
click at [1074, 103] on span "שליחת הודעות וטפסים" at bounding box center [1083, 102] width 126 height 17
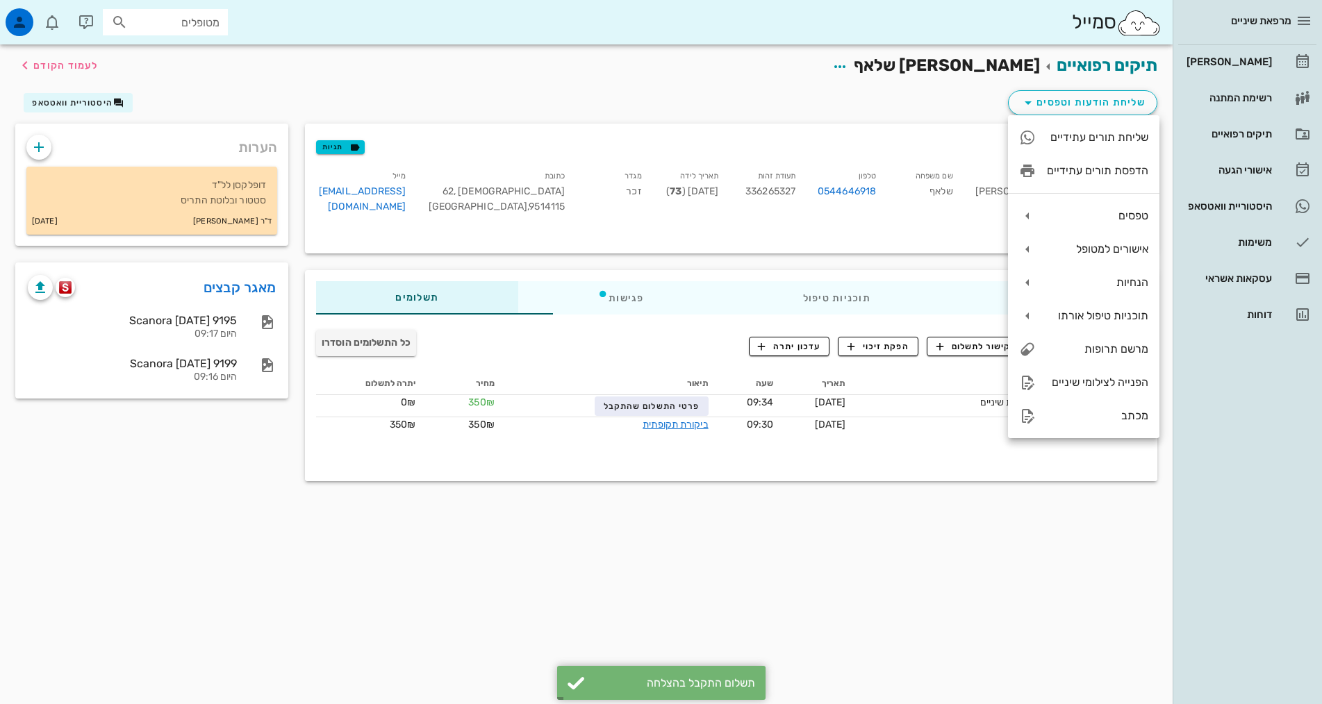
click at [907, 104] on div "שליחת הודעות וטפסים היסטוריית וואטסאפ" at bounding box center [586, 106] width 1159 height 36
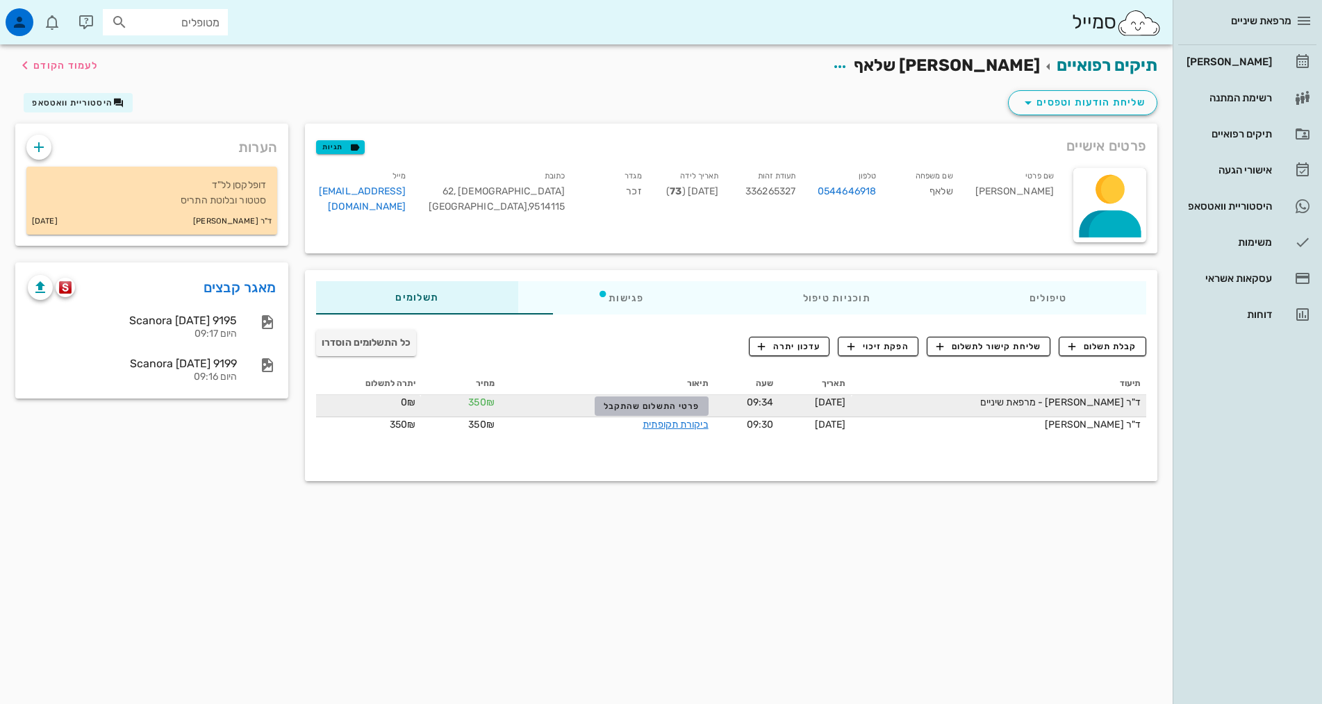
click at [641, 403] on span "פרטי התשלום שהתקבל" at bounding box center [652, 407] width 96 height 10
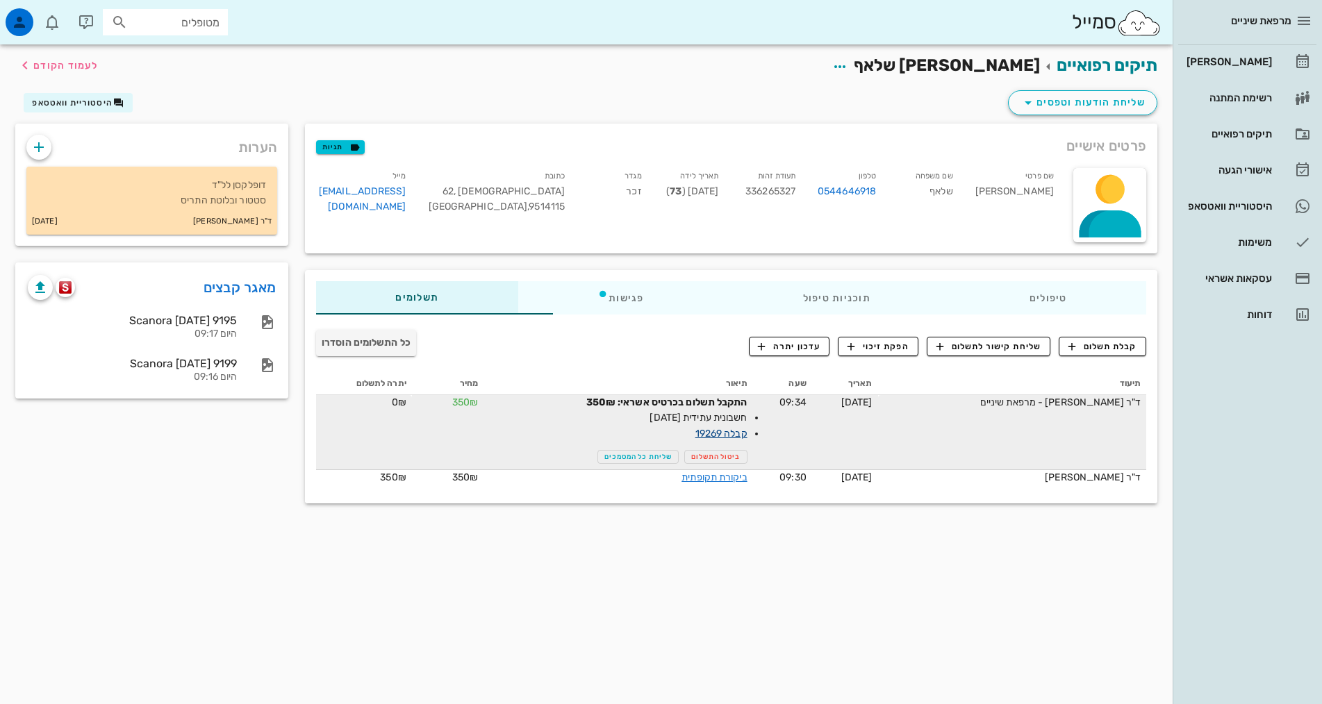
click at [695, 433] on link "קבלה 19269" at bounding box center [721, 434] width 52 height 12
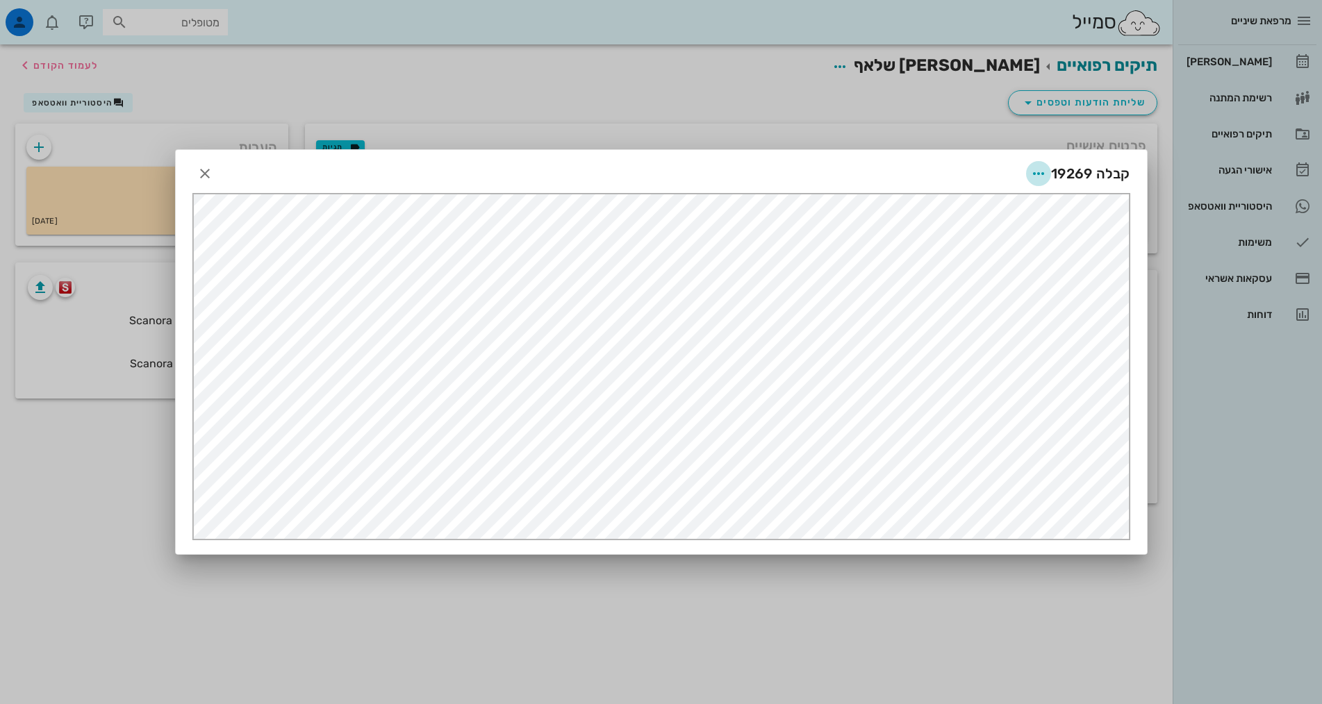
click at [1038, 169] on icon "button" at bounding box center [1038, 173] width 17 height 17
click at [1004, 311] on div "שליחה במייל" at bounding box center [1001, 307] width 77 height 13
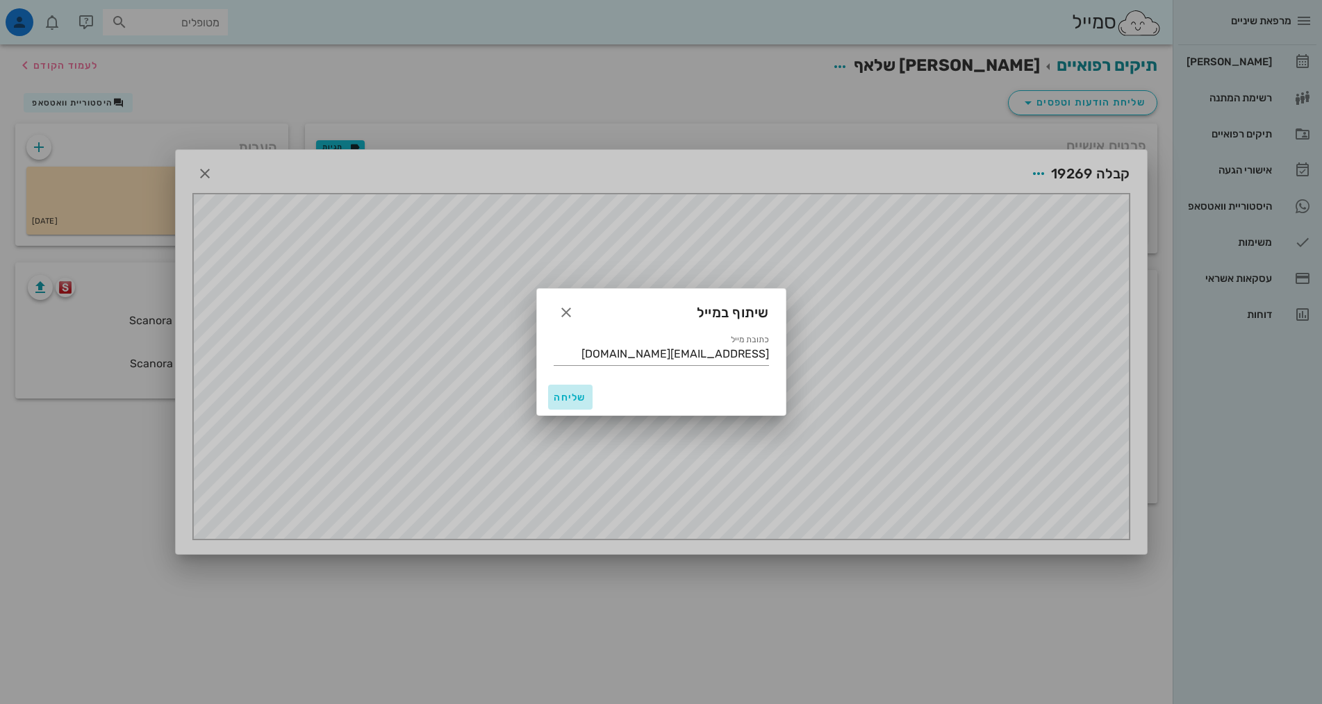
click at [581, 398] on span "שליחה" at bounding box center [570, 398] width 33 height 12
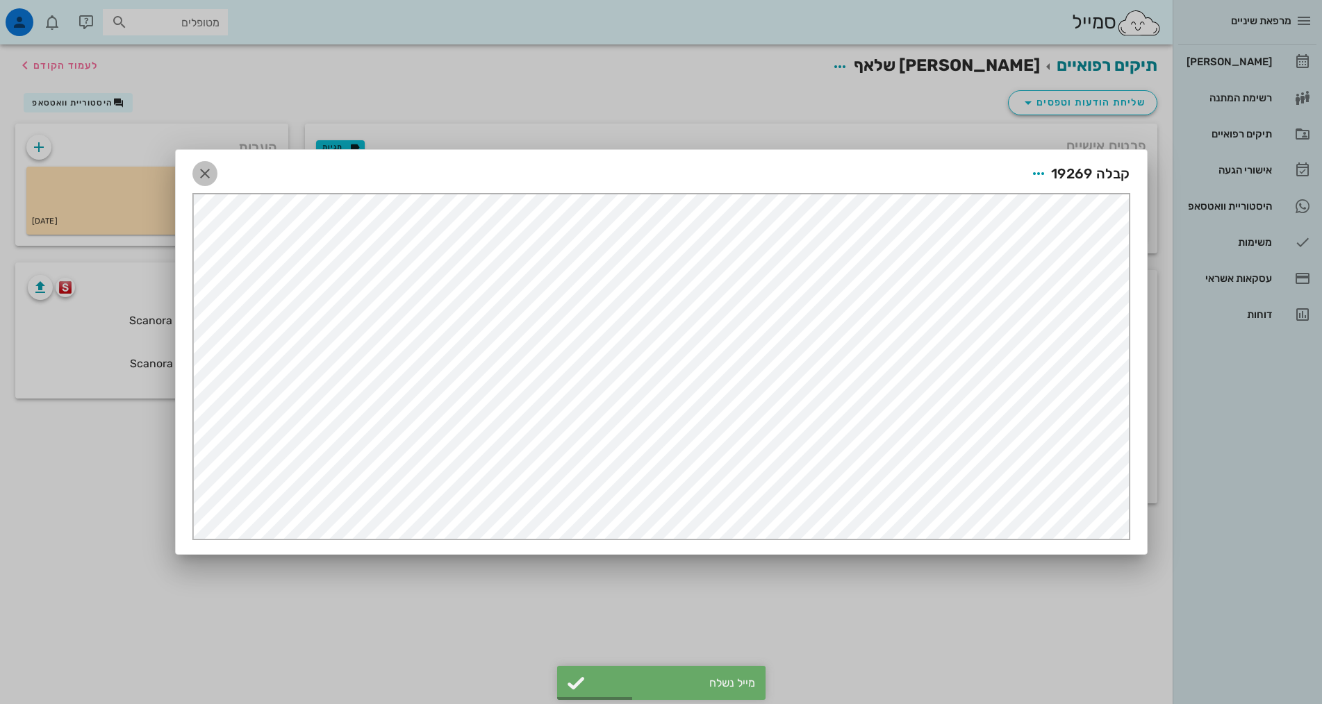
click at [206, 174] on icon "button" at bounding box center [205, 173] width 17 height 17
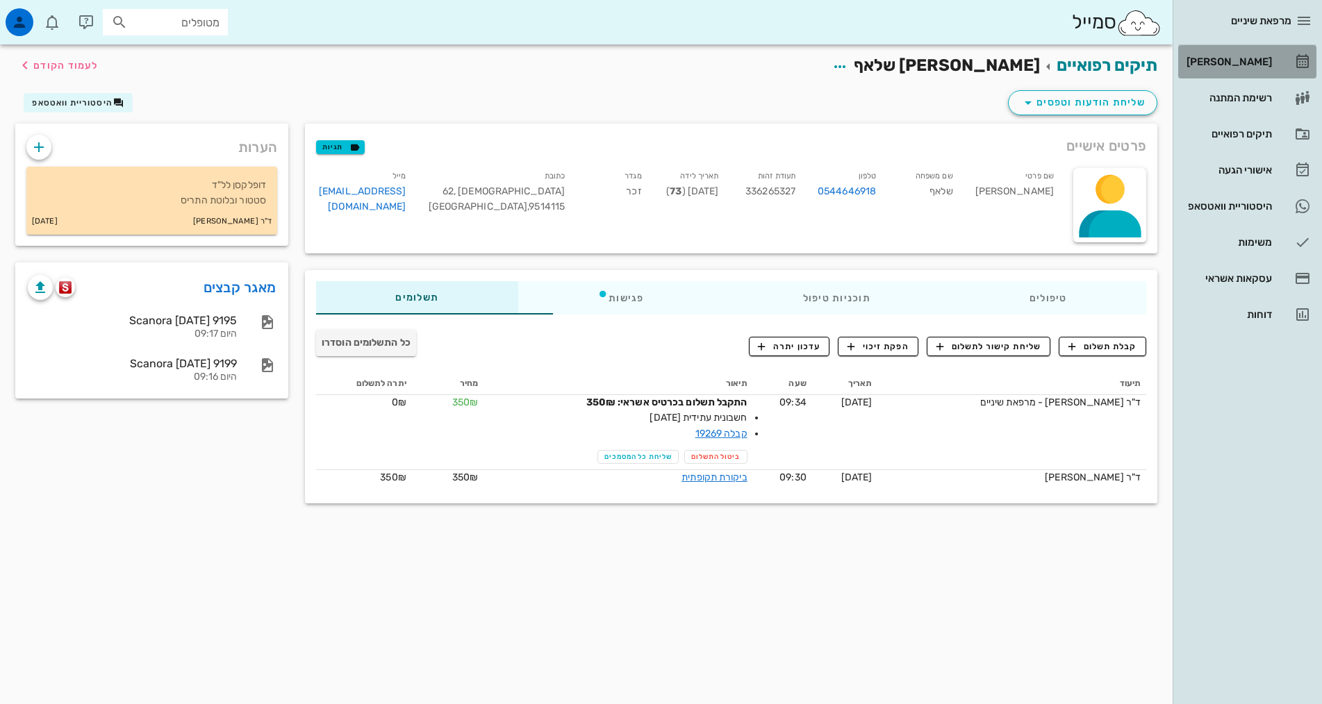
click at [1236, 56] on div "[PERSON_NAME]" at bounding box center [1228, 61] width 88 height 11
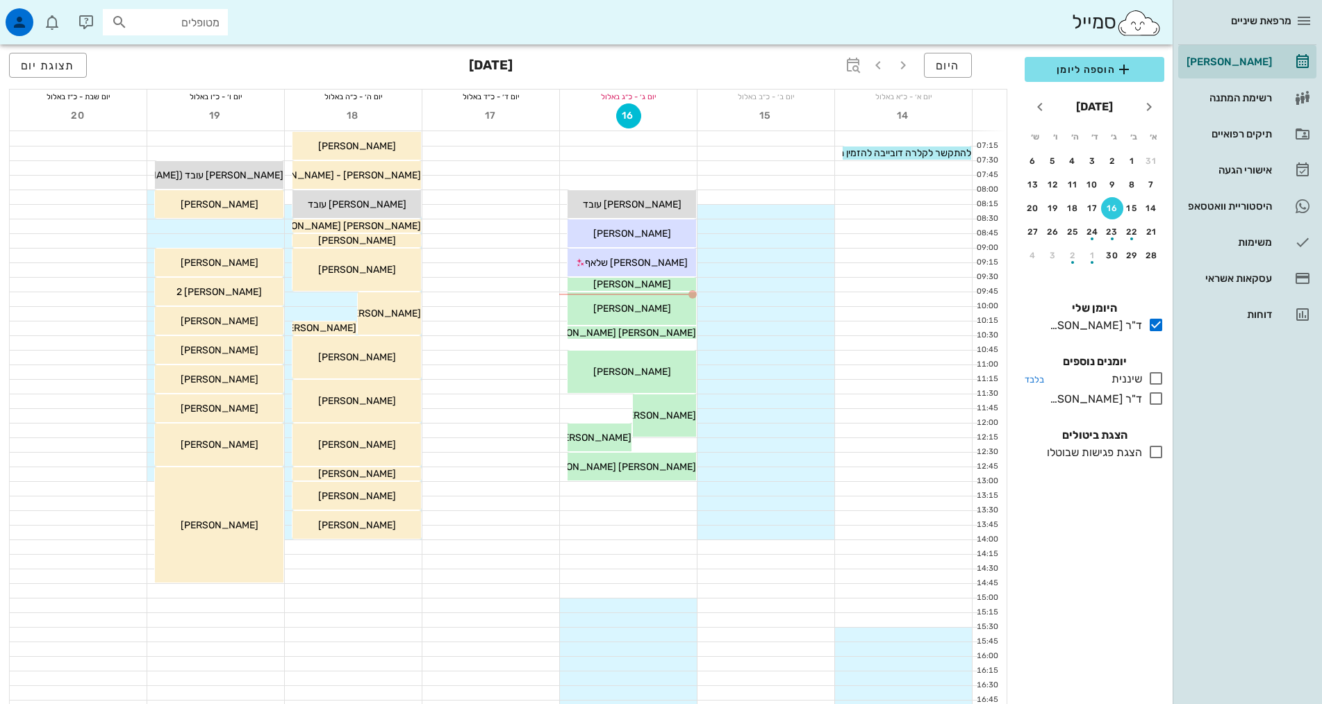
click at [1157, 378] on icon at bounding box center [1156, 378] width 17 height 17
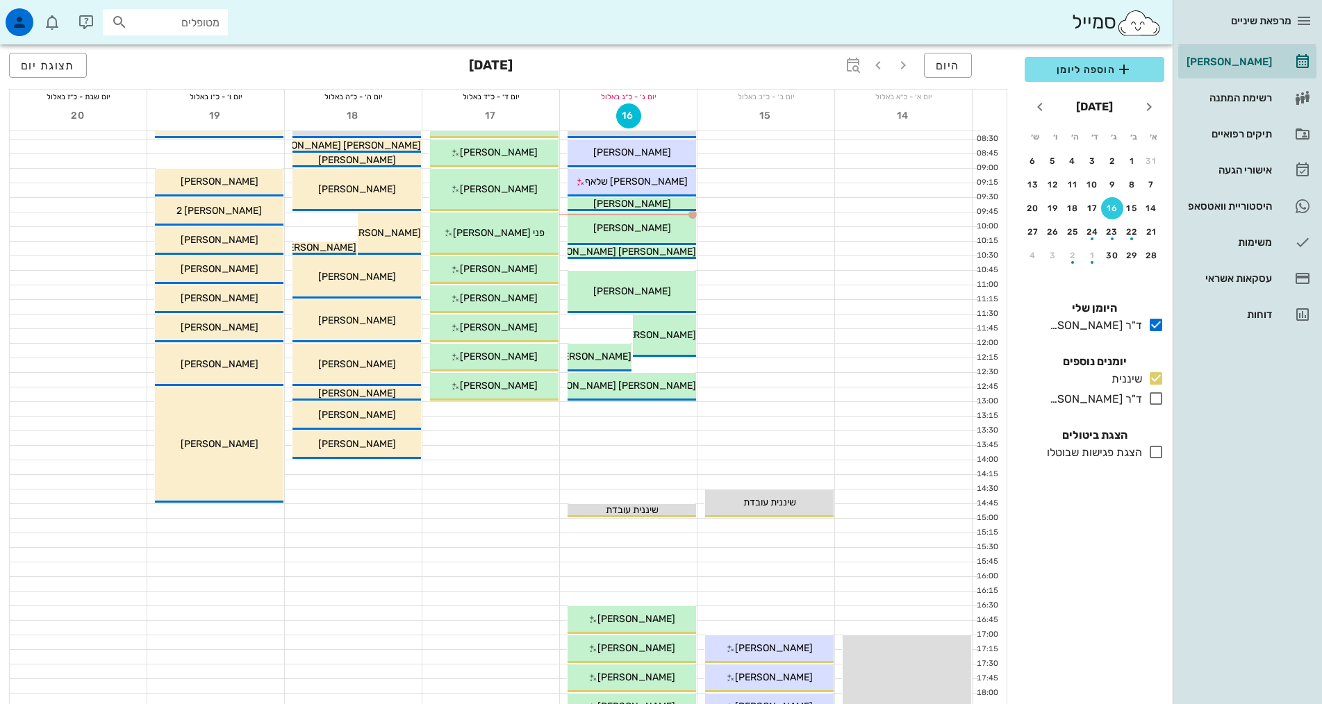
scroll to position [69, 0]
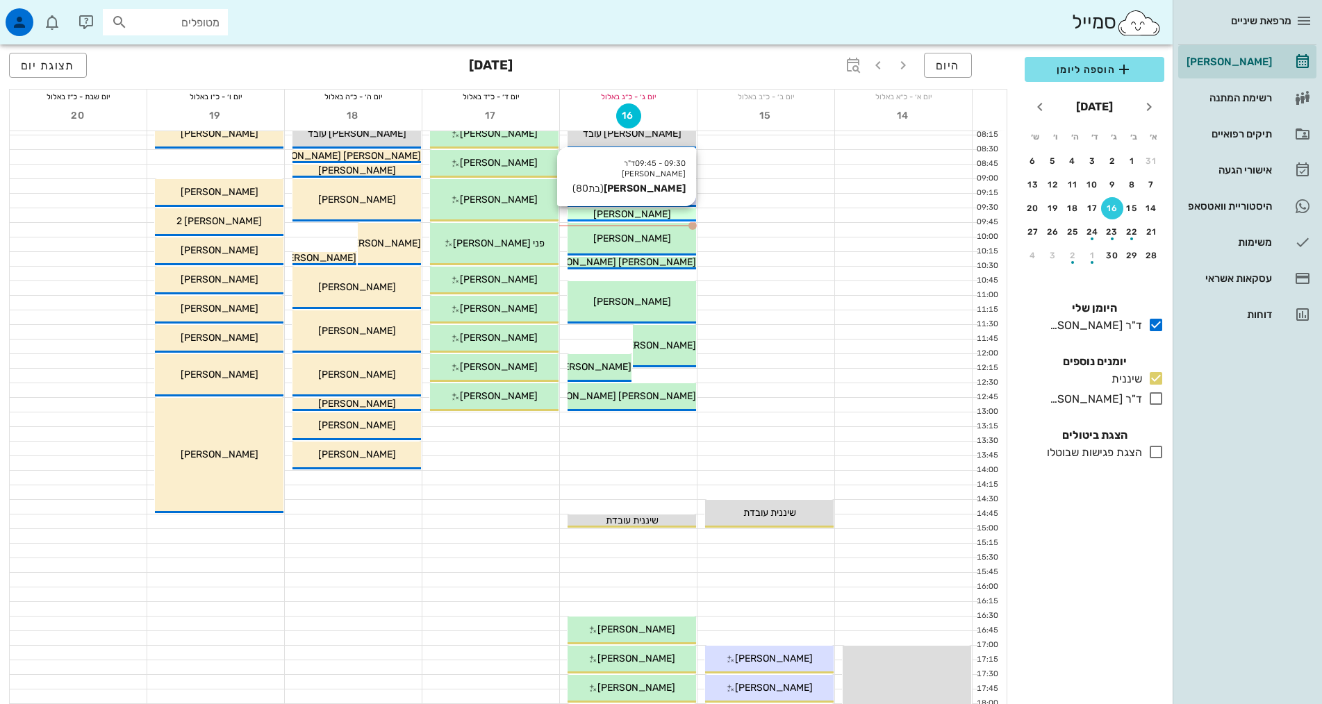
click at [684, 211] on div "[PERSON_NAME]" at bounding box center [632, 214] width 129 height 15
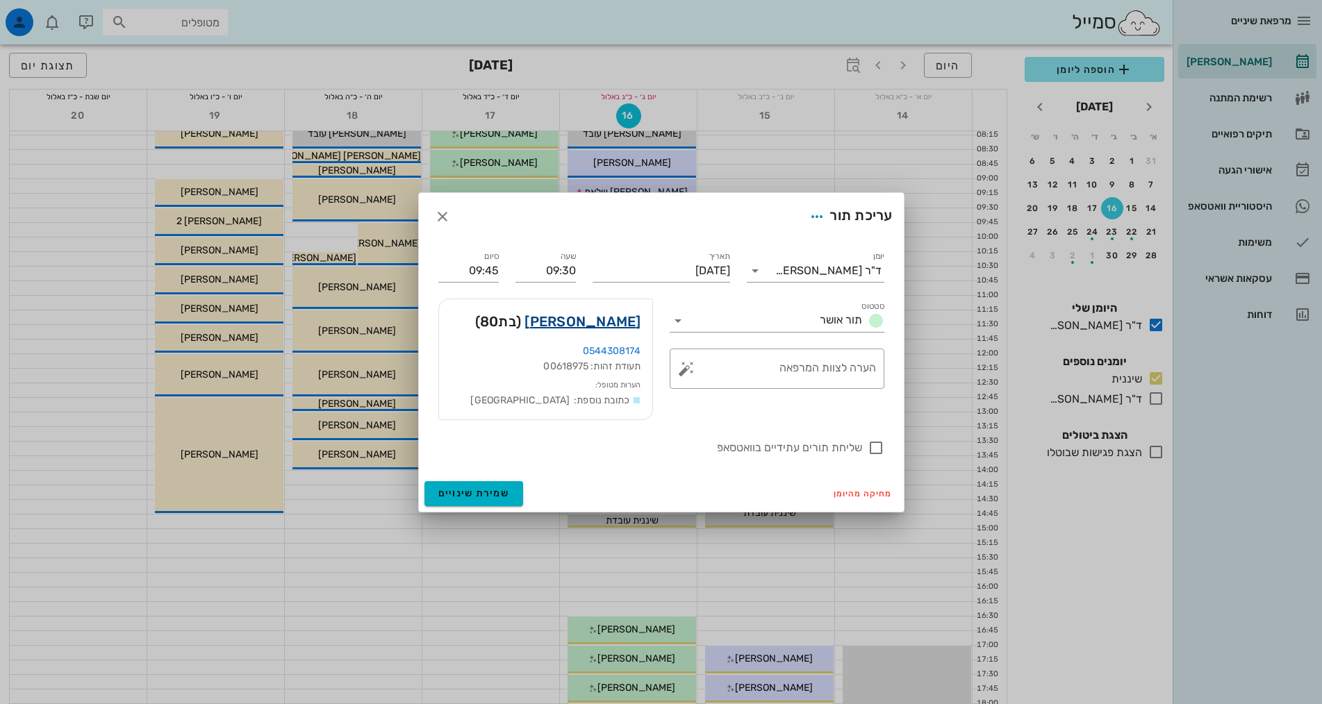
click at [622, 324] on link "[PERSON_NAME]" at bounding box center [582, 322] width 116 height 22
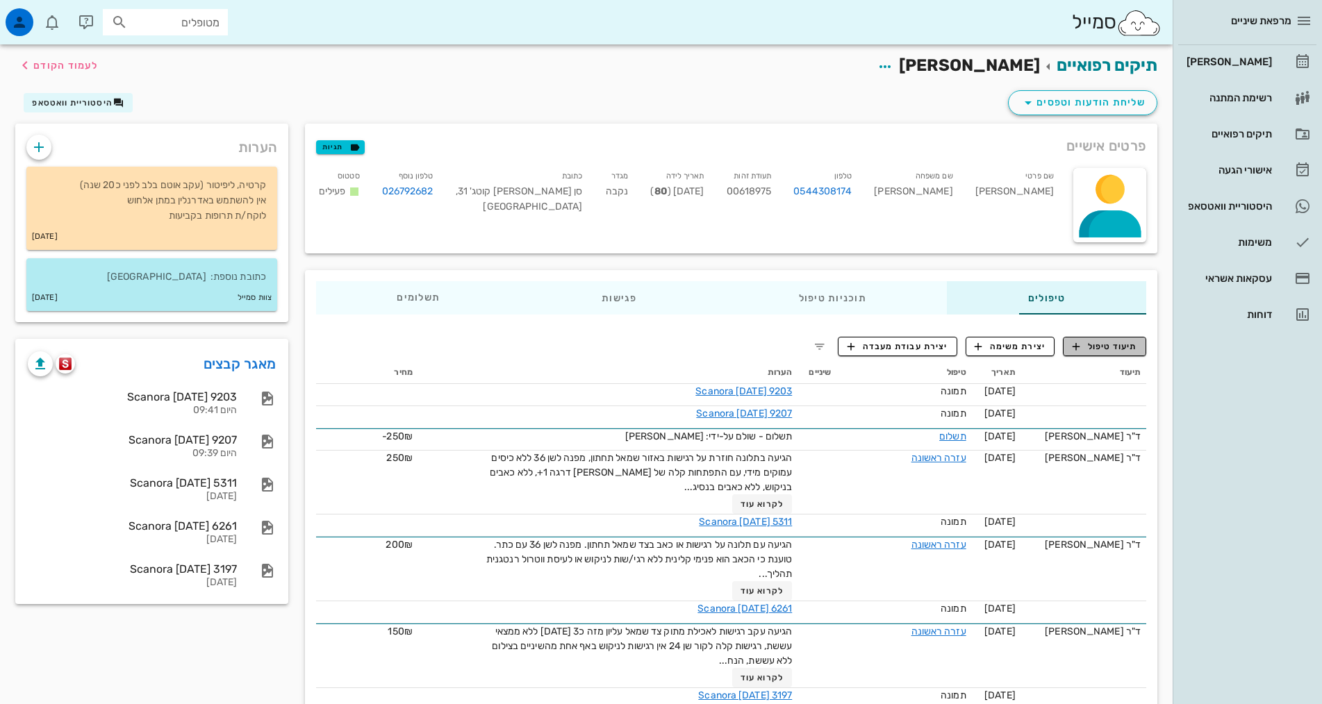
click at [1109, 350] on span "תיעוד טיפול" at bounding box center [1105, 346] width 65 height 13
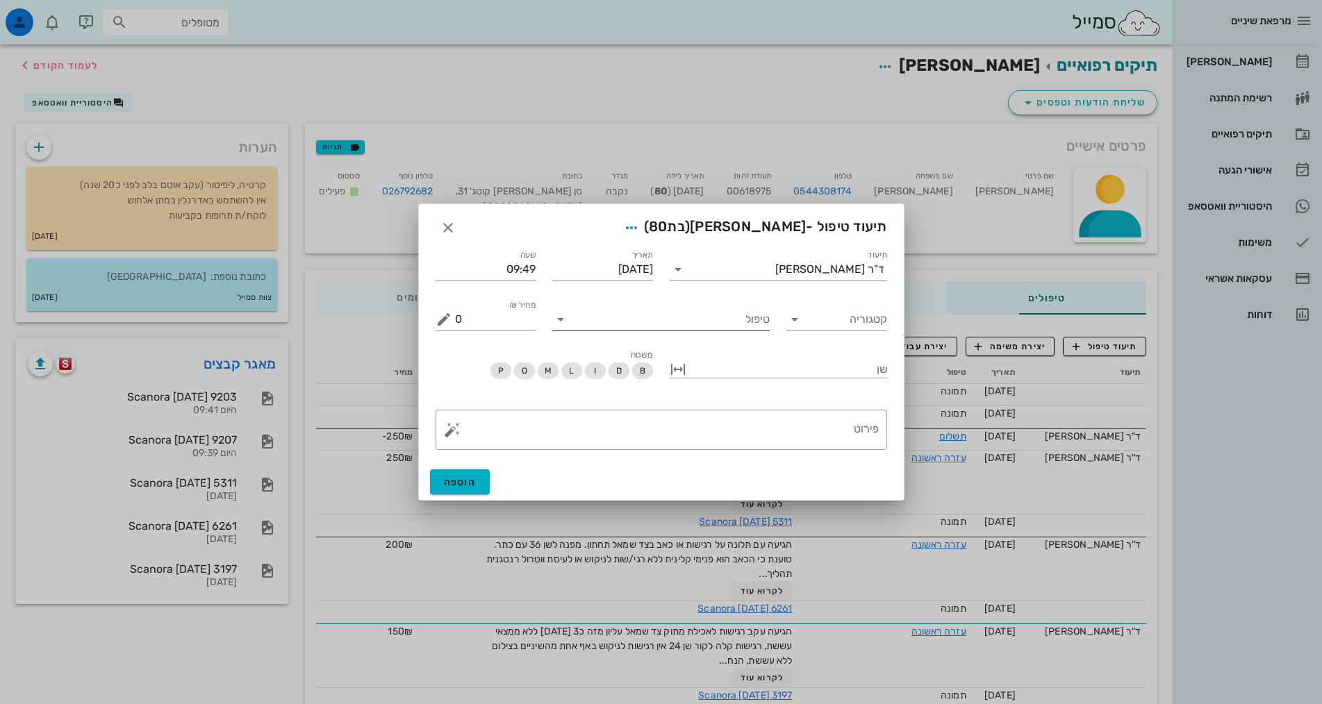
click at [647, 319] on input "טיפול" at bounding box center [671, 319] width 198 height 22
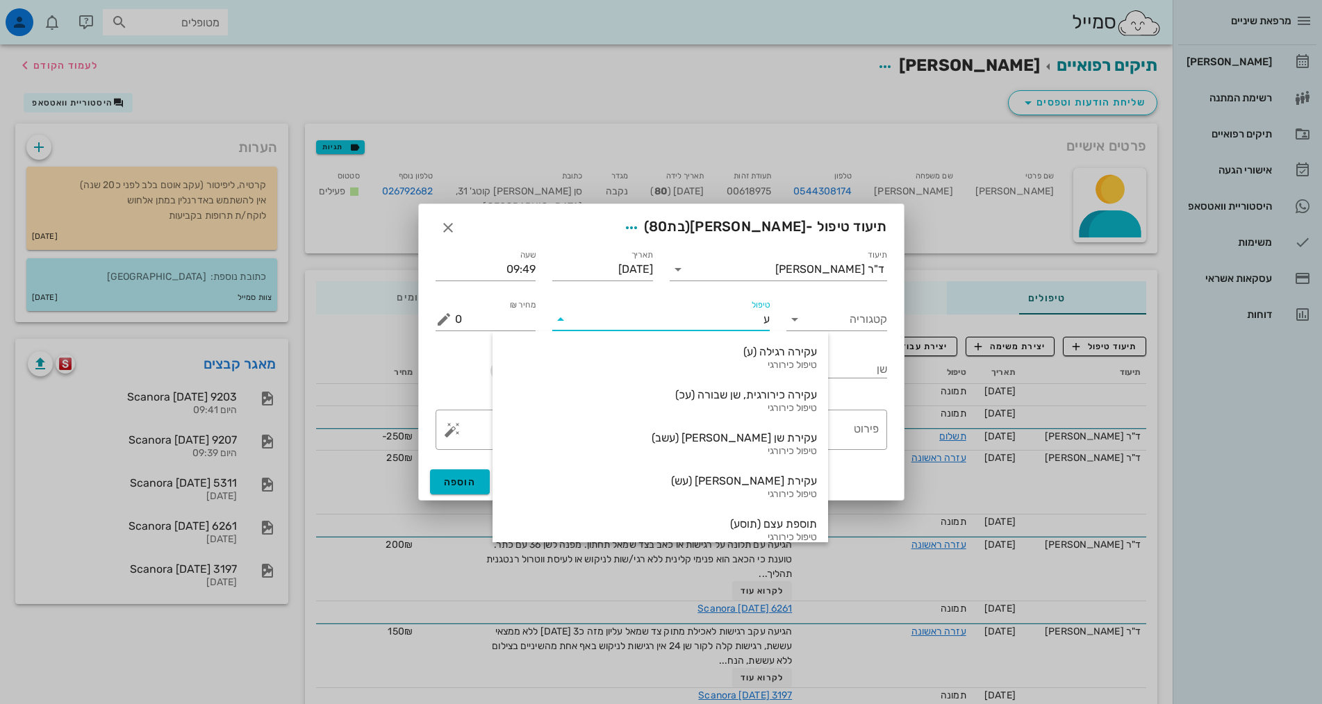
type input "ער"
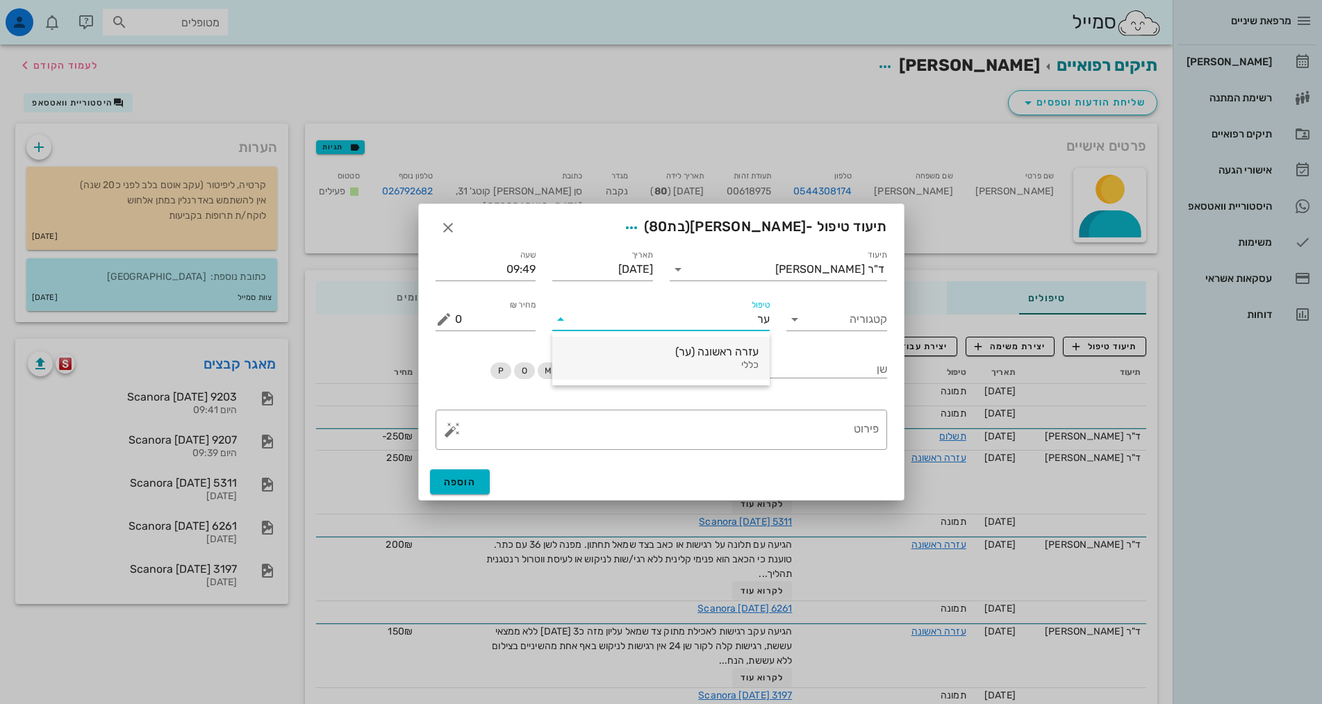
click at [739, 348] on div "עזרה ראשונה (ער)" at bounding box center [660, 351] width 195 height 13
drag, startPoint x: 461, startPoint y: 320, endPoint x: 435, endPoint y: 324, distance: 26.7
click at [436, 324] on div "מחיר ₪ 400" at bounding box center [486, 319] width 101 height 22
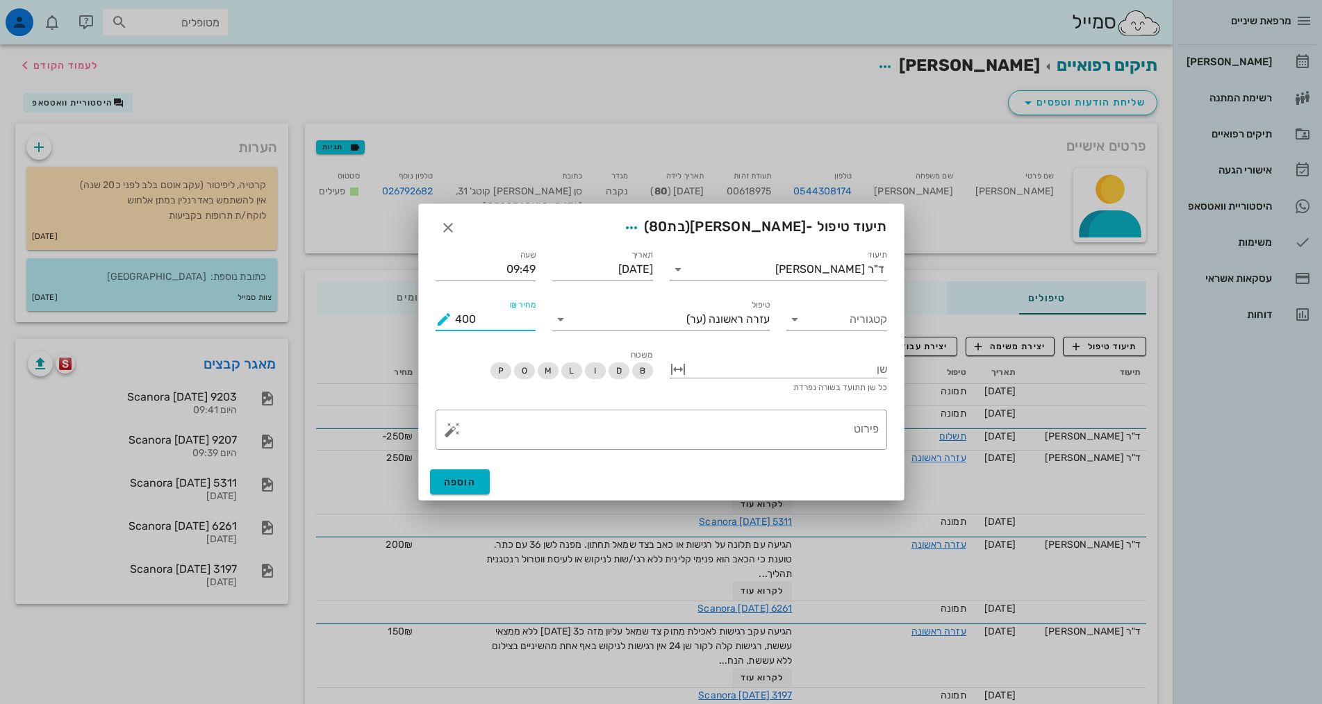
drag, startPoint x: 465, startPoint y: 320, endPoint x: 456, endPoint y: 300, distance: 22.1
click at [444, 330] on div "מחיר ₪ 400" at bounding box center [486, 319] width 101 height 22
type input "250"
click at [856, 429] on textarea "פירוט" at bounding box center [667, 433] width 424 height 33
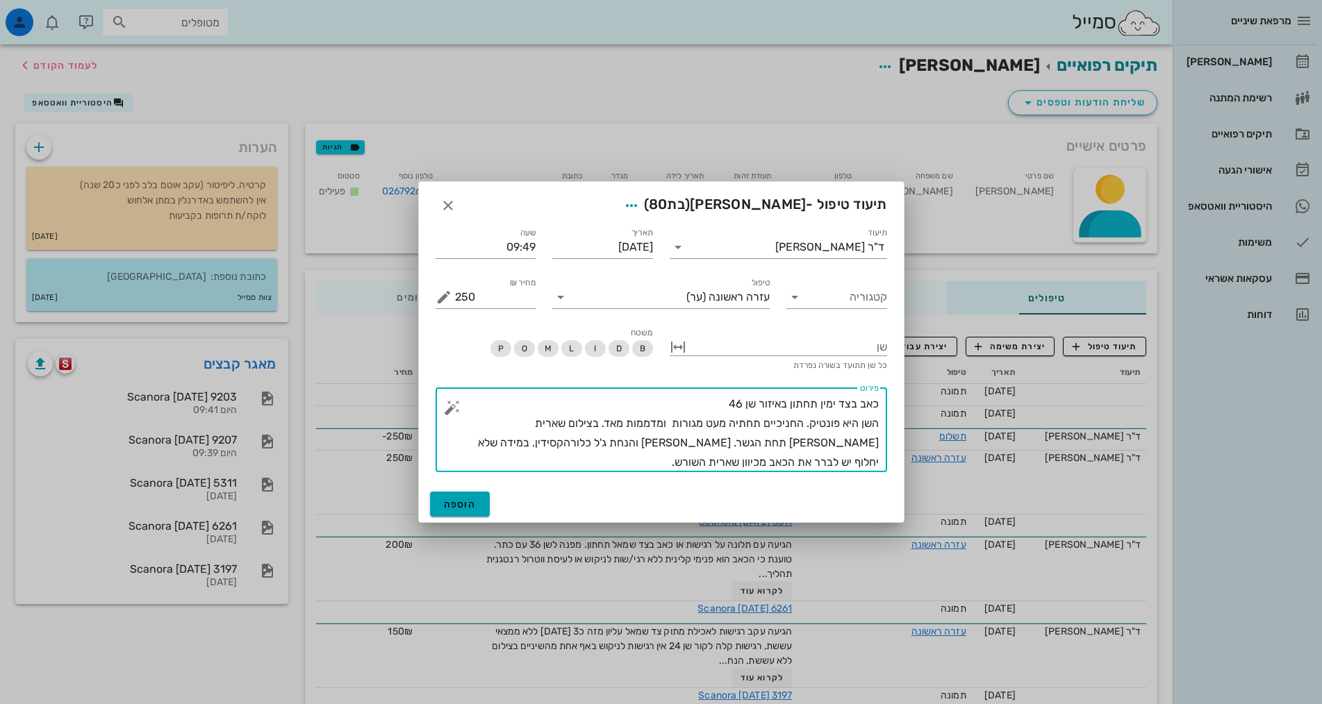
type textarea "כאב בצד ימין תחתון באיזור שן 46 השן היא פונטיק. החניכיים תחתיה מעט מגורות ומדממ…"
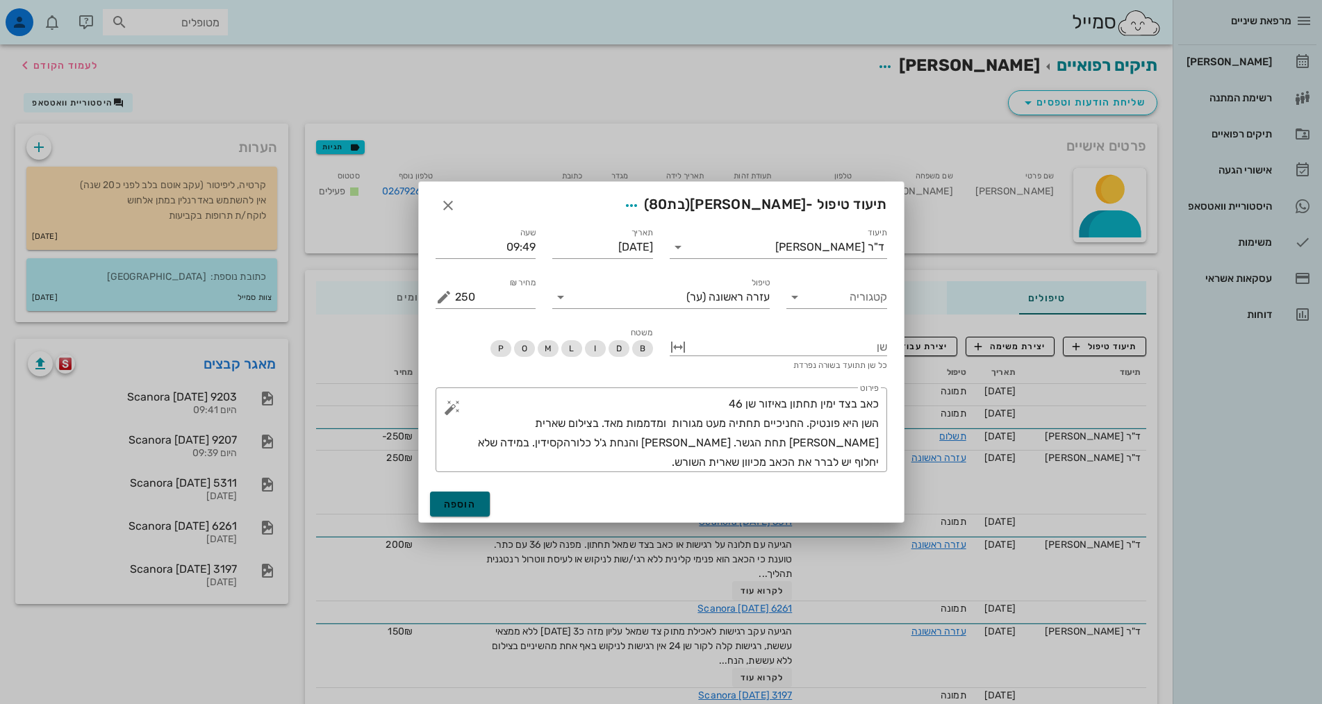
click at [474, 500] on span "הוספה" at bounding box center [460, 505] width 33 height 12
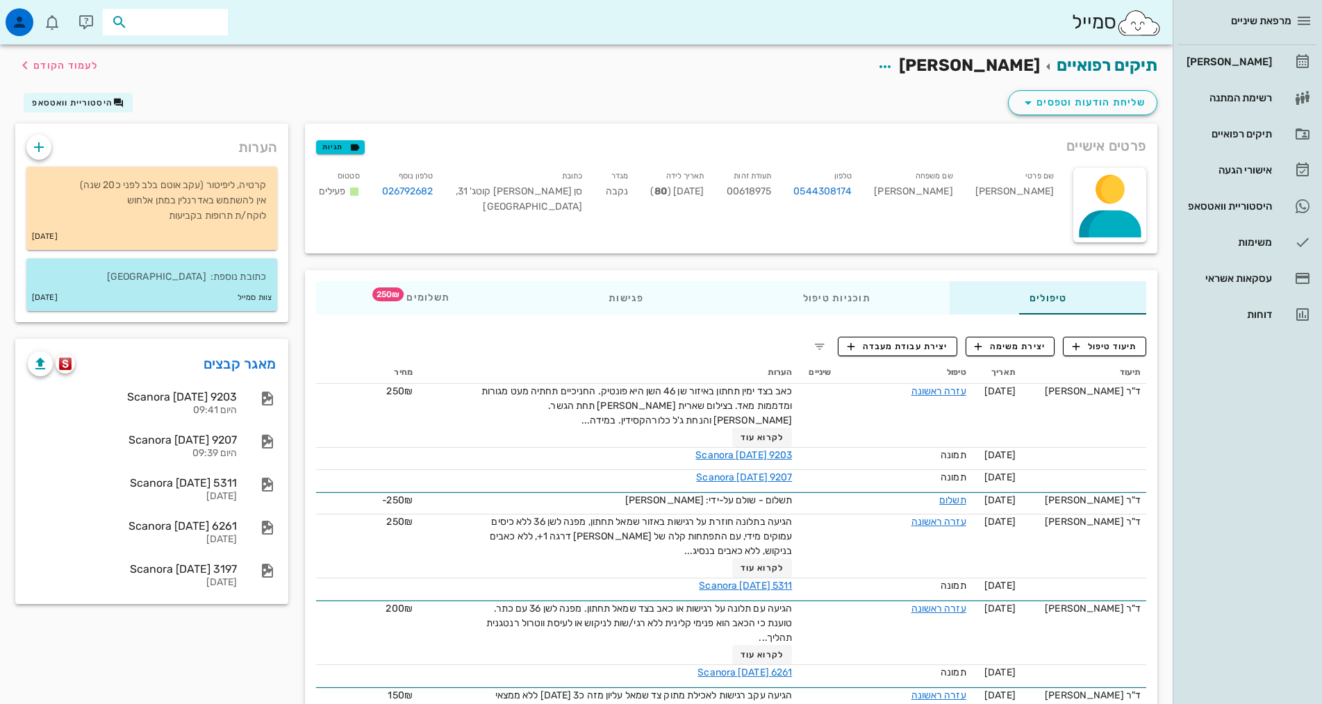
click at [199, 21] on input "text" at bounding box center [175, 22] width 89 height 18
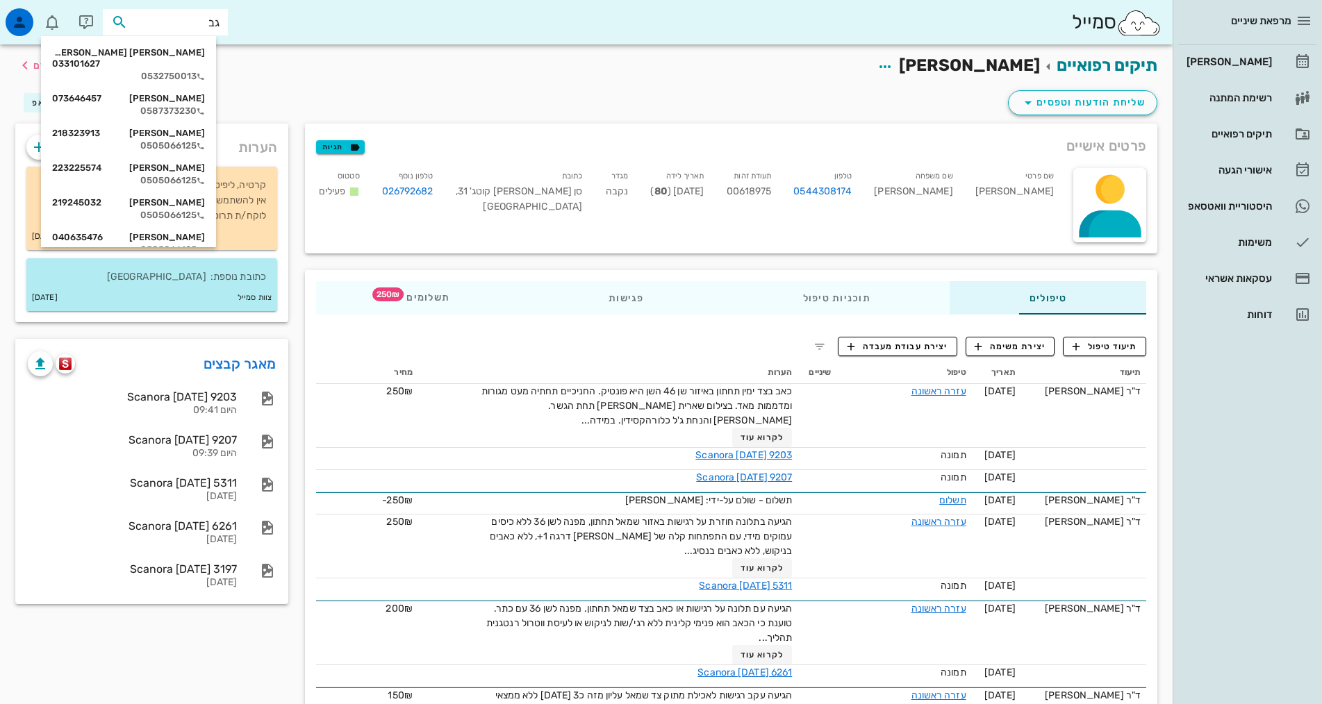
type input "ג"
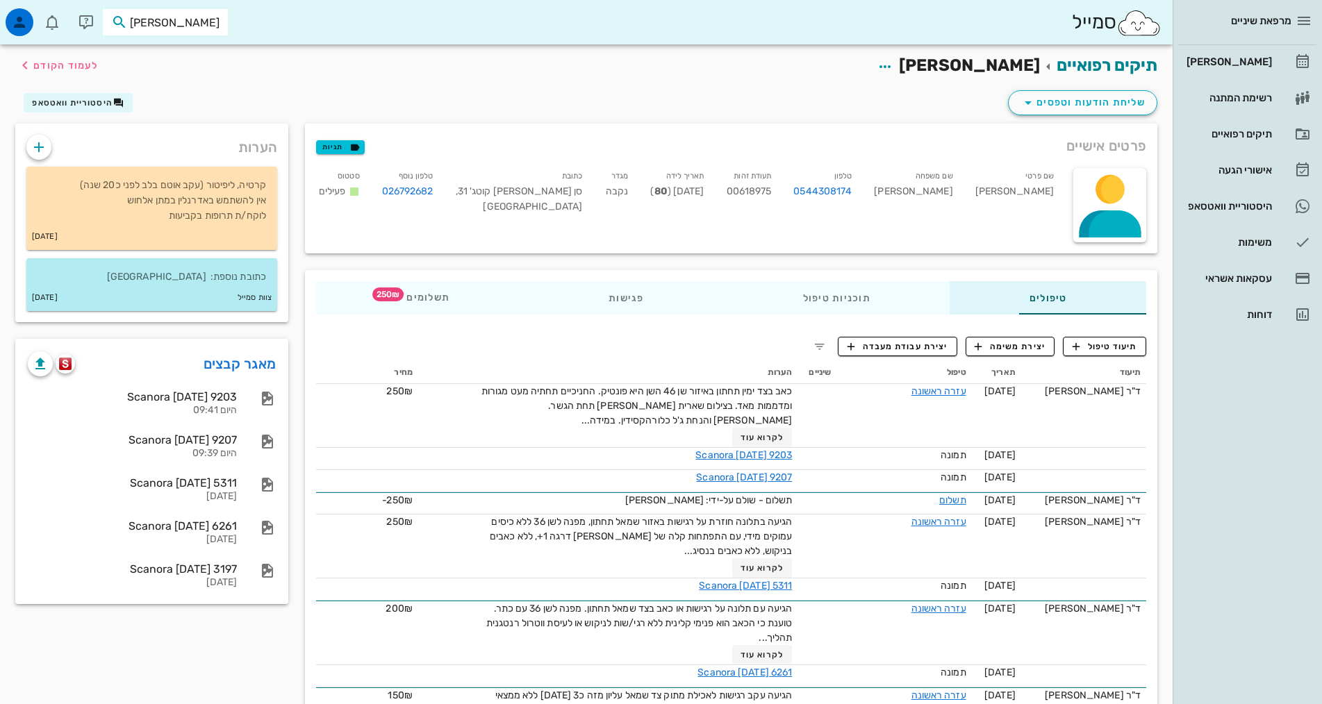
type input "[PERSON_NAME]"
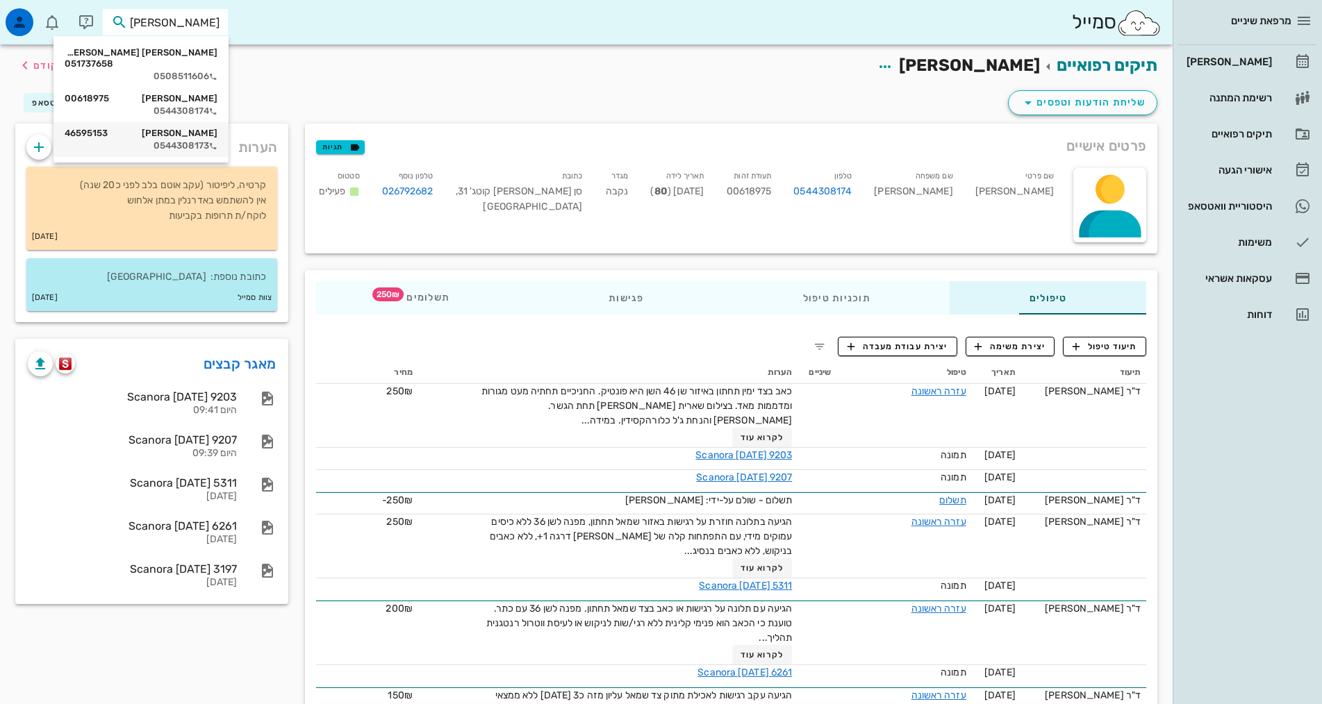
click at [158, 128] on div "[PERSON_NAME] 46595153" at bounding box center [141, 133] width 153 height 11
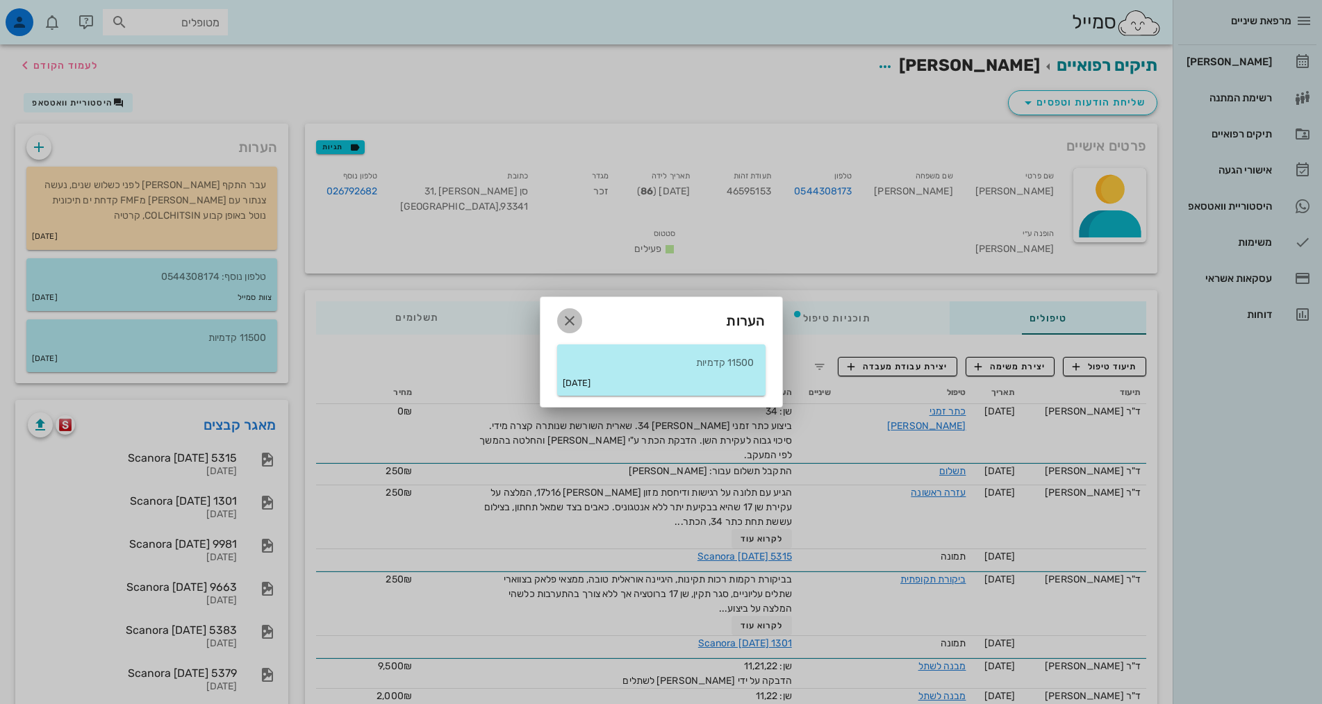
click at [565, 320] on icon "button" at bounding box center [569, 321] width 17 height 17
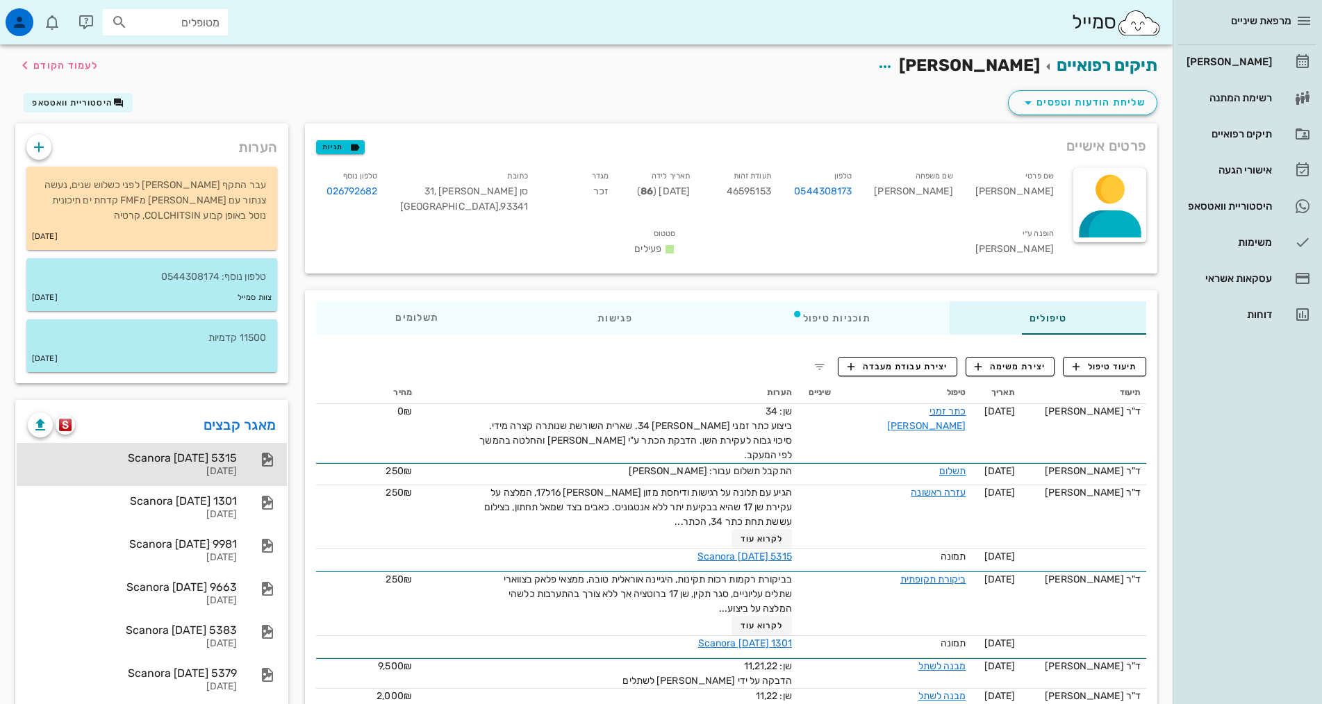
click at [96, 465] on div "Scanora [DATE] 5315" at bounding box center [132, 458] width 209 height 13
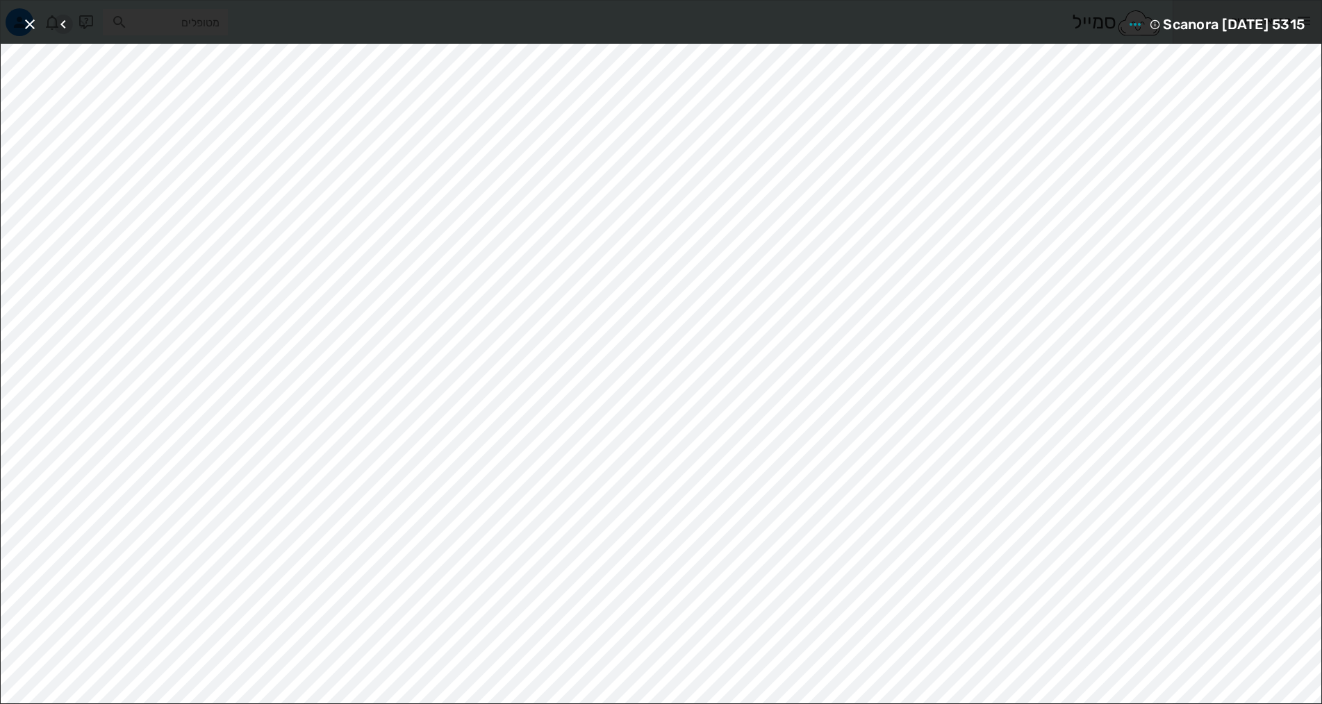
click at [68, 25] on icon "button" at bounding box center [63, 24] width 17 height 17
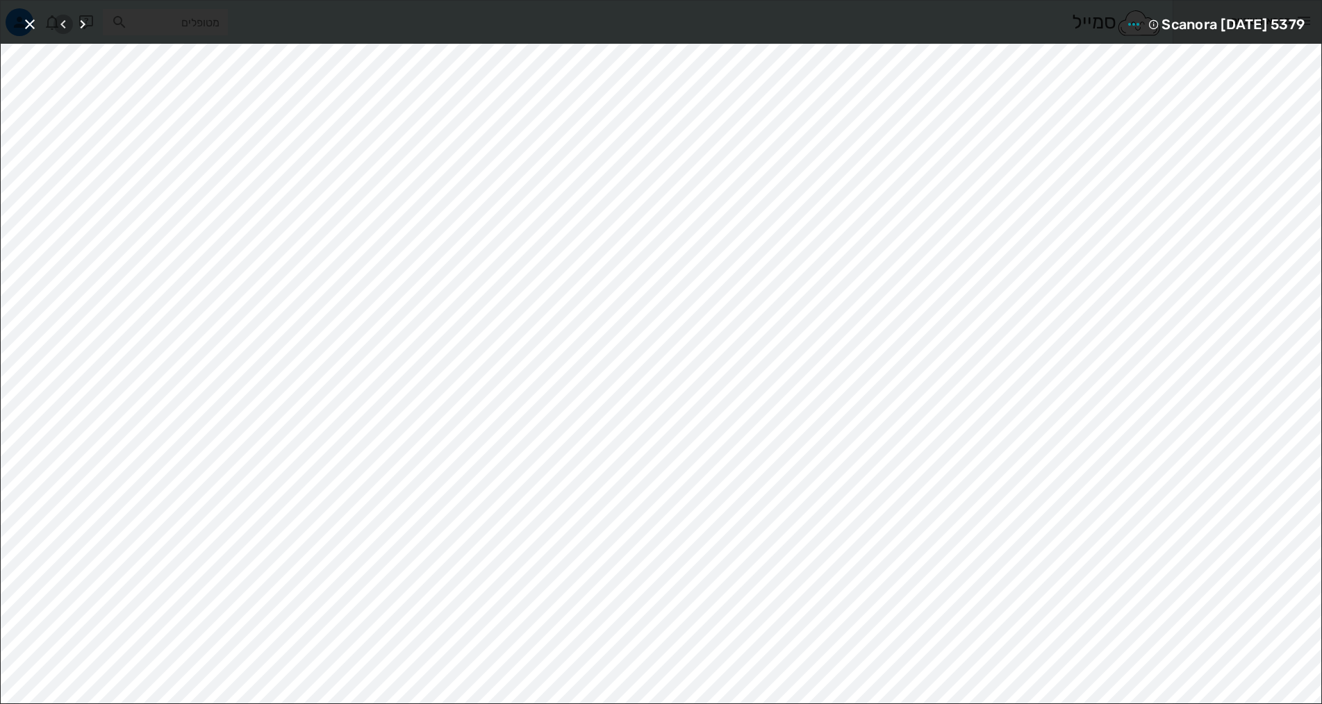
click at [68, 25] on icon "button" at bounding box center [63, 24] width 17 height 17
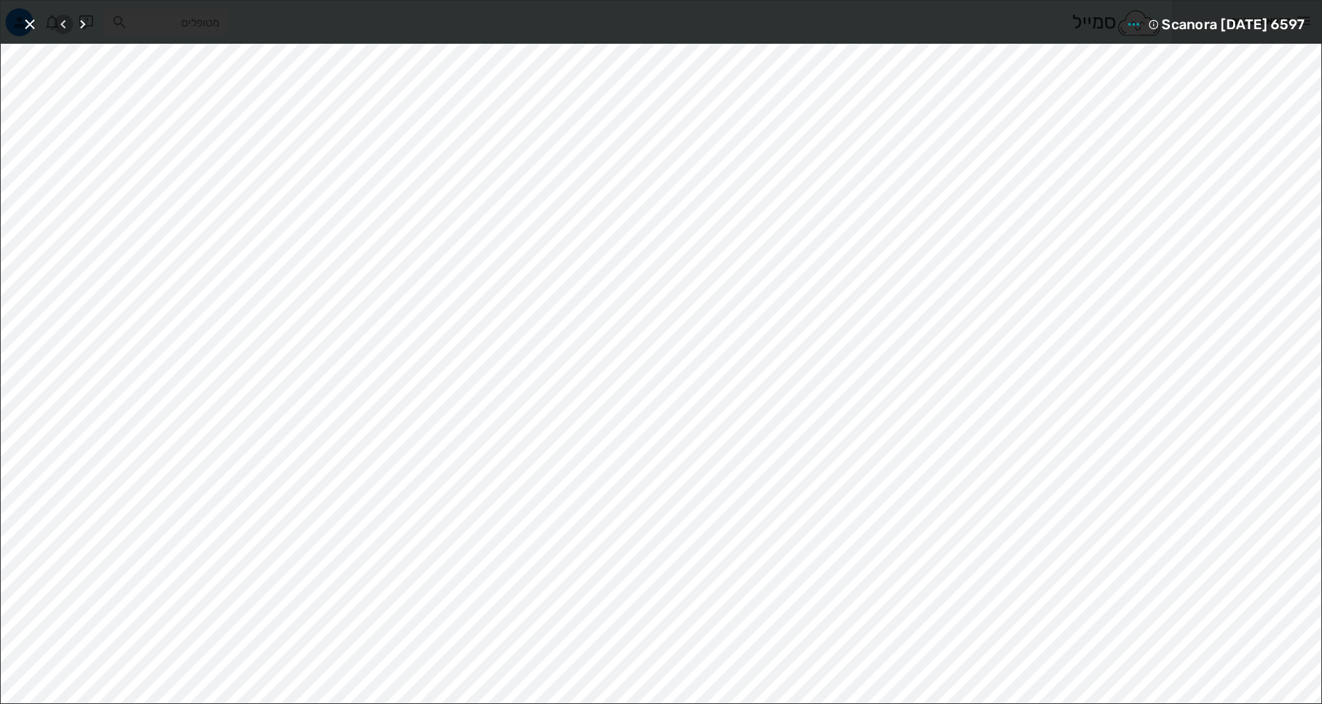
click at [68, 25] on icon "button" at bounding box center [63, 24] width 17 height 17
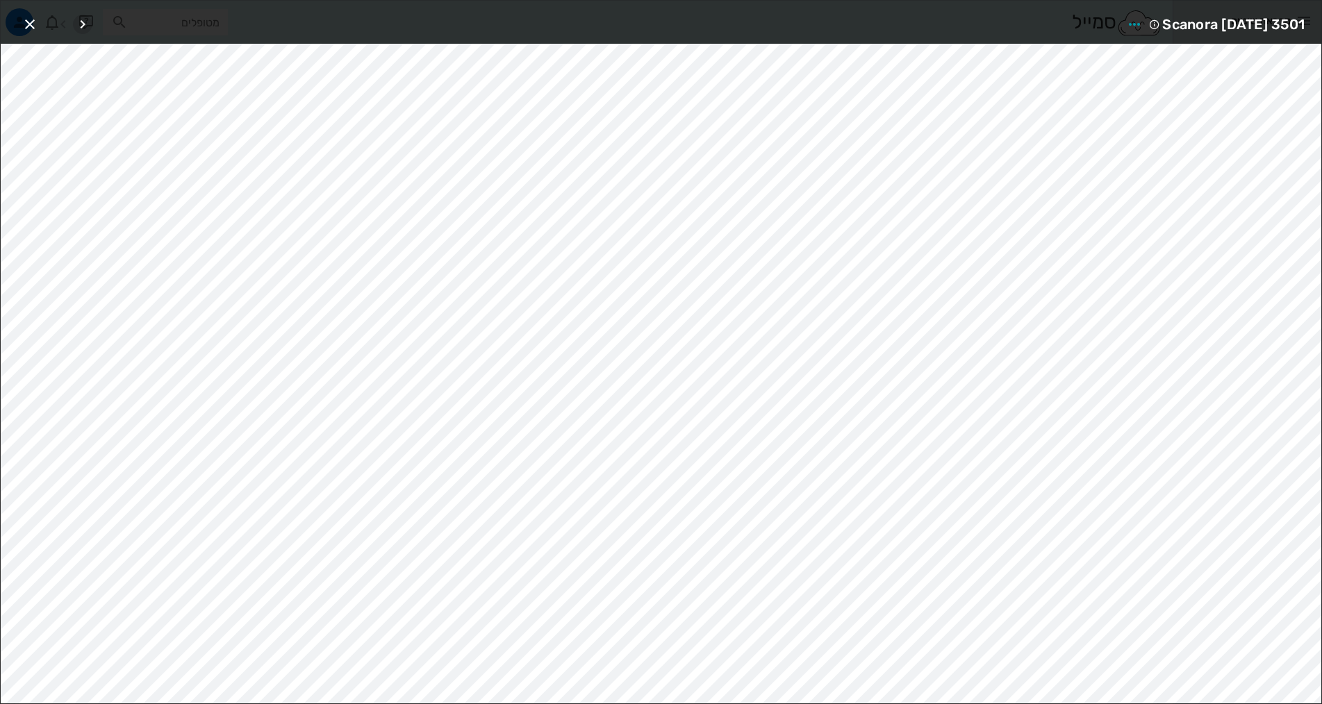
click at [85, 24] on icon "button" at bounding box center [82, 24] width 17 height 17
drag, startPoint x: 29, startPoint y: 27, endPoint x: 42, endPoint y: 31, distance: 13.2
click at [31, 27] on icon "button" at bounding box center [30, 24] width 17 height 17
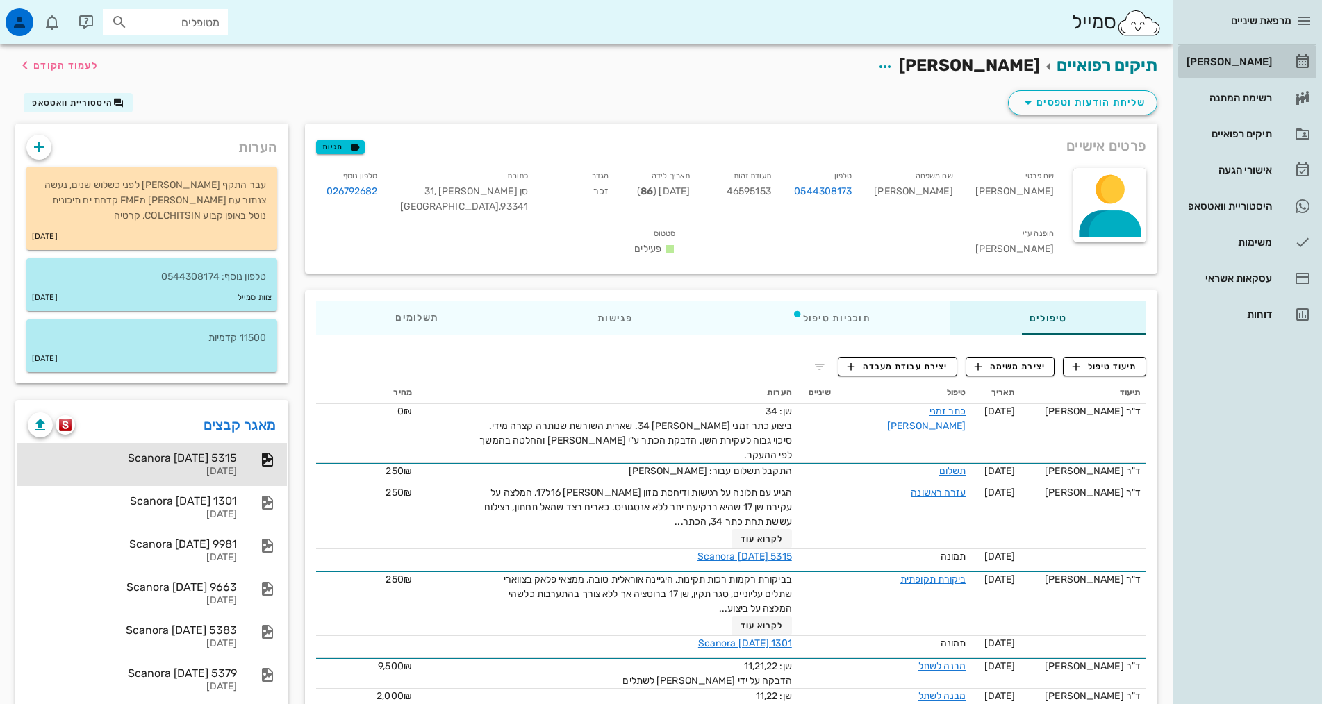
click at [1233, 60] on div "[PERSON_NAME]" at bounding box center [1228, 61] width 88 height 11
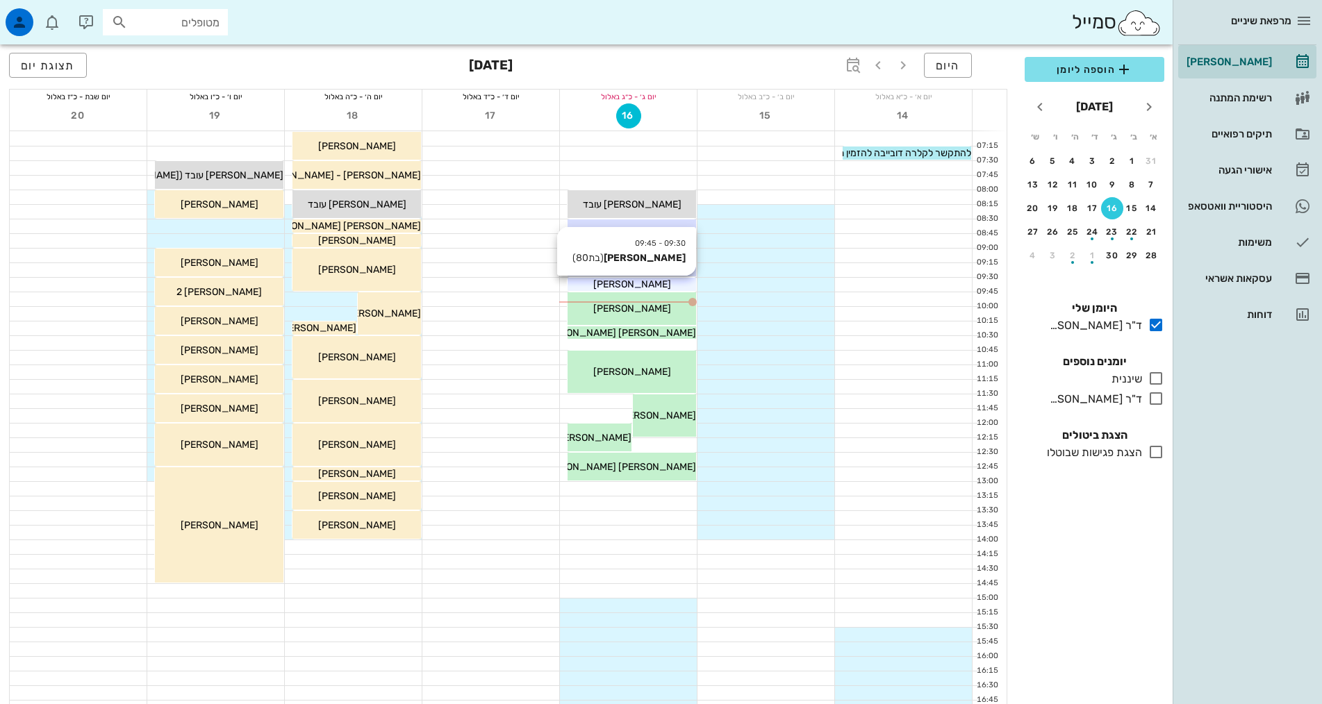
click at [663, 283] on div "[PERSON_NAME]" at bounding box center [632, 284] width 129 height 15
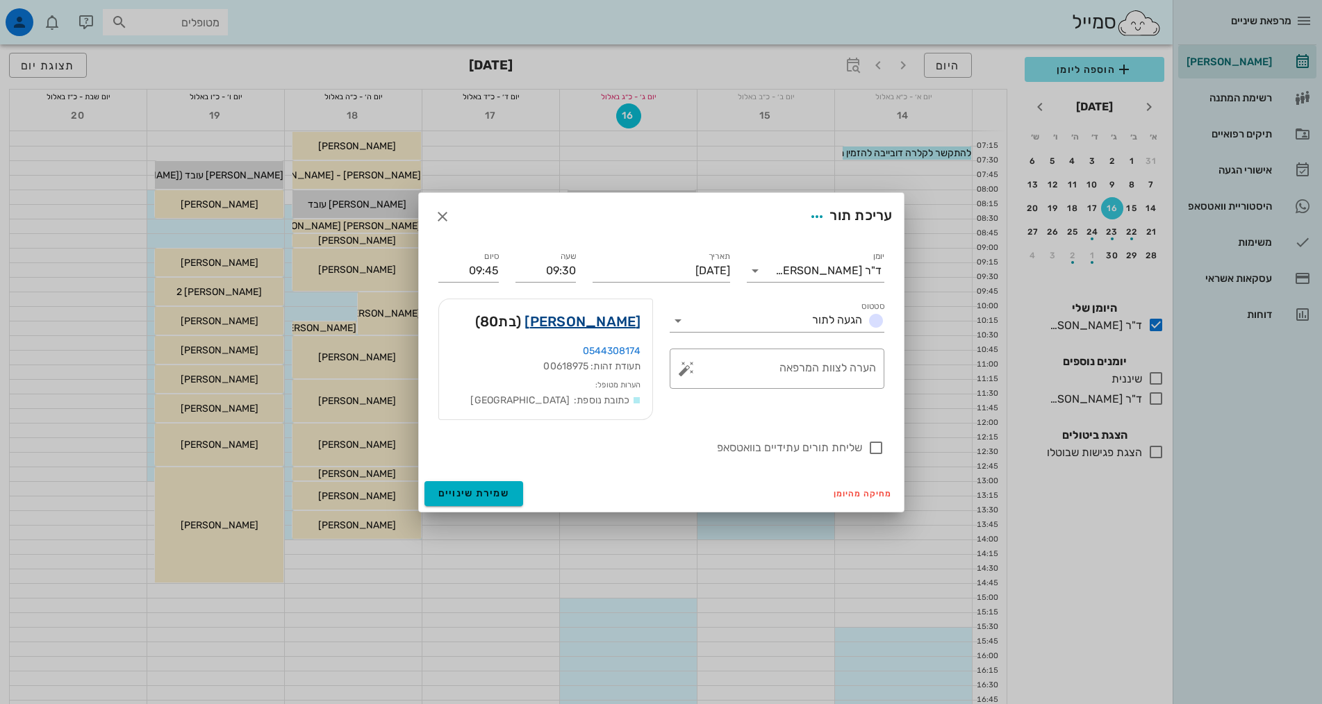
click at [609, 322] on link "[PERSON_NAME]" at bounding box center [582, 322] width 116 height 22
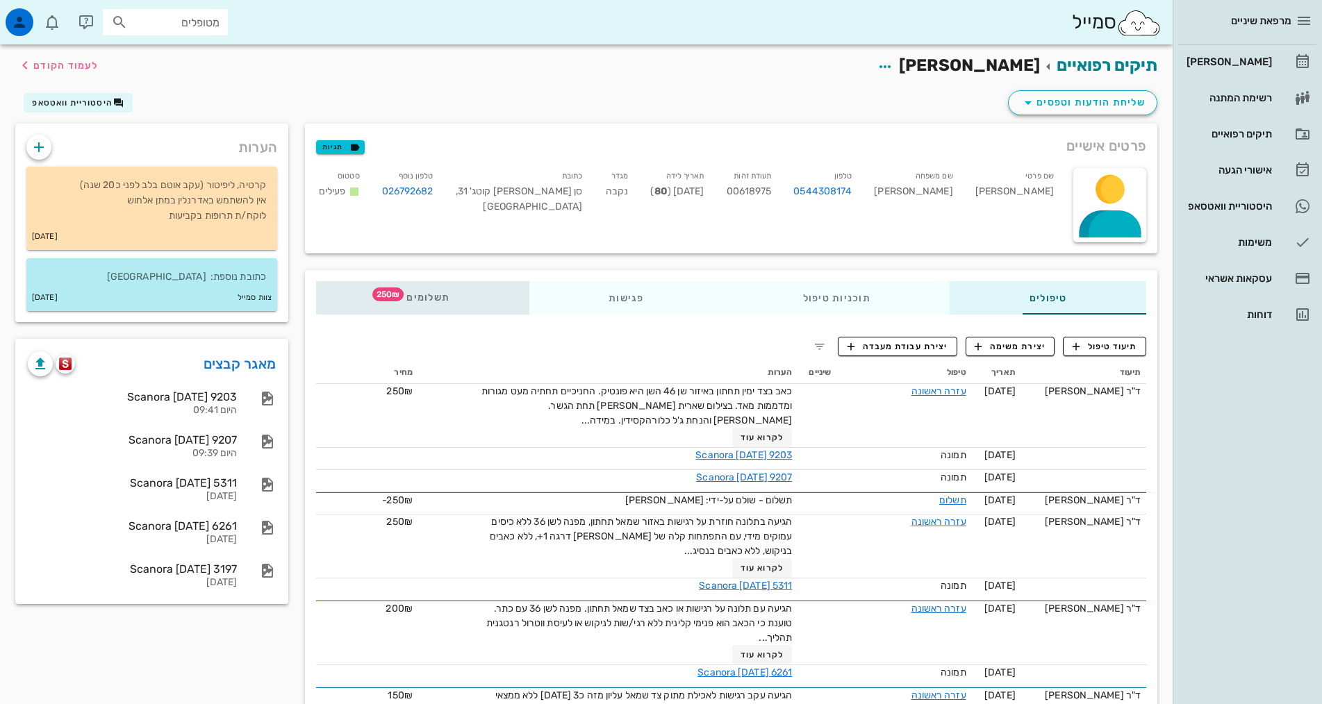
click at [372, 292] on span "250₪" at bounding box center [387, 295] width 31 height 14
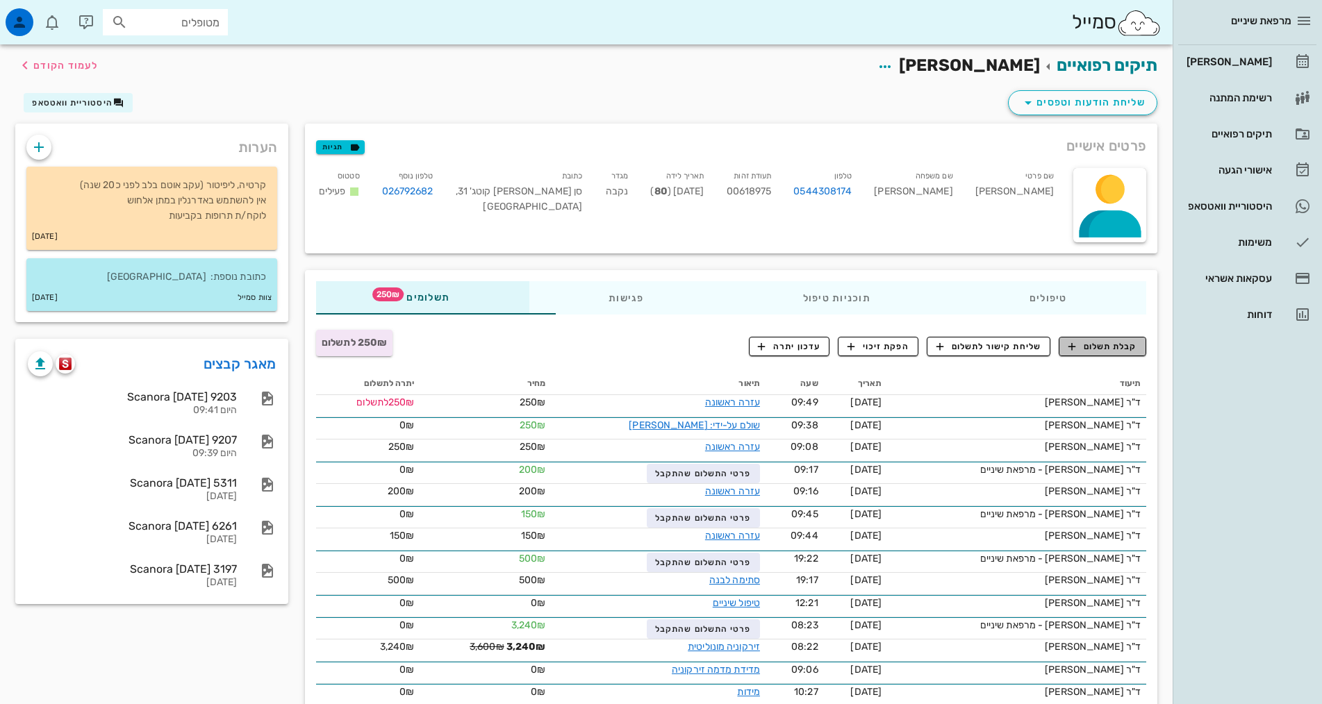
click at [1103, 347] on span "קבלת תשלום" at bounding box center [1102, 346] width 69 height 13
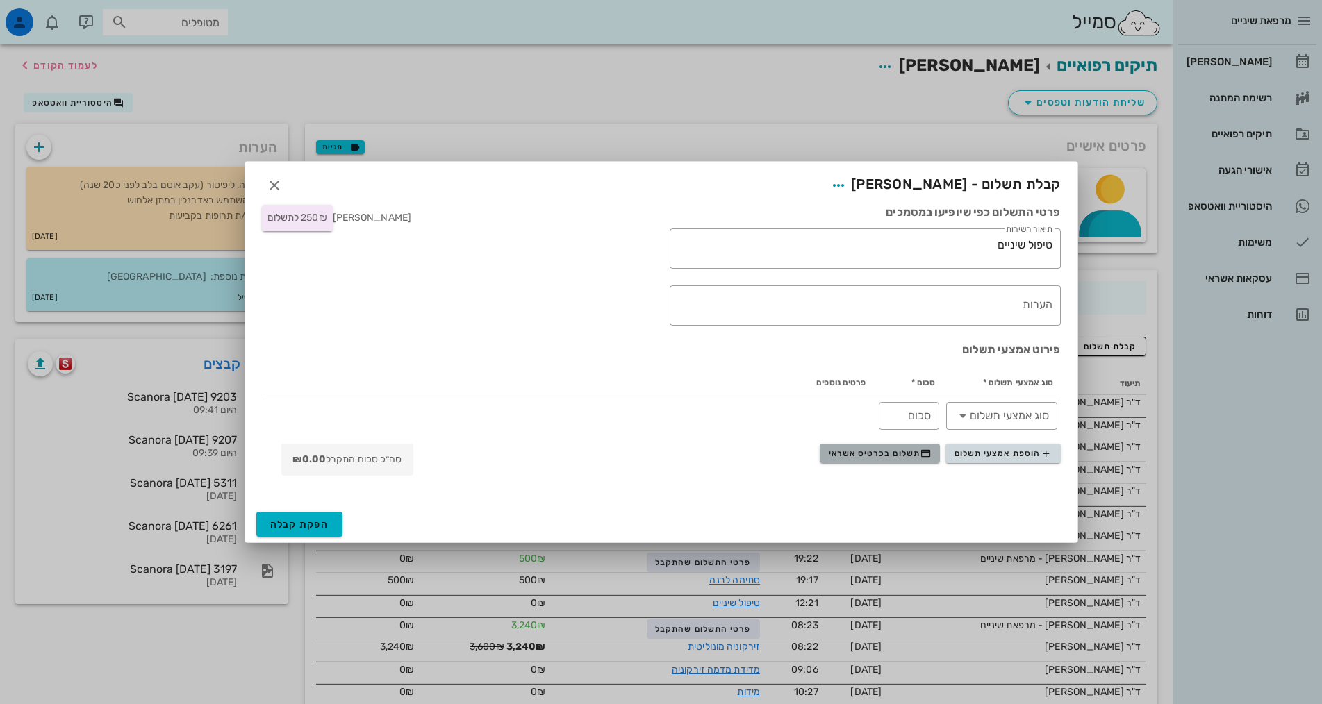
click at [881, 453] on span "תשלום בכרטיס אשראי" at bounding box center [880, 453] width 103 height 11
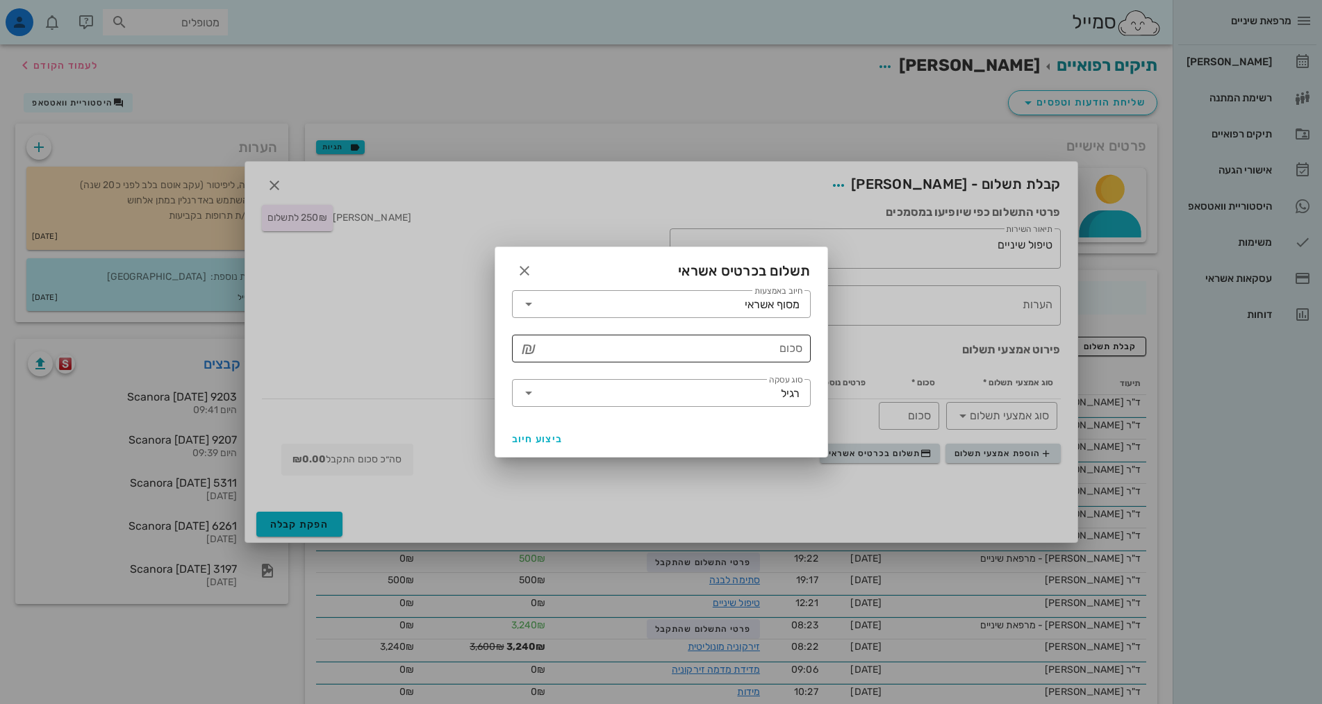
click at [677, 354] on input "סכום" at bounding box center [671, 349] width 263 height 22
type input "250"
click at [531, 437] on span "ביצוע חיוב" at bounding box center [537, 439] width 51 height 12
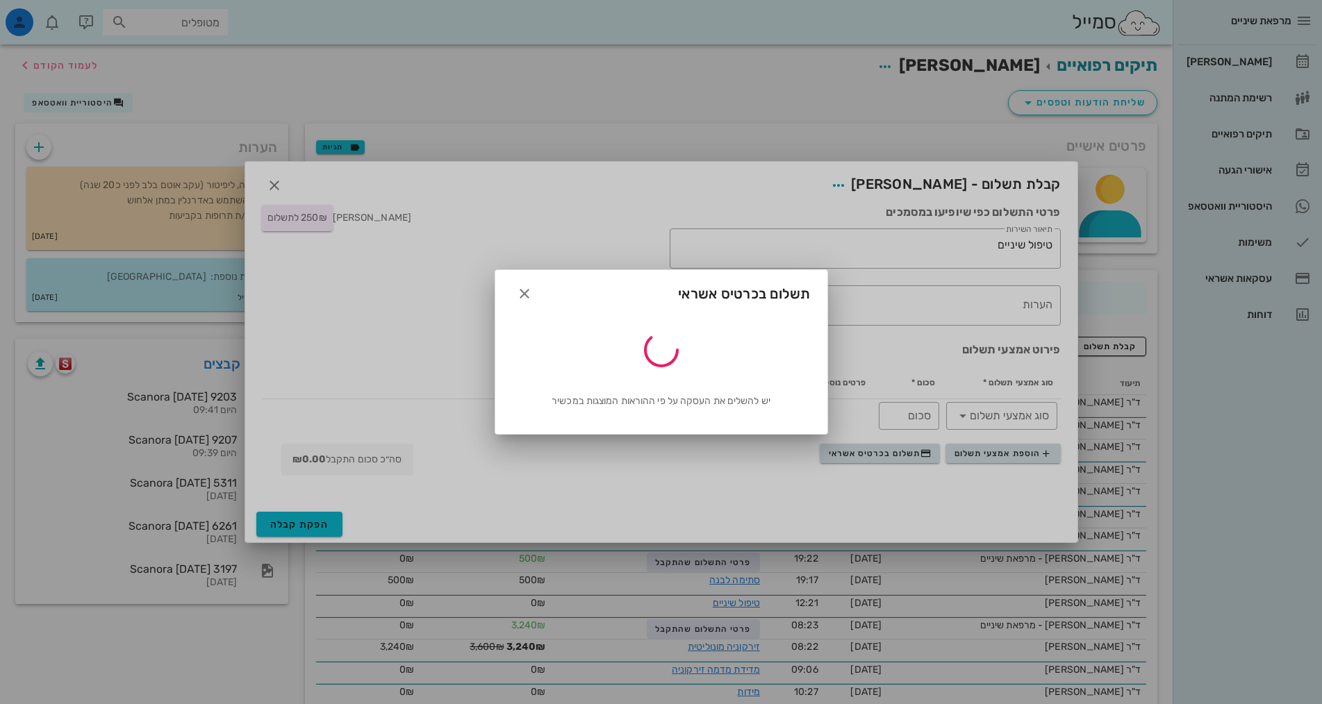
type input "250"
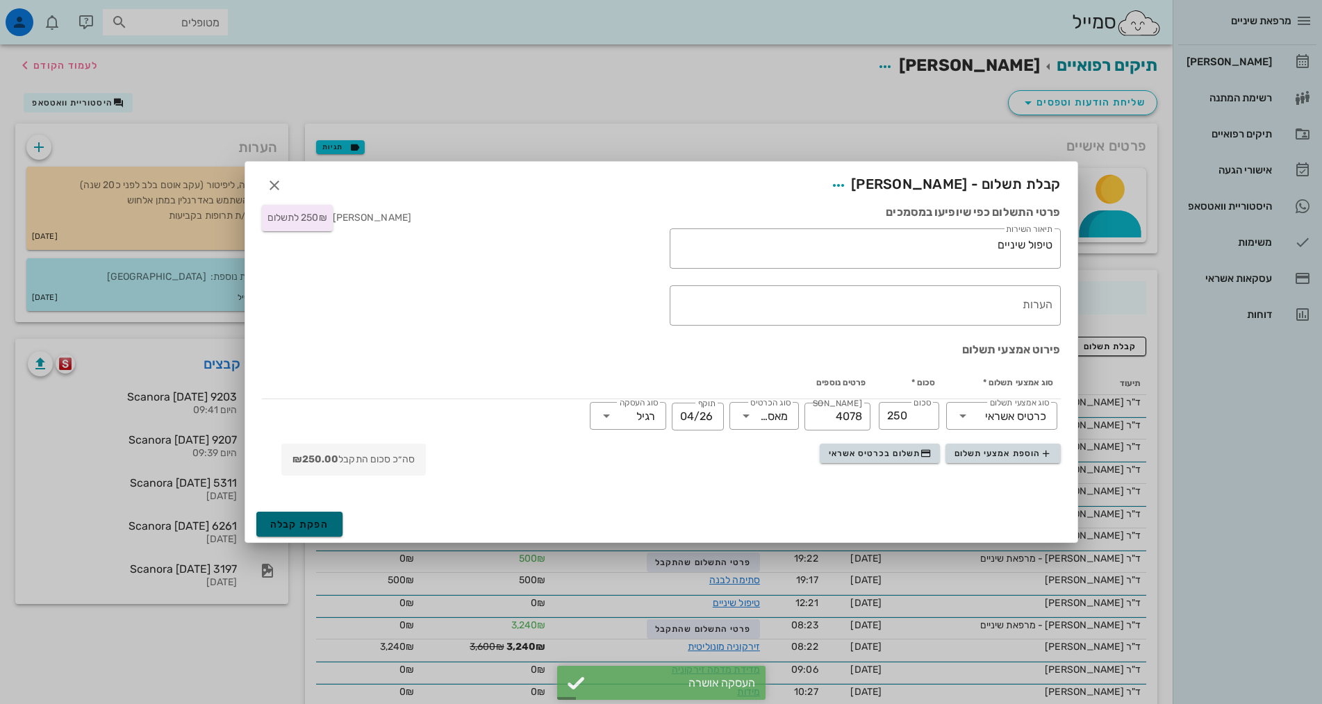
click at [315, 524] on span "הפקת קבלה" at bounding box center [299, 525] width 59 height 12
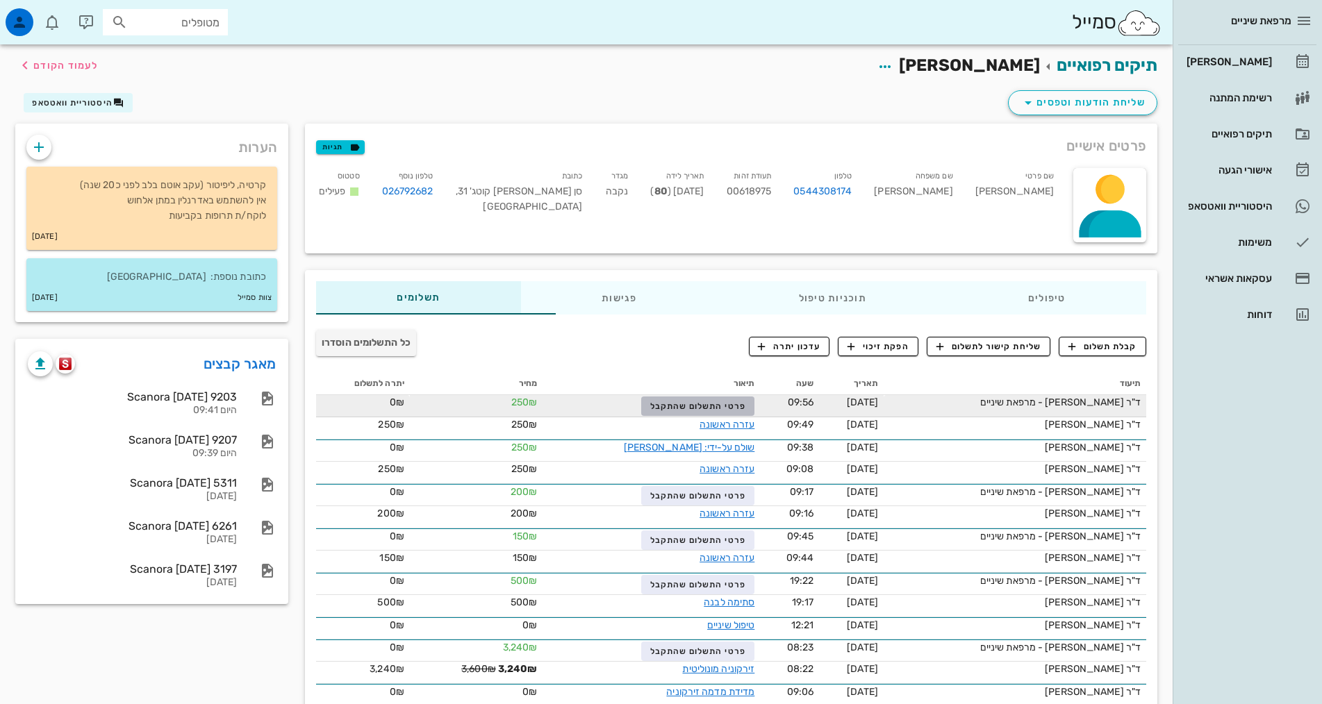
click at [668, 408] on span "פרטי התשלום שהתקבל" at bounding box center [698, 407] width 96 height 10
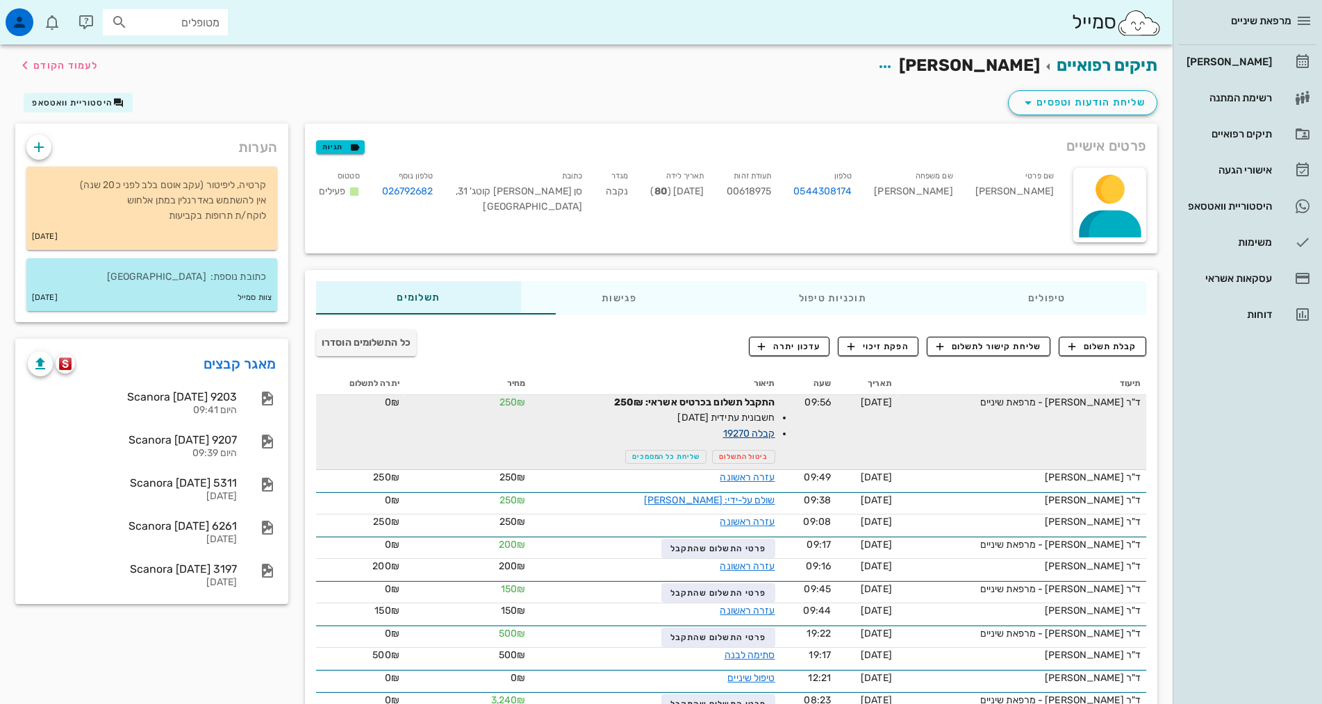
click at [723, 433] on link "קבלה 19270" at bounding box center [749, 434] width 52 height 12
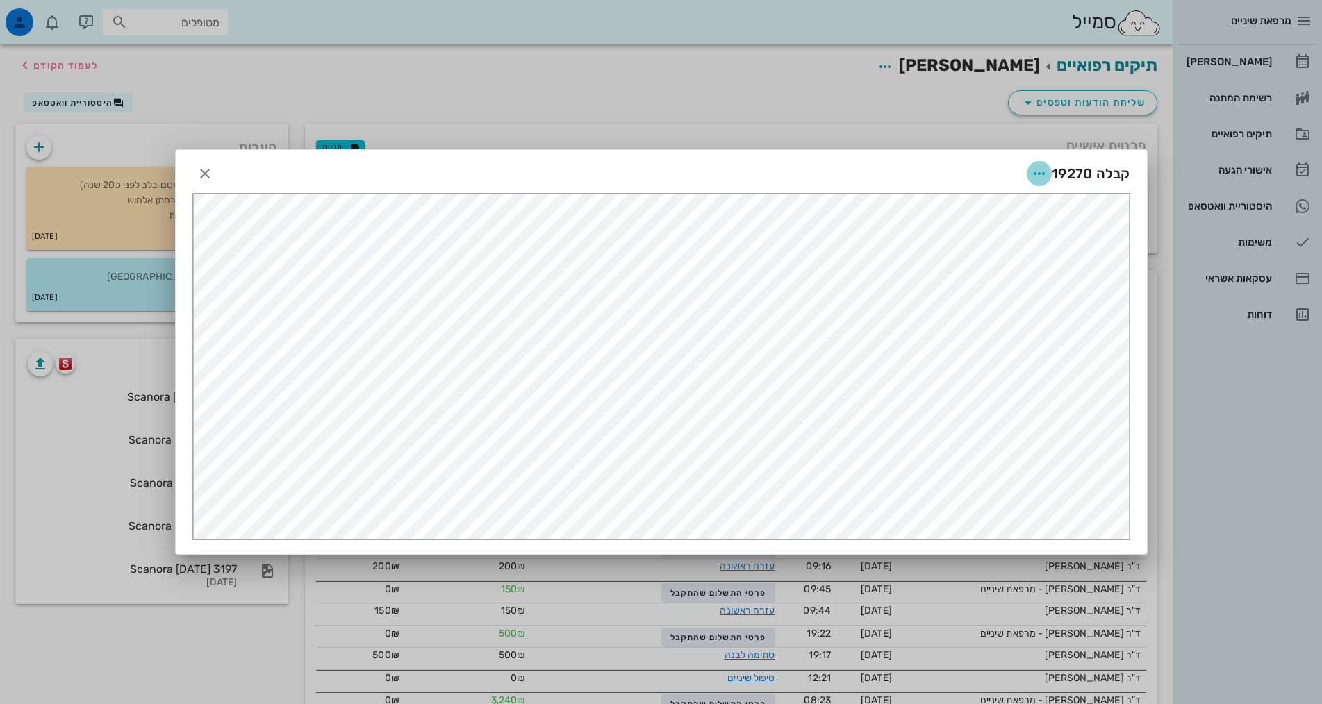
click at [1039, 167] on icon "button" at bounding box center [1039, 173] width 17 height 17
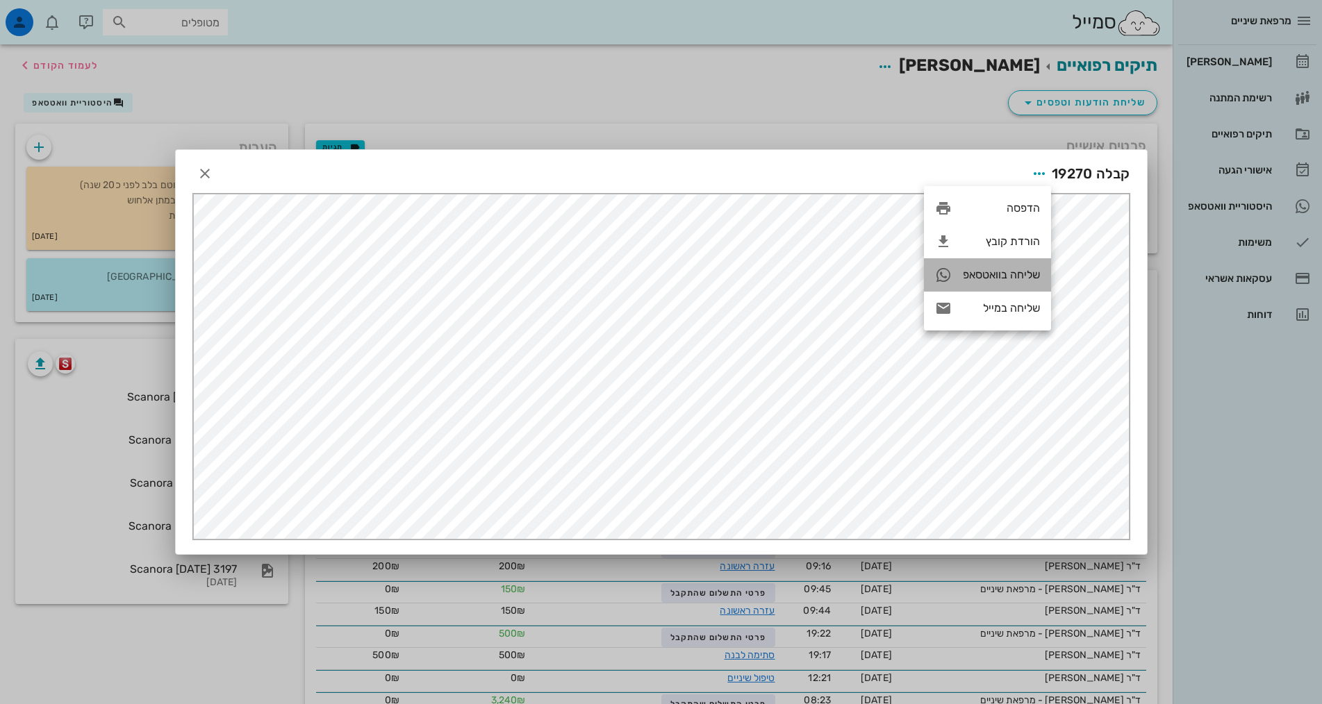
click at [999, 274] on div "שליחה בוואטסאפ" at bounding box center [1001, 274] width 77 height 13
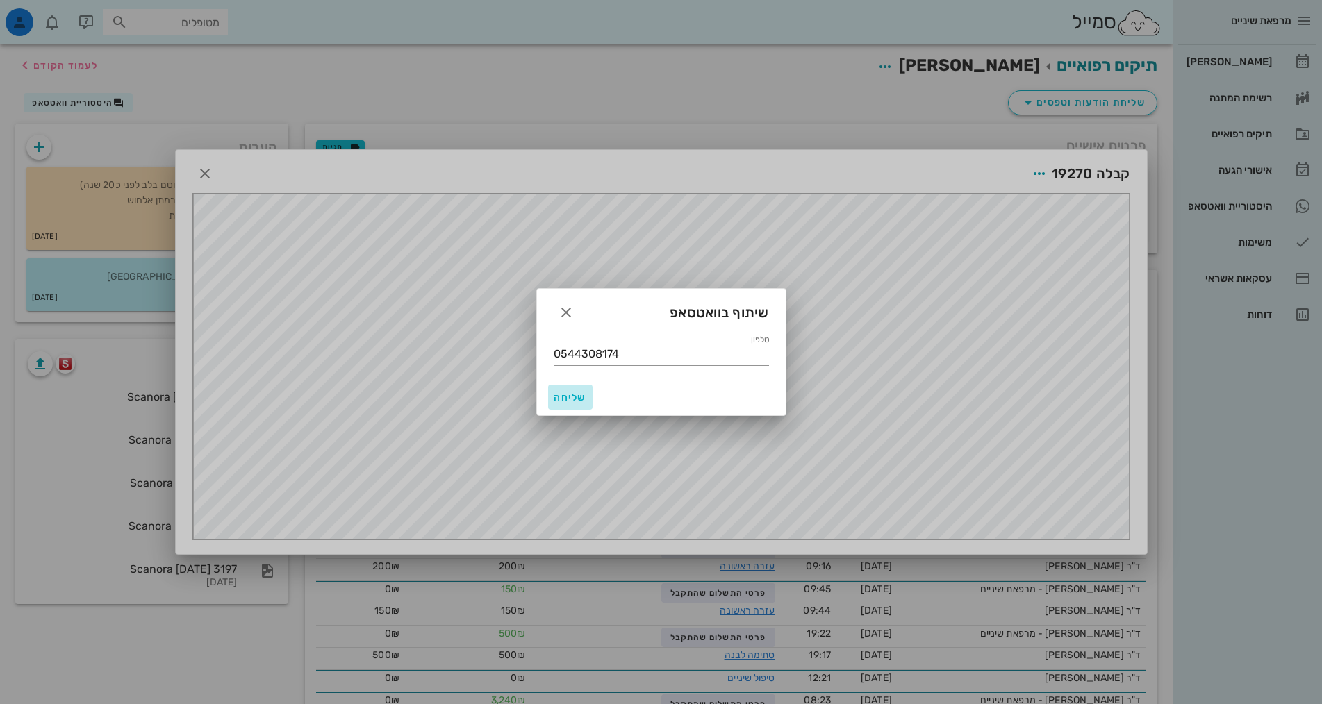
click at [584, 396] on span "שליחה" at bounding box center [570, 398] width 33 height 12
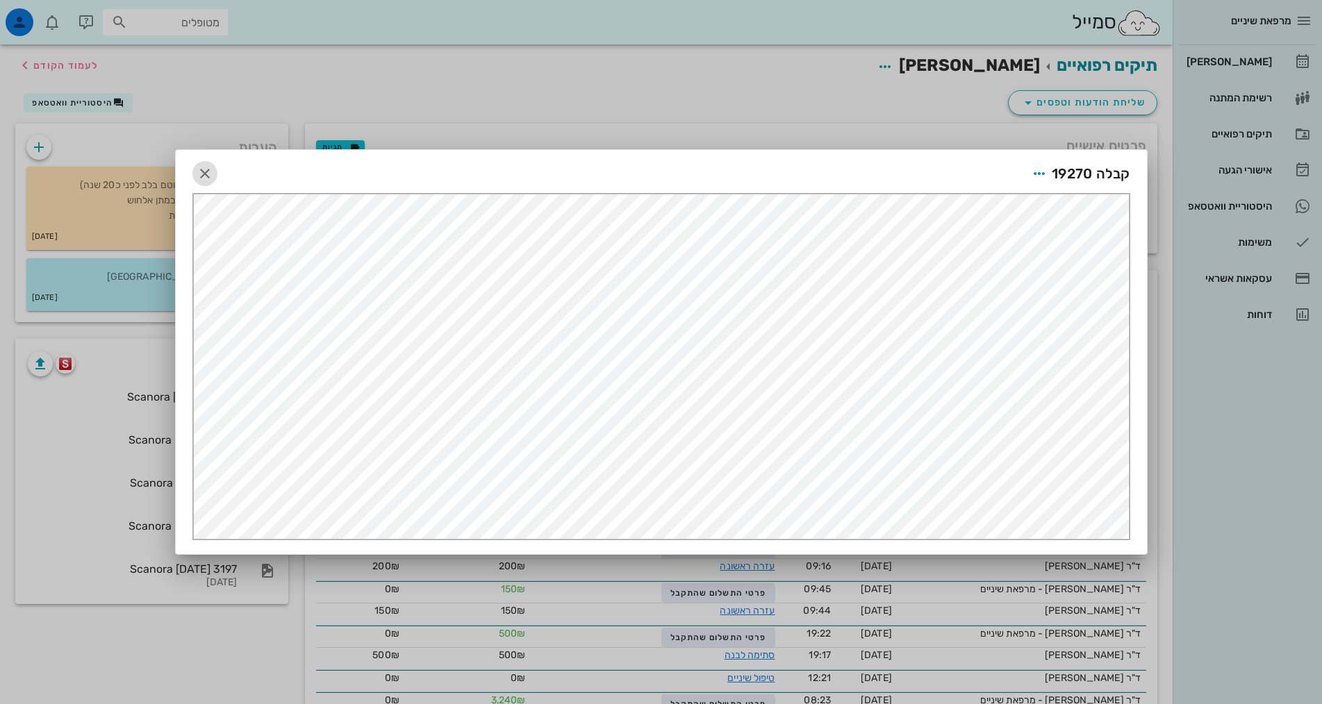
click at [207, 178] on icon "button" at bounding box center [205, 173] width 17 height 17
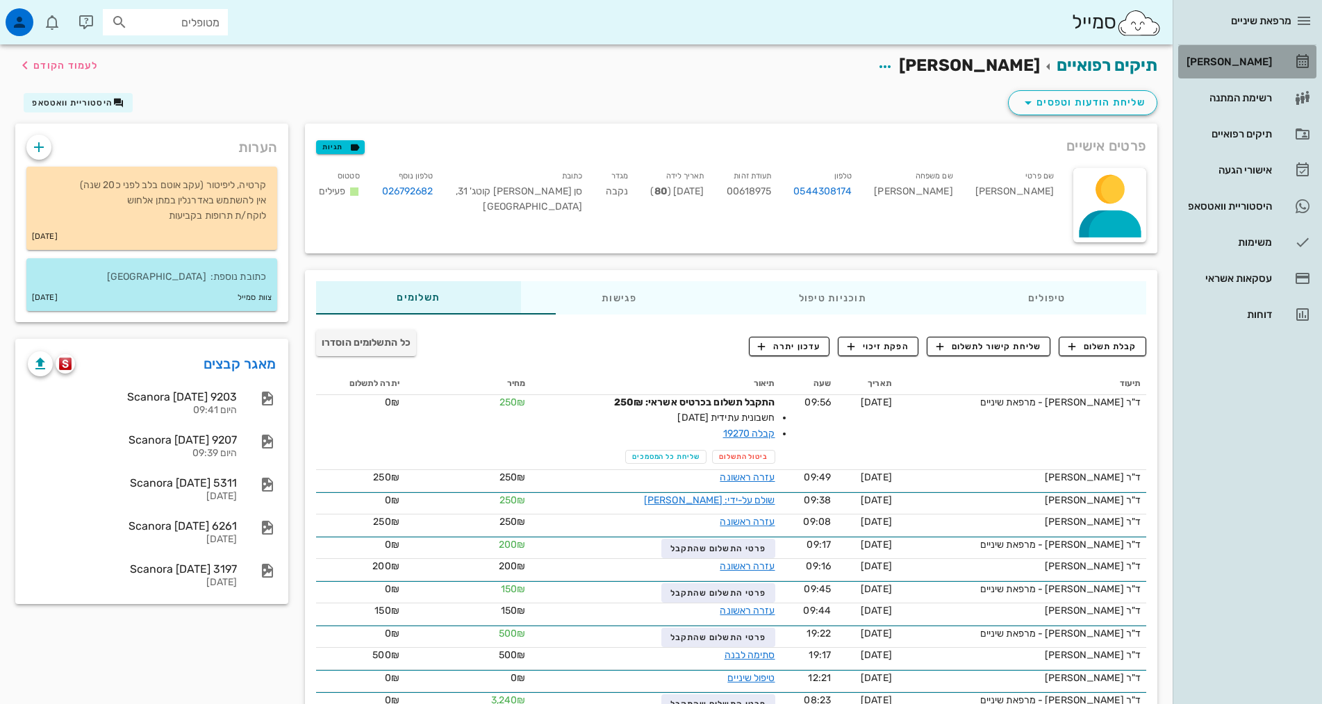
click at [1236, 61] on div "[PERSON_NAME]" at bounding box center [1228, 61] width 88 height 11
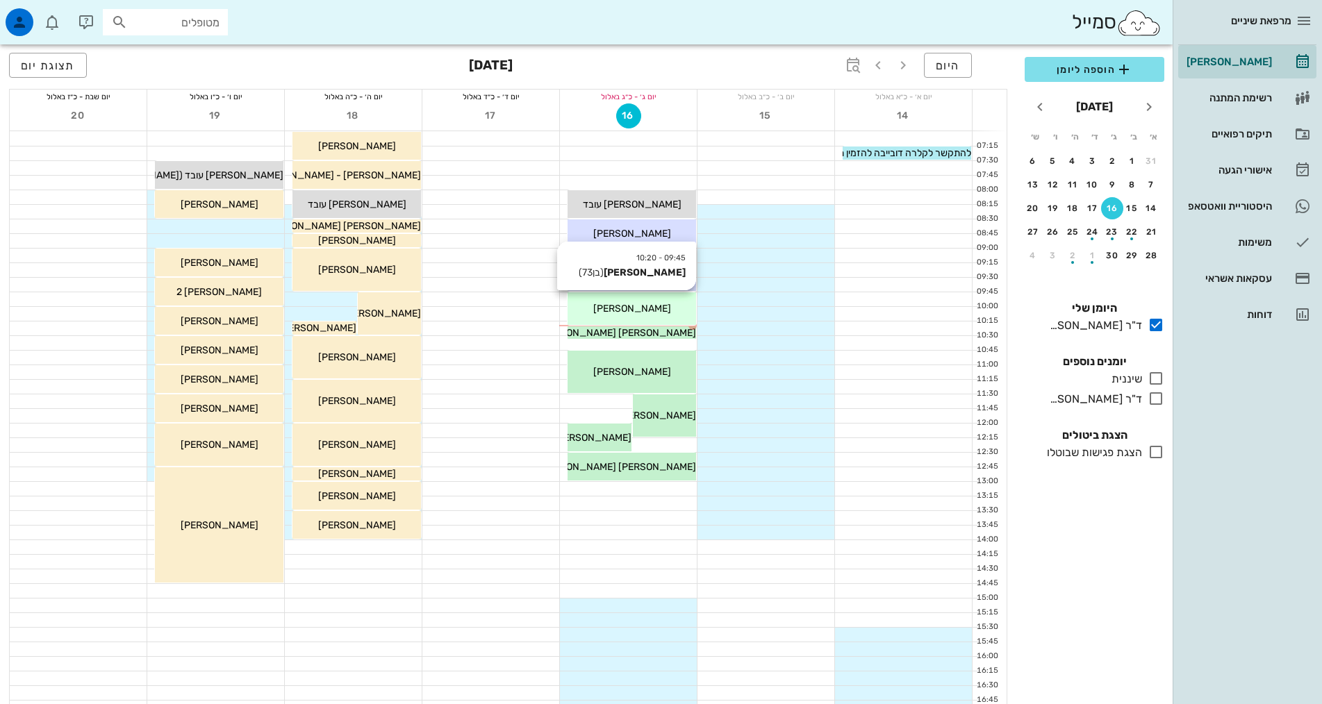
click at [628, 310] on span "[PERSON_NAME]" at bounding box center [632, 309] width 78 height 12
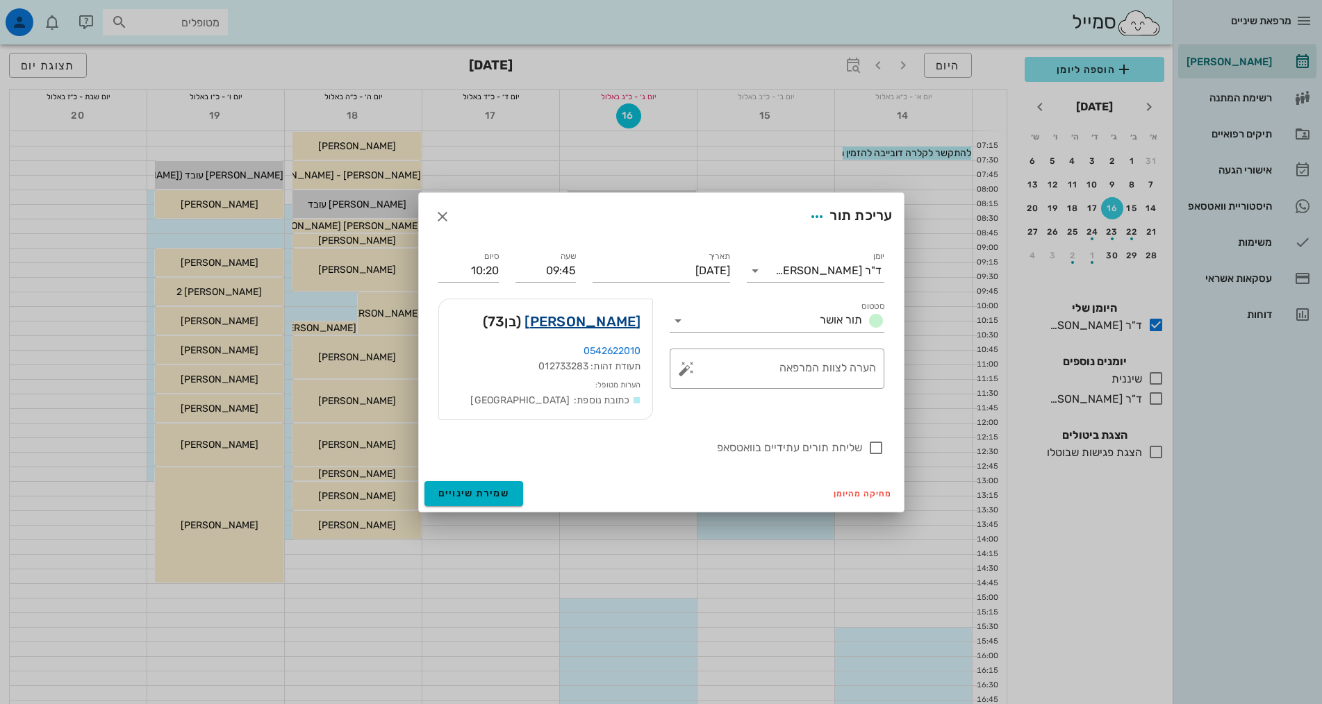
click at [623, 322] on link "[PERSON_NAME]" at bounding box center [582, 322] width 116 height 22
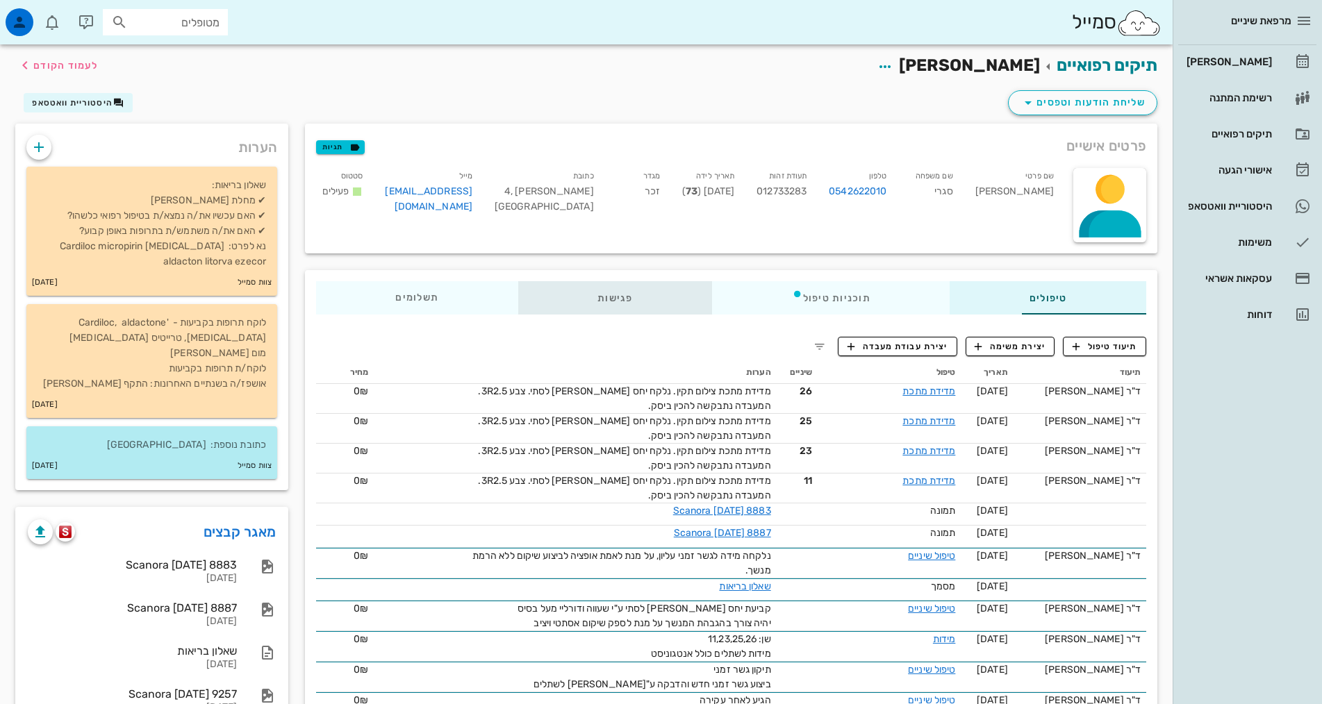
click at [563, 295] on div "פגישות" at bounding box center [615, 297] width 194 height 33
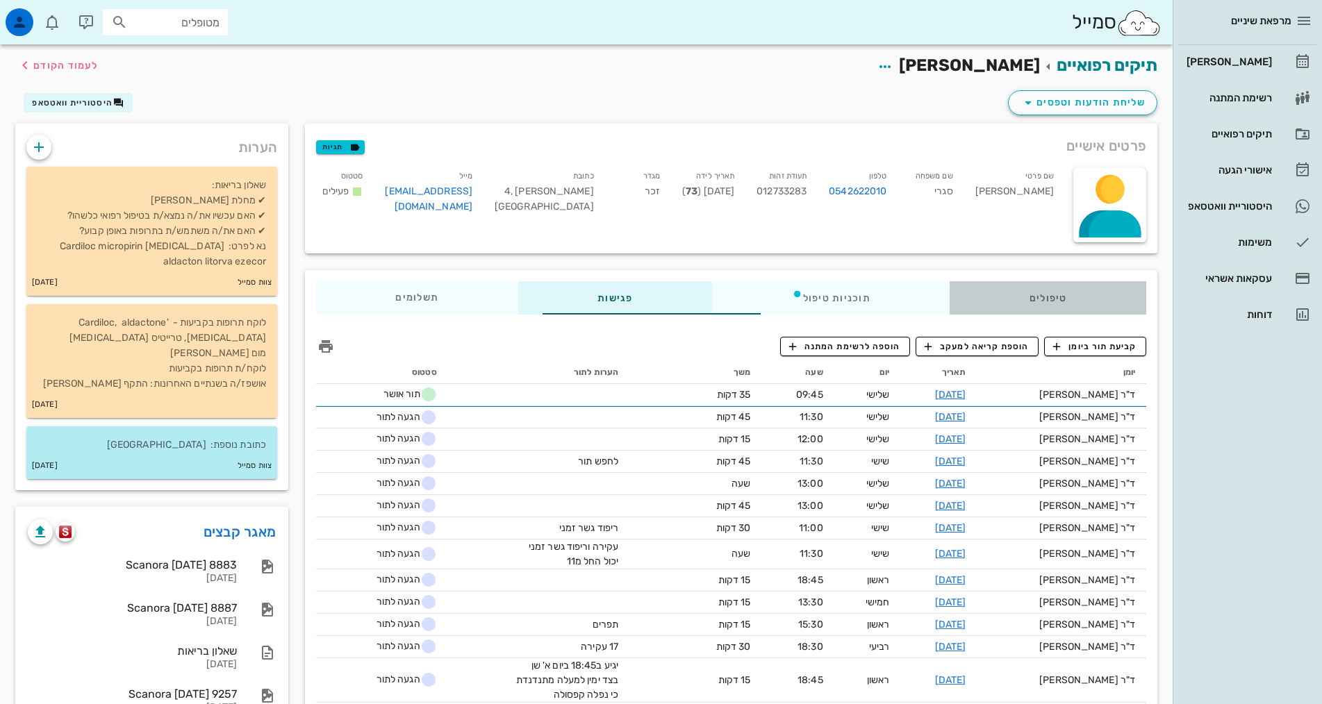
drag, startPoint x: 1035, startPoint y: 297, endPoint x: 1000, endPoint y: 395, distance: 104.8
click at [1035, 297] on div "טיפולים" at bounding box center [1048, 297] width 197 height 33
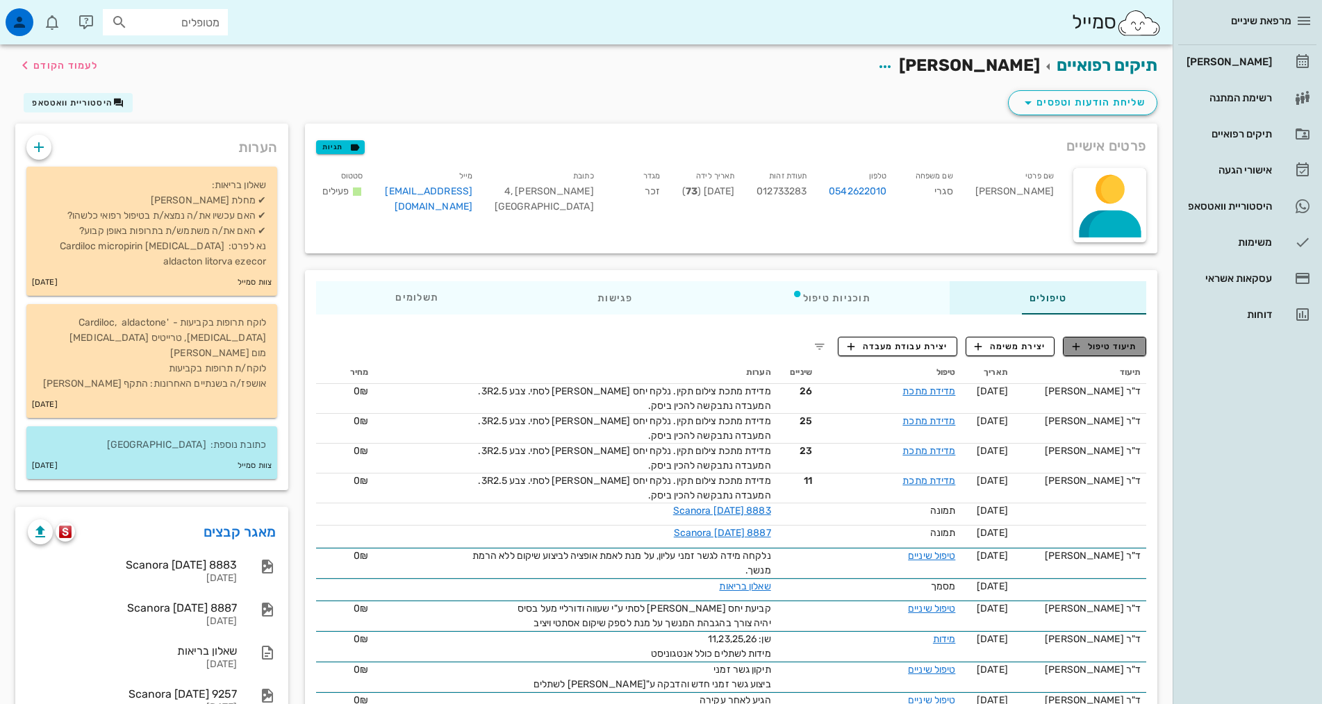
click at [1105, 347] on span "תיעוד טיפול" at bounding box center [1105, 346] width 65 height 13
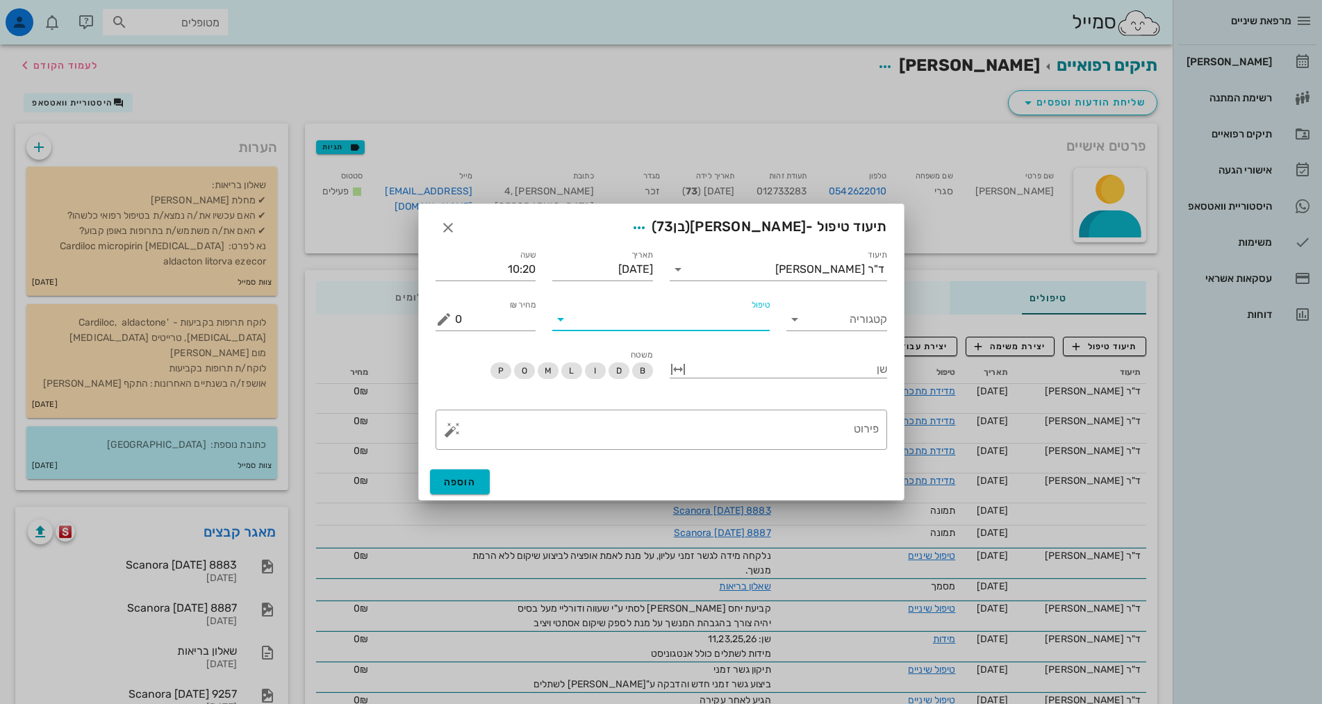
click at [719, 321] on input "טיפול" at bounding box center [671, 319] width 198 height 22
type input "ביסק"
click at [717, 359] on div "ביסק (ביסק) פרותטיקה" at bounding box center [660, 358] width 195 height 43
click at [825, 432] on textarea "פירוט" at bounding box center [667, 433] width 424 height 33
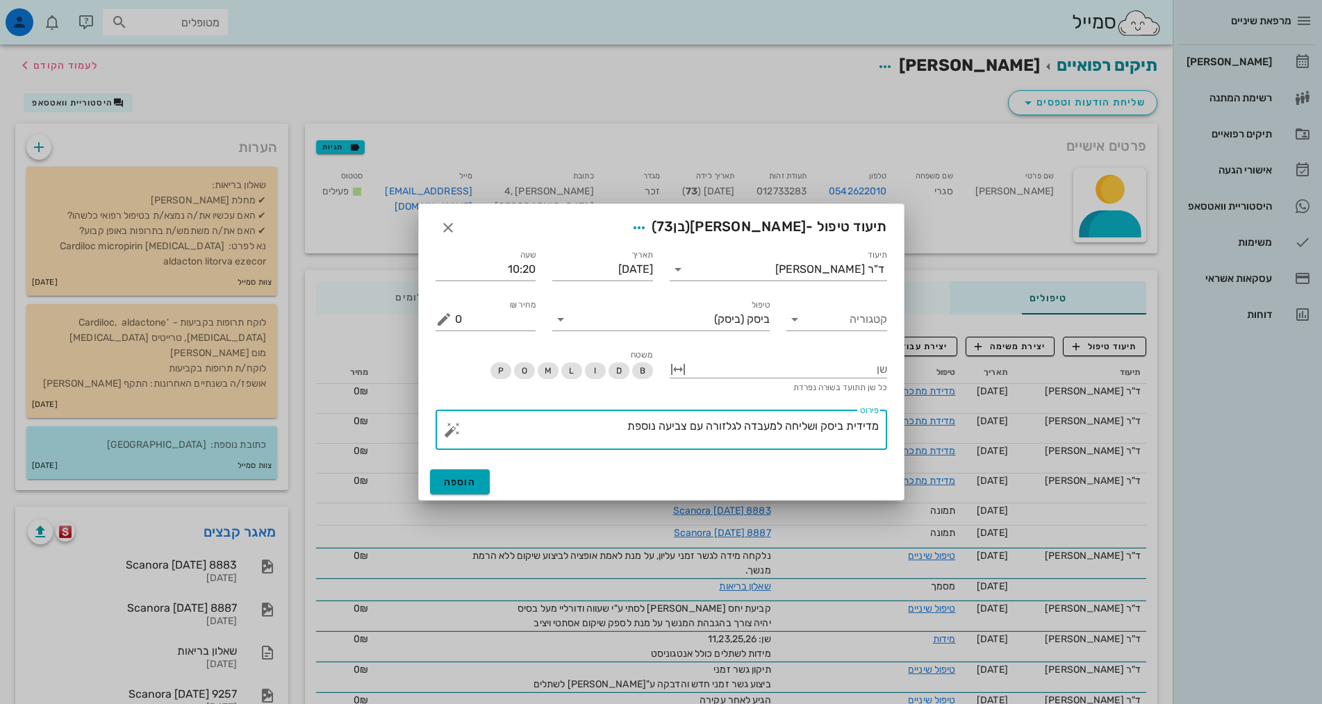
type textarea "מדידית ביסק ושליחה למעבדה לגלזורה עם צביעה נוספת"
click at [448, 483] on span "הוספה" at bounding box center [460, 483] width 33 height 12
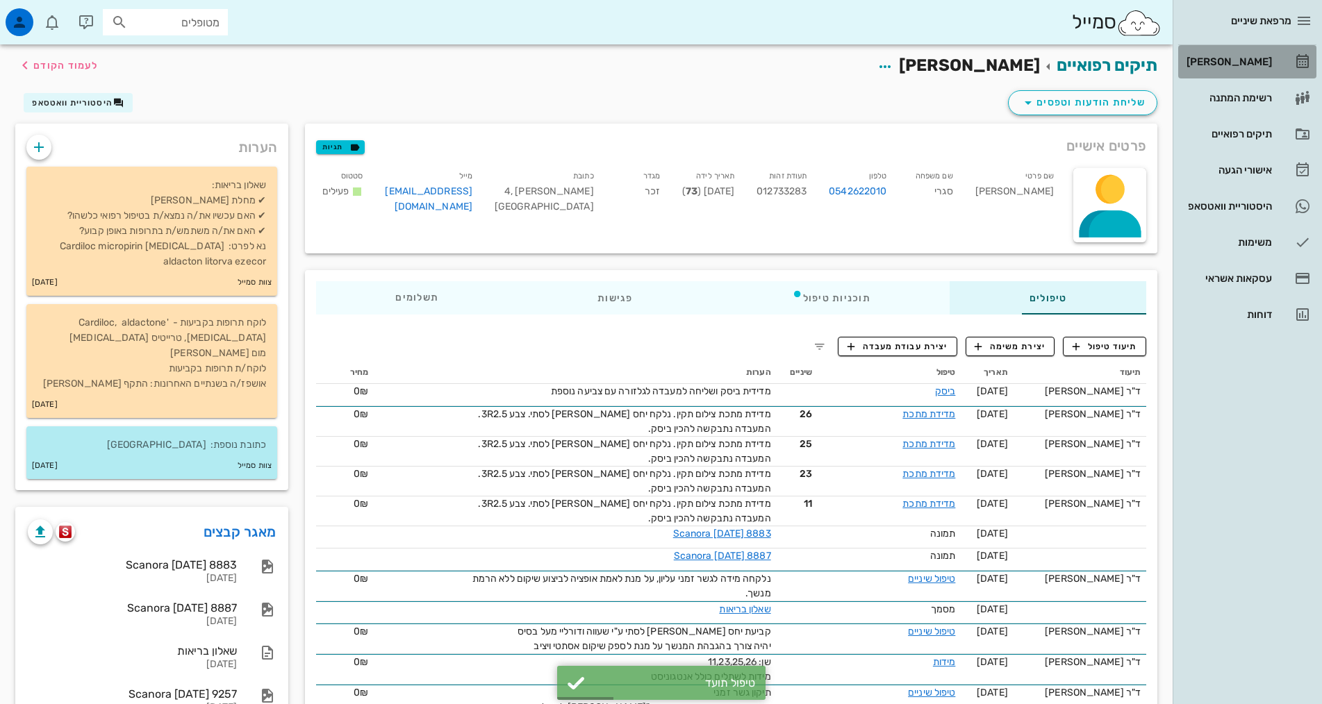
click at [1234, 65] on div "[PERSON_NAME]" at bounding box center [1228, 61] width 88 height 11
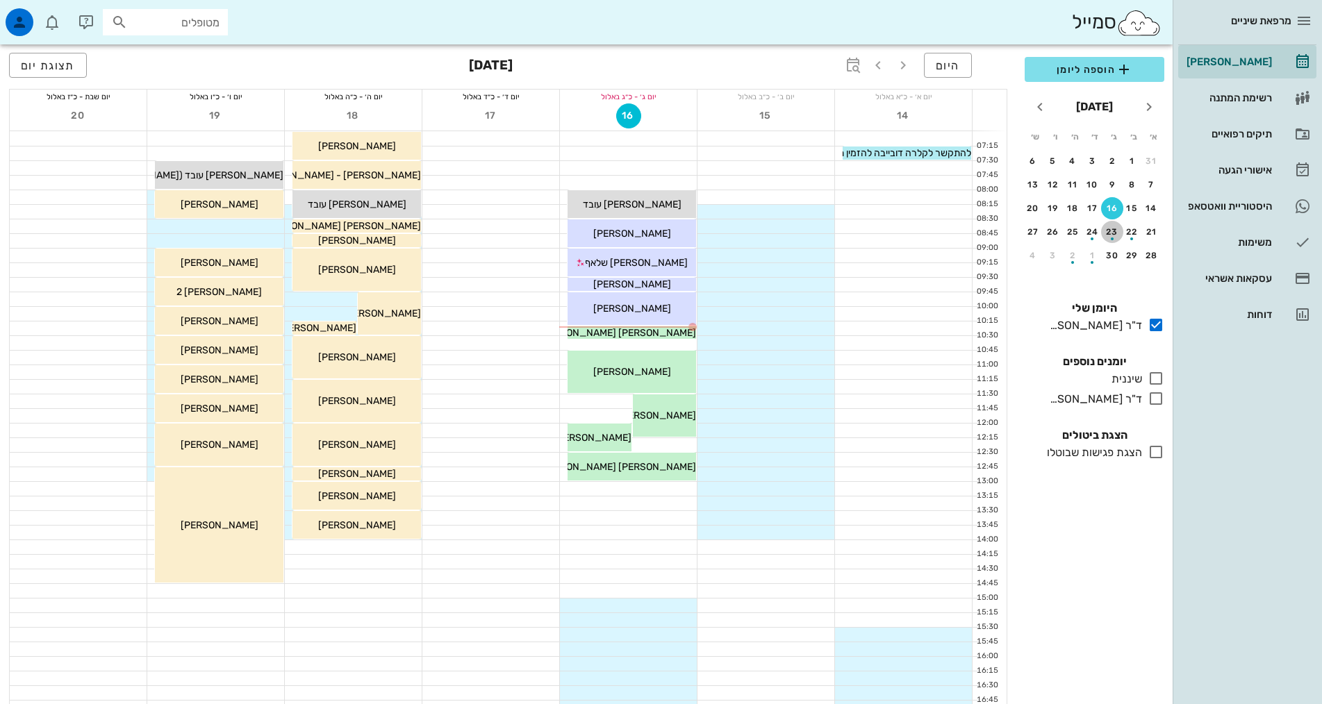
click at [1114, 231] on div "button" at bounding box center [1112, 235] width 22 height 8
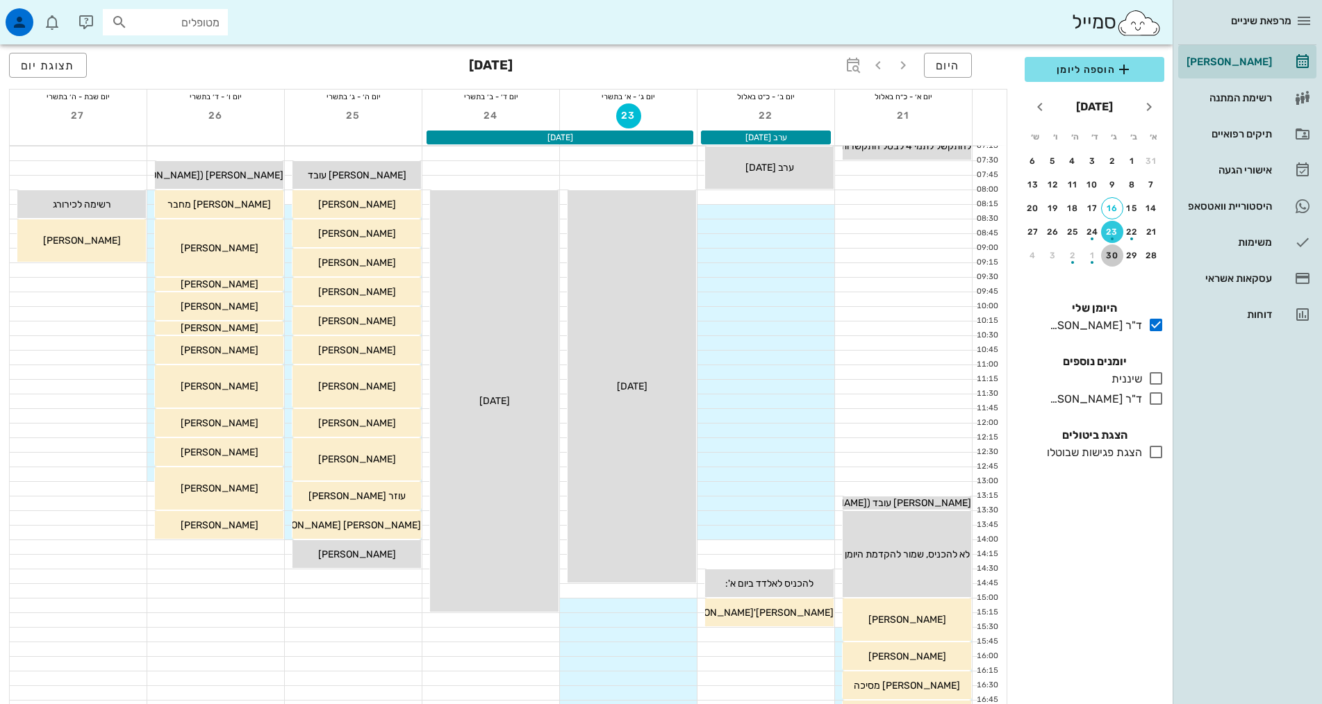
click at [1112, 251] on div "30" at bounding box center [1112, 256] width 22 height 10
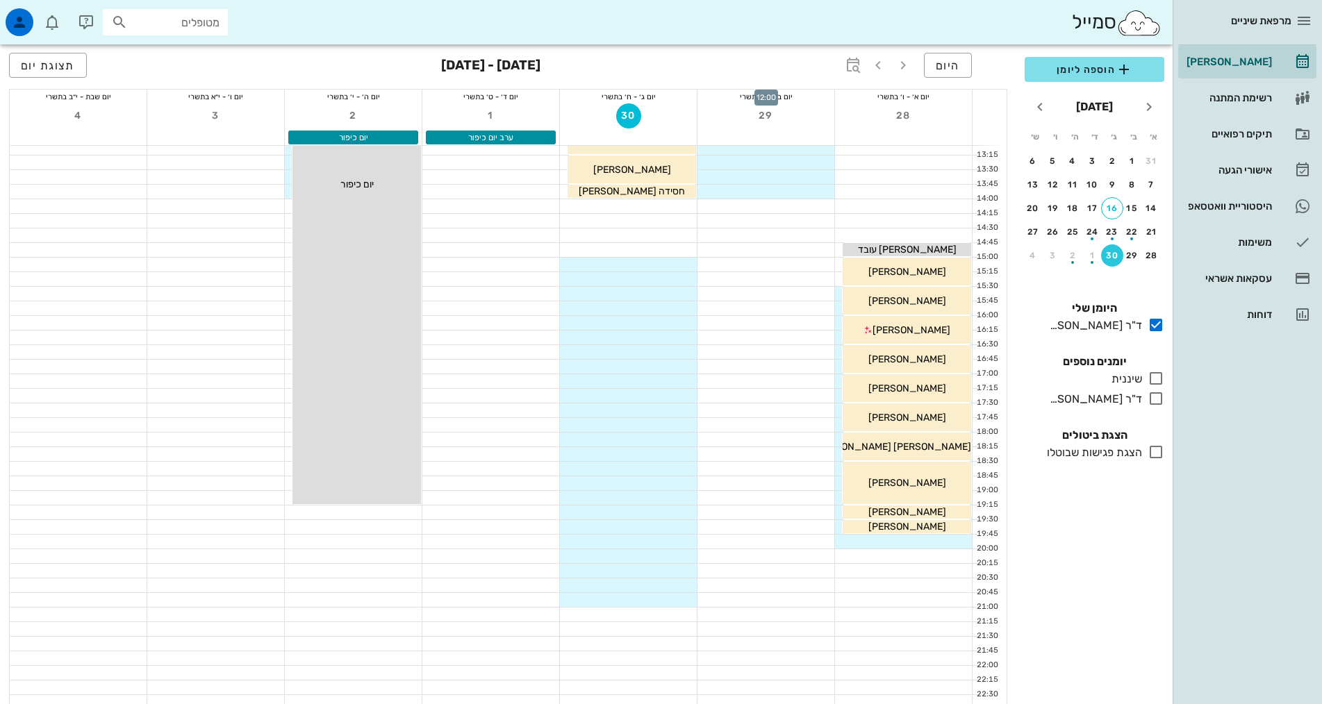
scroll to position [347, 0]
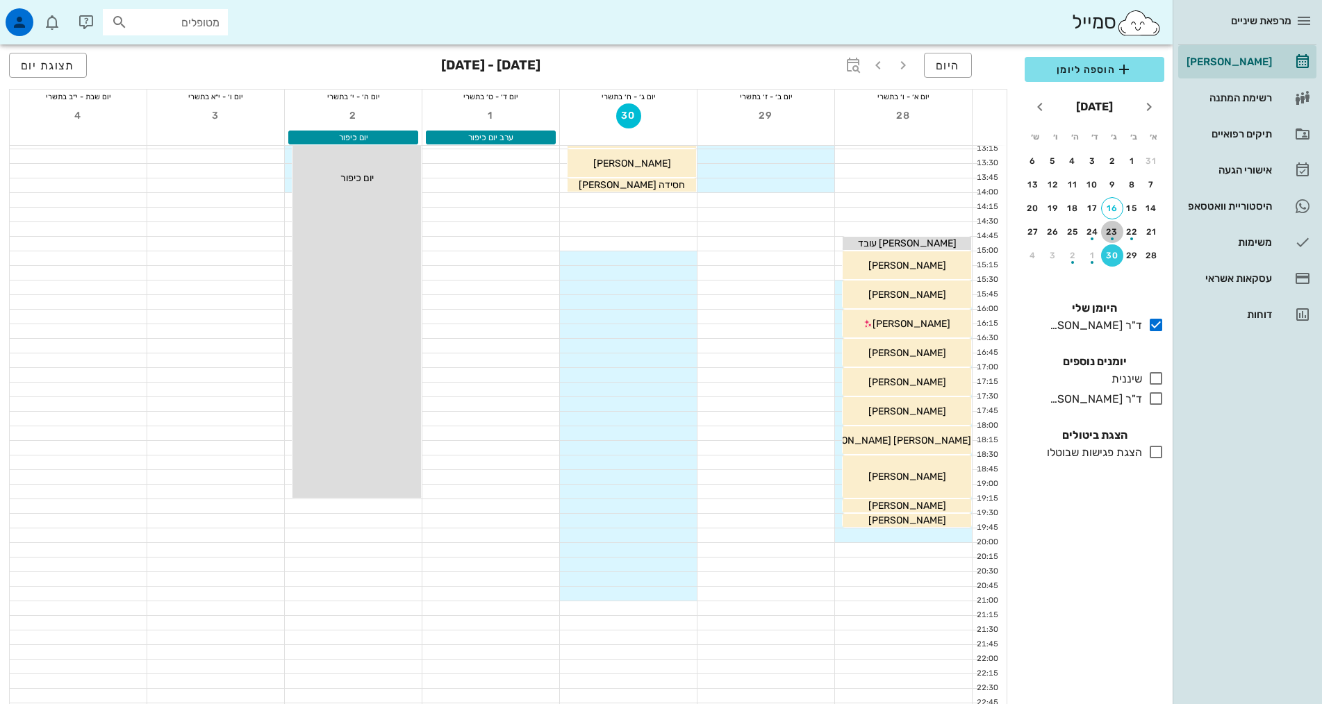
click at [1110, 233] on div "button" at bounding box center [1112, 235] width 22 height 8
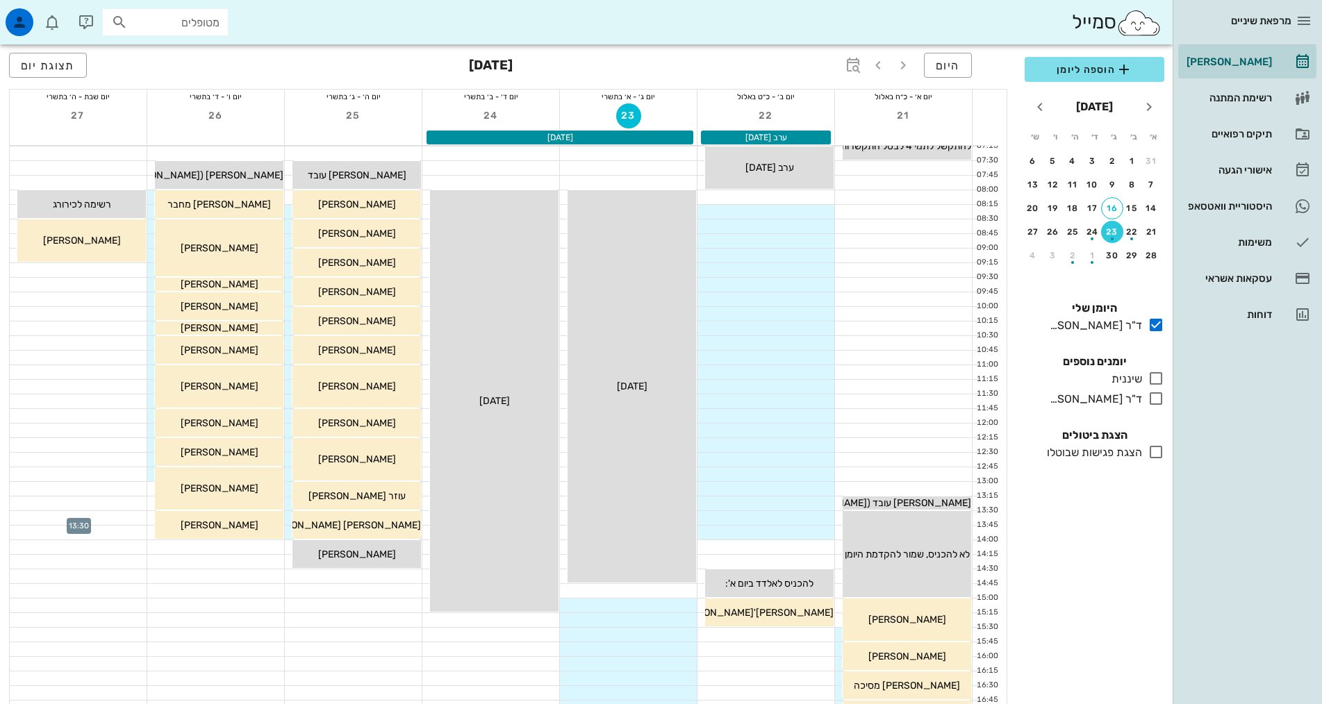
click at [75, 515] on div at bounding box center [78, 518] width 137 height 14
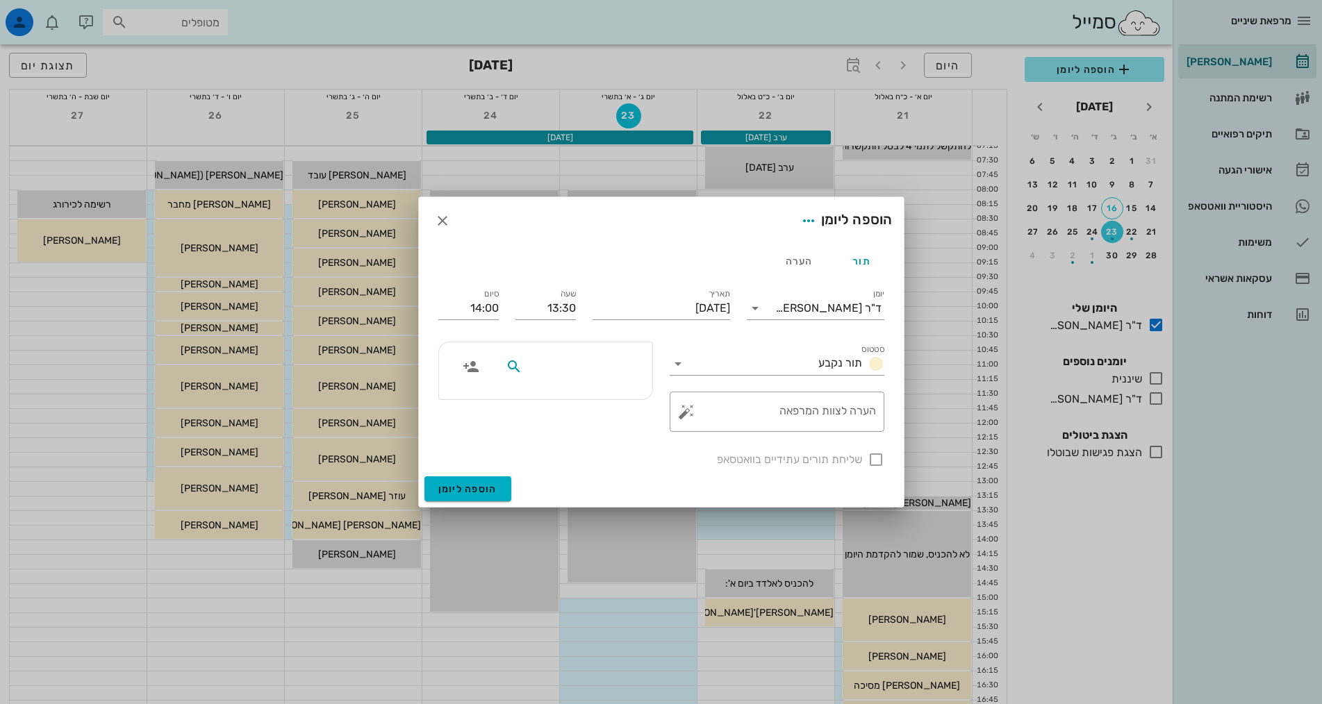
click at [608, 370] on input "text" at bounding box center [578, 367] width 107 height 18
type input "[PERSON_NAME]"
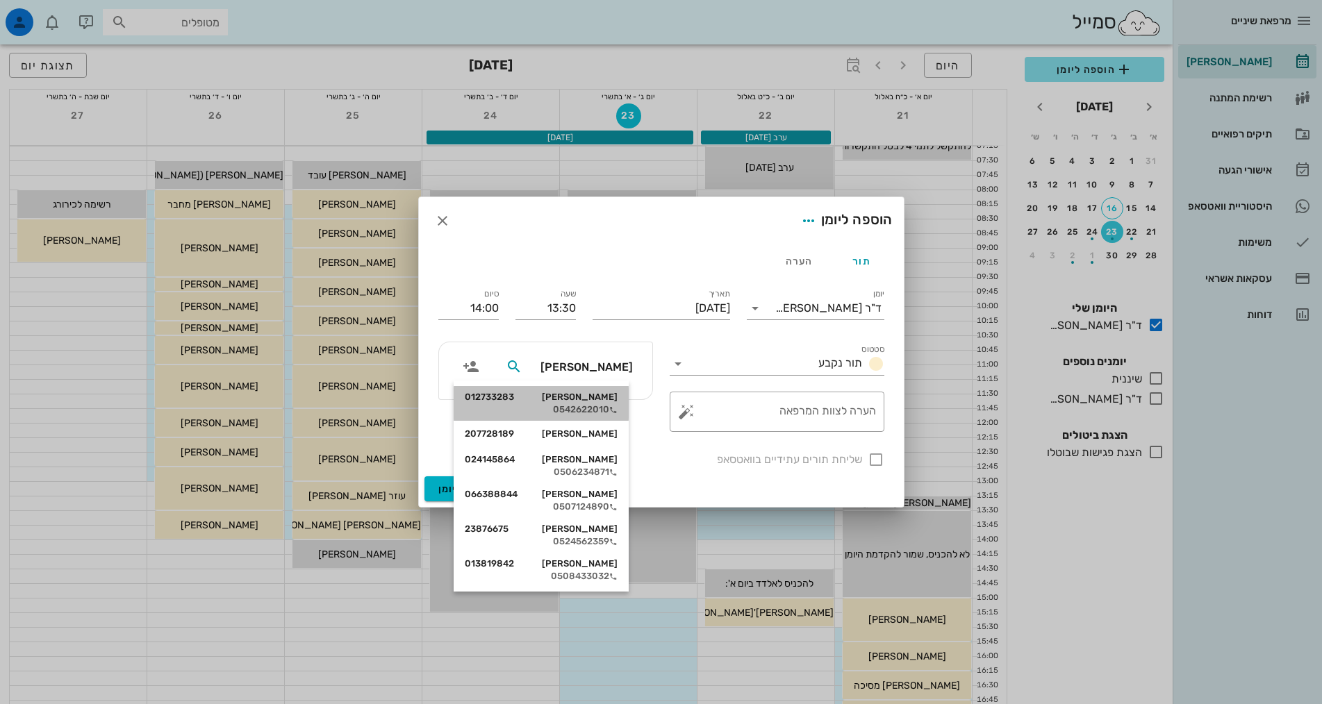
click at [595, 408] on div "0542622010" at bounding box center [541, 409] width 153 height 11
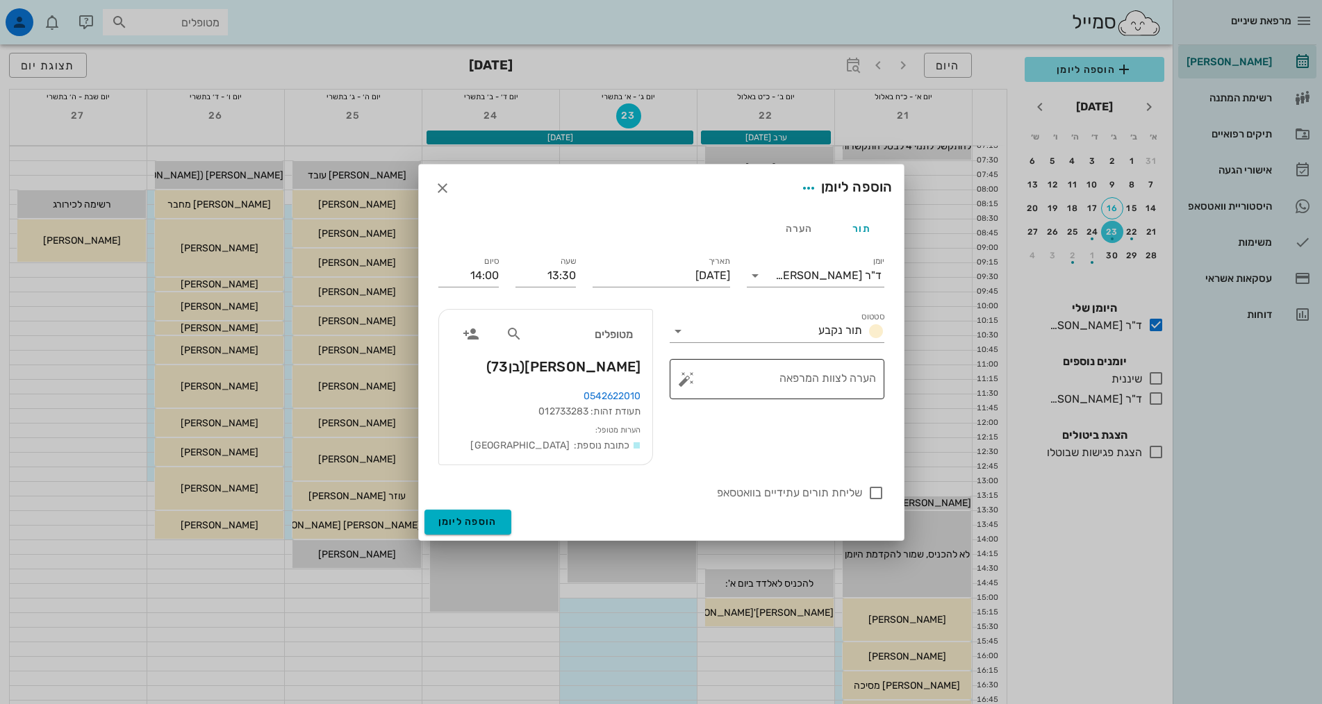
click at [829, 381] on textarea "הערה לצוות המרפאה" at bounding box center [782, 382] width 187 height 33
type textarea "להכניס"
click at [500, 525] on button "הוספה ליומן" at bounding box center [467, 522] width 87 height 25
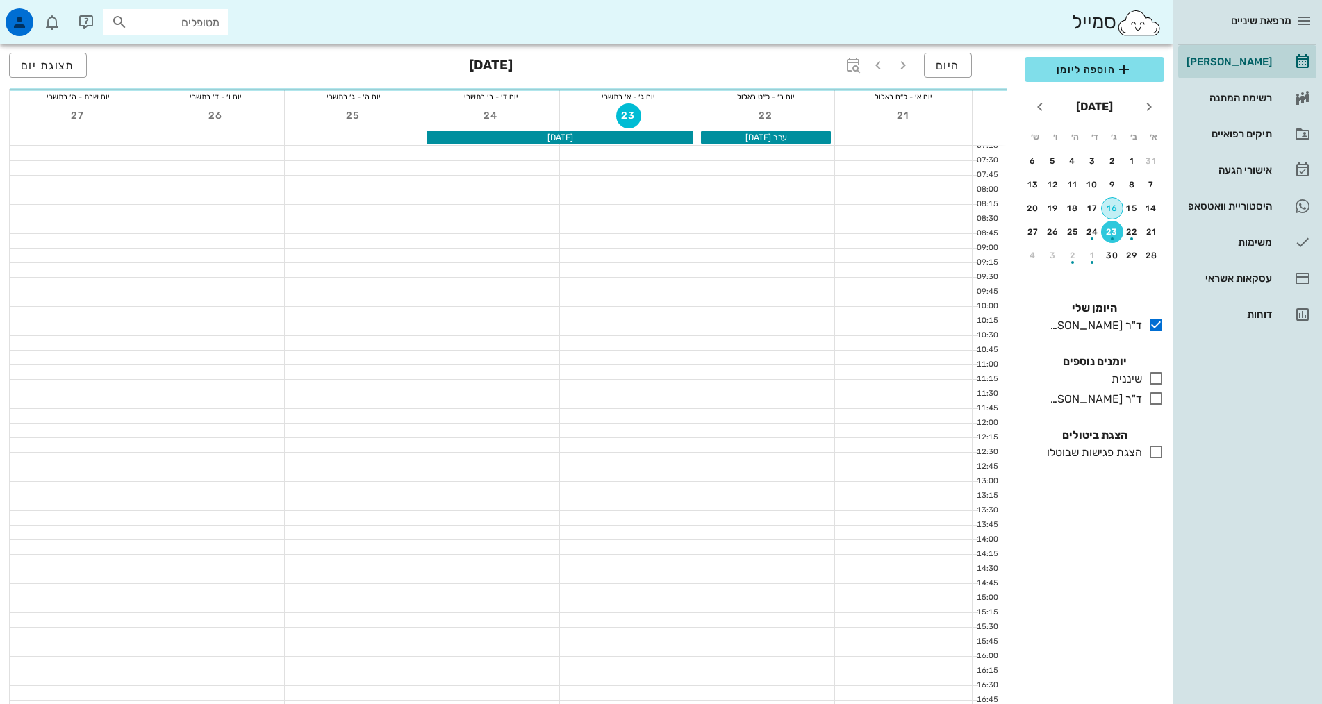
click at [1118, 207] on div "16" at bounding box center [1112, 209] width 21 height 10
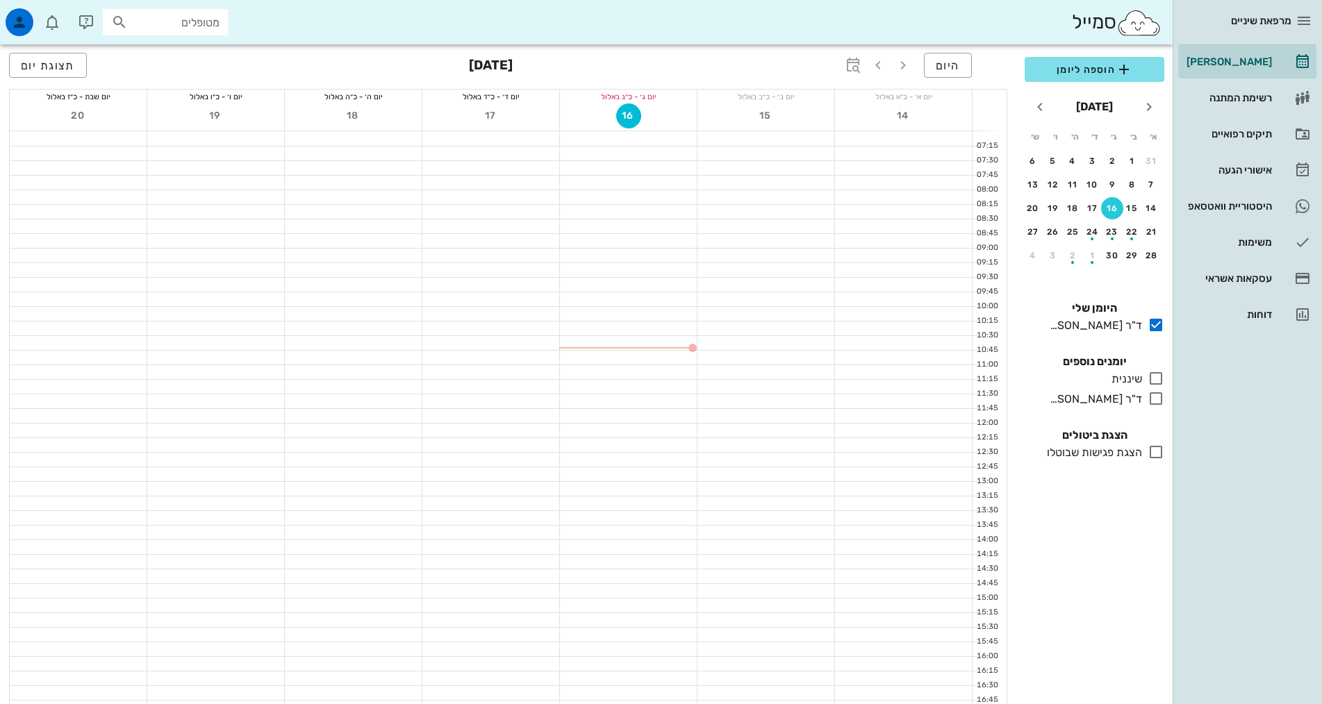
click at [1113, 208] on div "16" at bounding box center [1112, 209] width 22 height 10
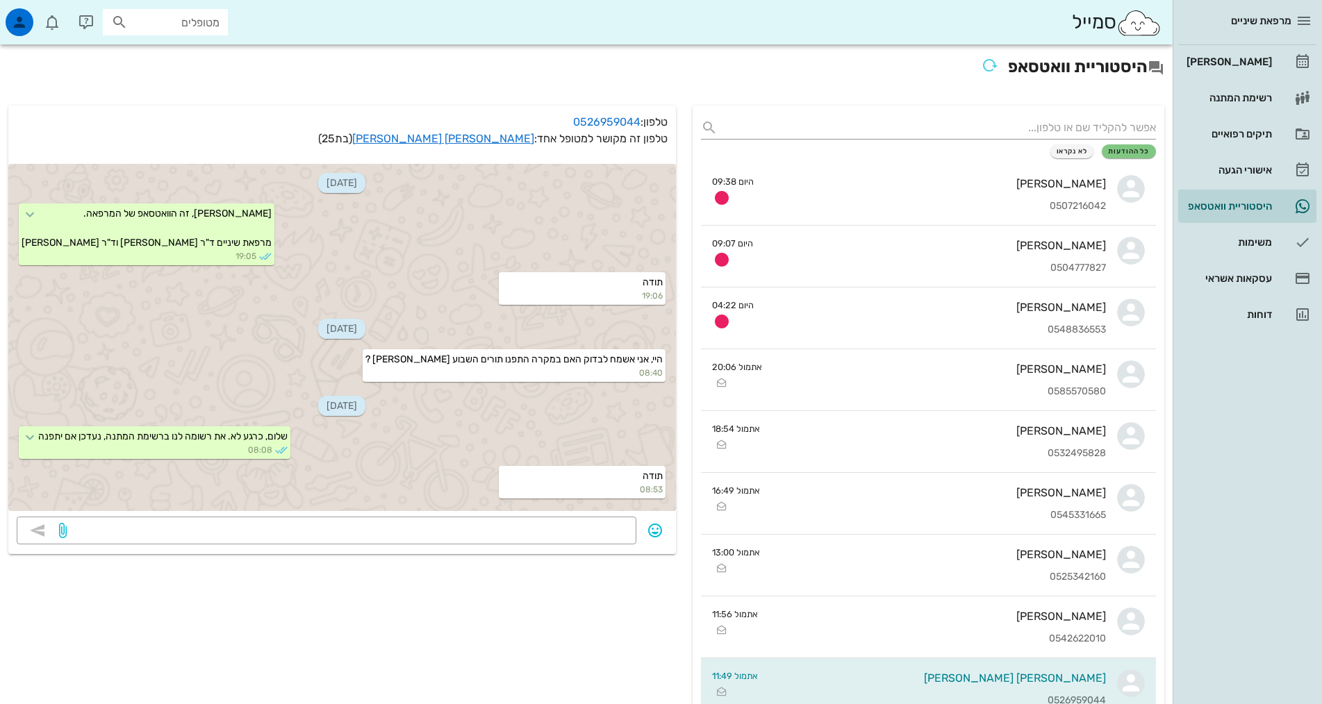
scroll to position [594, 0]
